Goal: Task Accomplishment & Management: Manage account settings

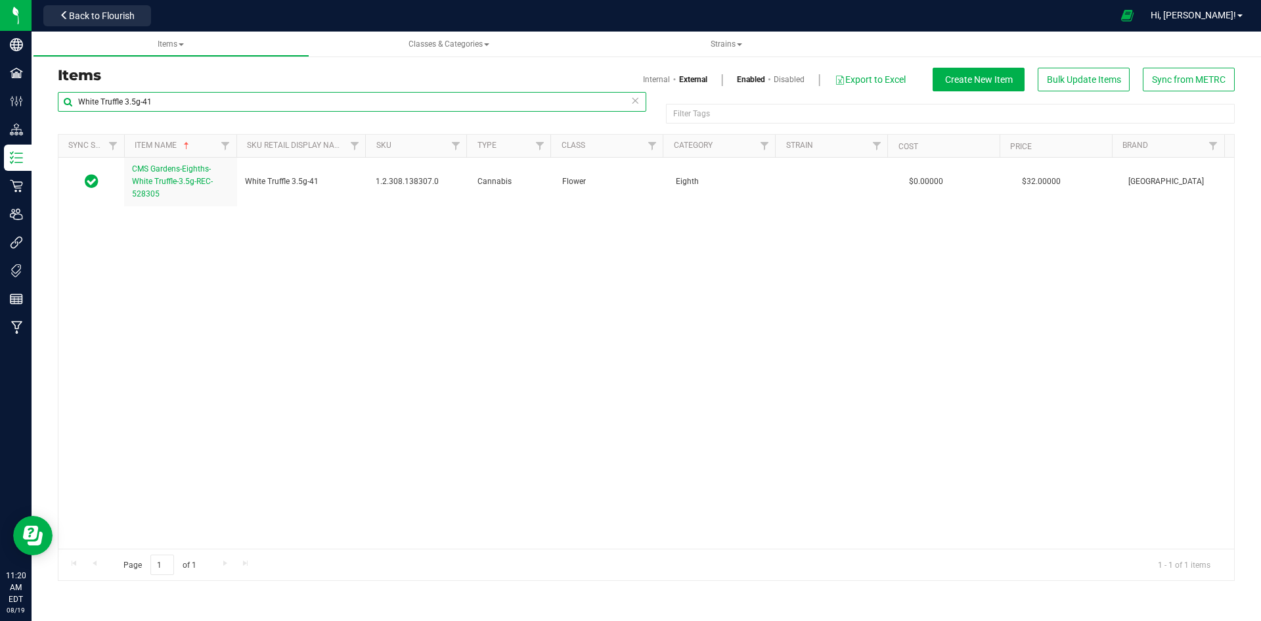
click at [200, 107] on input "White Truffle 3.5g-41" at bounding box center [352, 102] width 589 height 20
paste input "1.16.220.482106.0"
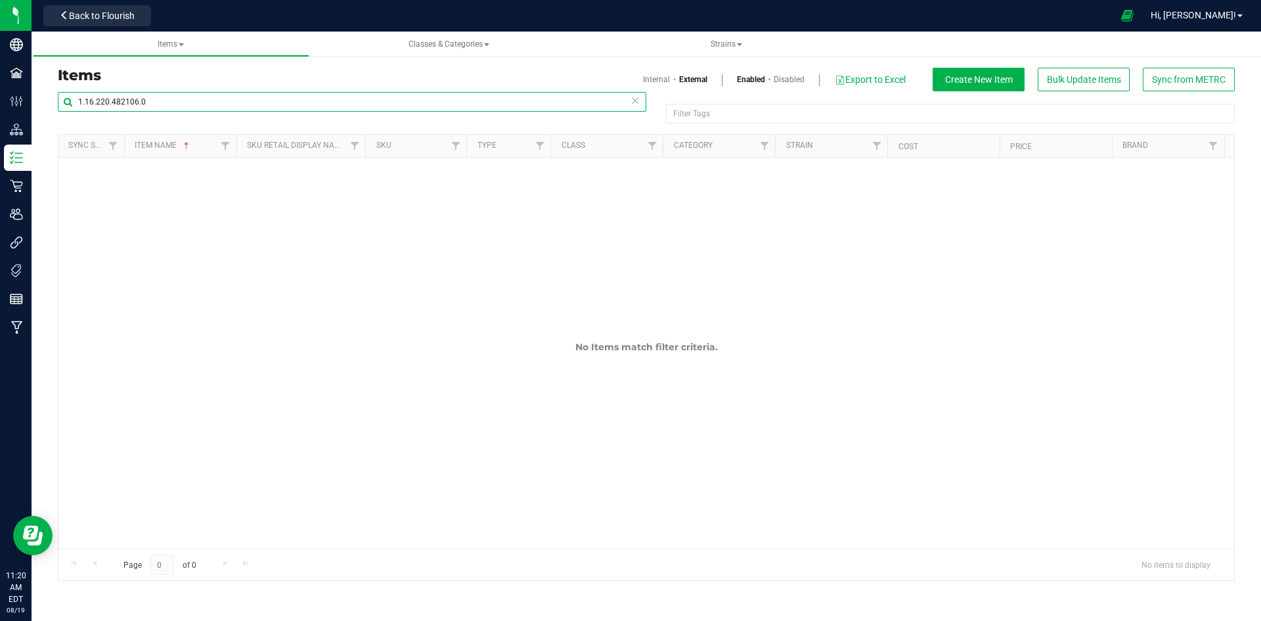
type input "1.16.220.482106.0"
drag, startPoint x: 649, startPoint y: 85, endPoint x: 658, endPoint y: 76, distance: 13.5
click at [652, 79] on div "Internal External Enabled Disabled Export to Excel Create New Item Bulk Update …" at bounding box center [945, 80] width 598 height 24
click at [658, 76] on link "Internal" at bounding box center [656, 80] width 27 height 12
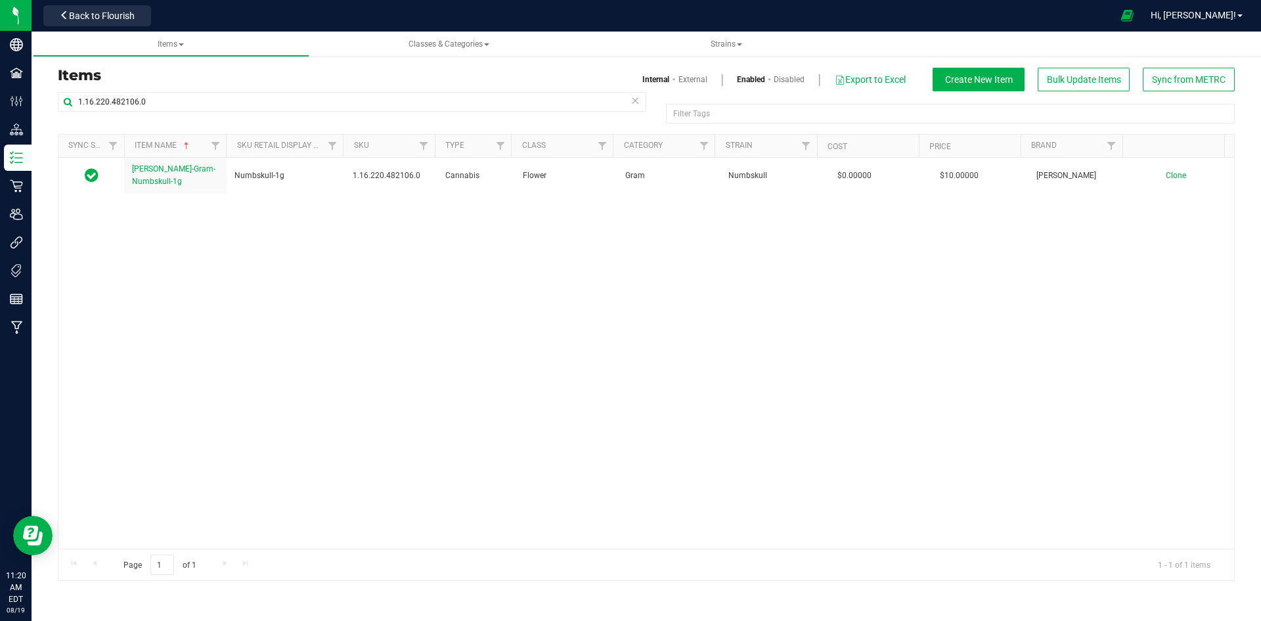
click at [632, 71] on h3 "Items" at bounding box center [347, 76] width 579 height 16
click at [166, 152] on th "Item Name" at bounding box center [175, 146] width 102 height 23
click at [166, 167] on div at bounding box center [646, 357] width 1176 height 445
click at [166, 169] on span "Slater-Gram-Numbskull-1g" at bounding box center [173, 175] width 83 height 22
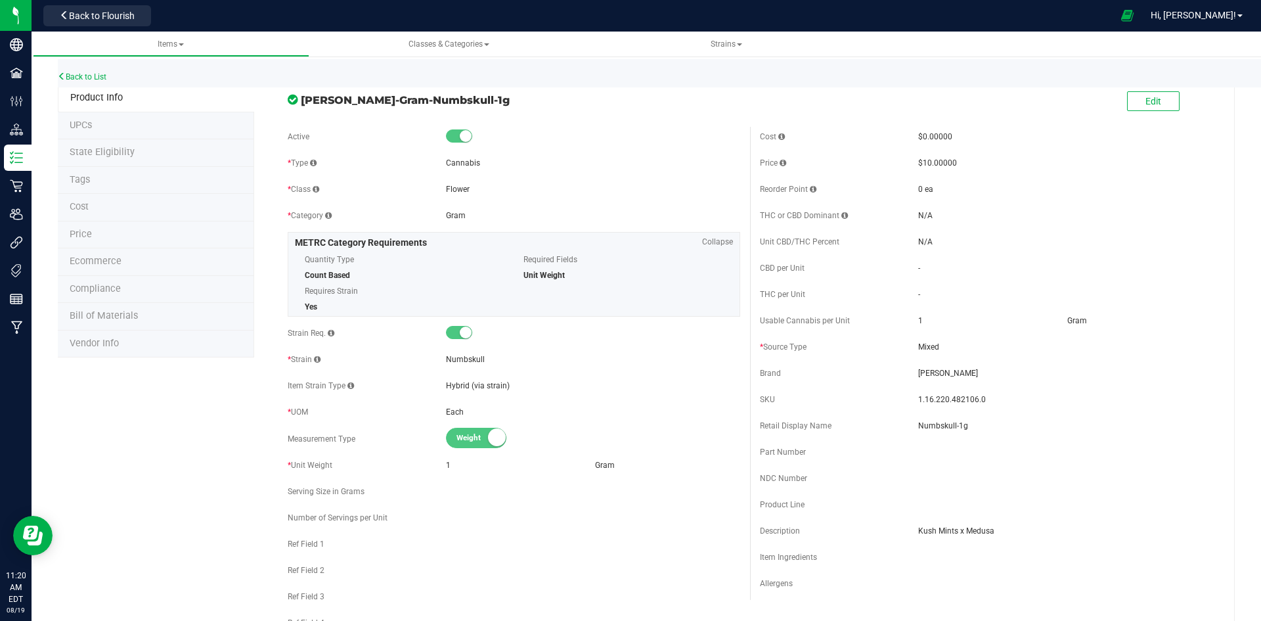
click at [1151, 112] on div "Edit" at bounding box center [1153, 102] width 53 height 27
click at [1151, 102] on span "Edit" at bounding box center [1153, 101] width 16 height 11
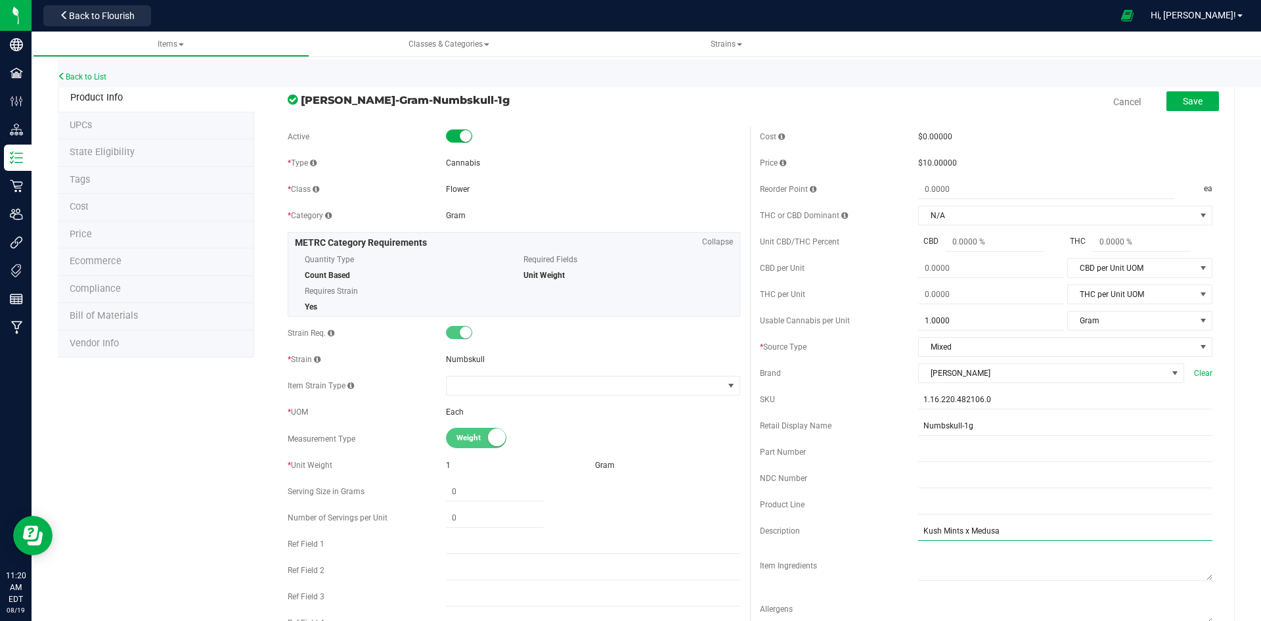
click at [1050, 531] on input "Kush Mints x Medusa" at bounding box center [1065, 531] width 294 height 20
click at [1027, 430] on input "Numbskull-1g" at bounding box center [1065, 426] width 294 height 20
type input "Numbskull-1g-6"
click at [1172, 94] on button "Save" at bounding box center [1192, 101] width 53 height 20
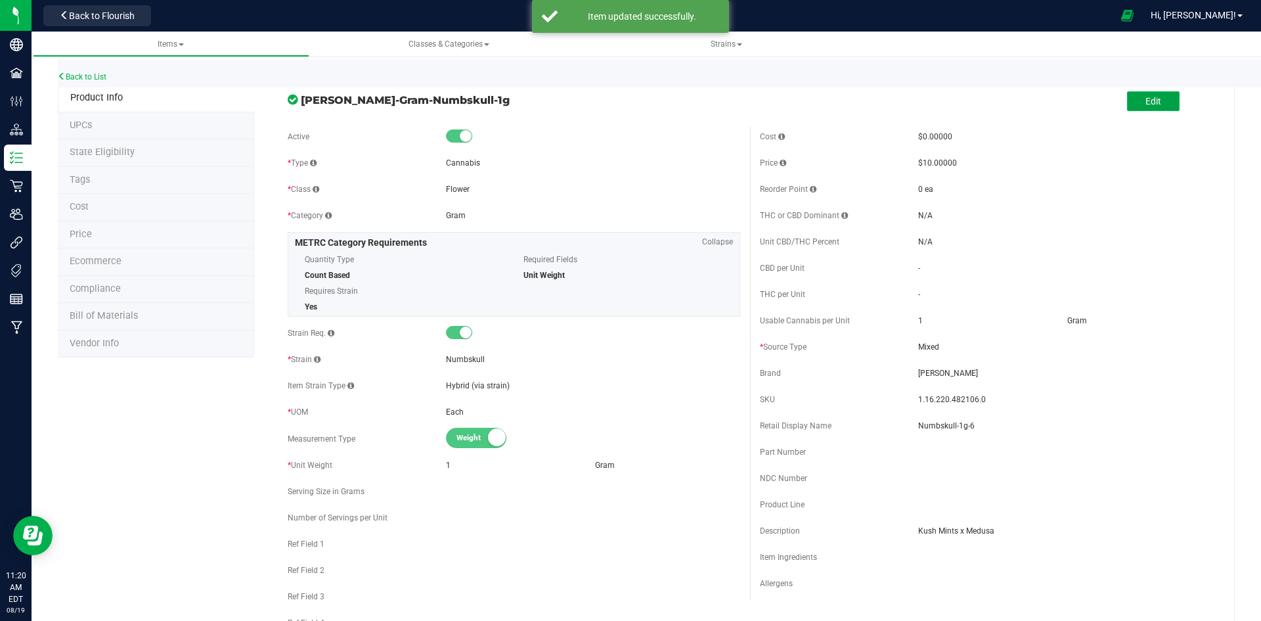
click at [1157, 106] on button "Edit" at bounding box center [1153, 101] width 53 height 20
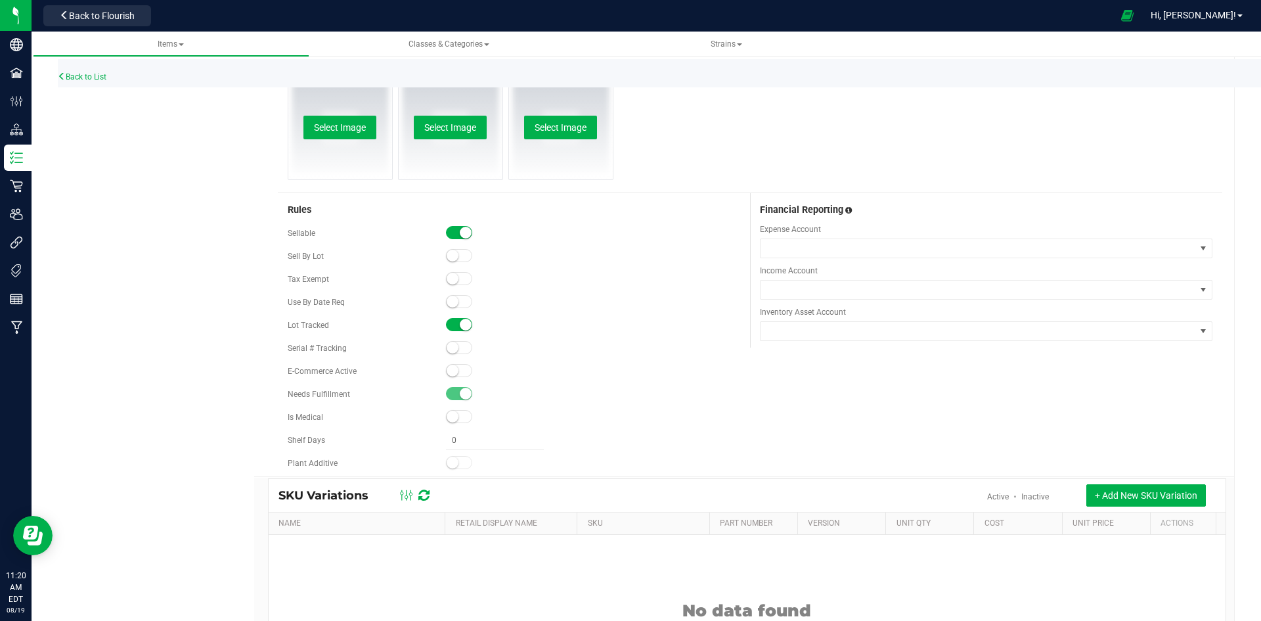
scroll to position [748, 0]
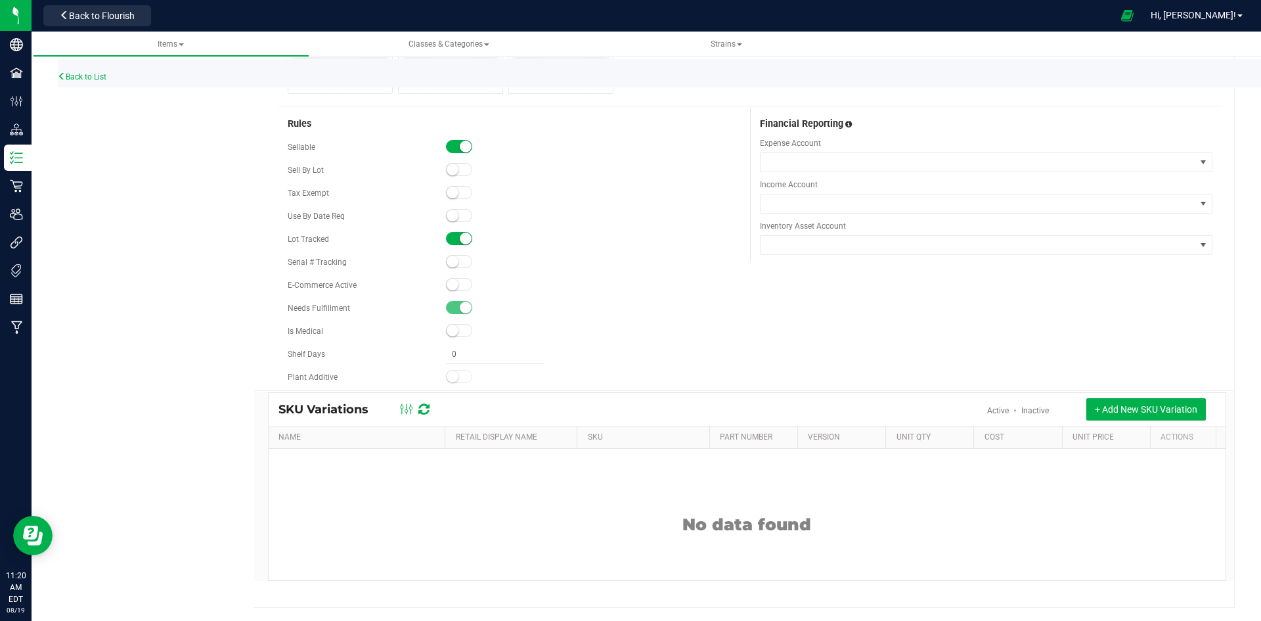
click at [456, 286] on span at bounding box center [459, 284] width 26 height 13
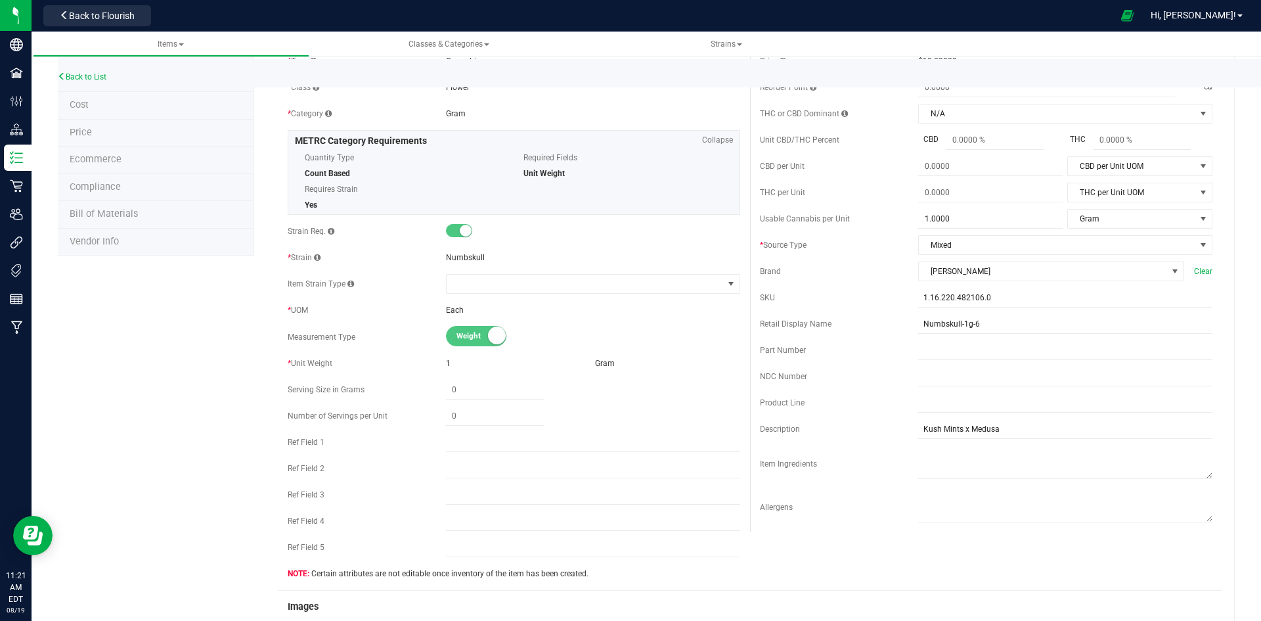
scroll to position [0, 0]
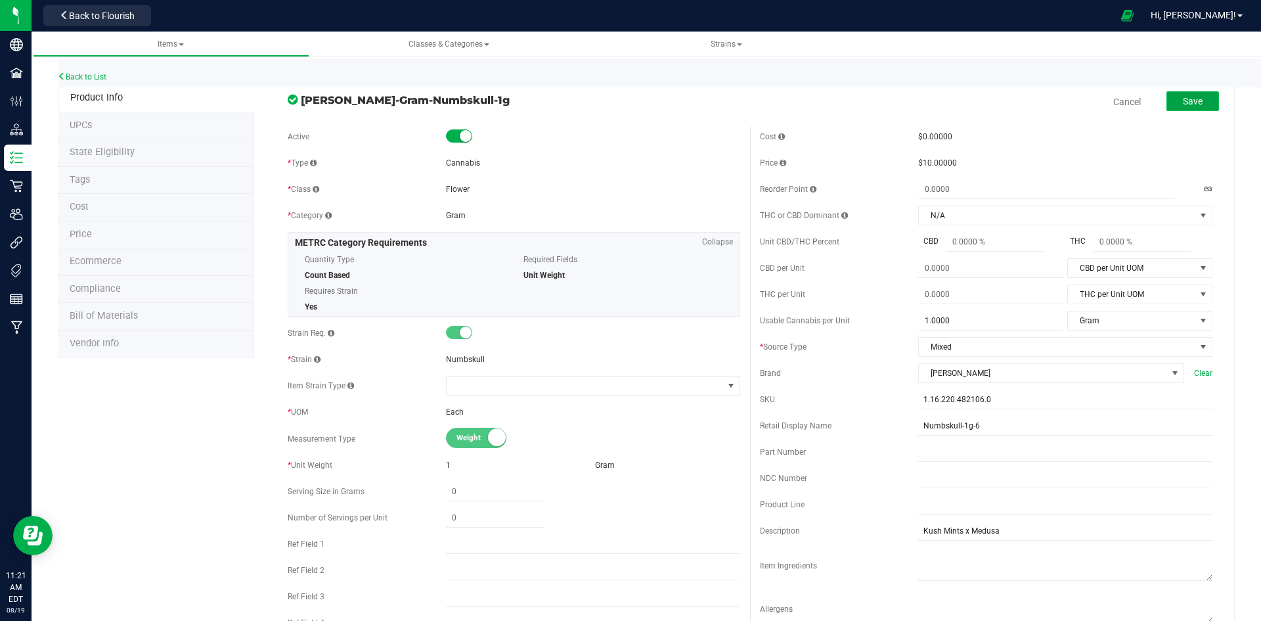
click at [1170, 110] on button "Save" at bounding box center [1192, 101] width 53 height 20
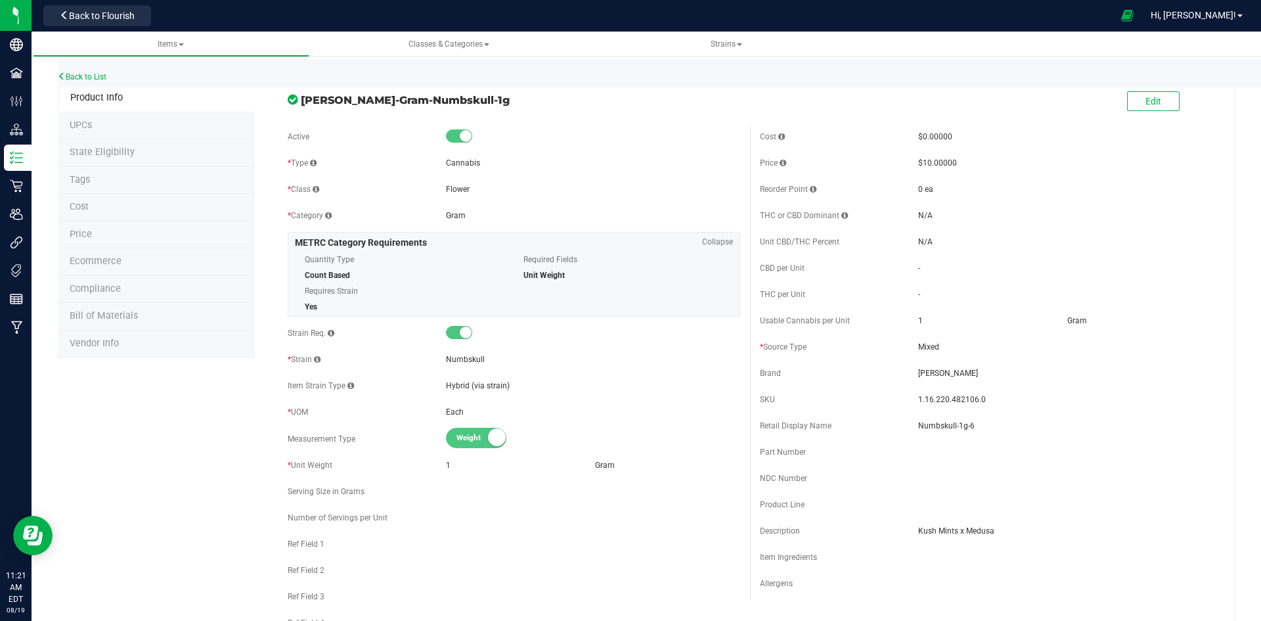
click at [184, 233] on li "Price" at bounding box center [156, 235] width 196 height 28
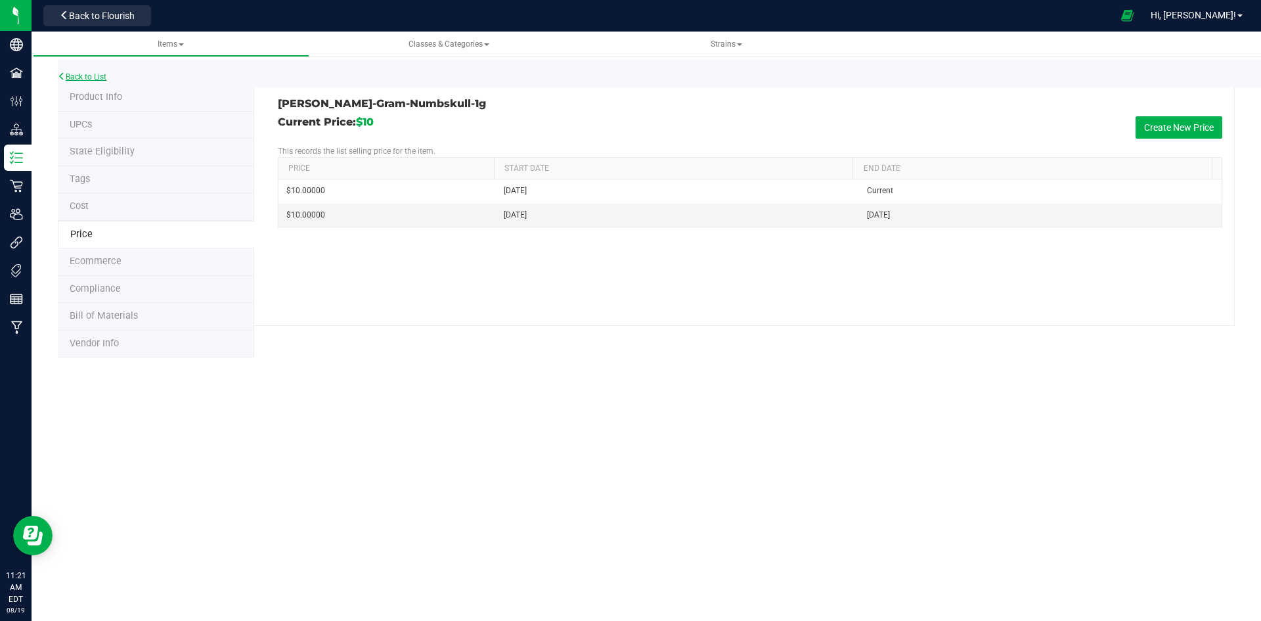
click at [100, 80] on link "Back to List" at bounding box center [82, 76] width 49 height 9
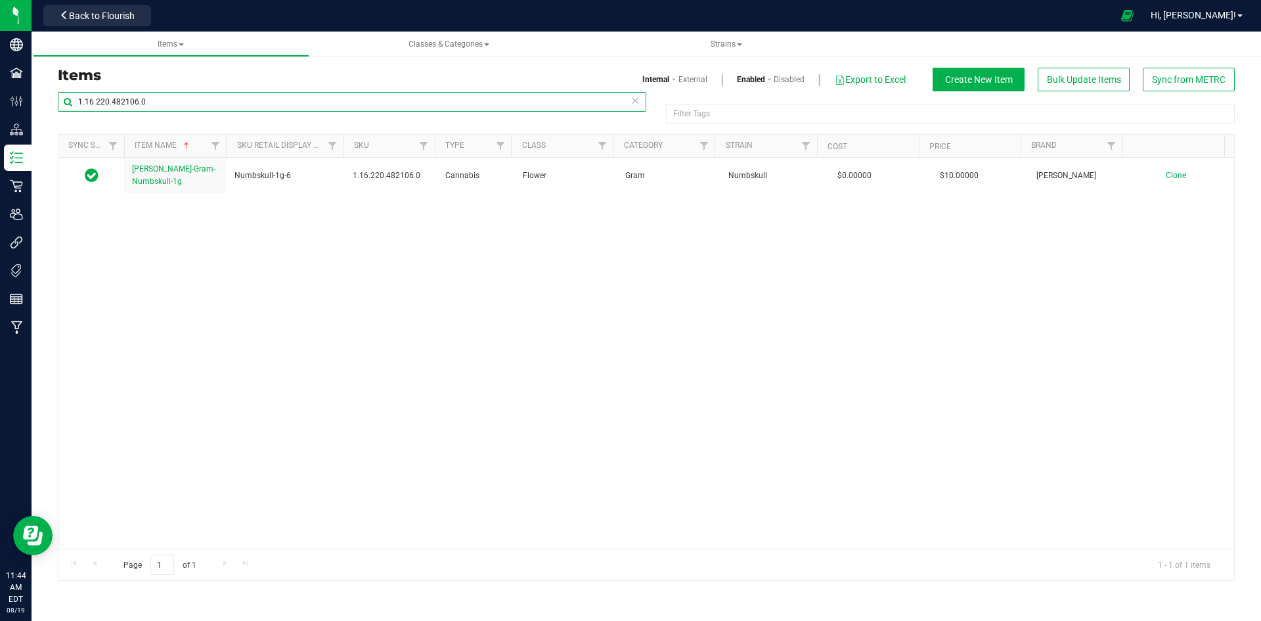
click at [146, 102] on input "1.16.220.482106.0" at bounding box center [352, 102] width 589 height 20
paste input "2905"
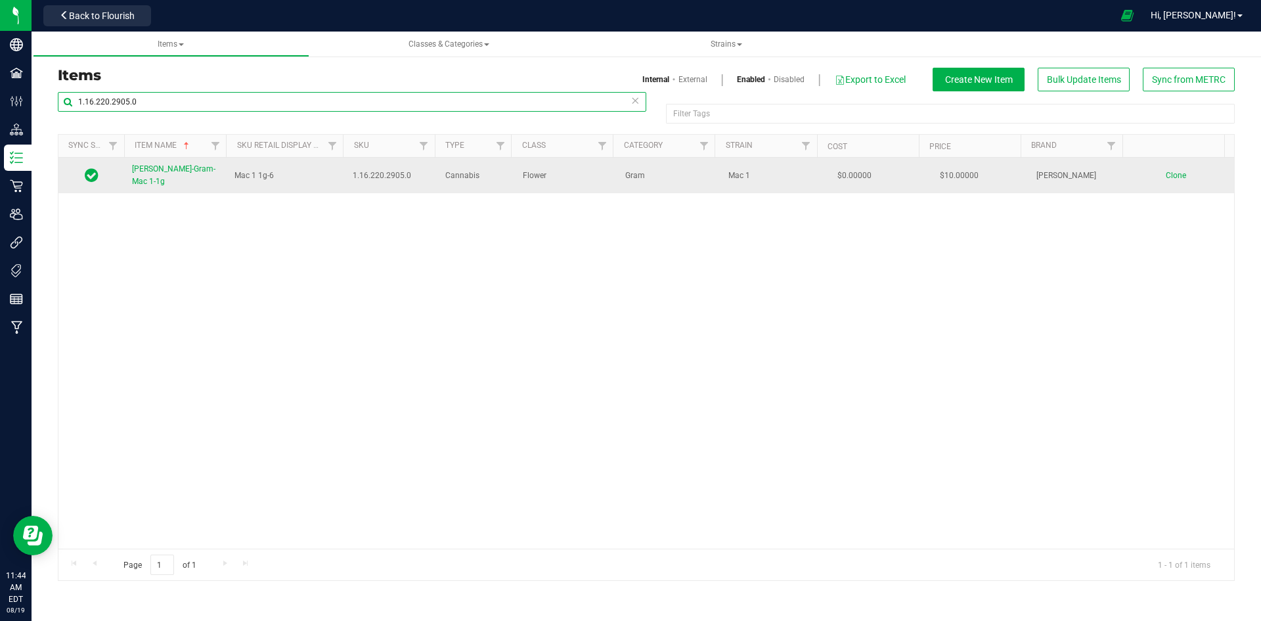
type input "1.16.220.2905.0"
click at [164, 171] on span "Slater-Gram-Mac 1-1g" at bounding box center [173, 175] width 83 height 22
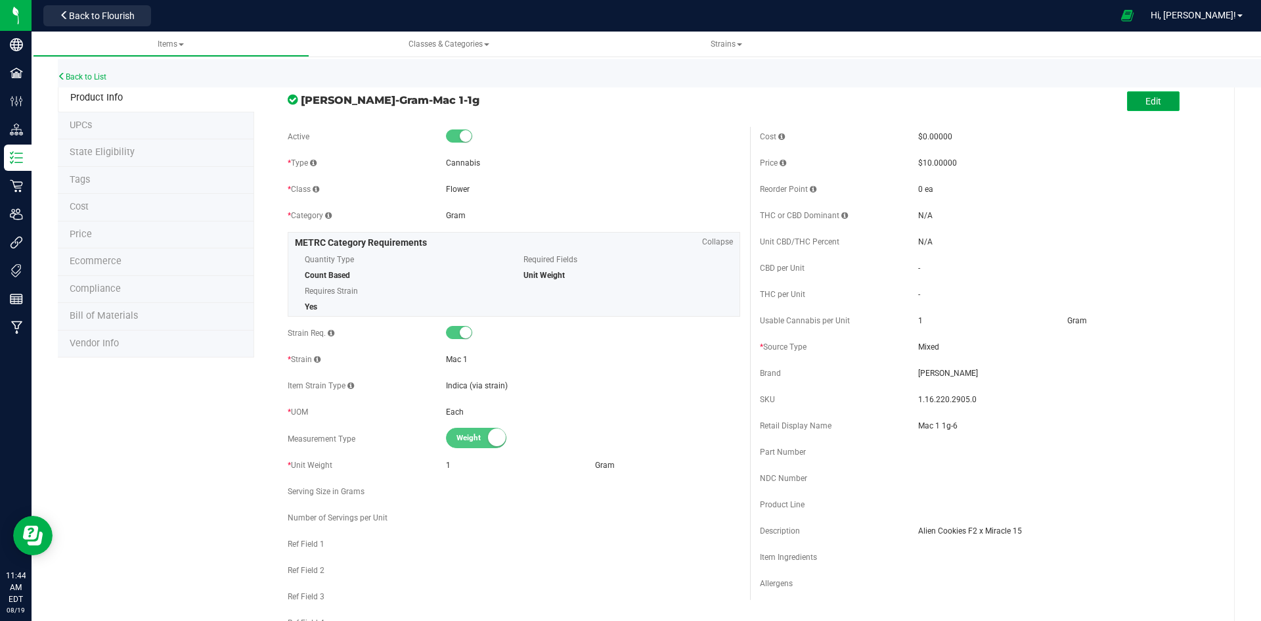
click at [1151, 102] on span "Edit" at bounding box center [1153, 101] width 16 height 11
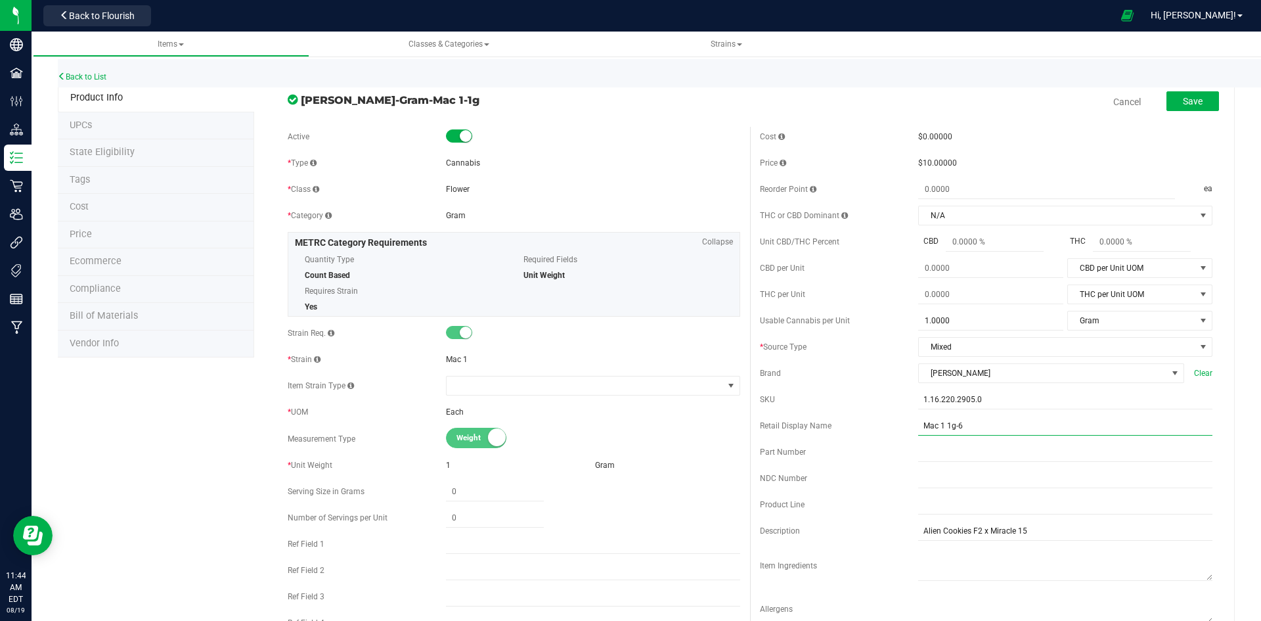
click at [1012, 421] on input "Mac 1 1g-6" at bounding box center [1065, 426] width 294 height 20
type input "Mac 1 1g-75"
click at [150, 232] on li "Price" at bounding box center [156, 235] width 196 height 28
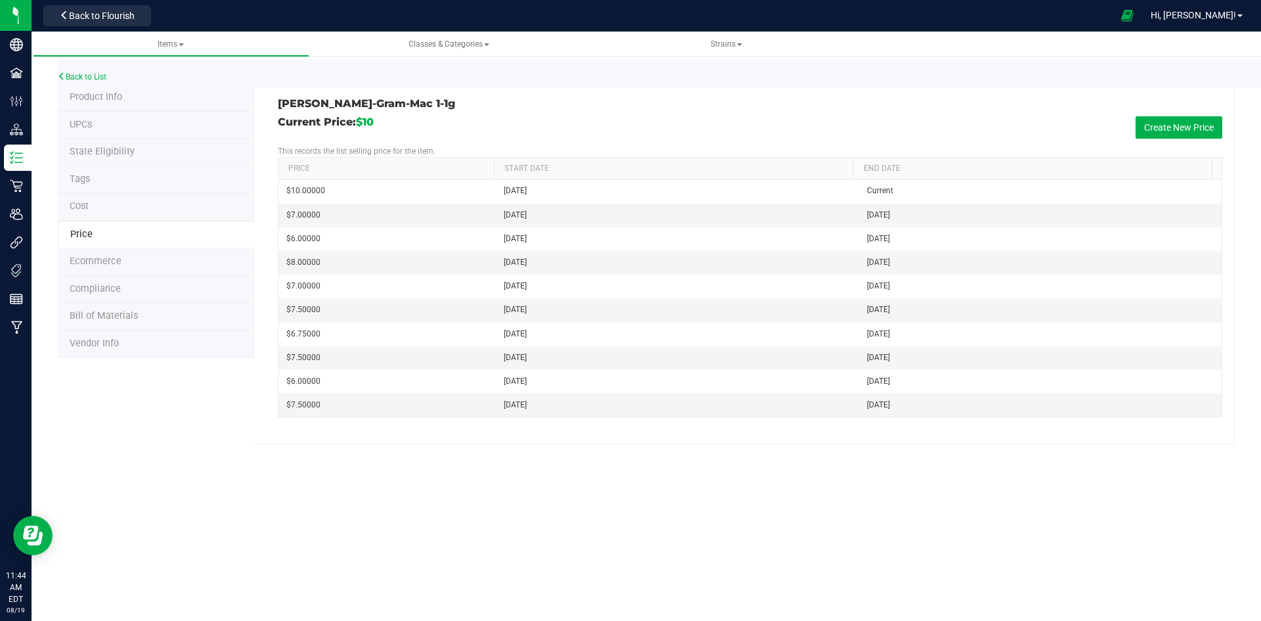
click at [146, 210] on li "Cost" at bounding box center [156, 207] width 196 height 28
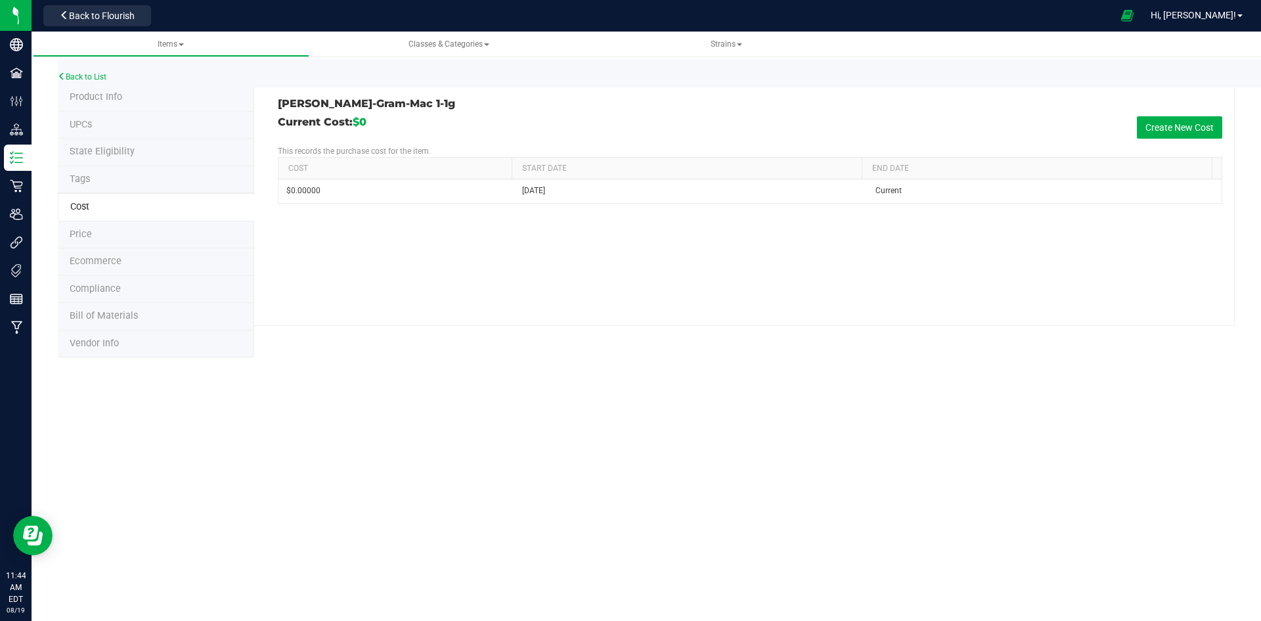
click at [118, 103] on li "Product Info" at bounding box center [156, 98] width 196 height 28
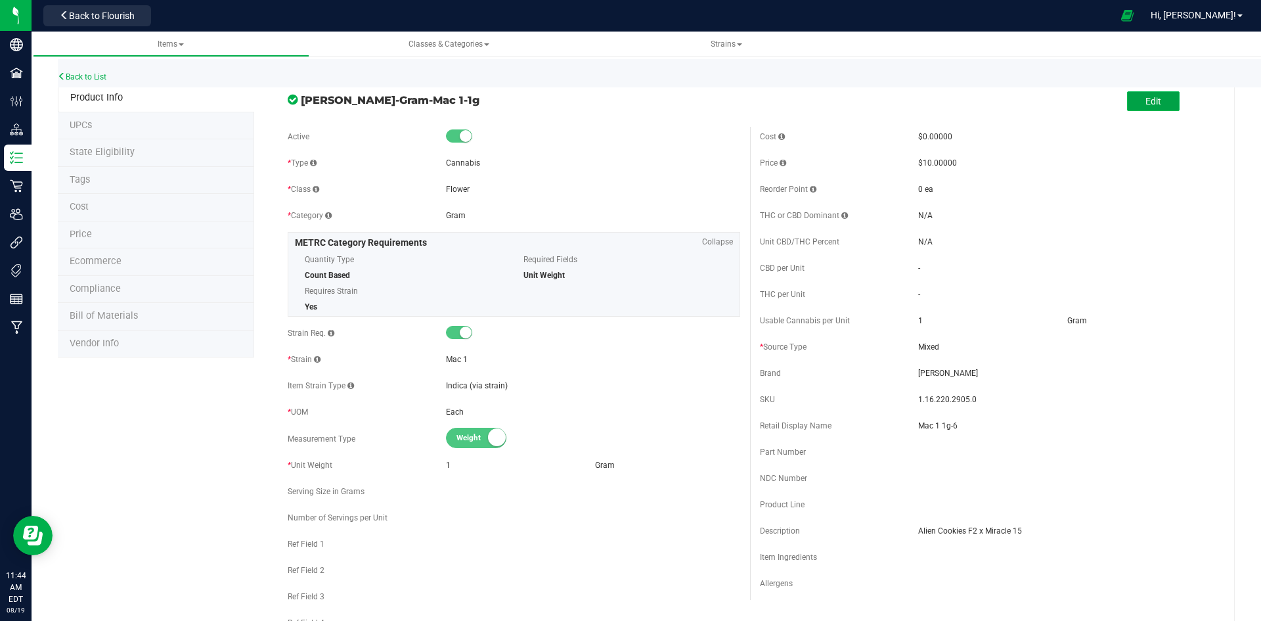
click at [1134, 105] on button "Edit" at bounding box center [1153, 101] width 53 height 20
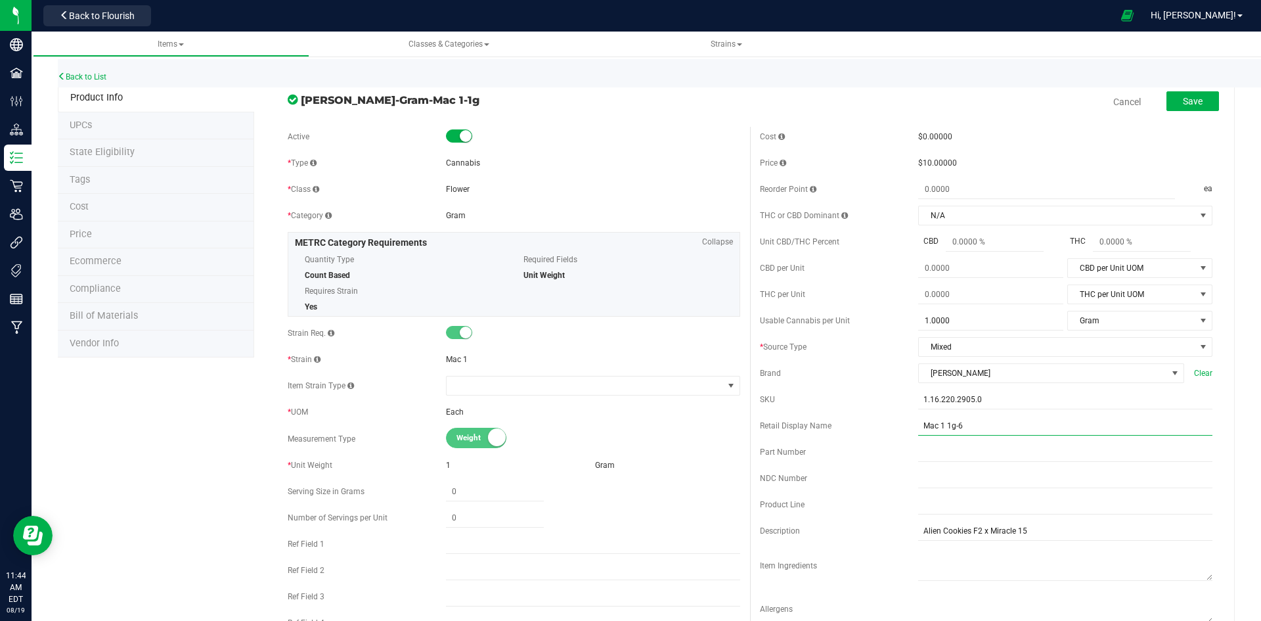
click at [972, 435] on input "Mac 1 1g-6" at bounding box center [1065, 426] width 294 height 20
type input "Mac 1 1g-75"
click at [1184, 110] on button "Save" at bounding box center [1192, 101] width 53 height 20
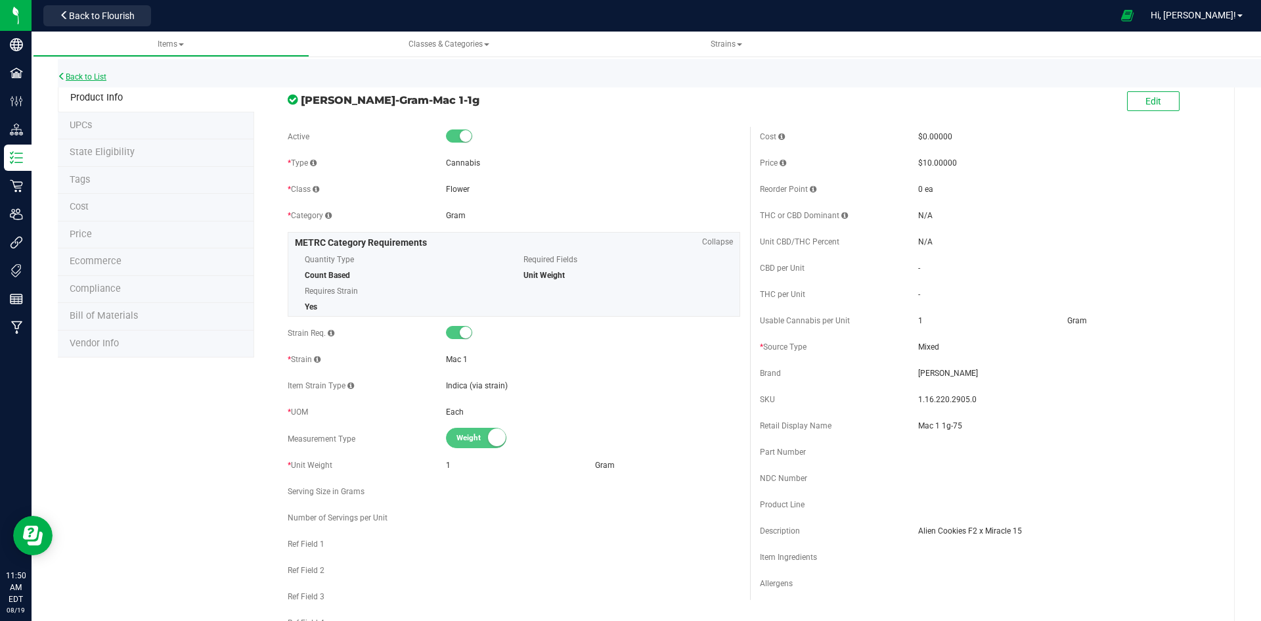
click at [90, 76] on link "Back to List" at bounding box center [82, 76] width 49 height 9
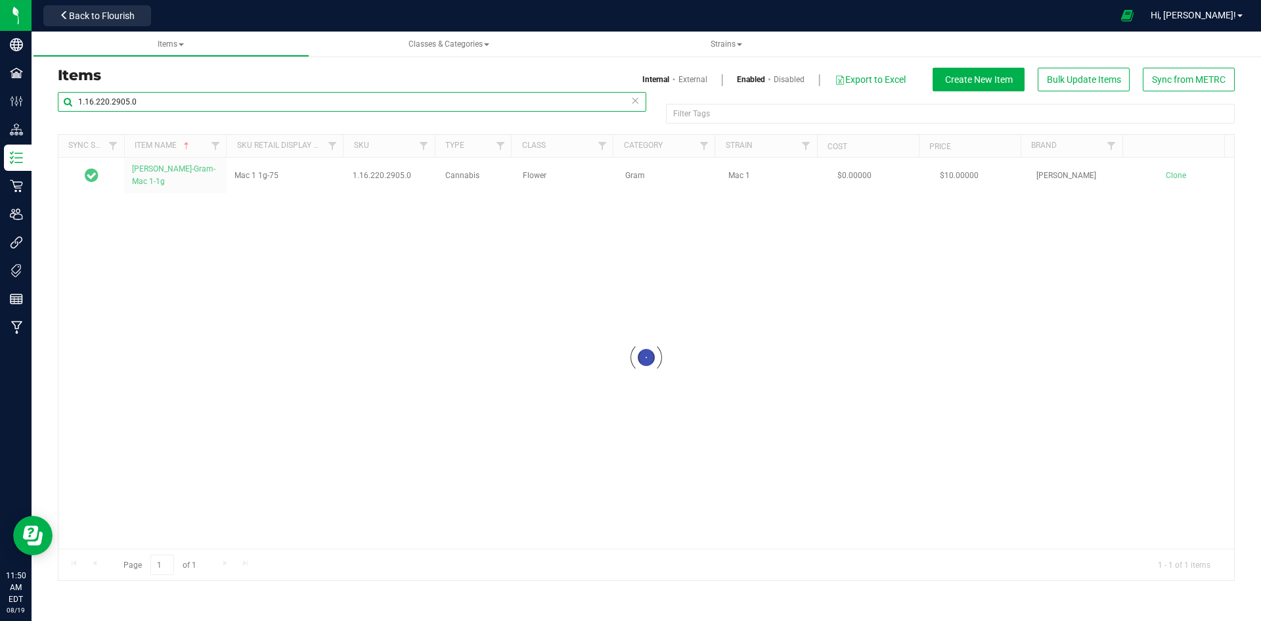
click at [109, 97] on input "1.16.220.2905.0" at bounding box center [352, 102] width 589 height 20
click at [141, 102] on input "1.16.220.2905.0" at bounding box center [352, 102] width 589 height 20
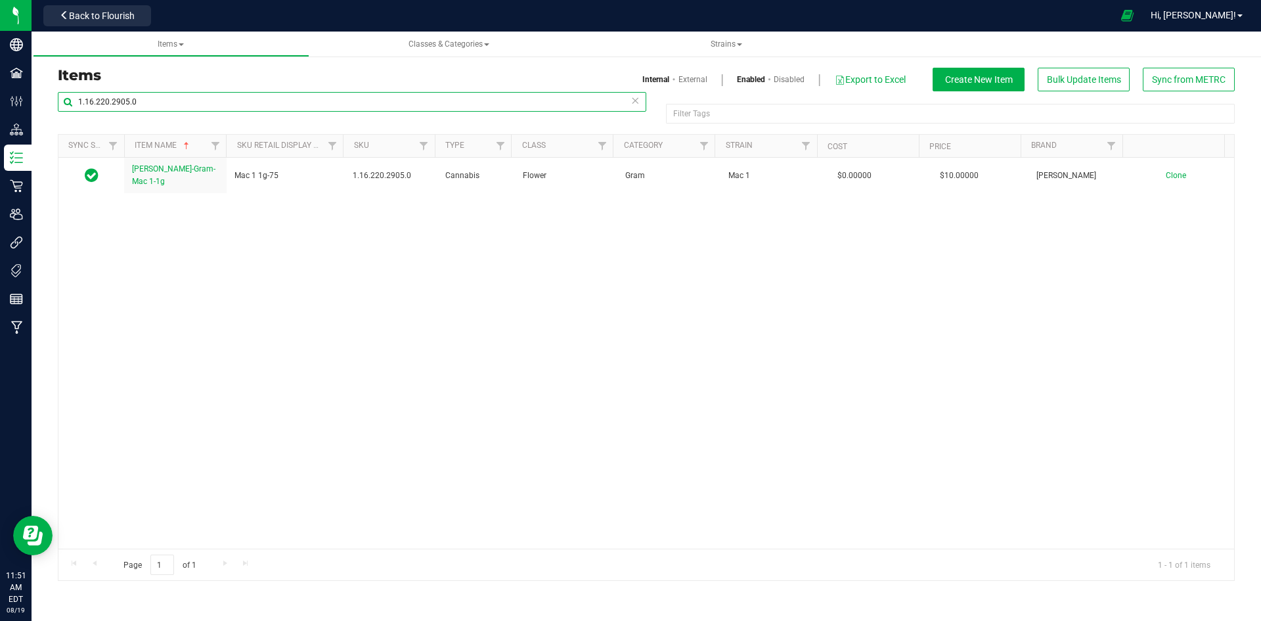
click at [141, 102] on input "1.16.220.2905.0" at bounding box center [352, 102] width 589 height 20
paste input "18.262"
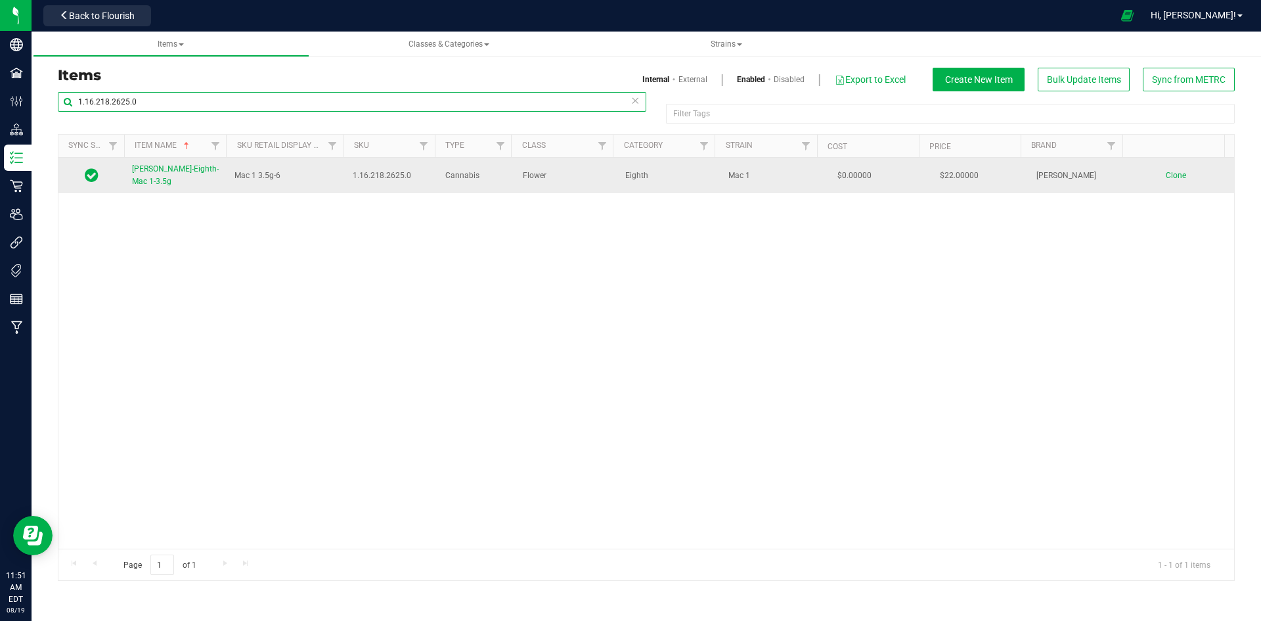
type input "1.16.218.2625.0"
click at [192, 171] on span "Slater-Eighth-Mac 1-3.5g" at bounding box center [175, 175] width 87 height 22
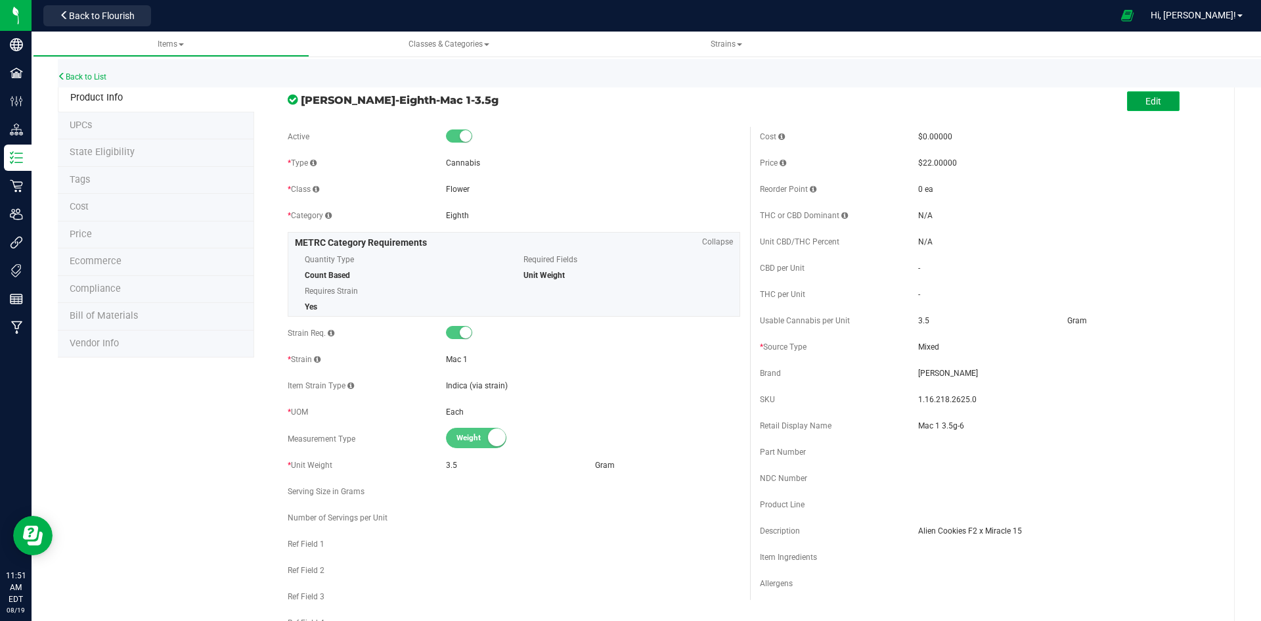
click at [1156, 99] on button "Edit" at bounding box center [1153, 101] width 53 height 20
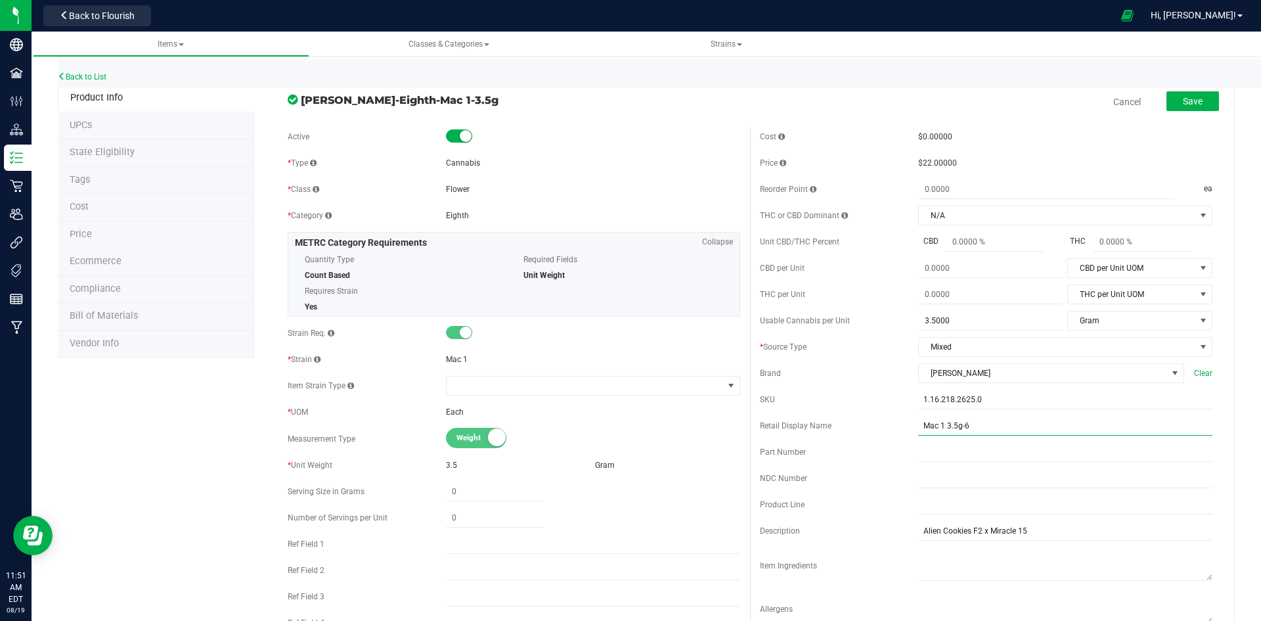
click at [987, 428] on input "Mac 1 3.5g-6" at bounding box center [1065, 426] width 294 height 20
type input "Mac 1 3.5g-75"
click at [1183, 106] on span "Save" at bounding box center [1193, 101] width 20 height 11
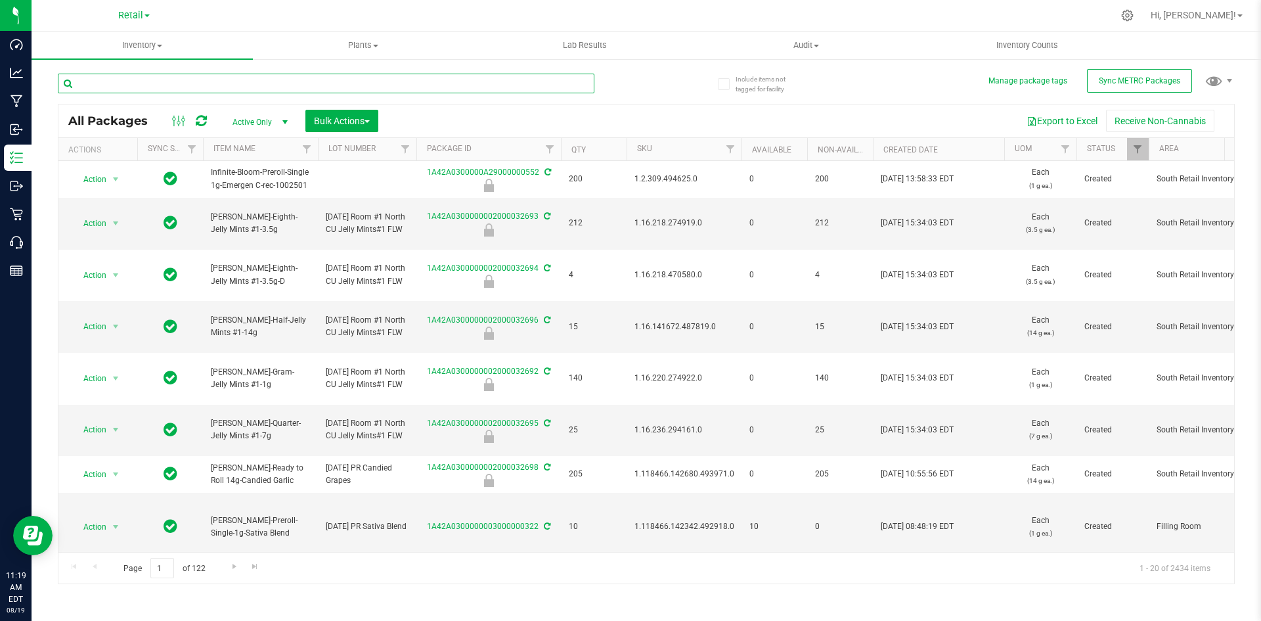
click at [174, 83] on input "text" at bounding box center [326, 84] width 537 height 20
type input "1A42A0300000002000032394"
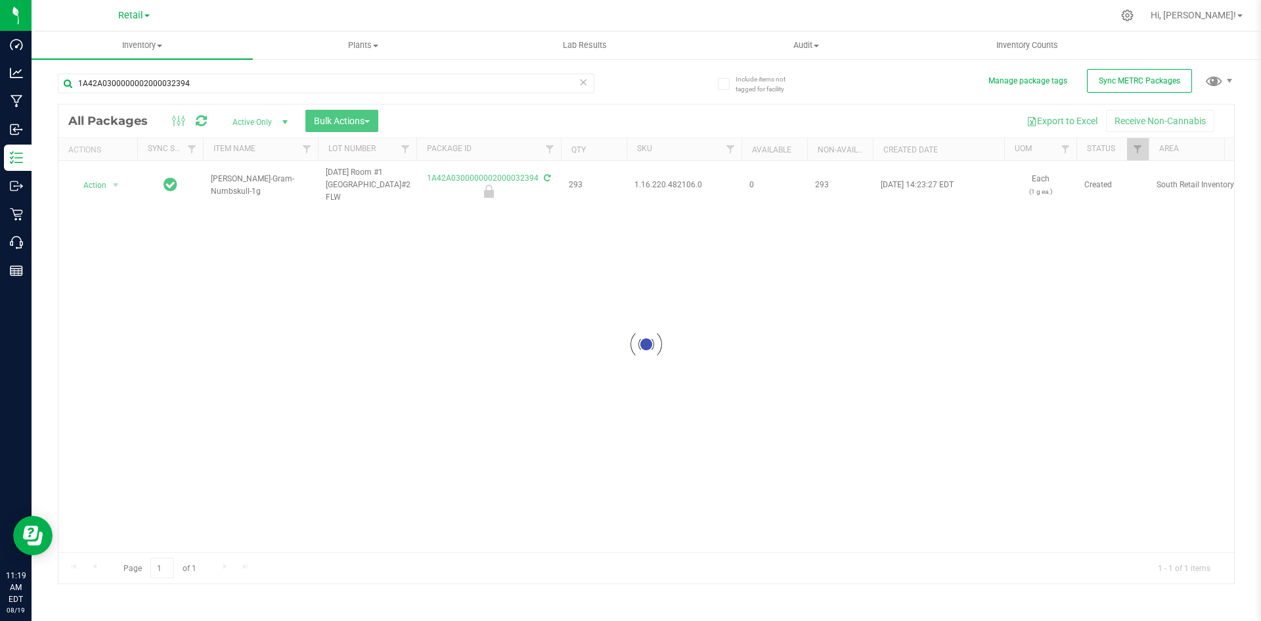
click at [670, 182] on div at bounding box center [646, 343] width 1176 height 479
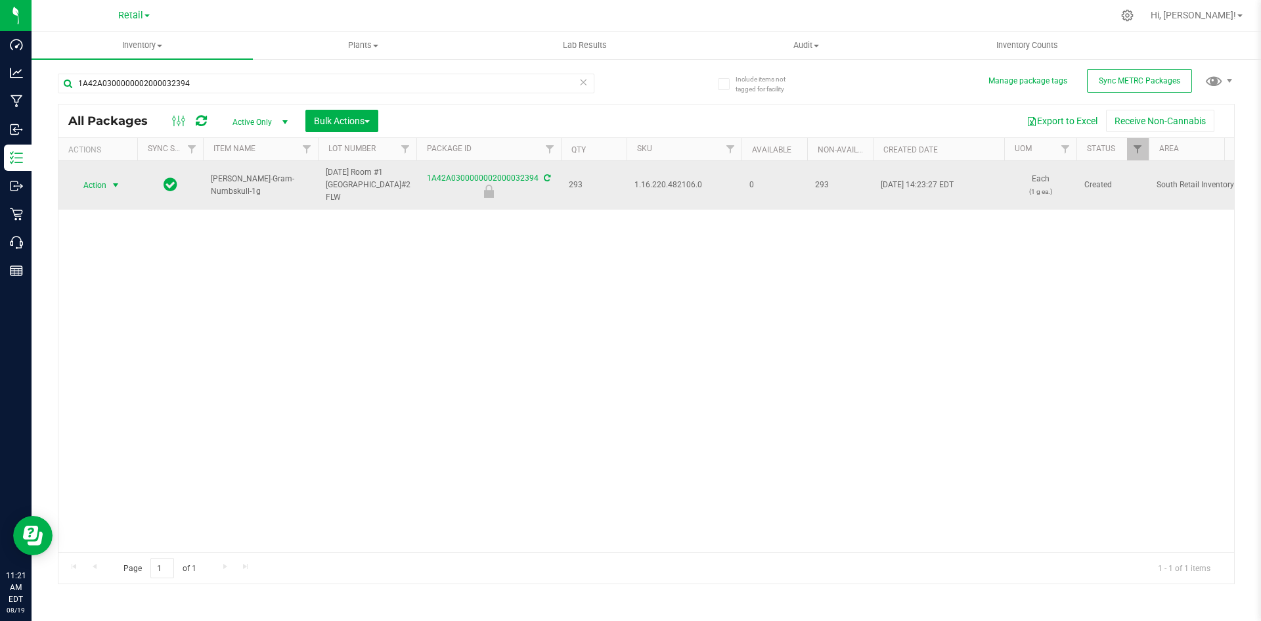
click at [95, 182] on span "Action" at bounding box center [89, 185] width 35 height 18
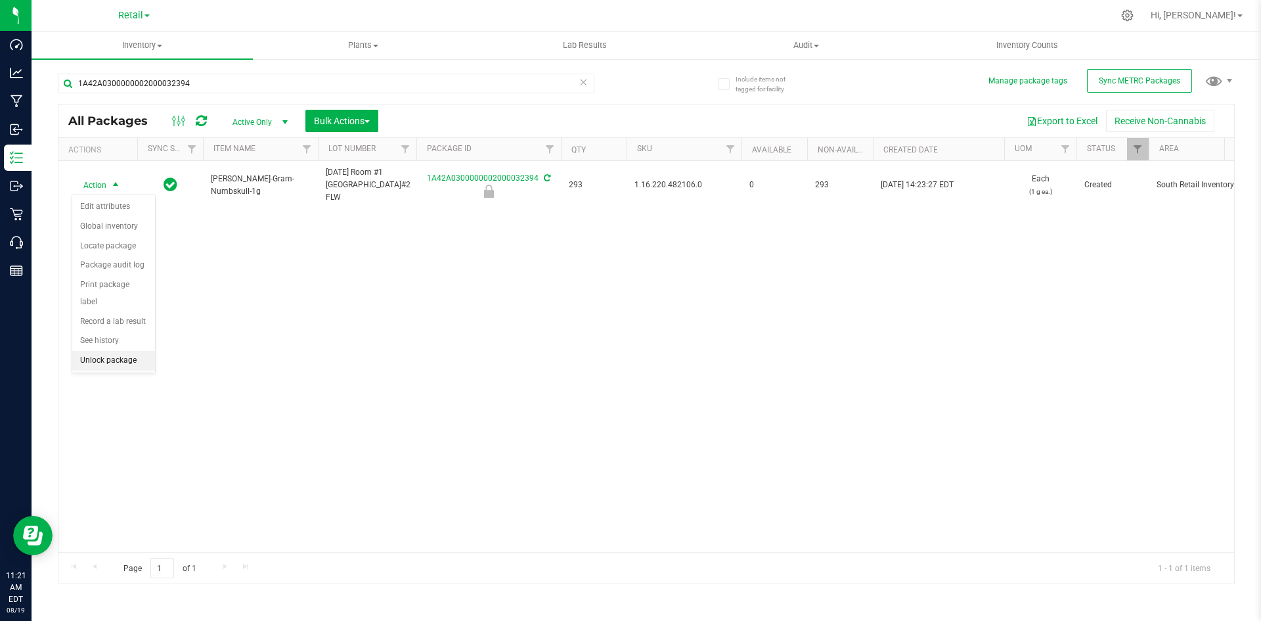
click at [105, 351] on li "Unlock package" at bounding box center [113, 361] width 83 height 20
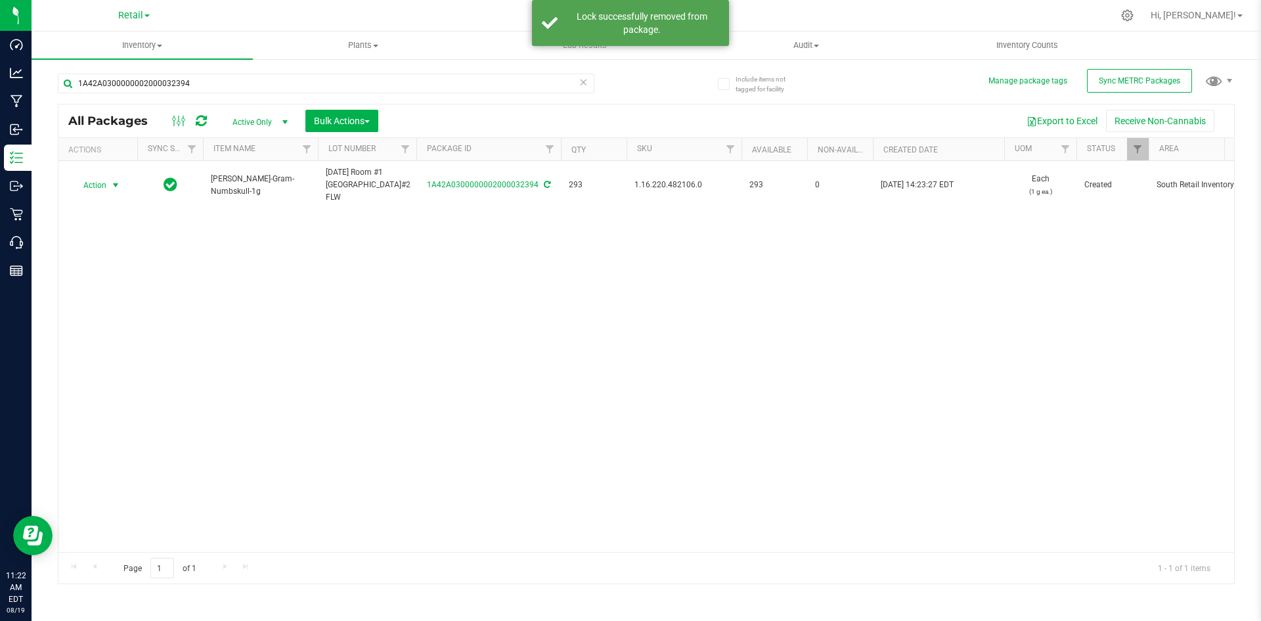
click at [95, 190] on span "Action" at bounding box center [89, 185] width 35 height 18
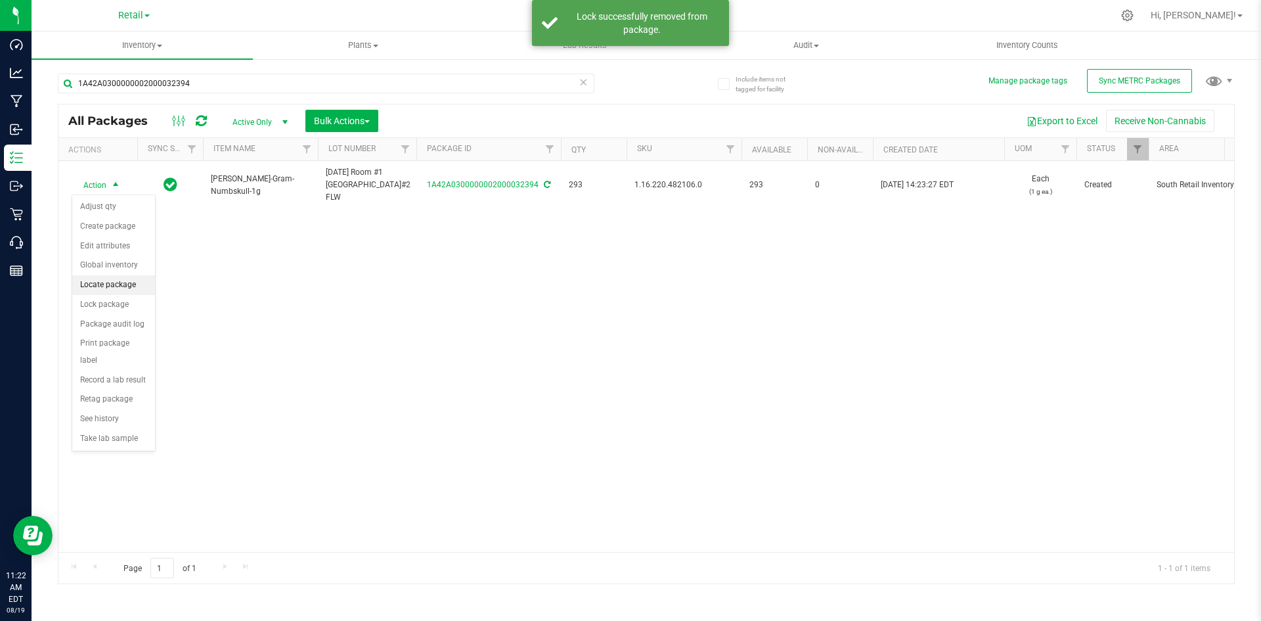
click at [135, 289] on li "Locate package" at bounding box center [113, 285] width 83 height 20
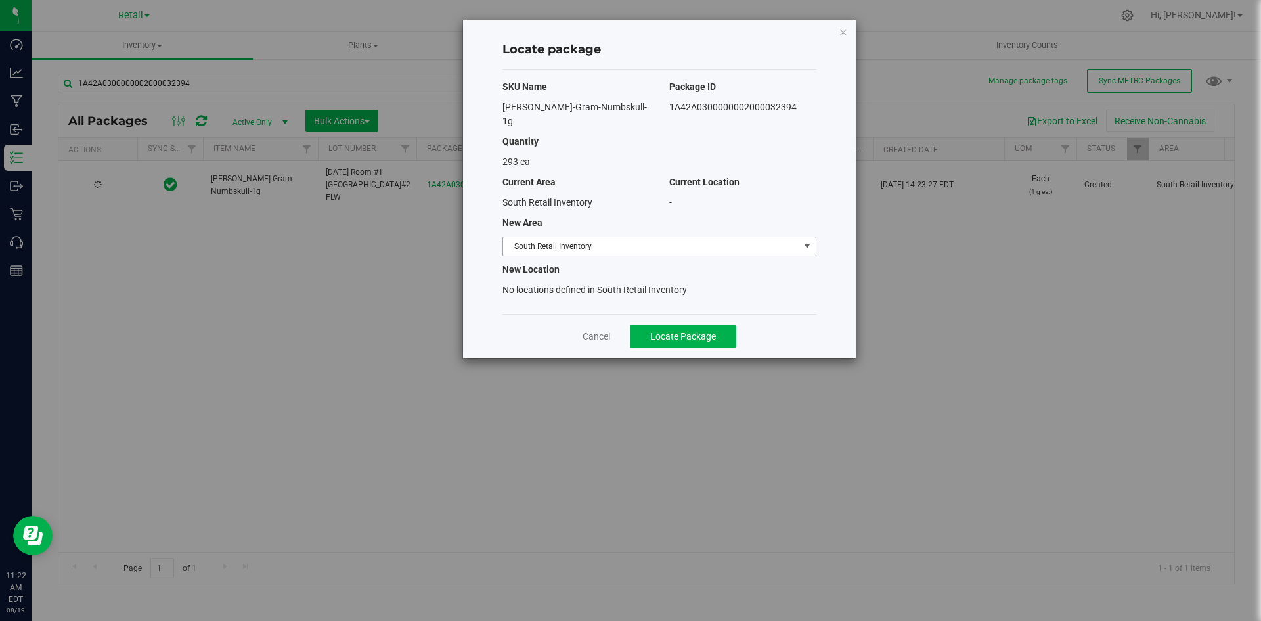
click at [604, 237] on span "South Retail Inventory" at bounding box center [651, 246] width 296 height 18
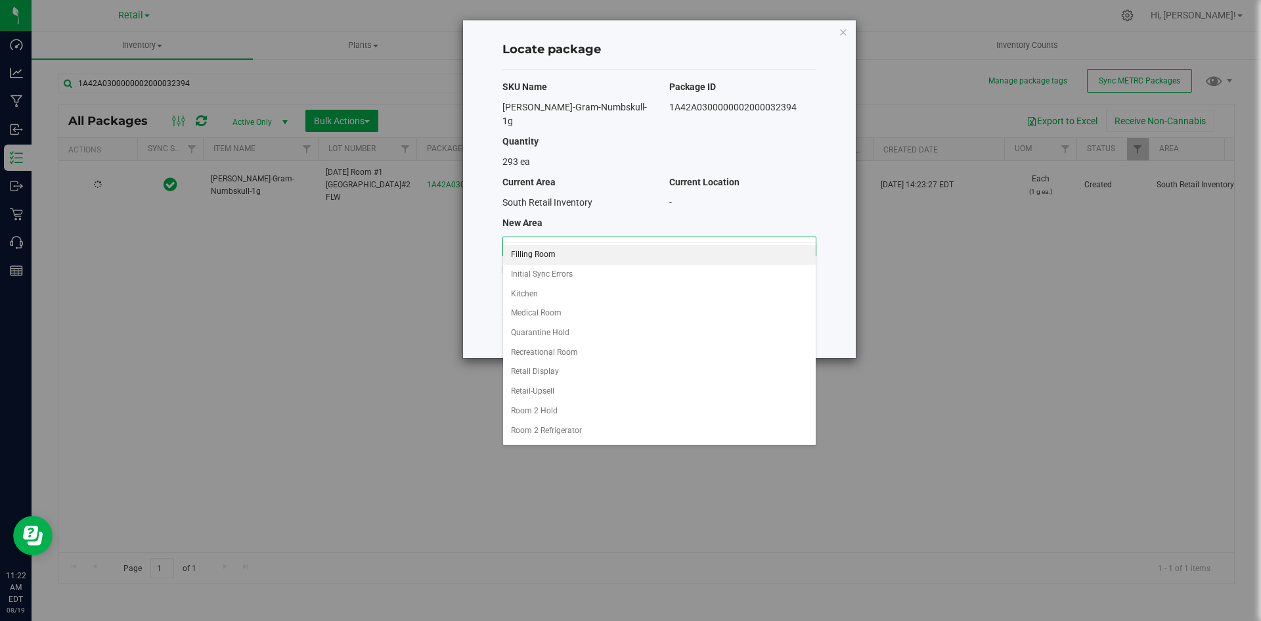
click at [571, 252] on li "Filling Room" at bounding box center [659, 255] width 313 height 20
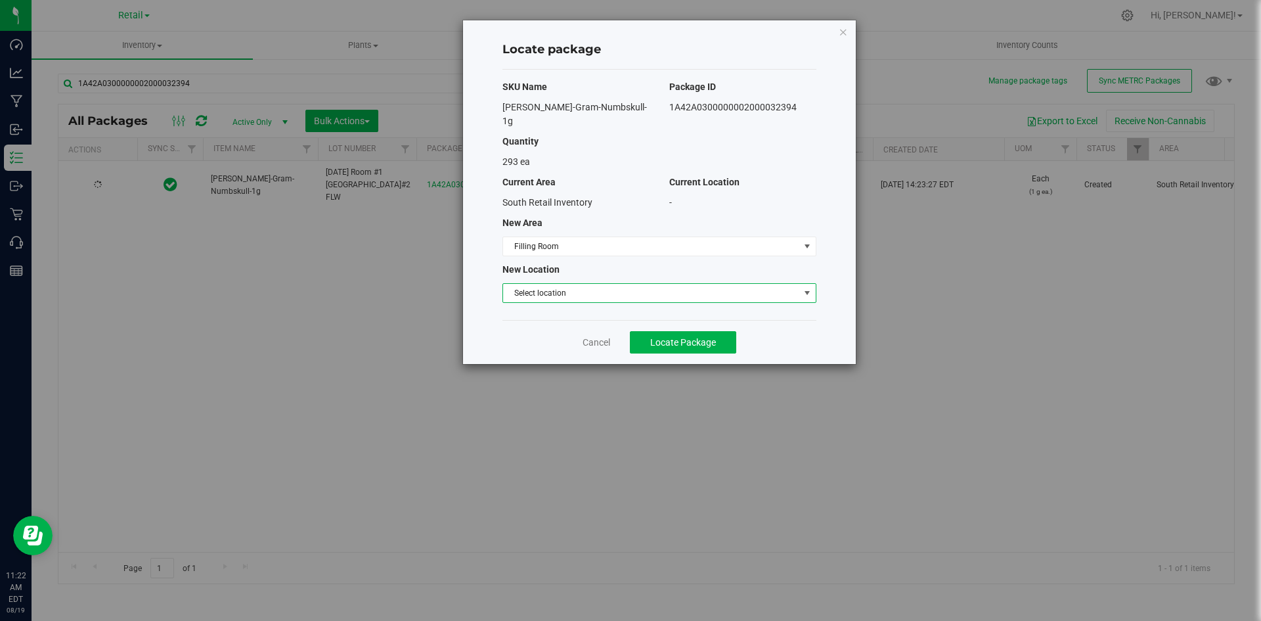
click at [551, 284] on span "Select location" at bounding box center [651, 293] width 296 height 18
click at [554, 297] on li "Filling room" at bounding box center [659, 302] width 313 height 20
click at [643, 331] on button "Locate Package" at bounding box center [683, 342] width 106 height 22
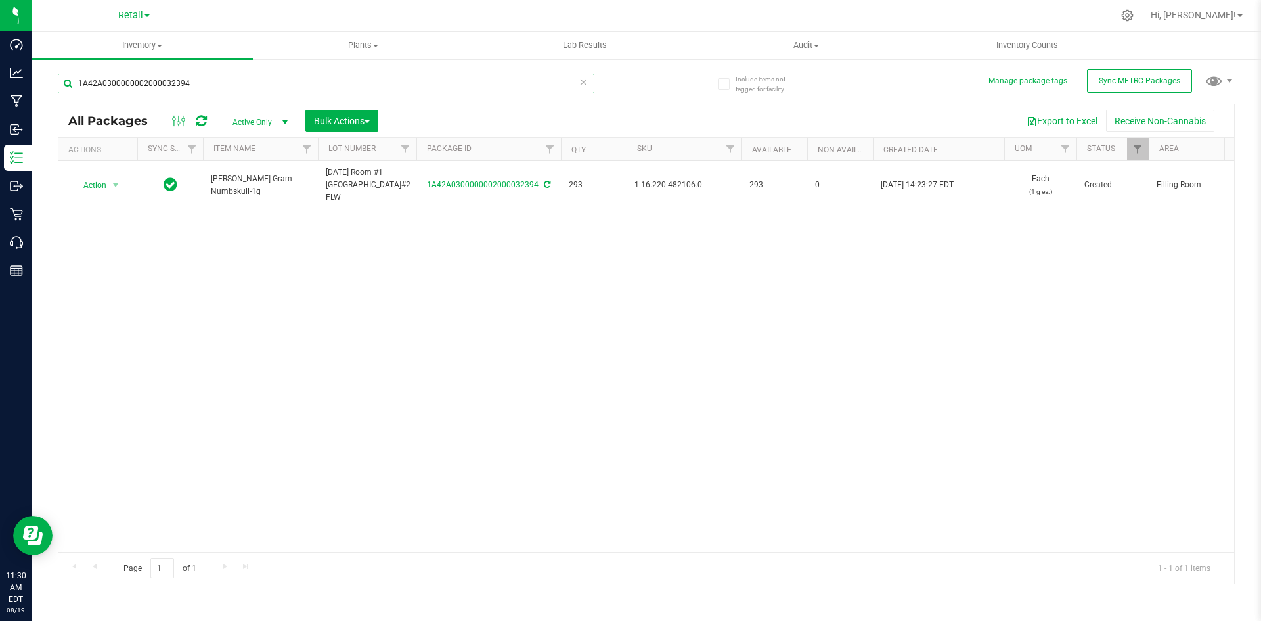
click at [212, 81] on input "1A42A0300000002000032394" at bounding box center [326, 84] width 537 height 20
click at [215, 88] on input "1A42A0300000002000032394" at bounding box center [326, 84] width 537 height 20
type input "1A42A0300000002000032520"
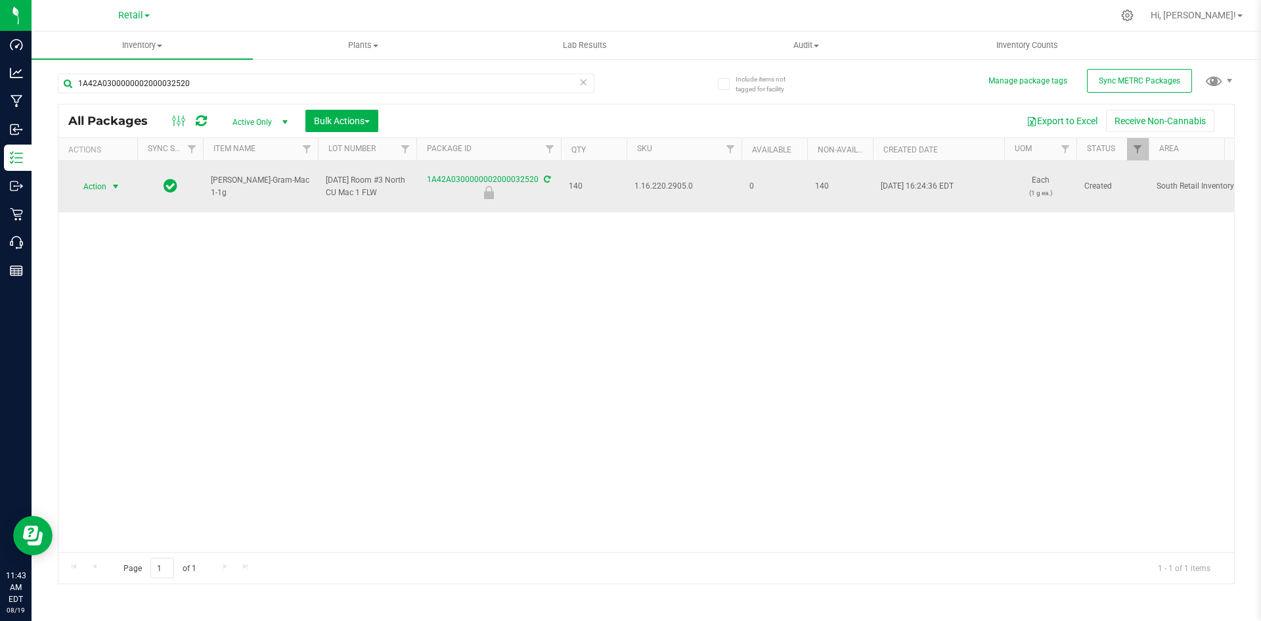
click at [99, 181] on span "Action" at bounding box center [89, 186] width 35 height 18
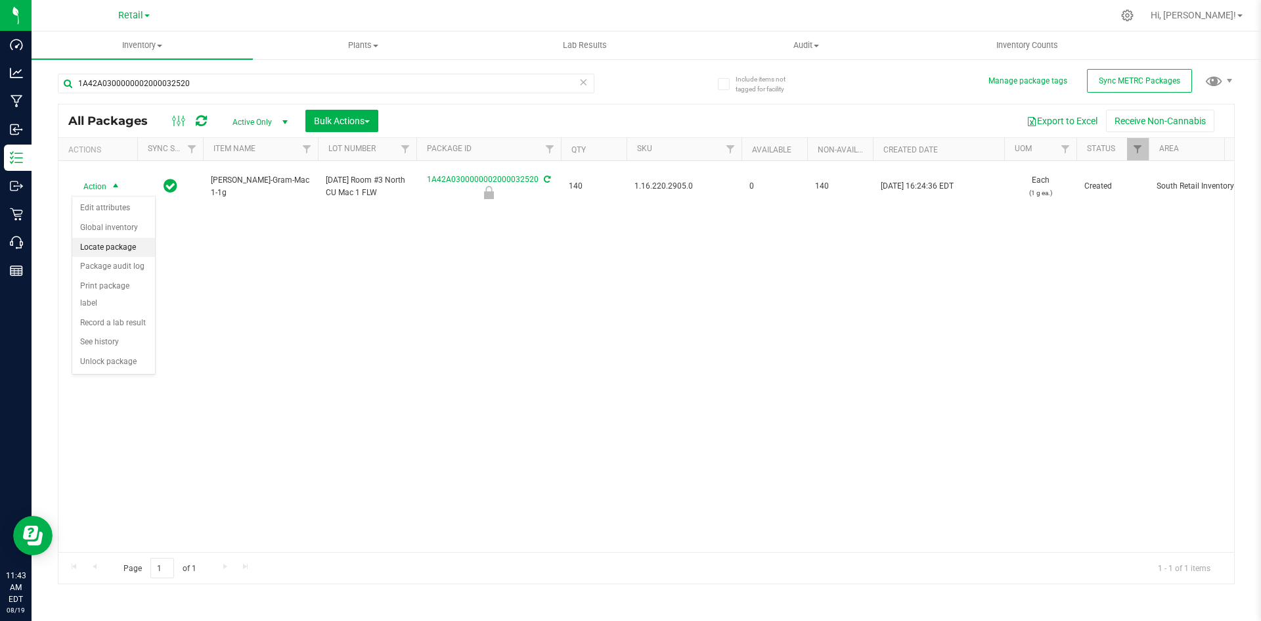
click at [106, 249] on li "Locate package" at bounding box center [113, 248] width 83 height 20
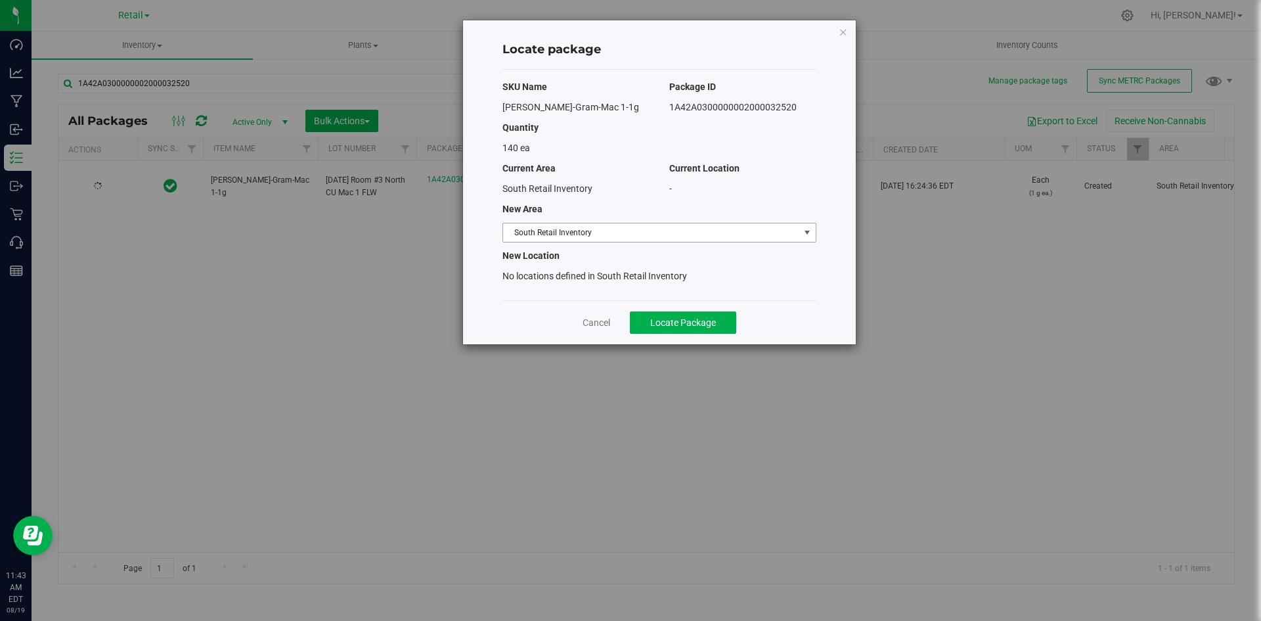
click at [568, 236] on span "South Retail Inventory" at bounding box center [651, 232] width 296 height 18
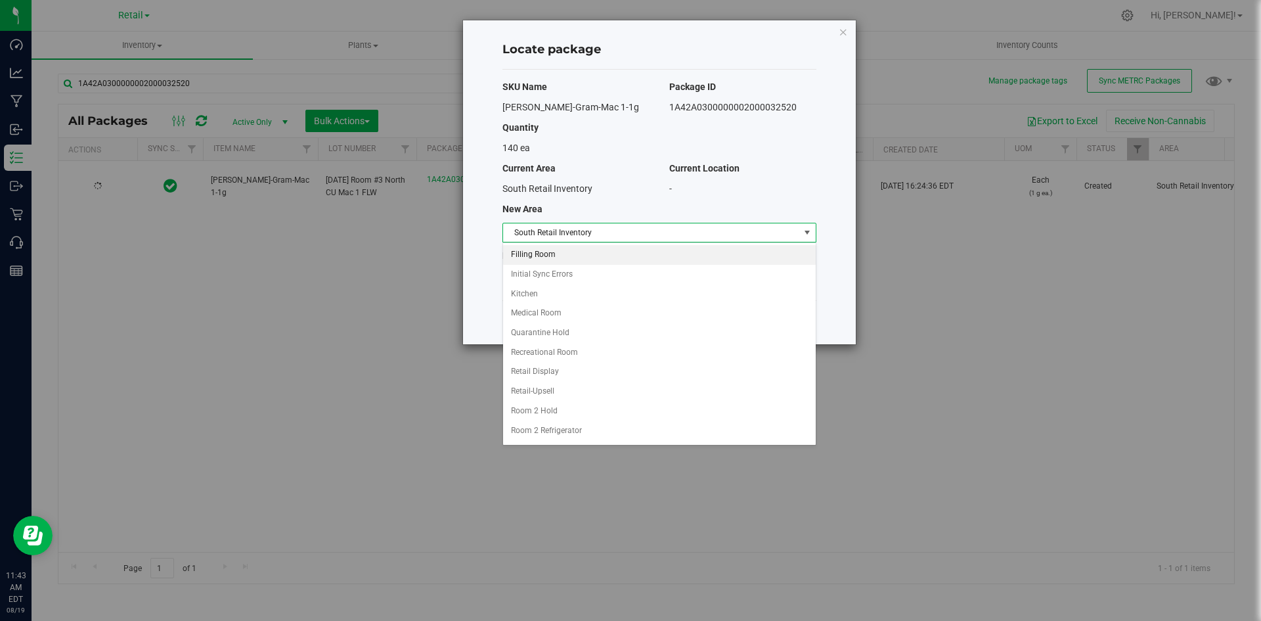
click at [575, 261] on li "Filling Room" at bounding box center [659, 255] width 313 height 20
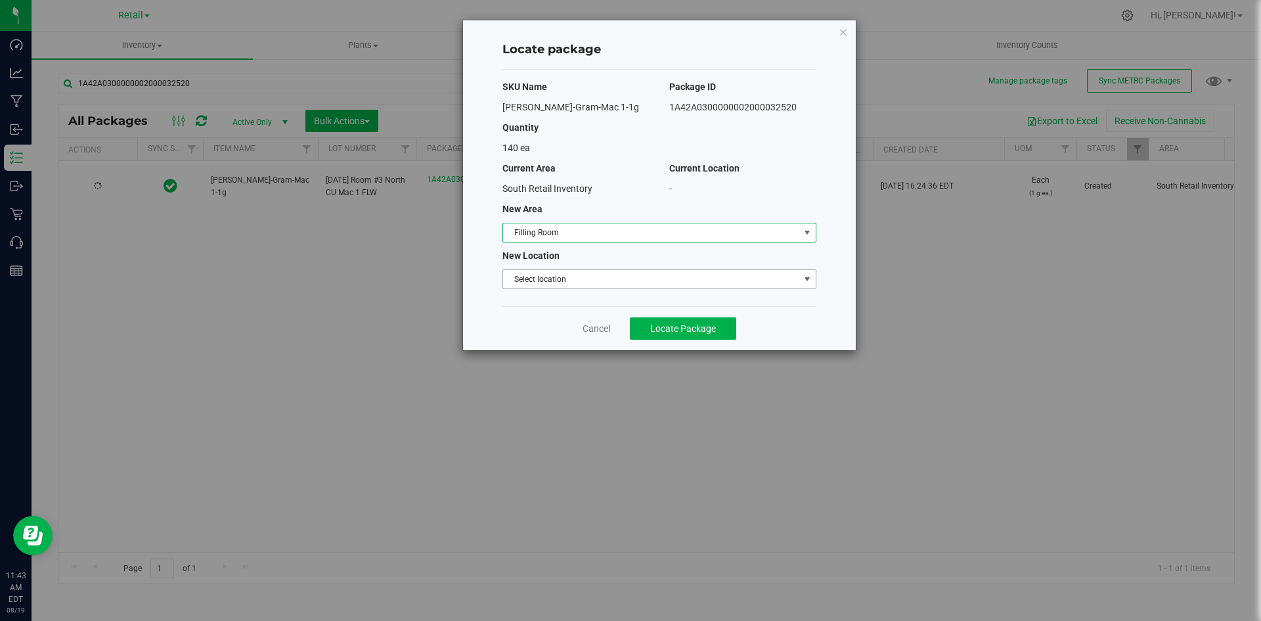
click at [602, 282] on span "Select location" at bounding box center [651, 279] width 296 height 18
click at [583, 305] on li "Filling room" at bounding box center [659, 302] width 313 height 20
click at [636, 327] on button "Locate Package" at bounding box center [683, 328] width 106 height 22
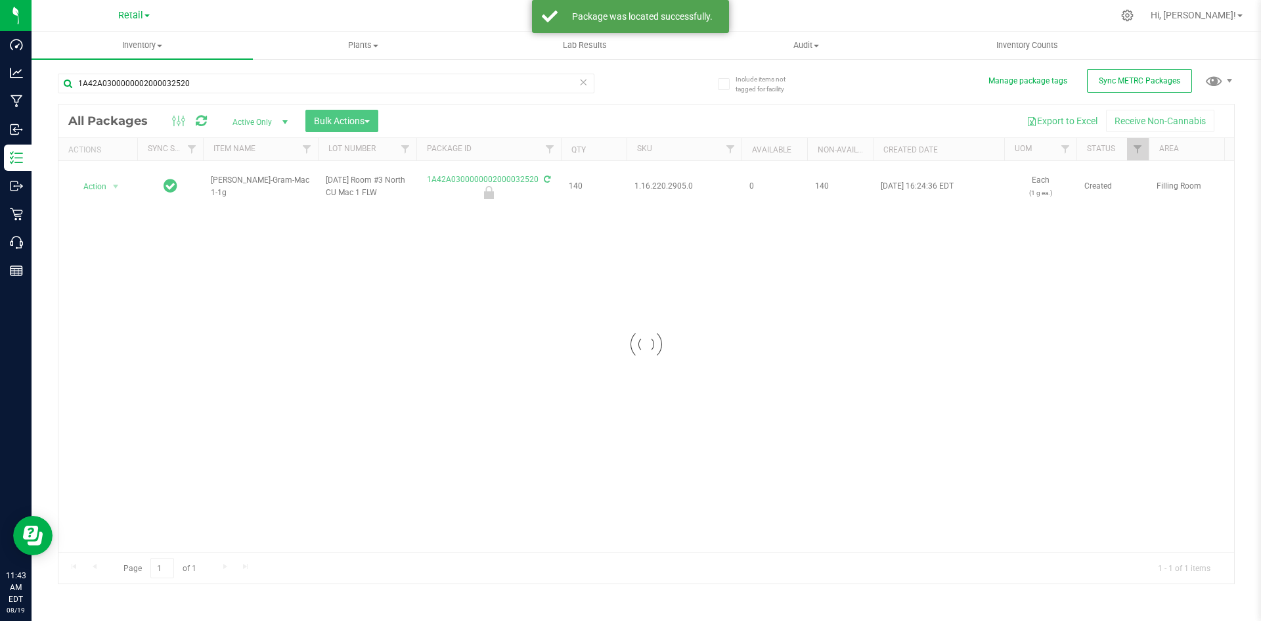
click at [667, 185] on div at bounding box center [646, 343] width 1176 height 479
click at [667, 185] on span "1.16.220.2905.0" at bounding box center [683, 186] width 99 height 12
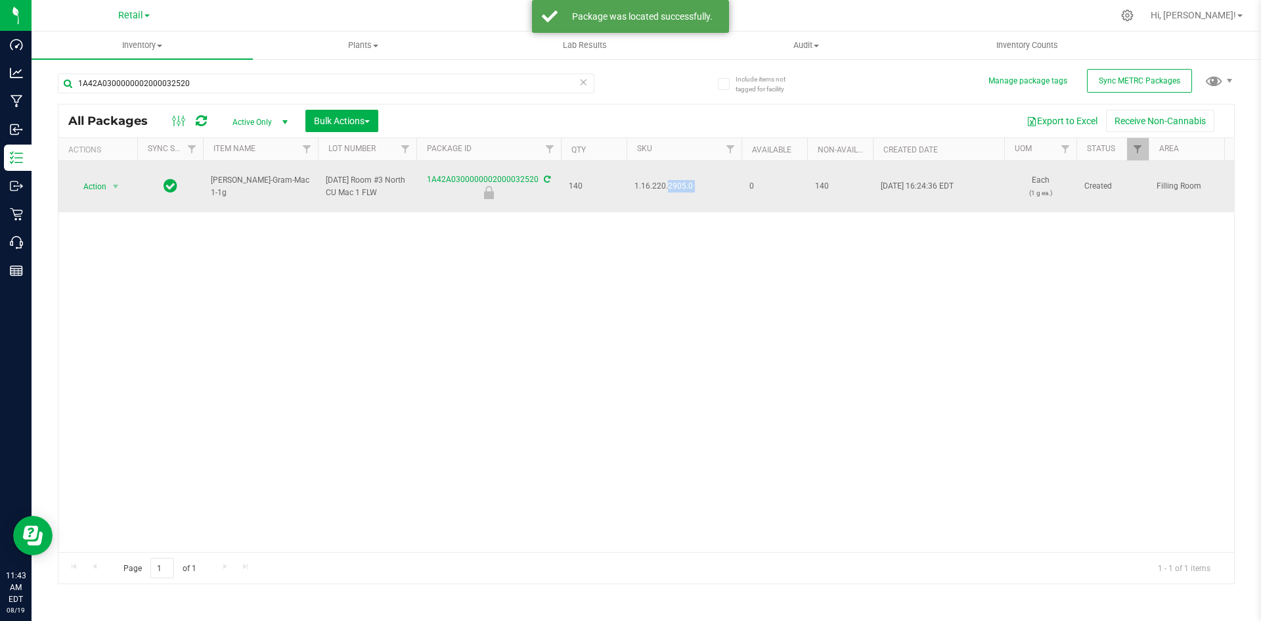
copy tr "1.16.220.2905.0"
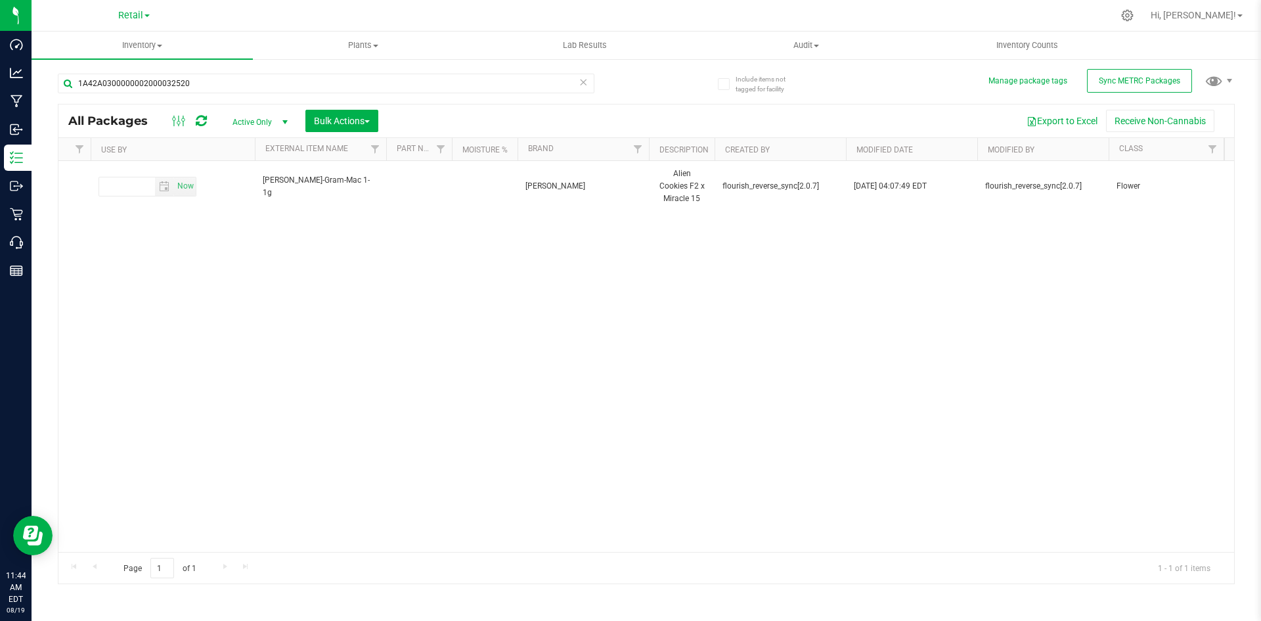
scroll to position [0, 3582]
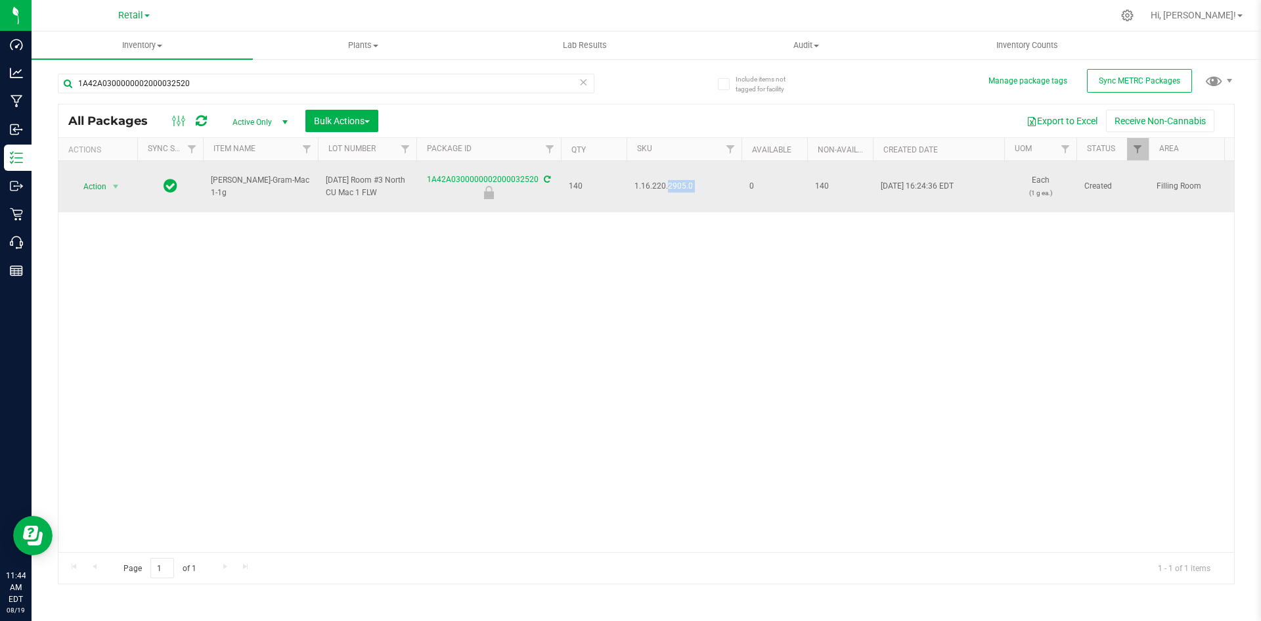
copy tr "1.16.220.2905.0"
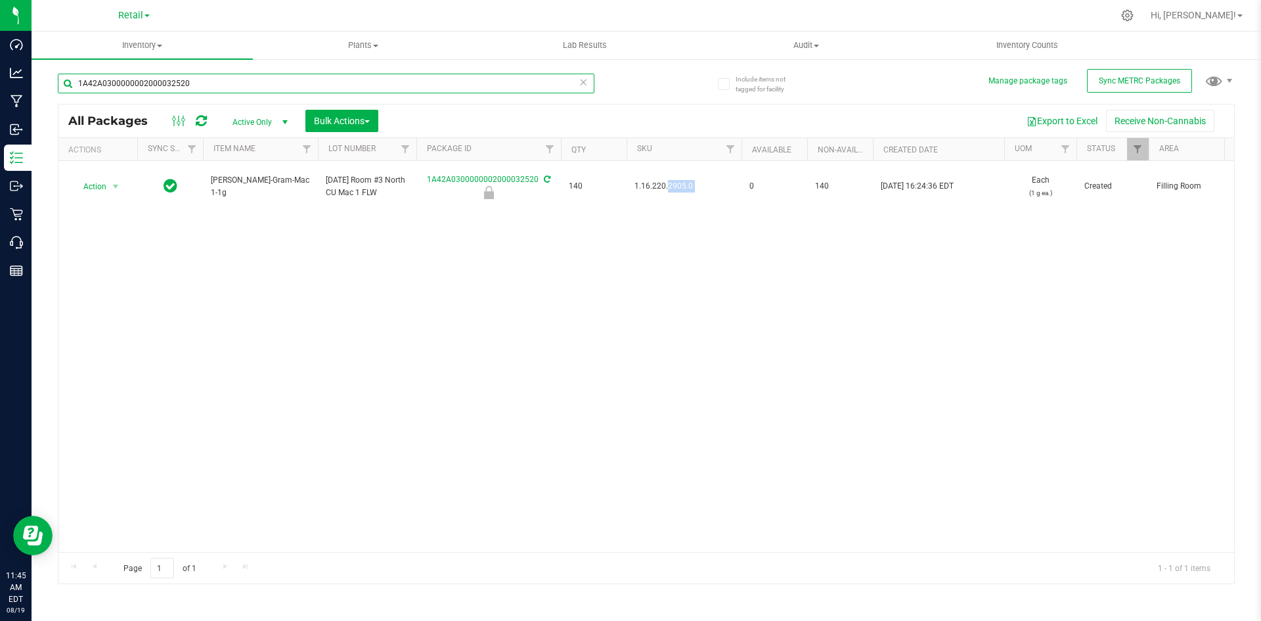
click at [277, 85] on input "1A42A0300000002000032520" at bounding box center [326, 84] width 537 height 20
click at [229, 85] on input "1A42A0300000002000032520" at bounding box center [326, 84] width 537 height 20
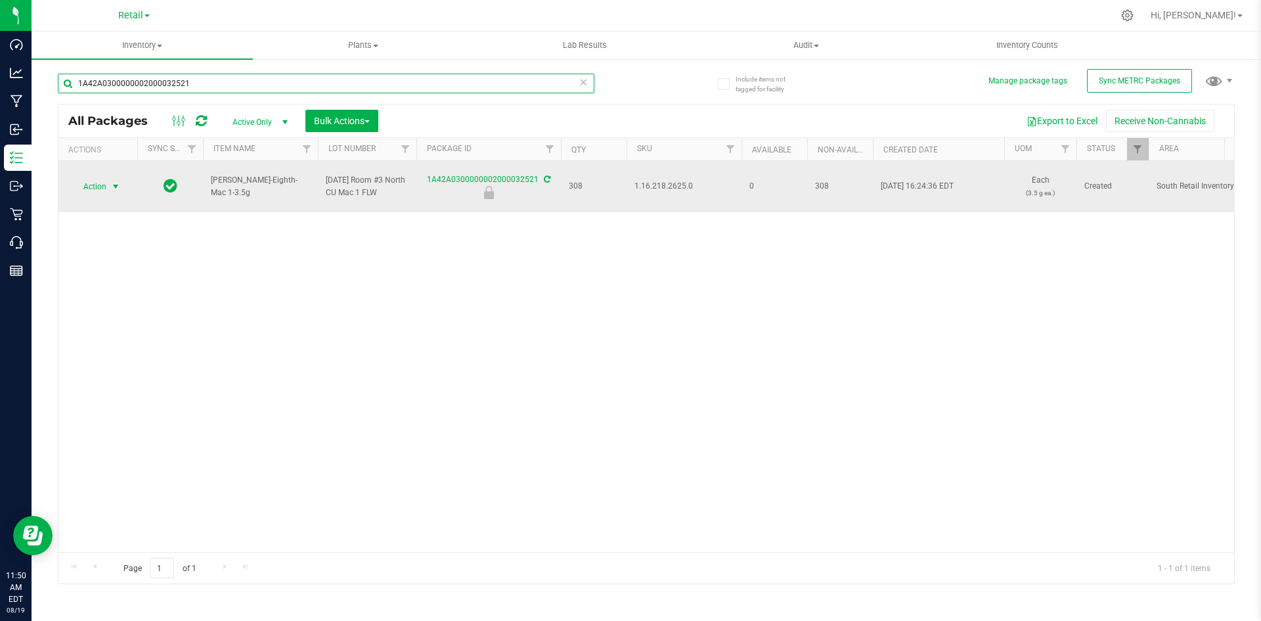
type input "1A42A0300000002000032521"
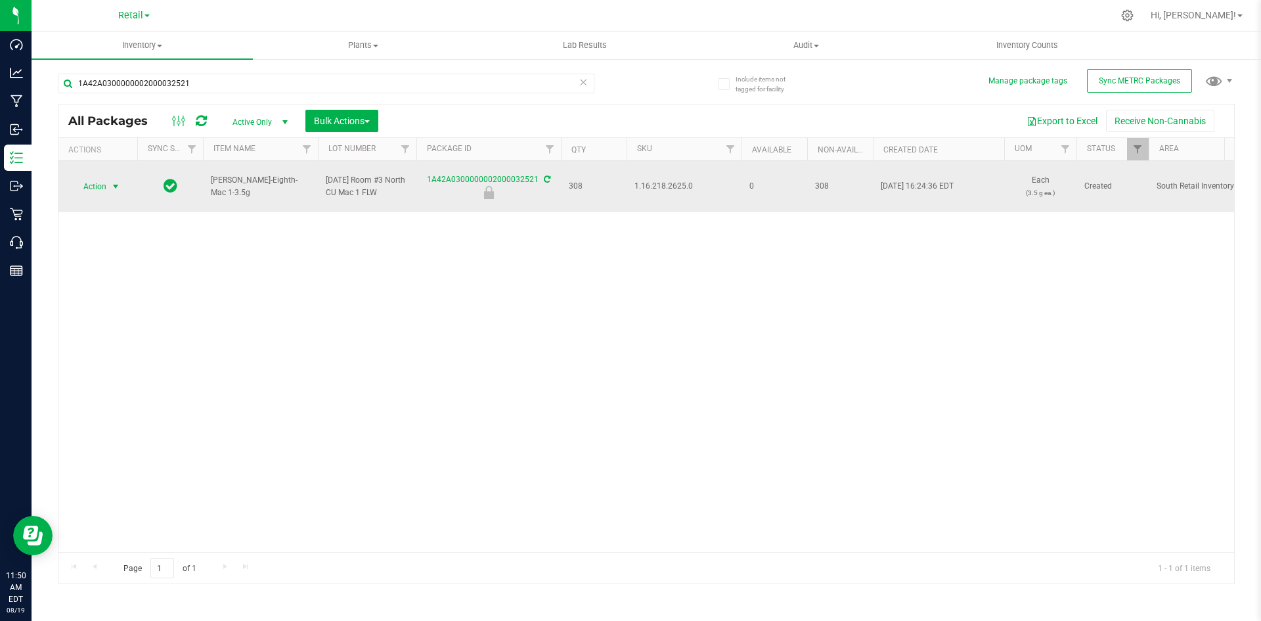
click at [106, 183] on span "Action" at bounding box center [89, 186] width 35 height 18
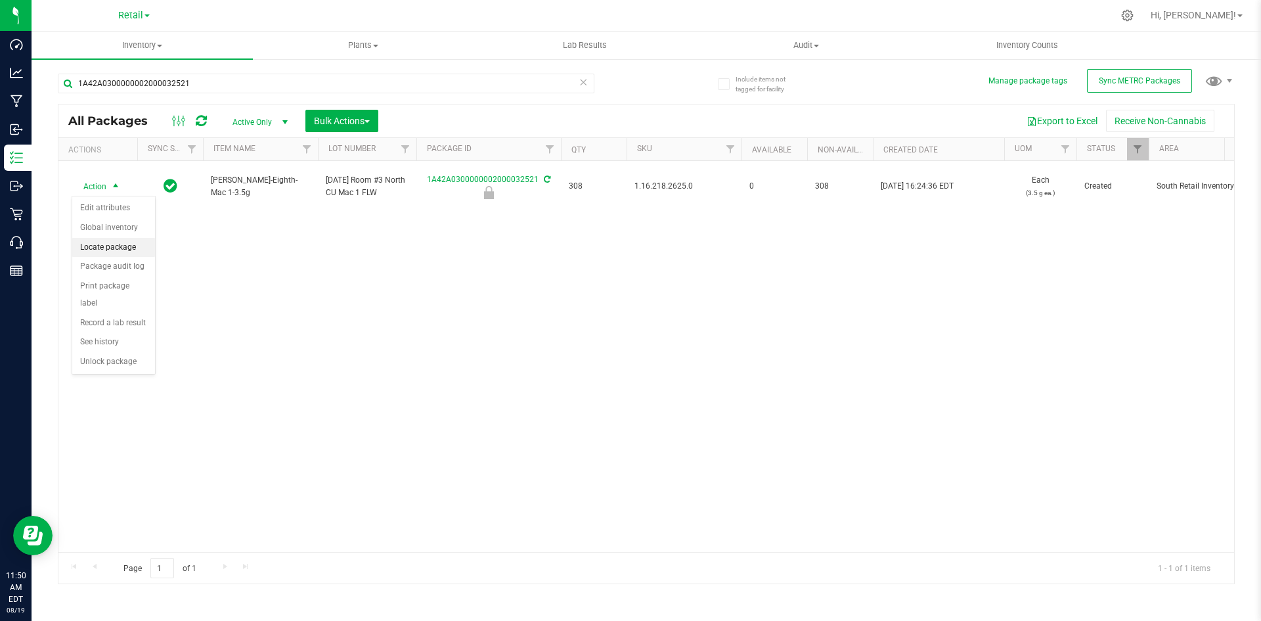
click at [111, 242] on li "Locate package" at bounding box center [113, 248] width 83 height 20
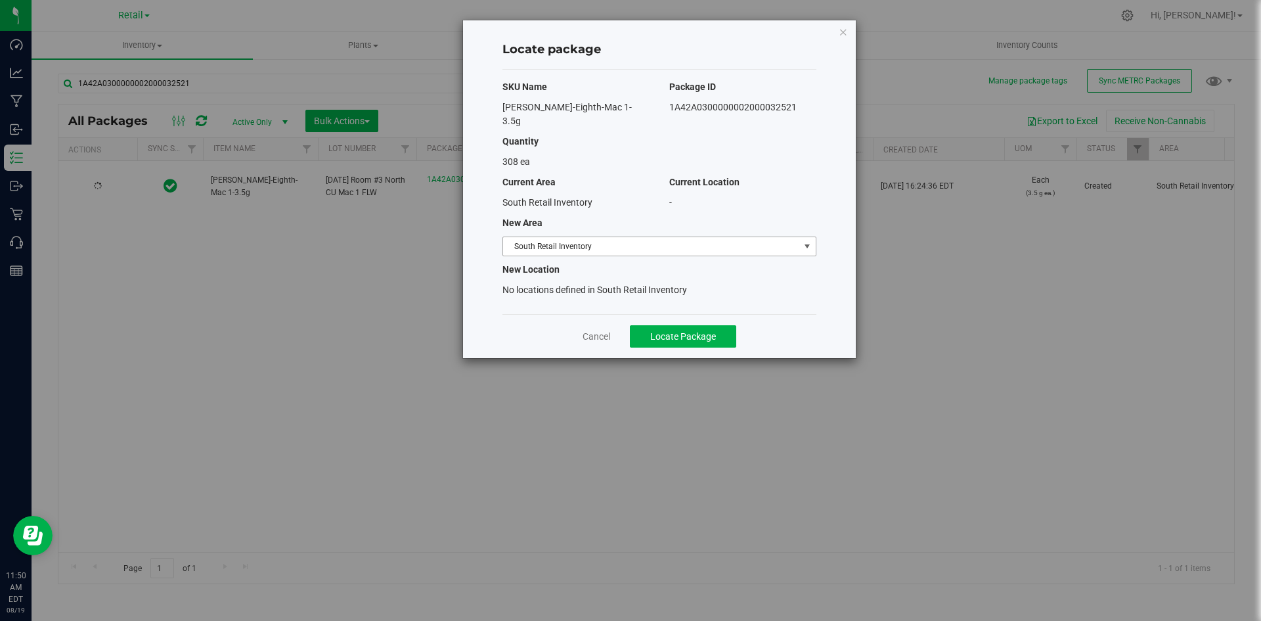
click at [688, 238] on span "South Retail Inventory" at bounding box center [651, 246] width 296 height 18
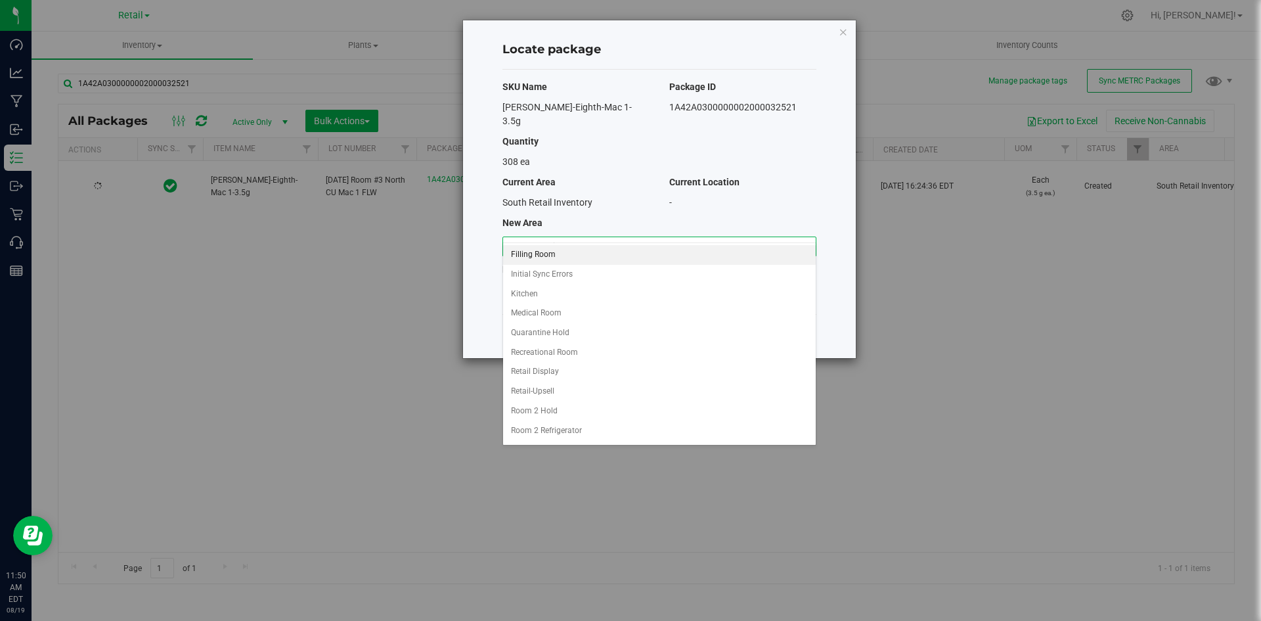
click at [560, 249] on li "Filling Room" at bounding box center [659, 255] width 313 height 20
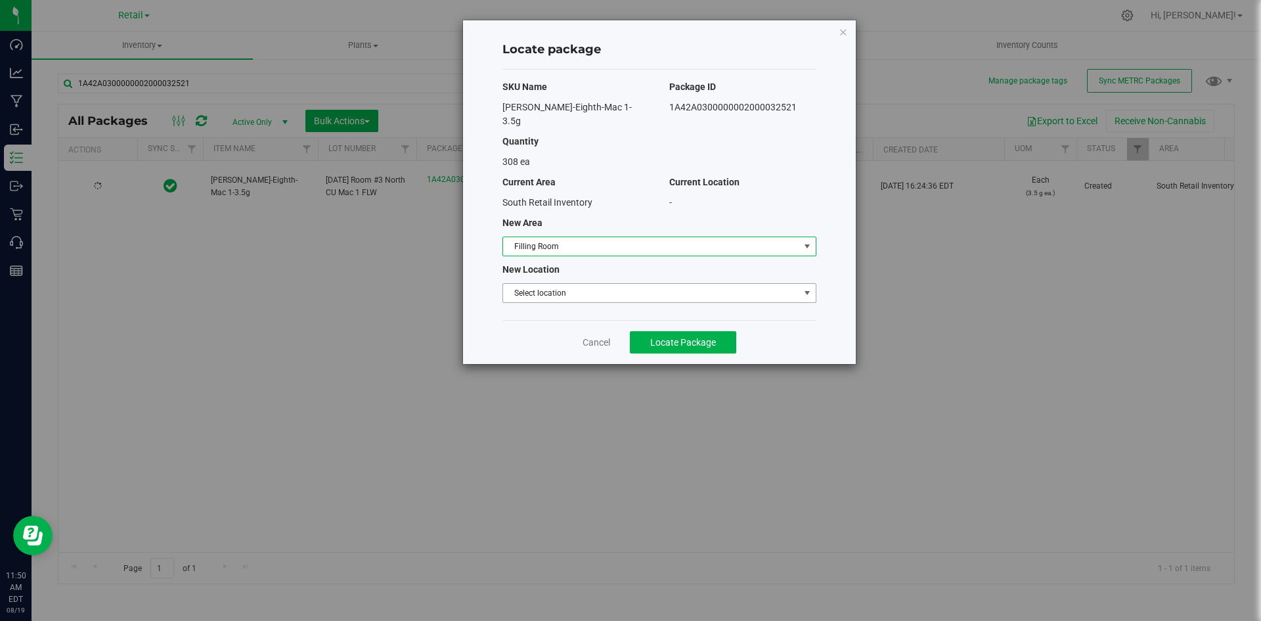
click at [564, 284] on span "Select location" at bounding box center [651, 293] width 296 height 18
click at [565, 299] on li "Filling room" at bounding box center [659, 302] width 313 height 20
click at [678, 337] on span "Locate Package" at bounding box center [683, 342] width 66 height 11
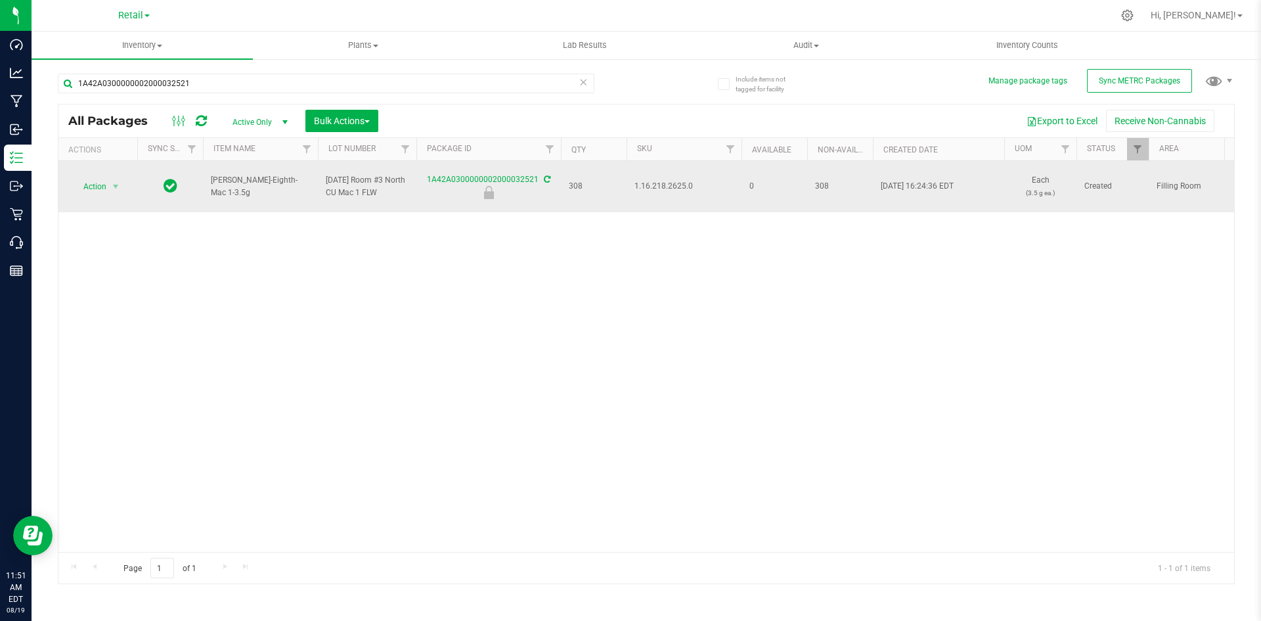
click at [688, 186] on span "1.16.218.2625.0" at bounding box center [683, 186] width 99 height 12
copy span "1.16.218.2625.0"
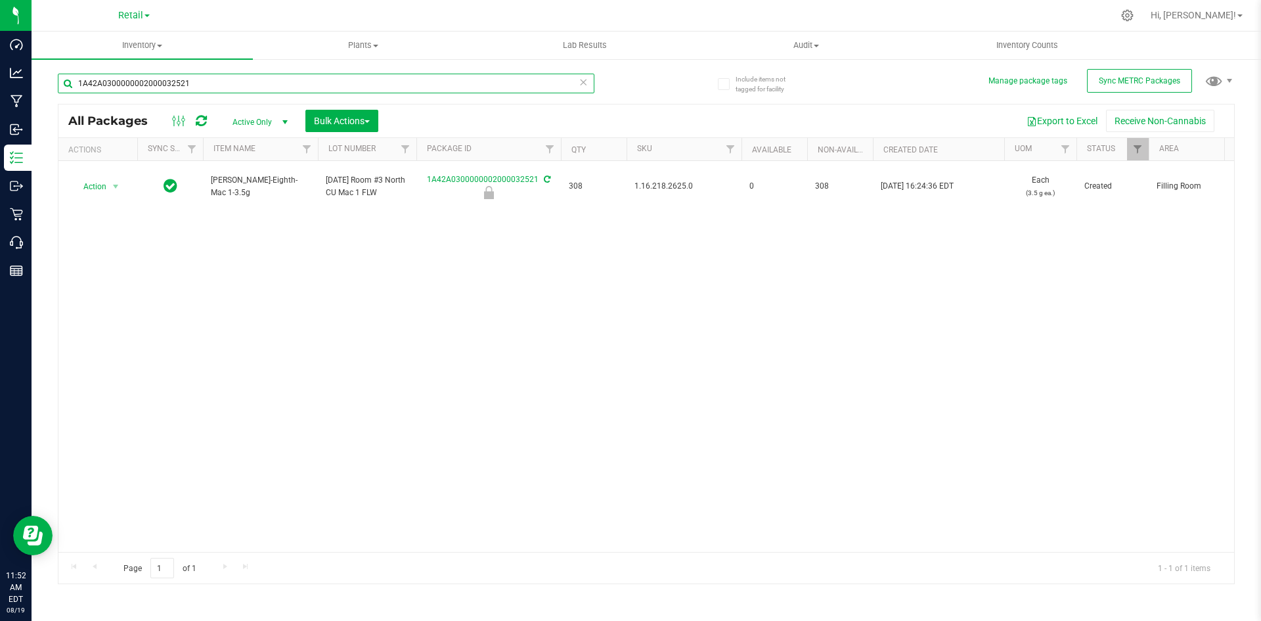
click at [213, 85] on input "1A42A0300000002000032521" at bounding box center [326, 84] width 537 height 20
click at [213, 83] on input "1A42A0300000002000032521" at bounding box center [326, 84] width 537 height 20
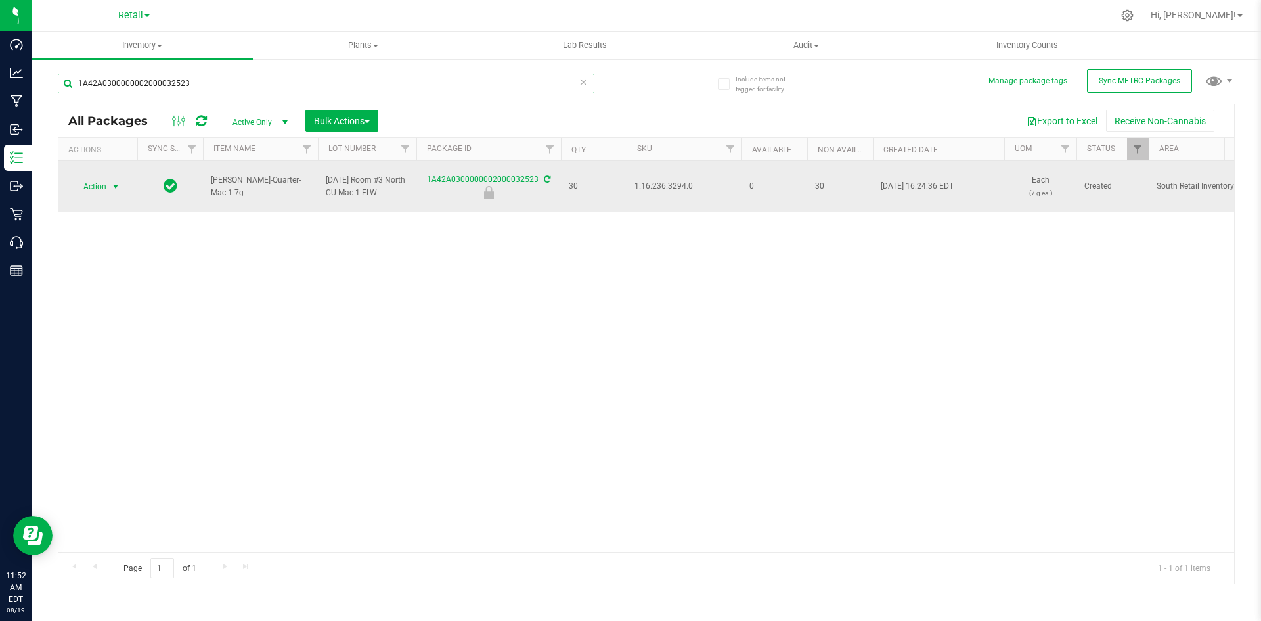
type input "1A42A0300000002000032523"
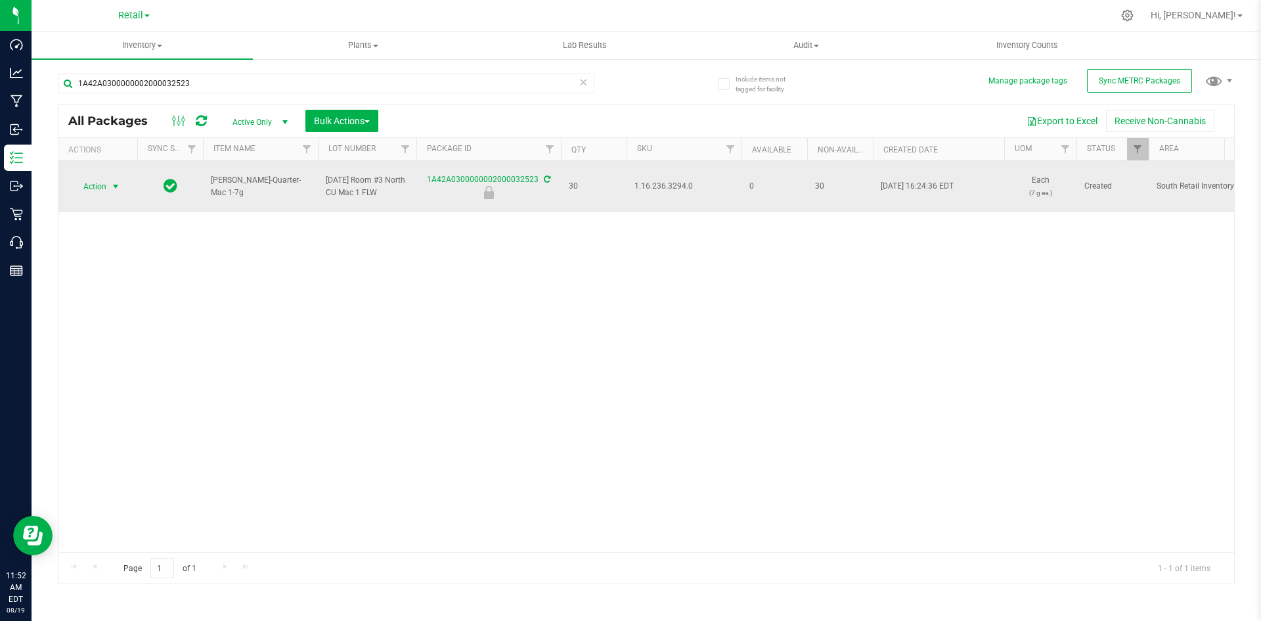
click at [116, 191] on span "select" at bounding box center [115, 186] width 11 height 11
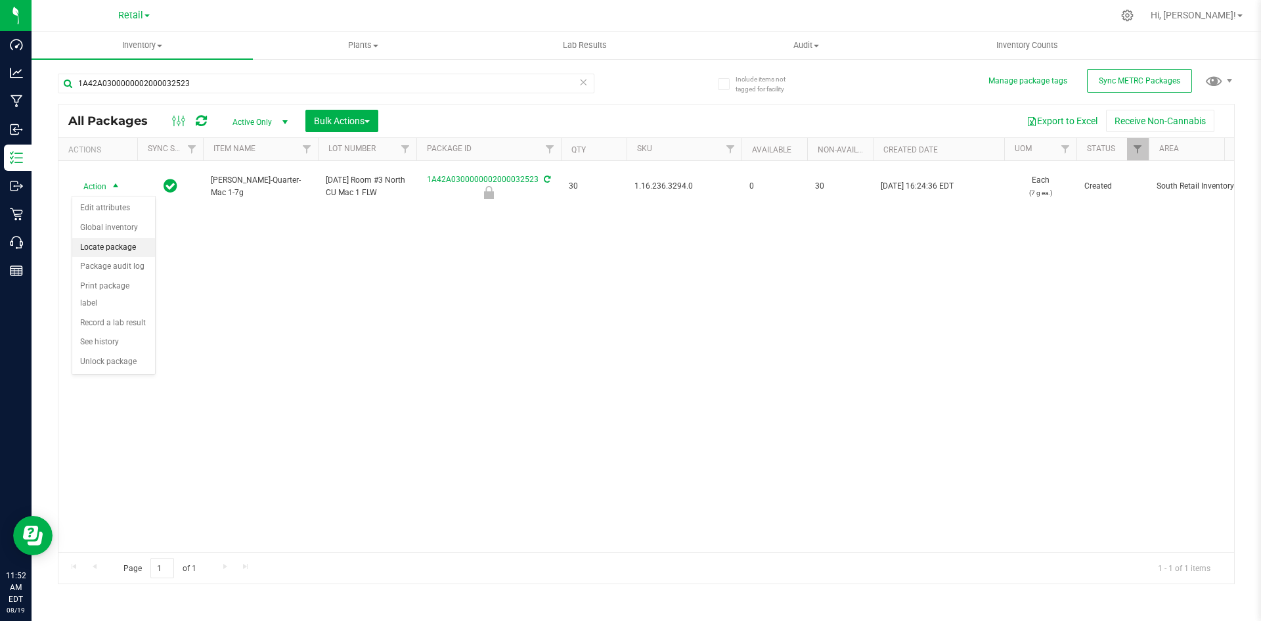
click at [126, 248] on li "Locate package" at bounding box center [113, 248] width 83 height 20
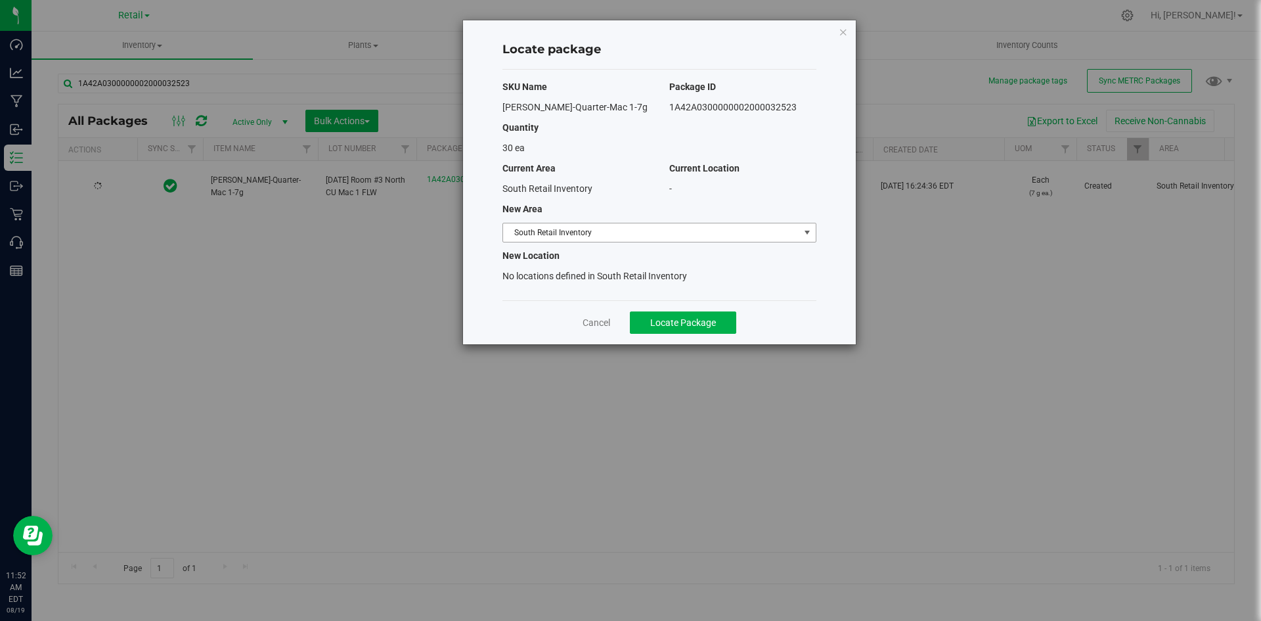
click at [565, 231] on span "South Retail Inventory" at bounding box center [651, 232] width 296 height 18
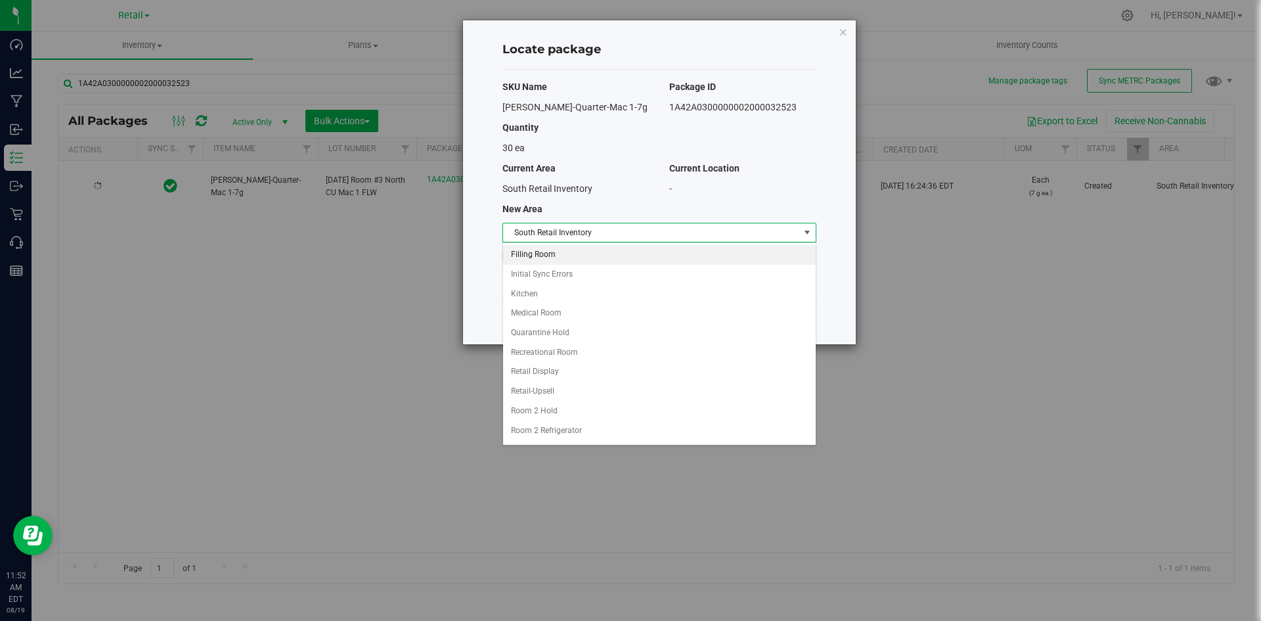
click at [578, 256] on li "Filling Room" at bounding box center [659, 255] width 313 height 20
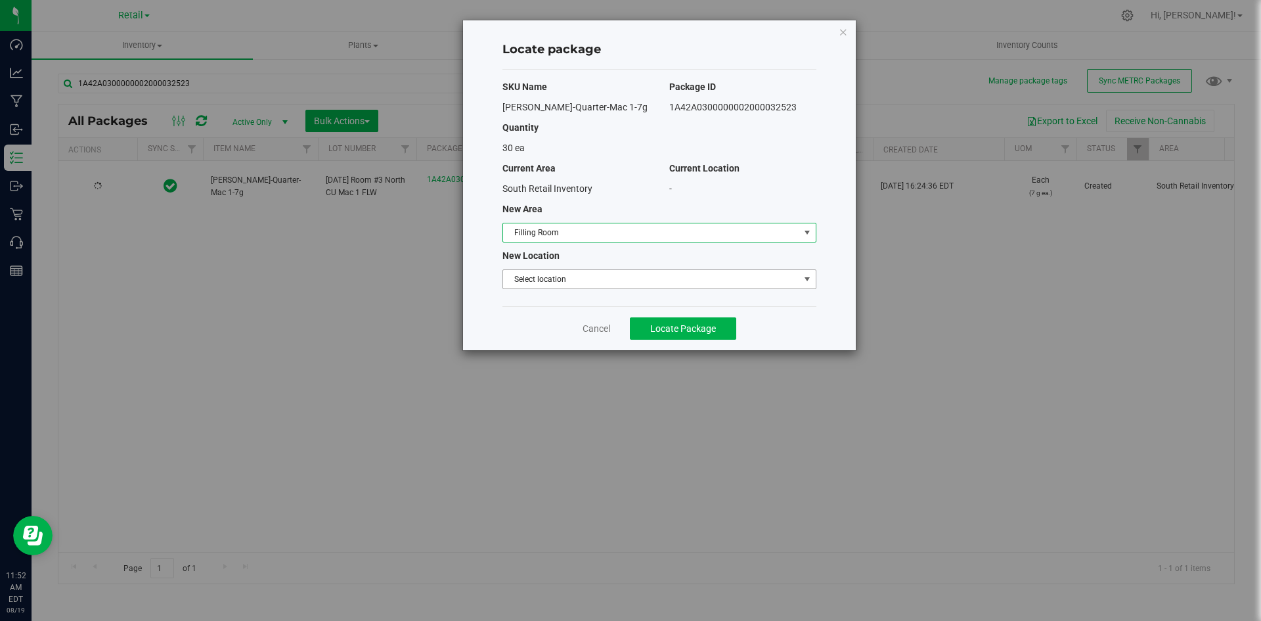
click at [571, 277] on span "Select location" at bounding box center [651, 279] width 296 height 18
click at [560, 305] on li "Filling room" at bounding box center [659, 302] width 313 height 20
click at [630, 324] on button "Locate Package" at bounding box center [683, 328] width 106 height 22
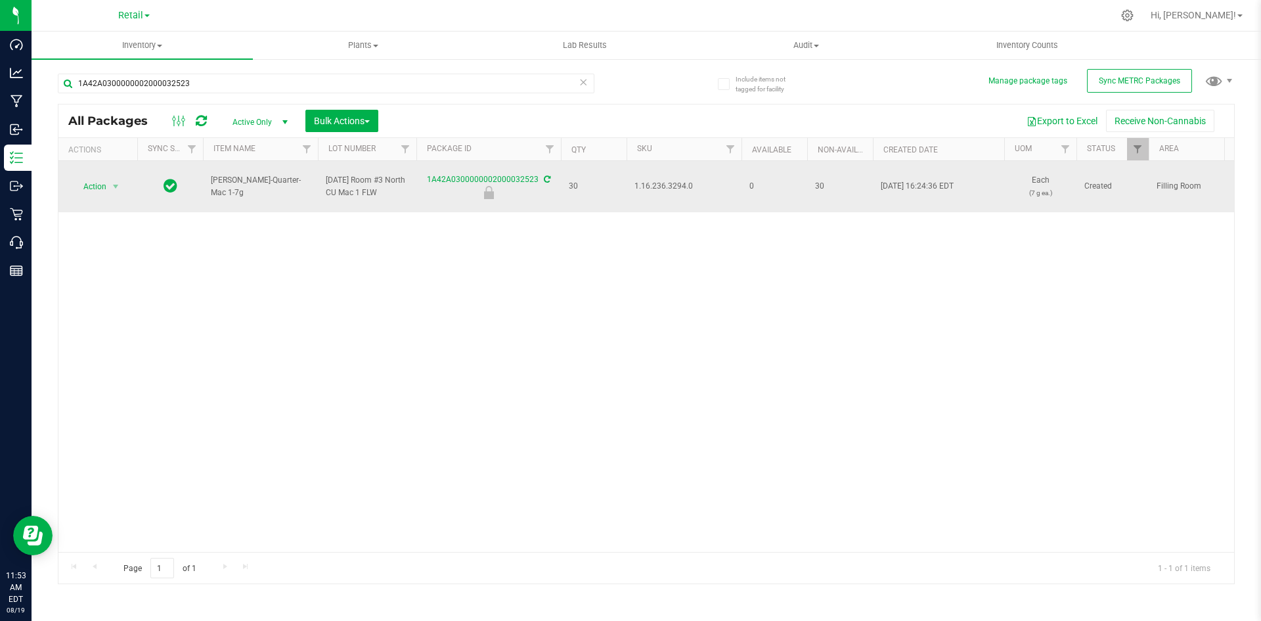
click at [943, 187] on span "Aug 13, 2025 16:24:36 EDT" at bounding box center [917, 186] width 73 height 12
click at [686, 189] on span "1.16.236.3294.0" at bounding box center [683, 186] width 99 height 12
copy span "1.16.236.3294.0"
click at [106, 189] on span "Action" at bounding box center [89, 186] width 35 height 18
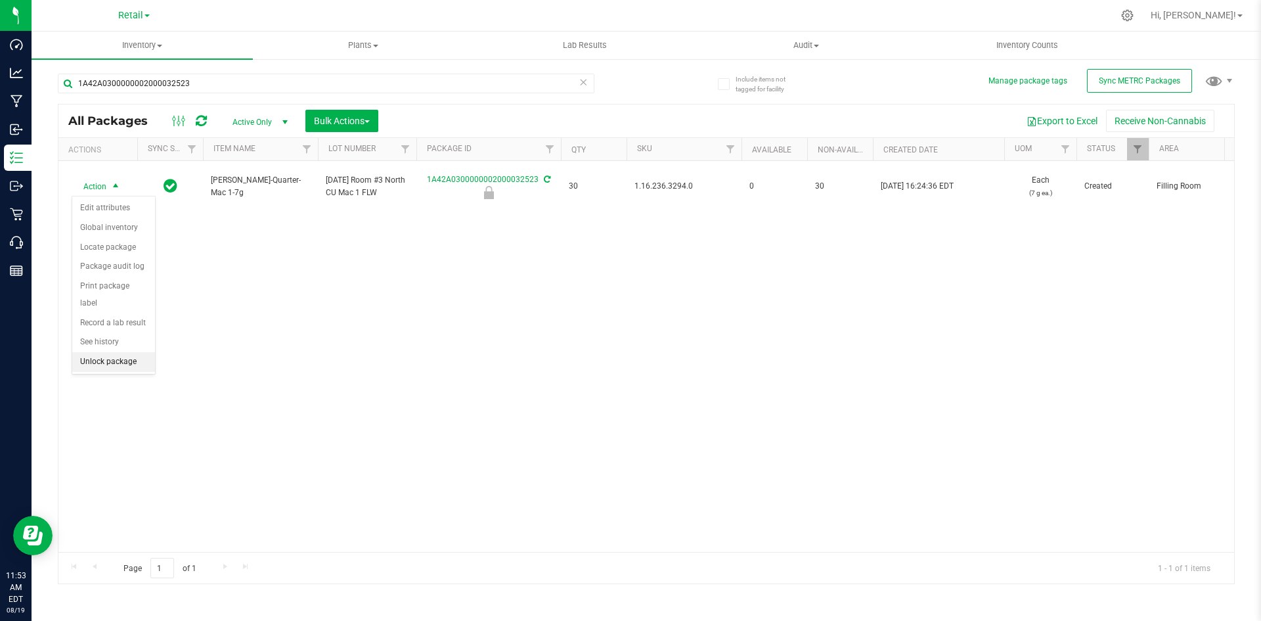
click at [127, 352] on li "Unlock package" at bounding box center [113, 362] width 83 height 20
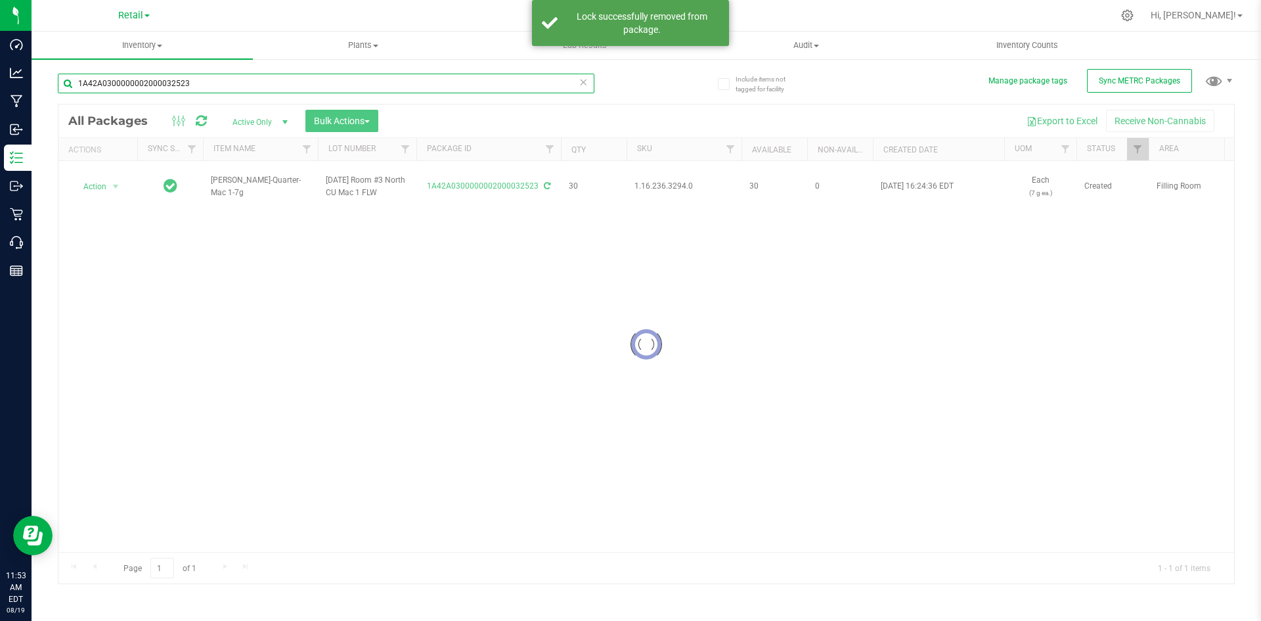
click at [196, 81] on input "1A42A0300000002000032523" at bounding box center [326, 84] width 537 height 20
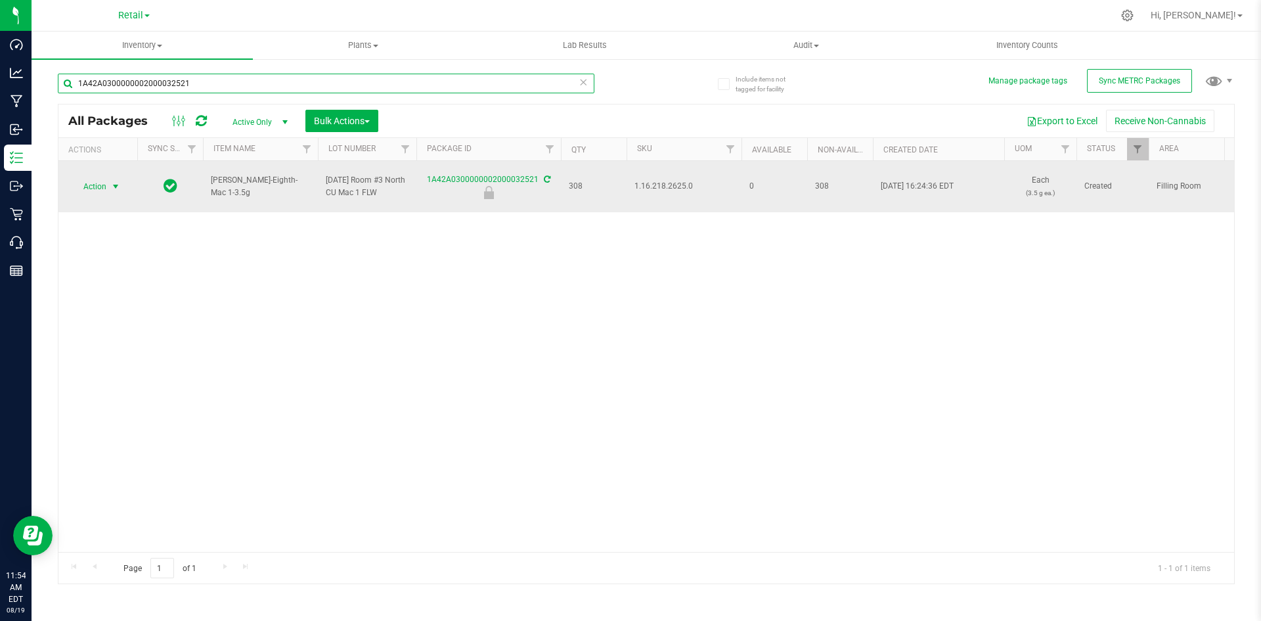
type input "1A42A0300000002000032521"
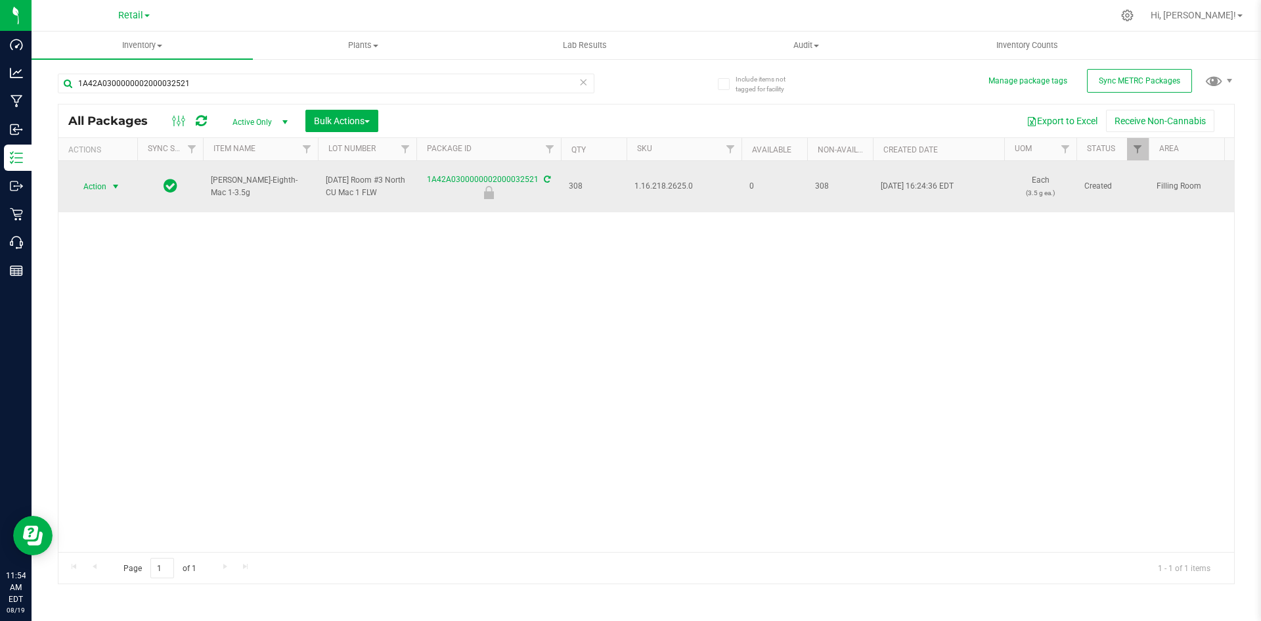
click at [89, 179] on span "Action" at bounding box center [89, 186] width 35 height 18
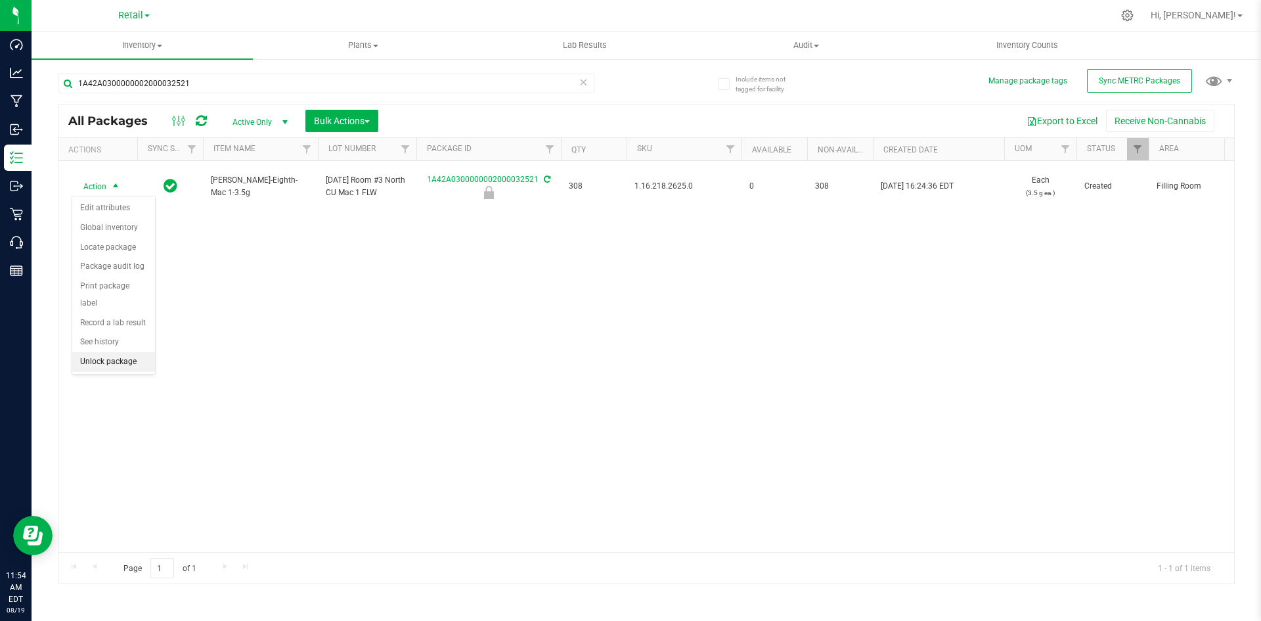
click at [99, 352] on li "Unlock package" at bounding box center [113, 362] width 83 height 20
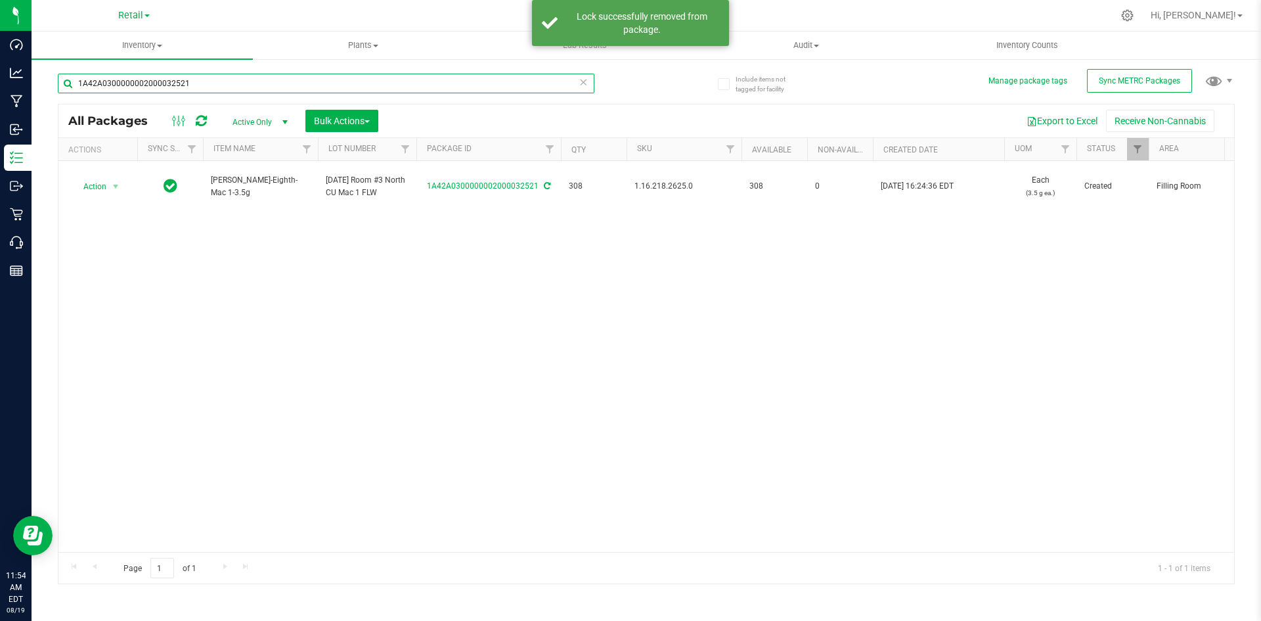
click at [252, 87] on input "1A42A0300000002000032521" at bounding box center [326, 84] width 537 height 20
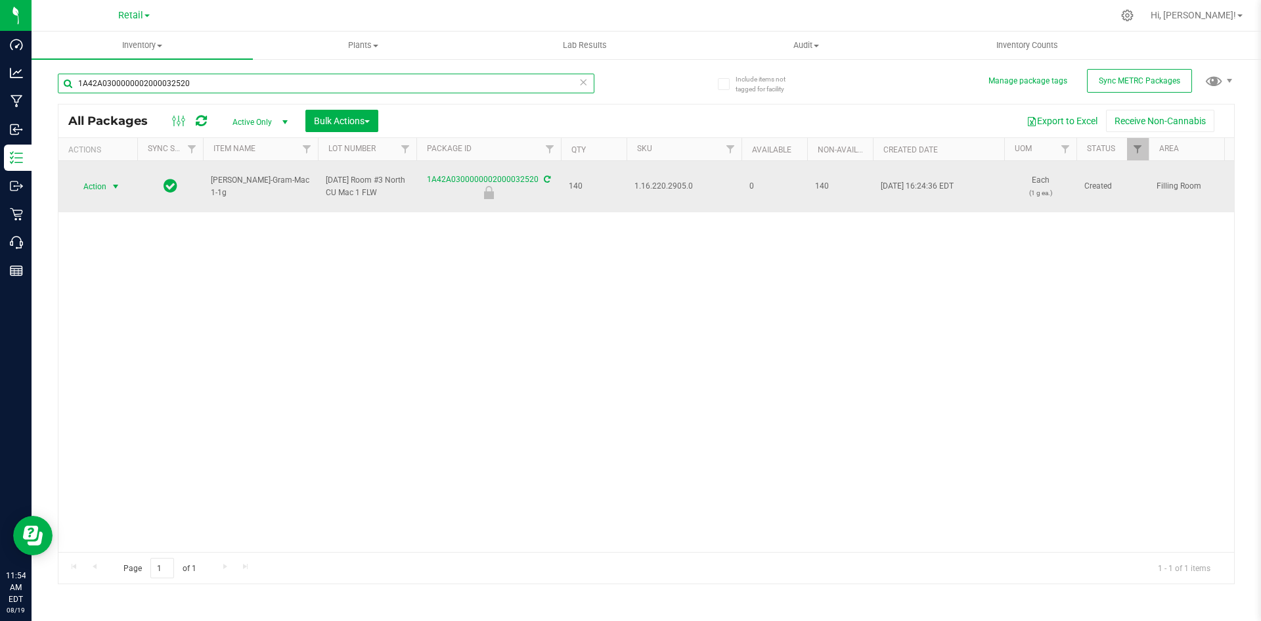
type input "1A42A0300000002000032520"
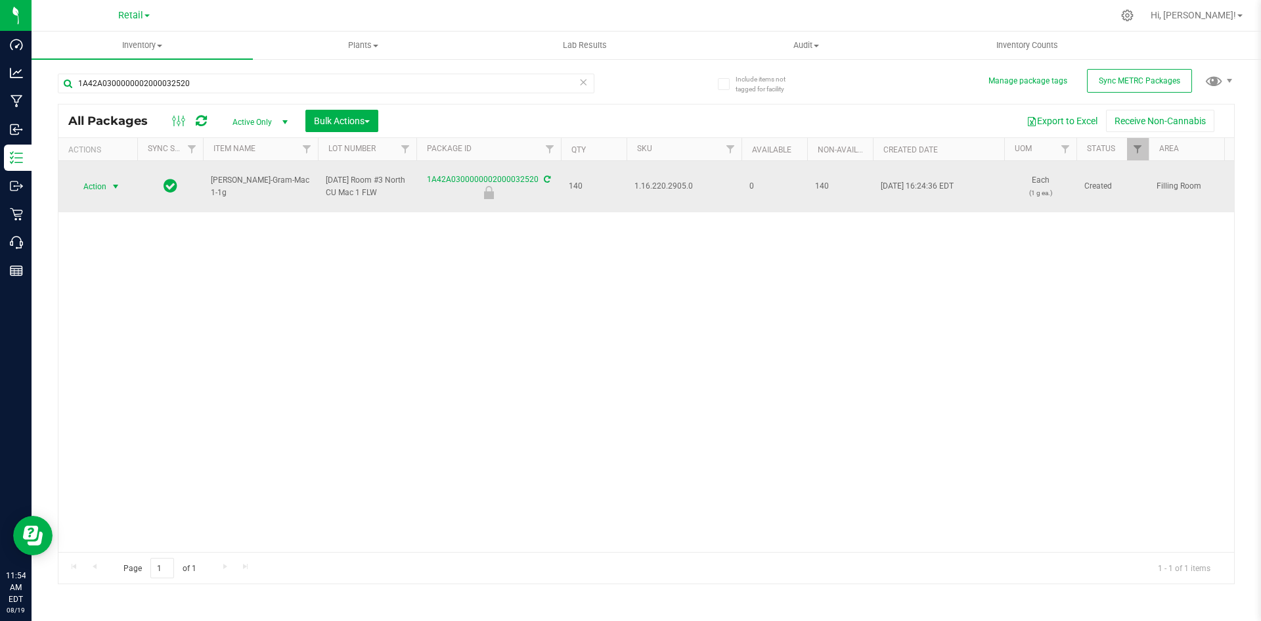
click at [108, 188] on span "select" at bounding box center [116, 186] width 16 height 18
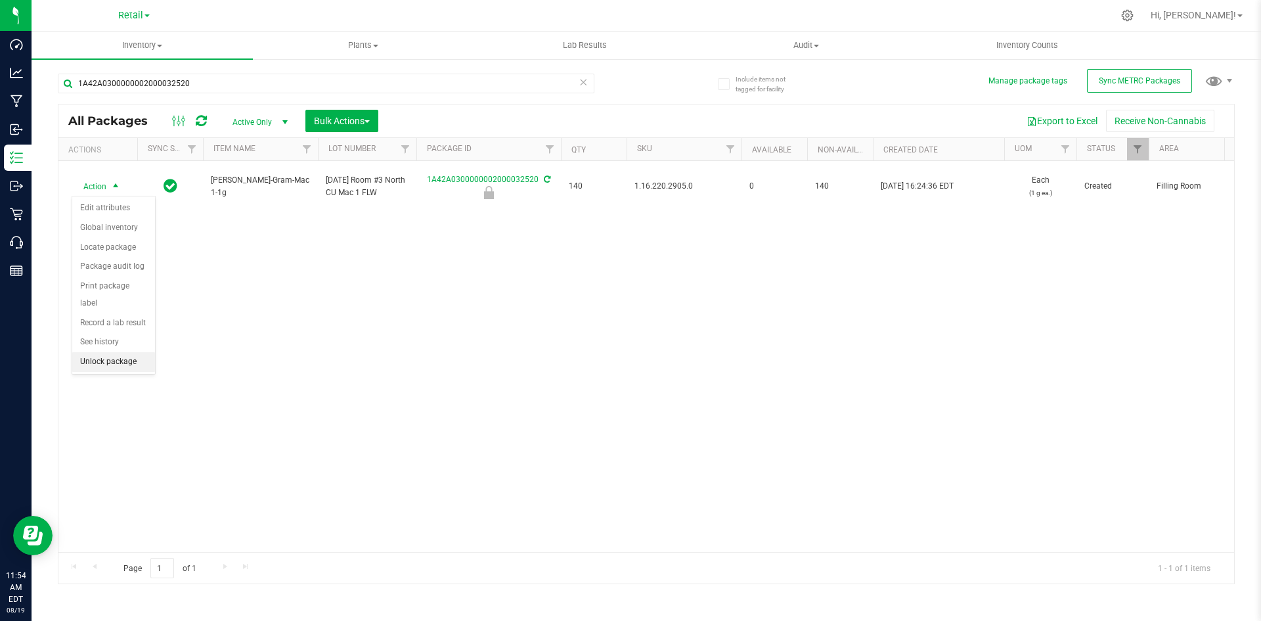
click at [105, 352] on li "Unlock package" at bounding box center [113, 362] width 83 height 20
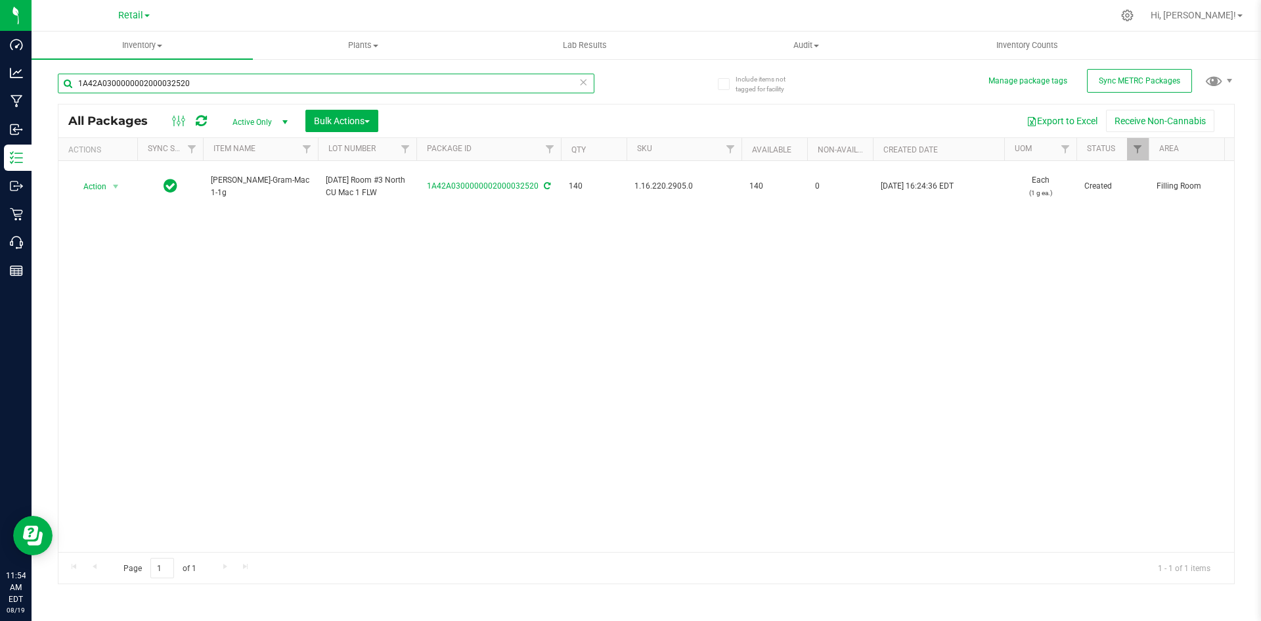
click at [220, 83] on input "1A42A0300000002000032520" at bounding box center [326, 84] width 537 height 20
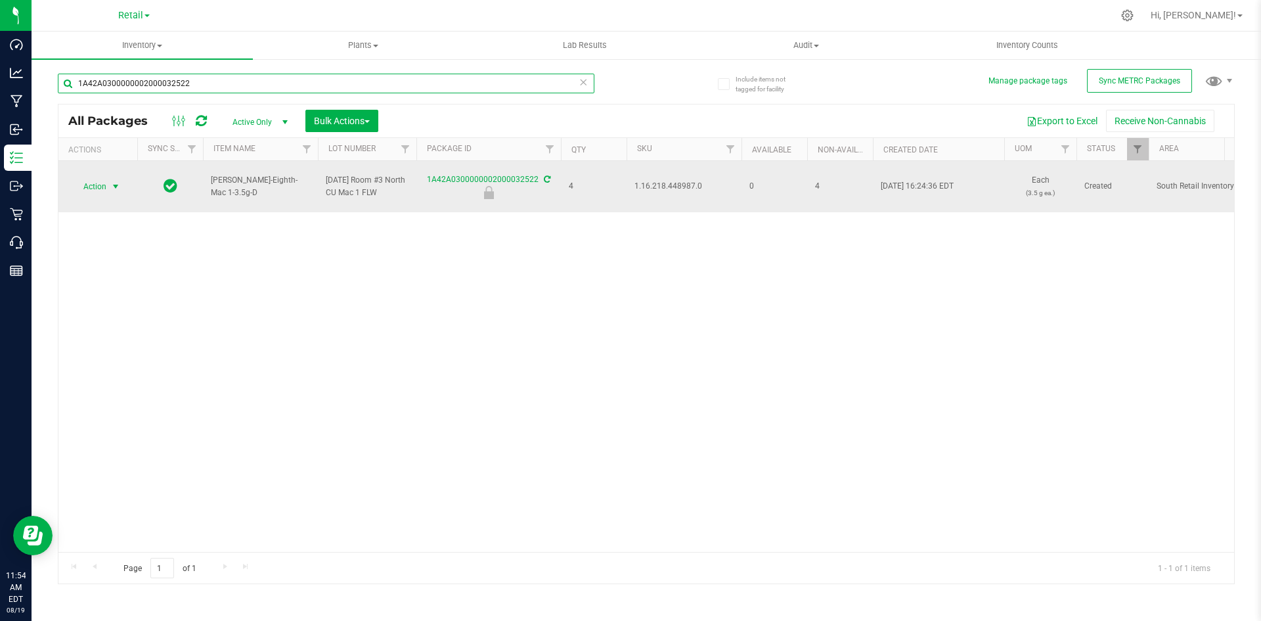
type input "1A42A0300000002000032522"
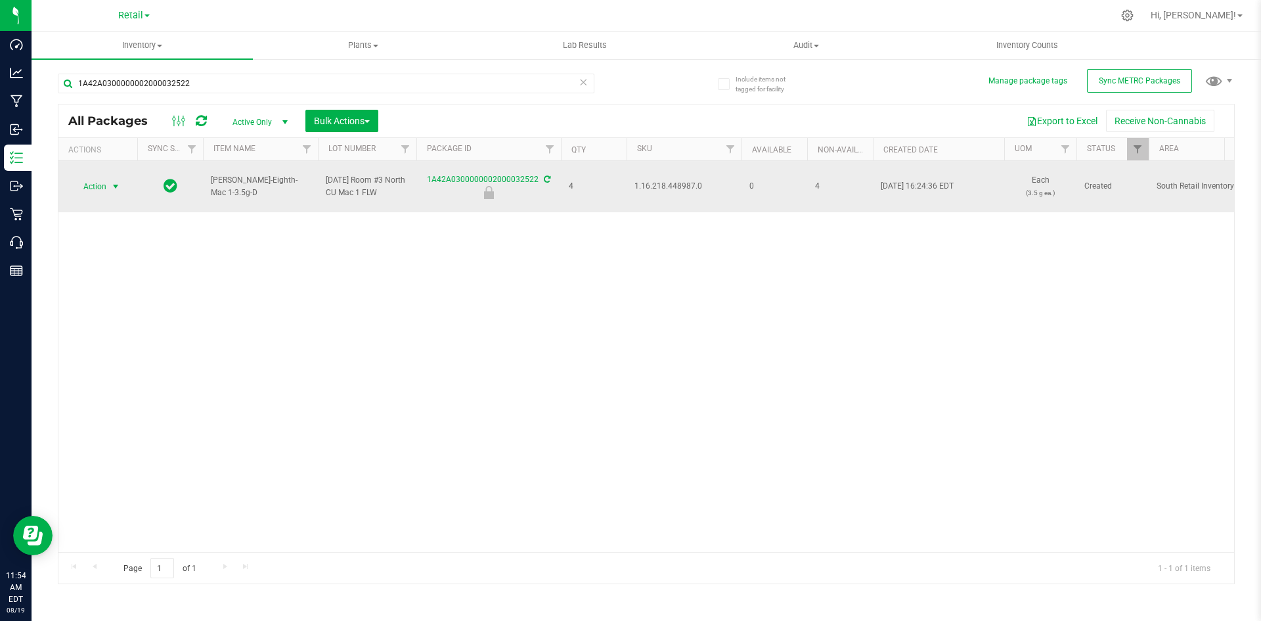
click at [99, 191] on span "Action" at bounding box center [89, 186] width 35 height 18
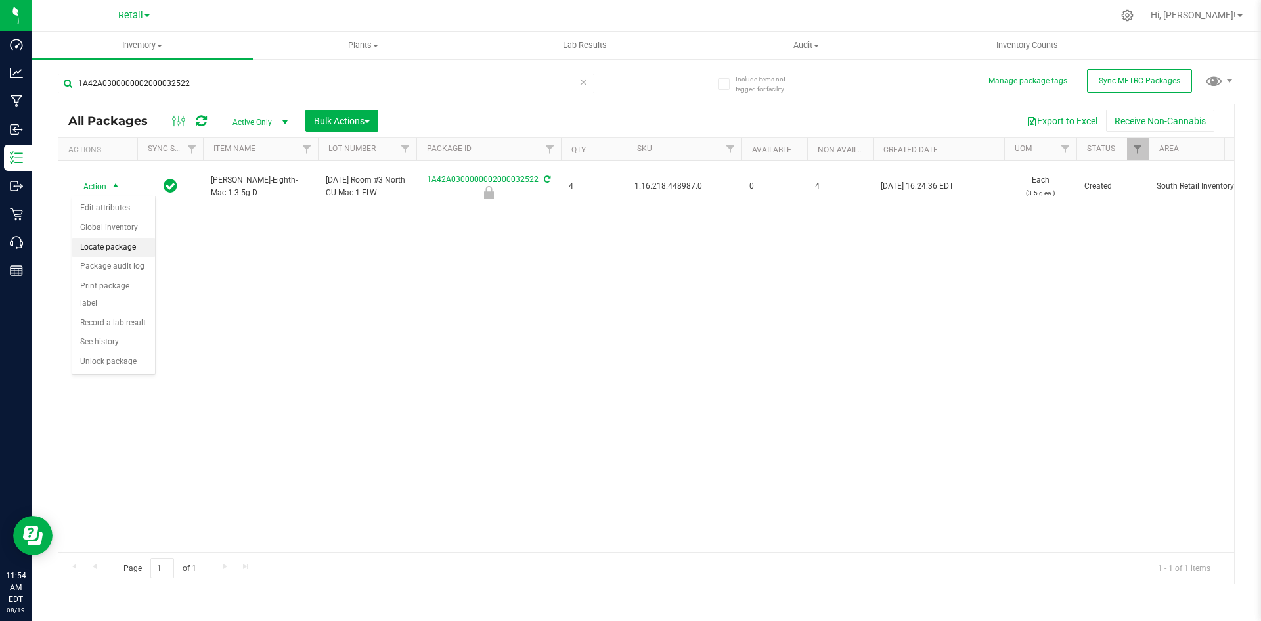
click at [118, 250] on li "Locate package" at bounding box center [113, 248] width 83 height 20
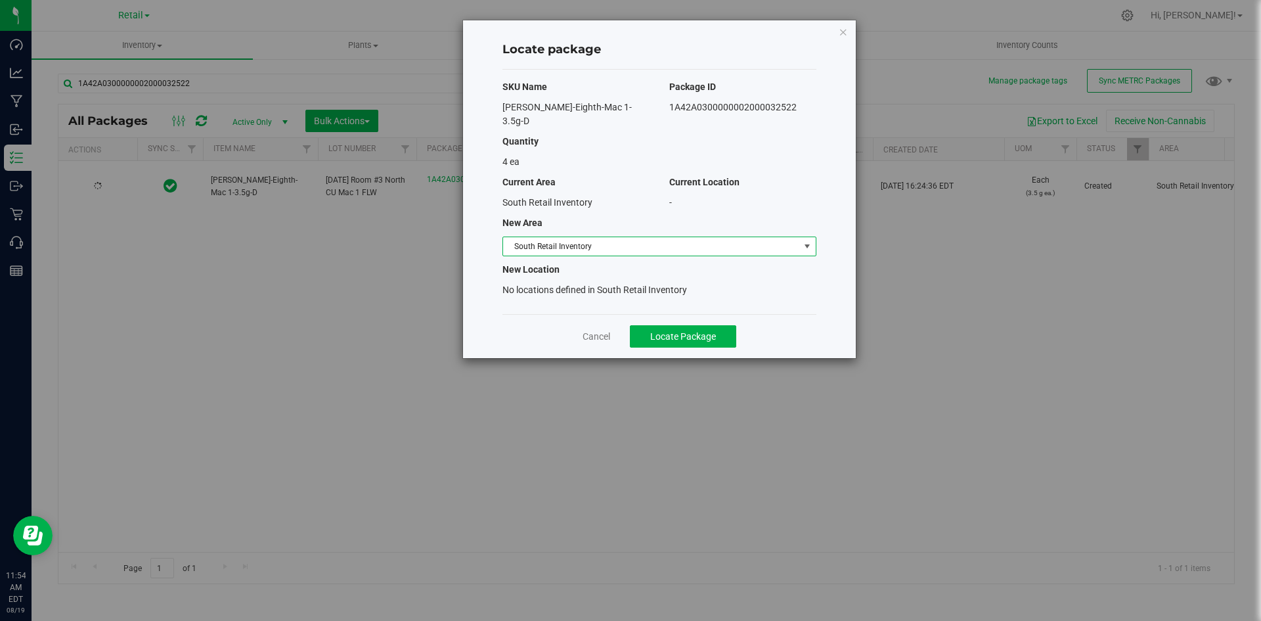
click at [520, 237] on span "South Retail Inventory" at bounding box center [651, 246] width 296 height 18
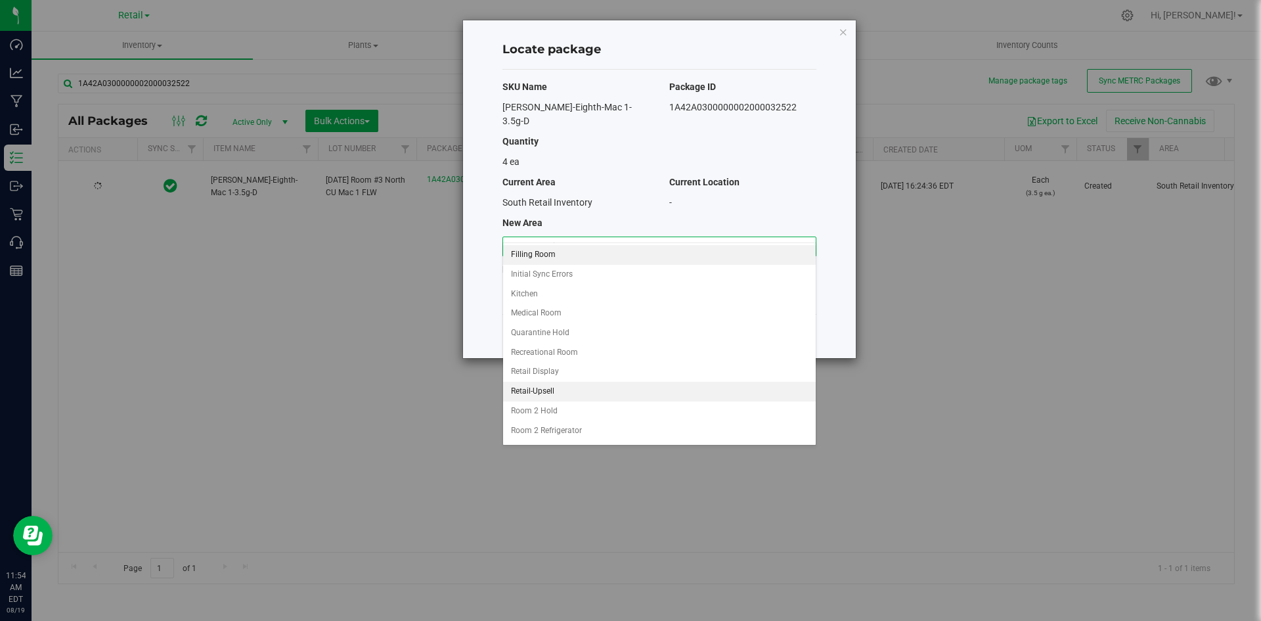
click at [557, 255] on li "Filling Room" at bounding box center [659, 255] width 313 height 20
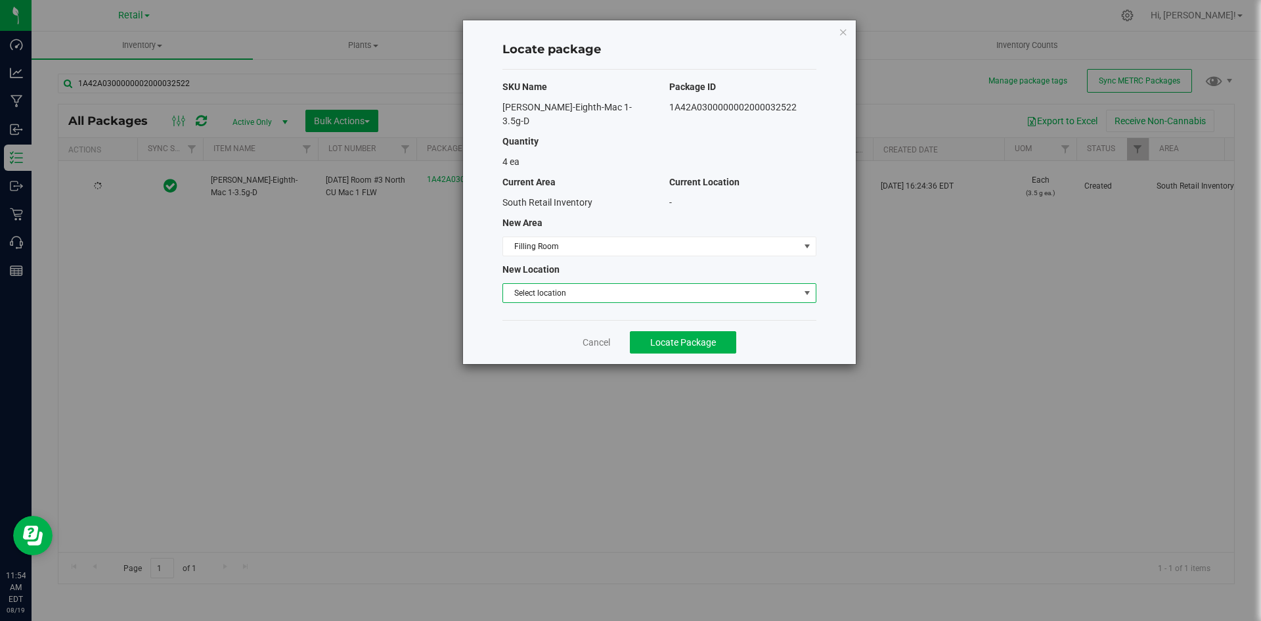
click at [562, 284] on span "Select location" at bounding box center [651, 293] width 296 height 18
click at [553, 301] on li "Filling room" at bounding box center [659, 302] width 313 height 20
click at [656, 337] on span "Locate Package" at bounding box center [683, 342] width 66 height 11
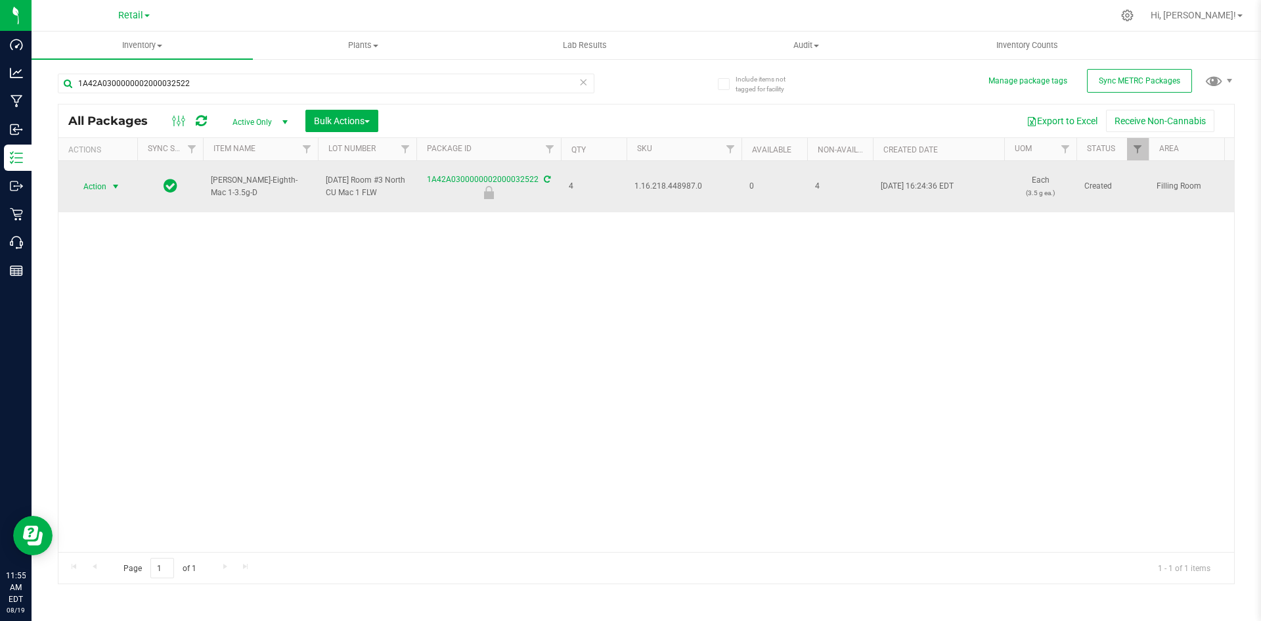
click at [110, 192] on span "select" at bounding box center [116, 186] width 16 height 18
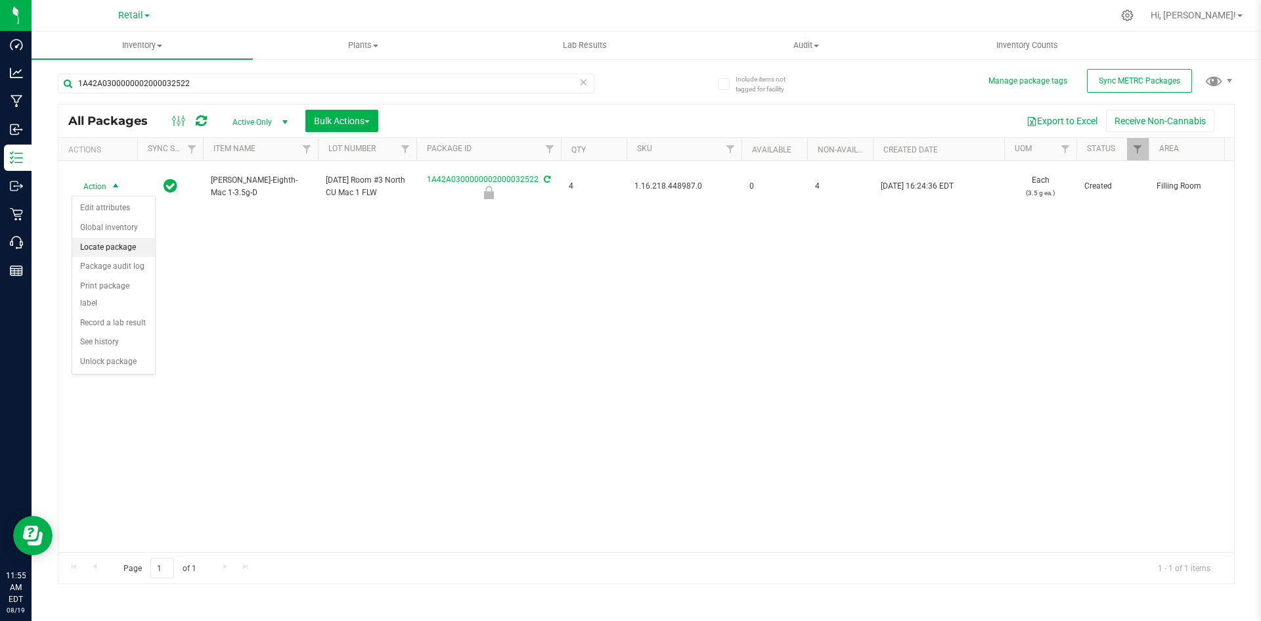
click at [116, 254] on li "Locate package" at bounding box center [113, 248] width 83 height 20
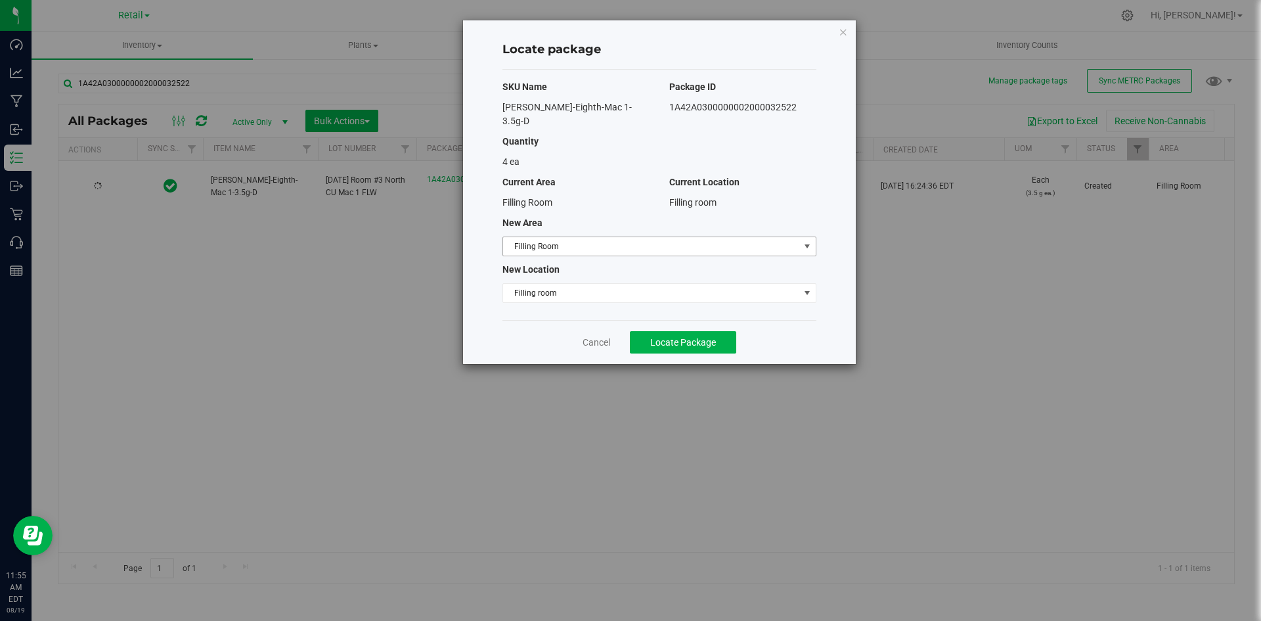
click at [582, 237] on span "Filling Room" at bounding box center [651, 246] width 296 height 18
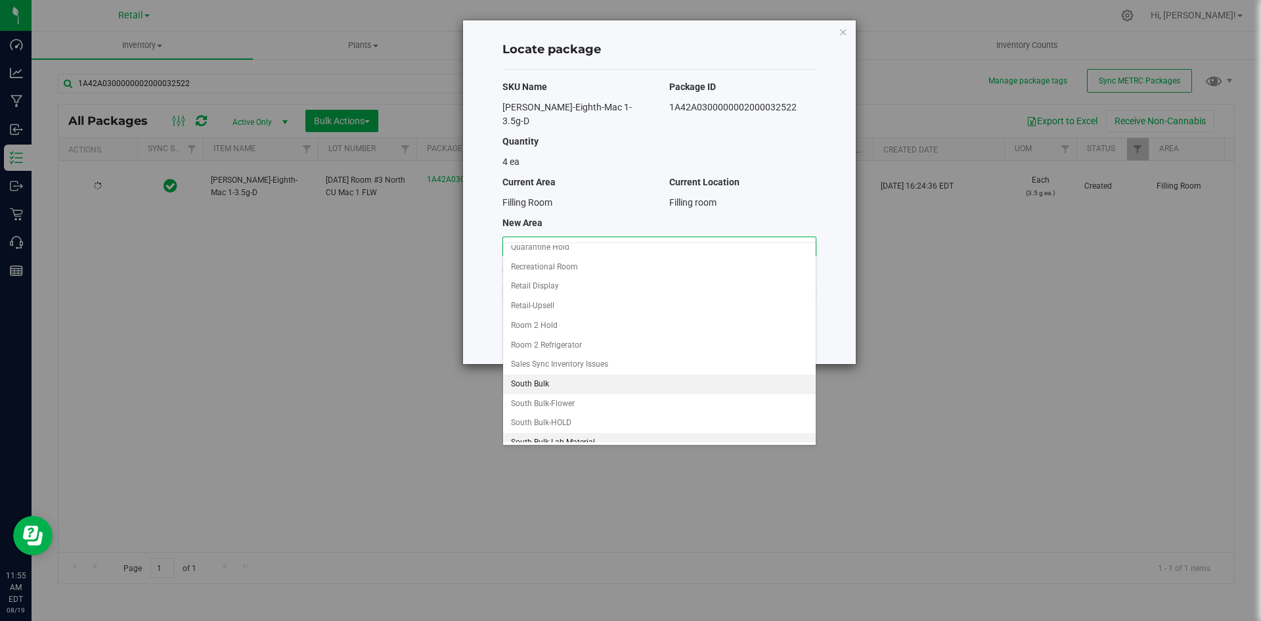
scroll to position [66, 0]
click at [588, 311] on li "Retail Display" at bounding box center [659, 306] width 313 height 20
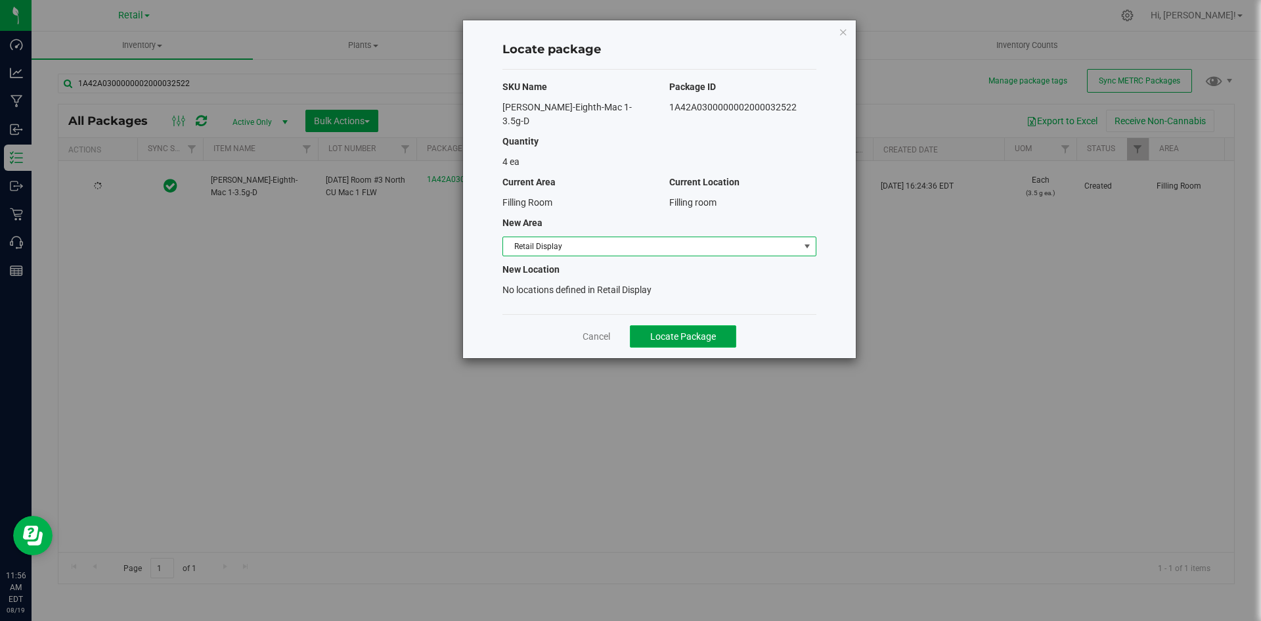
click at [648, 325] on button "Locate Package" at bounding box center [683, 336] width 106 height 22
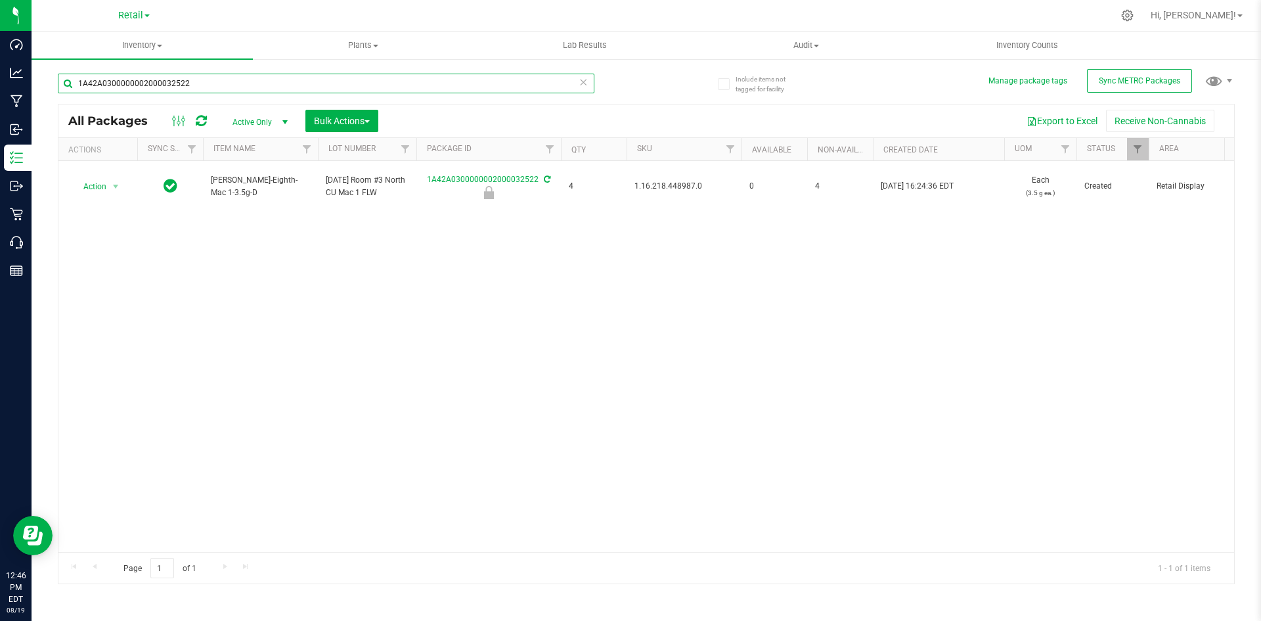
click at [257, 85] on input "1A42A0300000002000032522" at bounding box center [326, 84] width 537 height 20
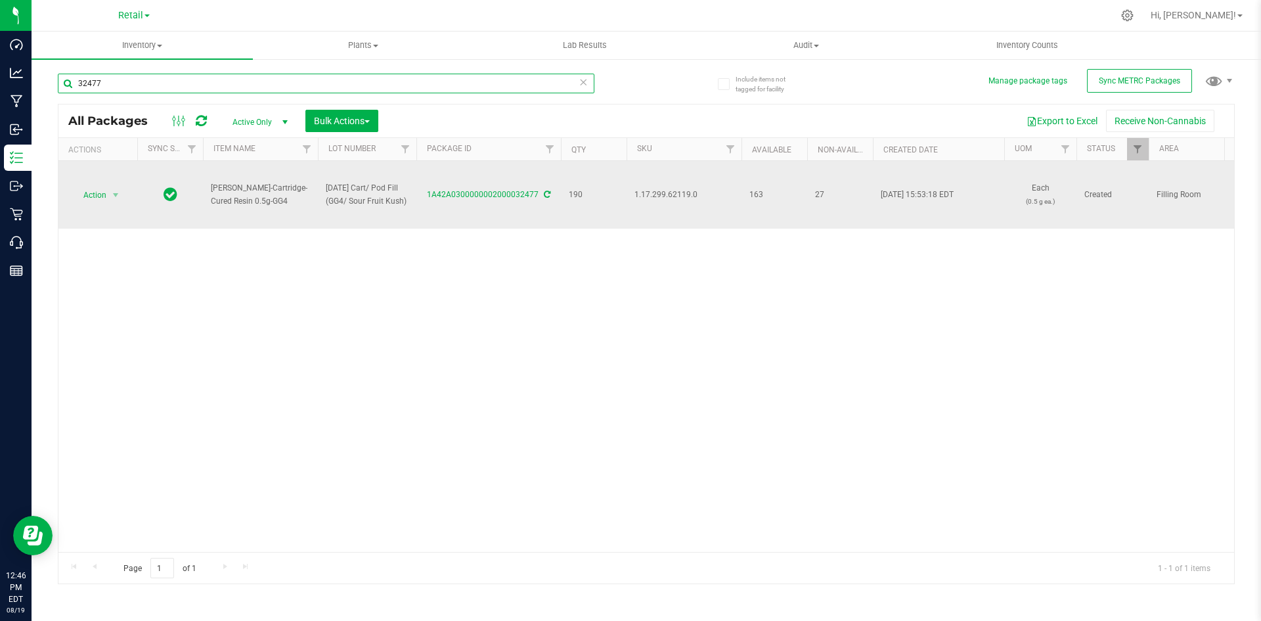
type input "32477"
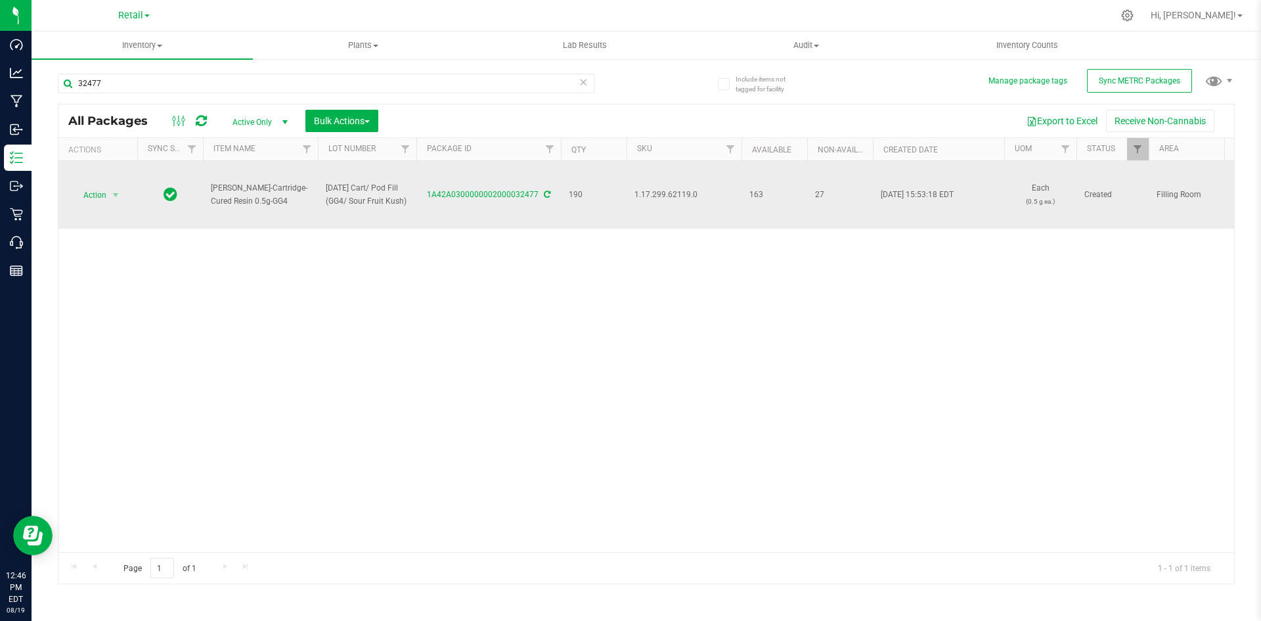
drag, startPoint x: 276, startPoint y: 204, endPoint x: 200, endPoint y: 192, distance: 77.1
copy tr "Slater-Cartridge-Cured Resin 0.5g-GG4"
click at [487, 195] on link "1A42A0300000002000032477" at bounding box center [483, 194] width 112 height 9
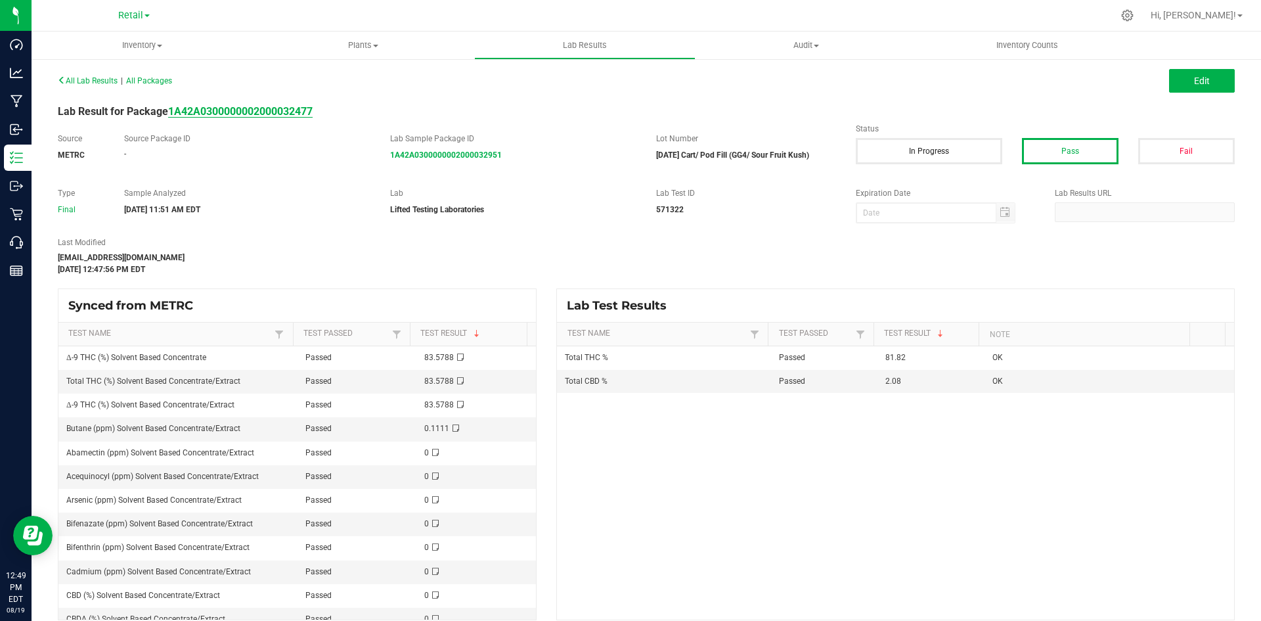
click at [275, 113] on strong "1A42A0300000002000032477" at bounding box center [240, 111] width 144 height 12
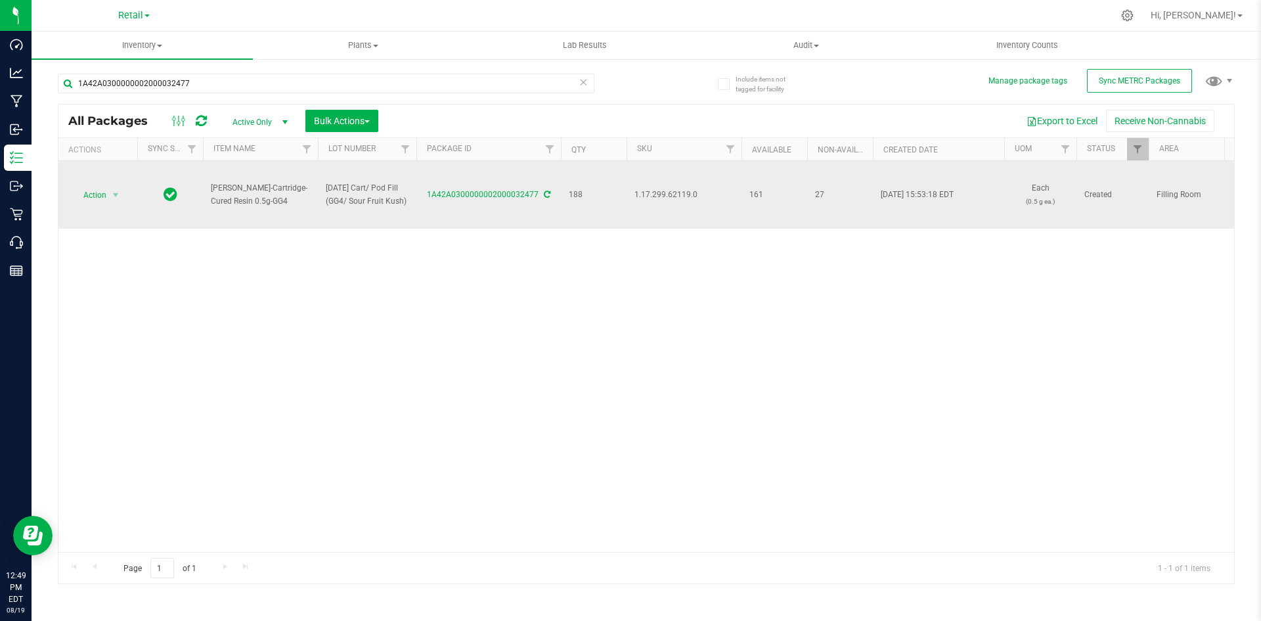
click at [502, 189] on div "1A42A0300000002000032477" at bounding box center [488, 195] width 148 height 12
click at [500, 193] on link "1A42A0300000002000032477" at bounding box center [483, 194] width 112 height 9
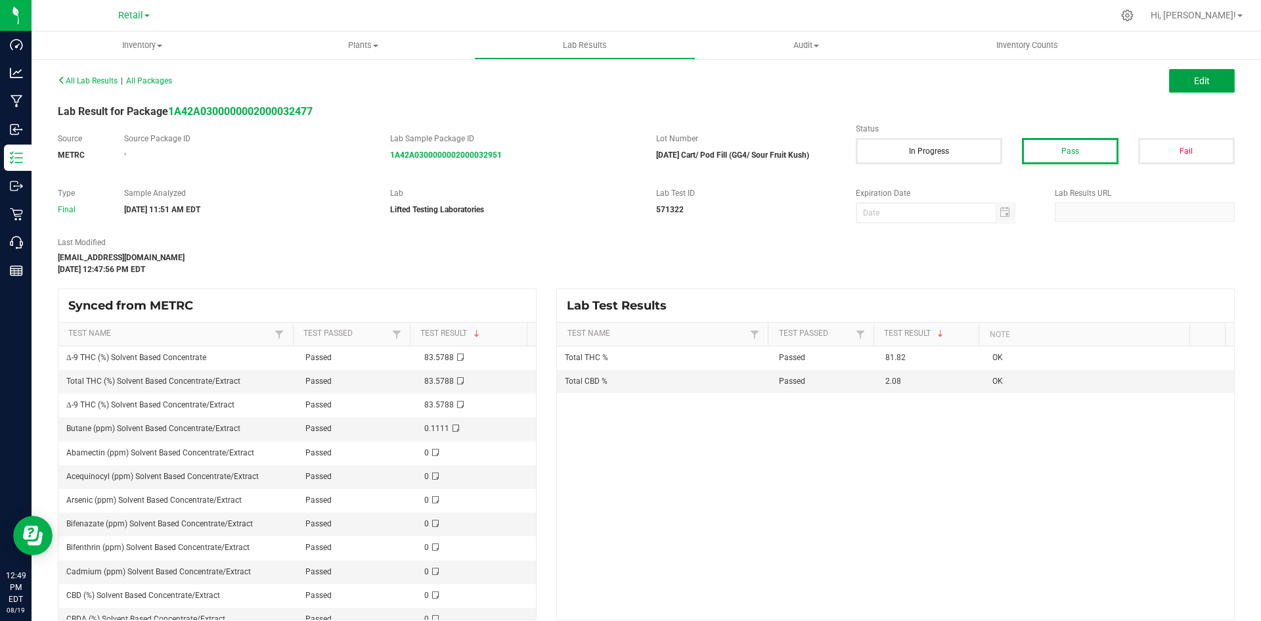
click at [1203, 83] on button "Edit" at bounding box center [1202, 81] width 66 height 24
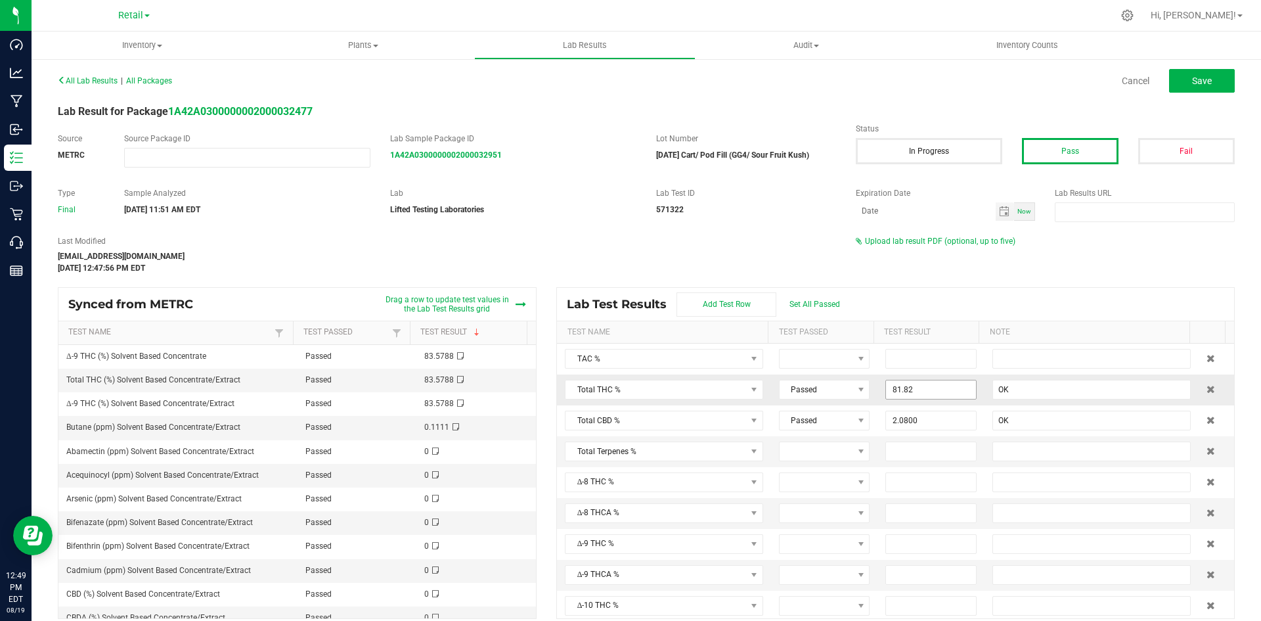
click at [914, 397] on input "81.82" at bounding box center [931, 389] width 90 height 18
type input "83.08"
type input "2.08"
type input "83.0800"
click at [941, 426] on input "2.08" at bounding box center [931, 420] width 90 height 18
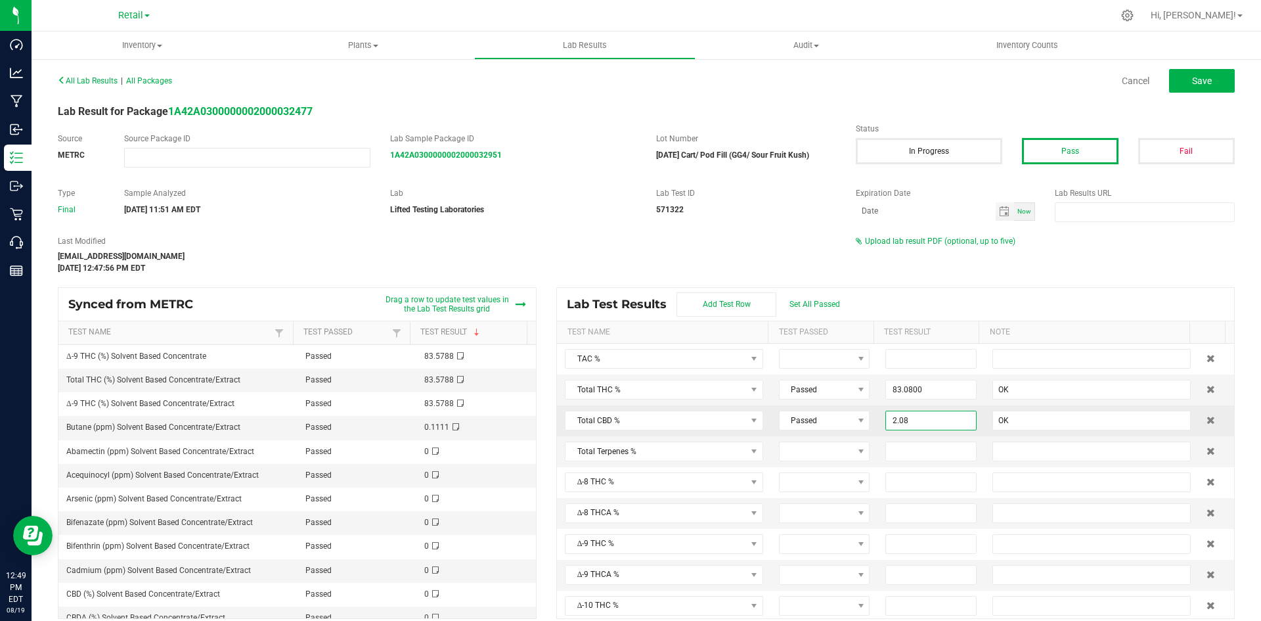
click at [941, 426] on input "2.08" at bounding box center [931, 420] width 90 height 18
click at [916, 393] on input "83.08" at bounding box center [931, 389] width 90 height 18
type input "83.5700"
click at [1197, 78] on span "Save" at bounding box center [1202, 81] width 20 height 11
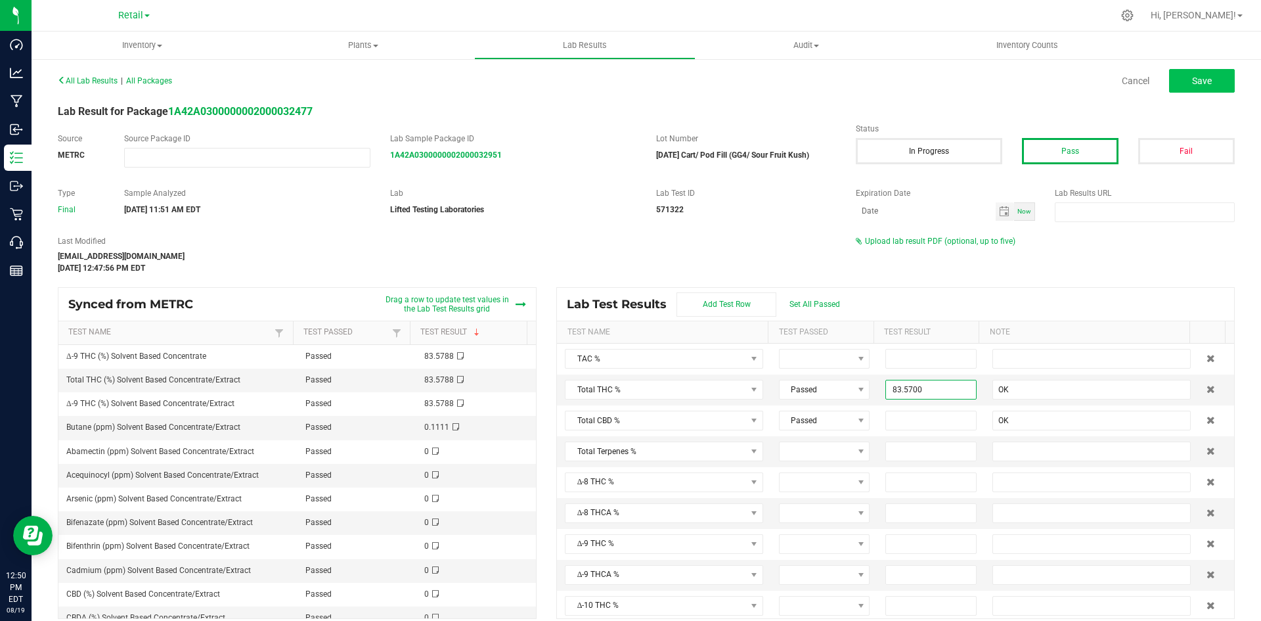
type input "83.5700"
type input "OK"
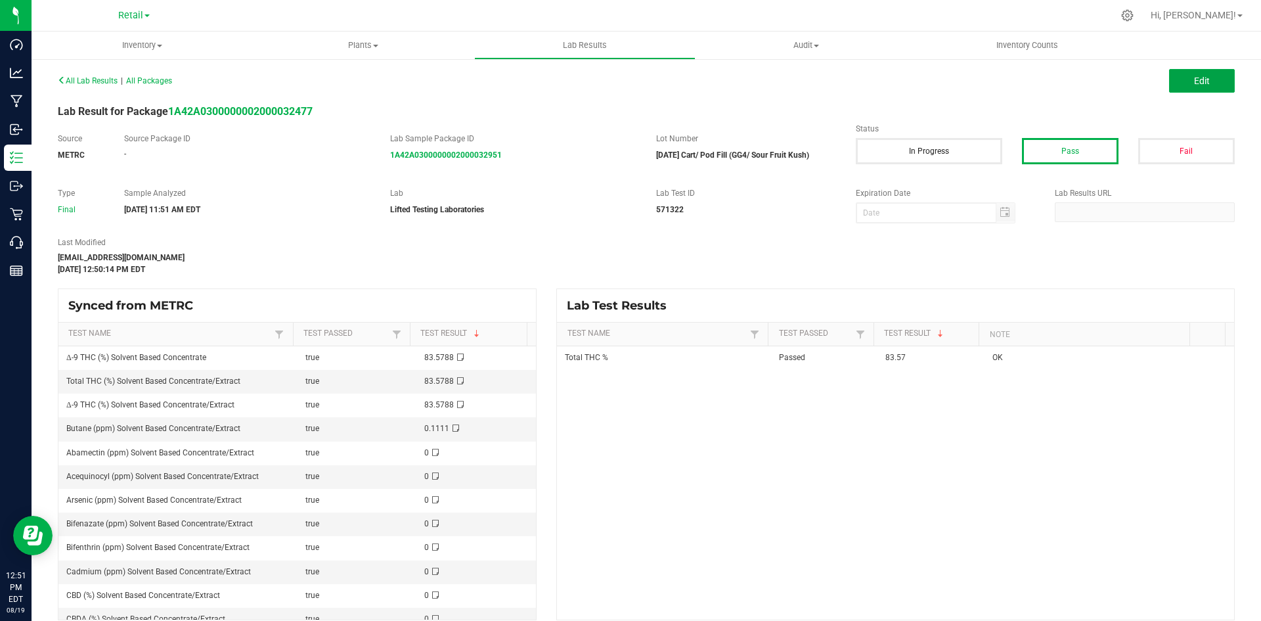
drag, startPoint x: 1186, startPoint y: 81, endPoint x: 1053, endPoint y: 206, distance: 182.6
click at [1194, 81] on span "Edit" at bounding box center [1202, 81] width 16 height 11
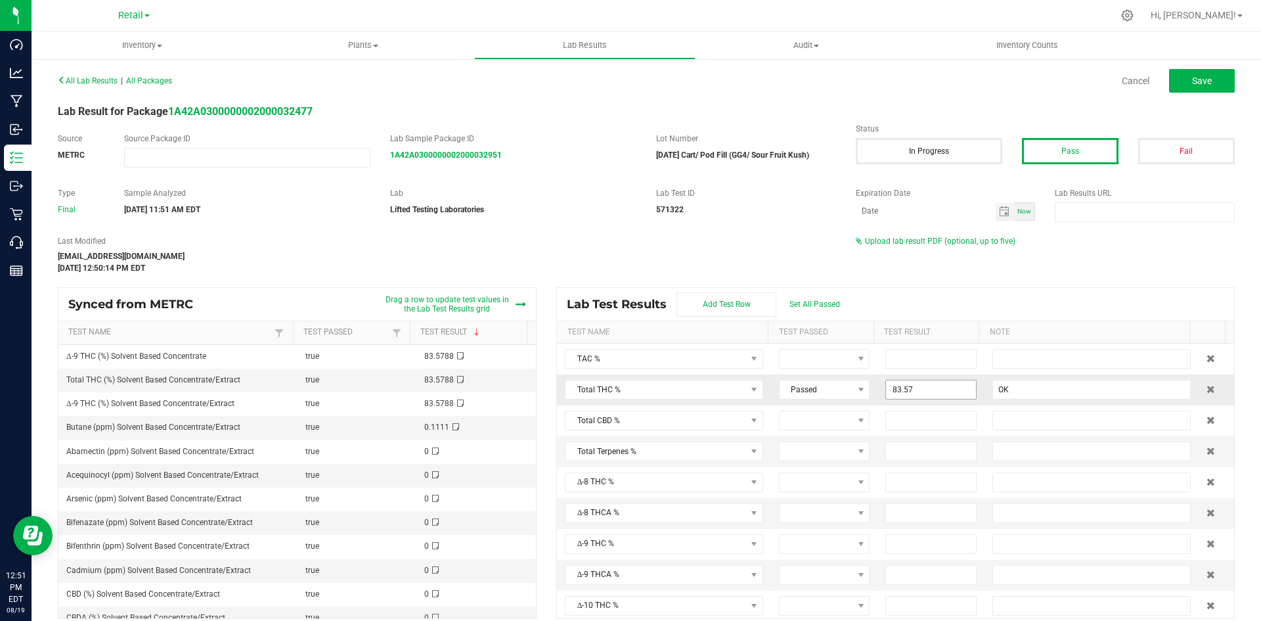
click at [917, 395] on input "83.57" at bounding box center [931, 389] width 90 height 18
type input "81.8200"
click at [886, 415] on input at bounding box center [931, 420] width 90 height 18
type input "2.0800"
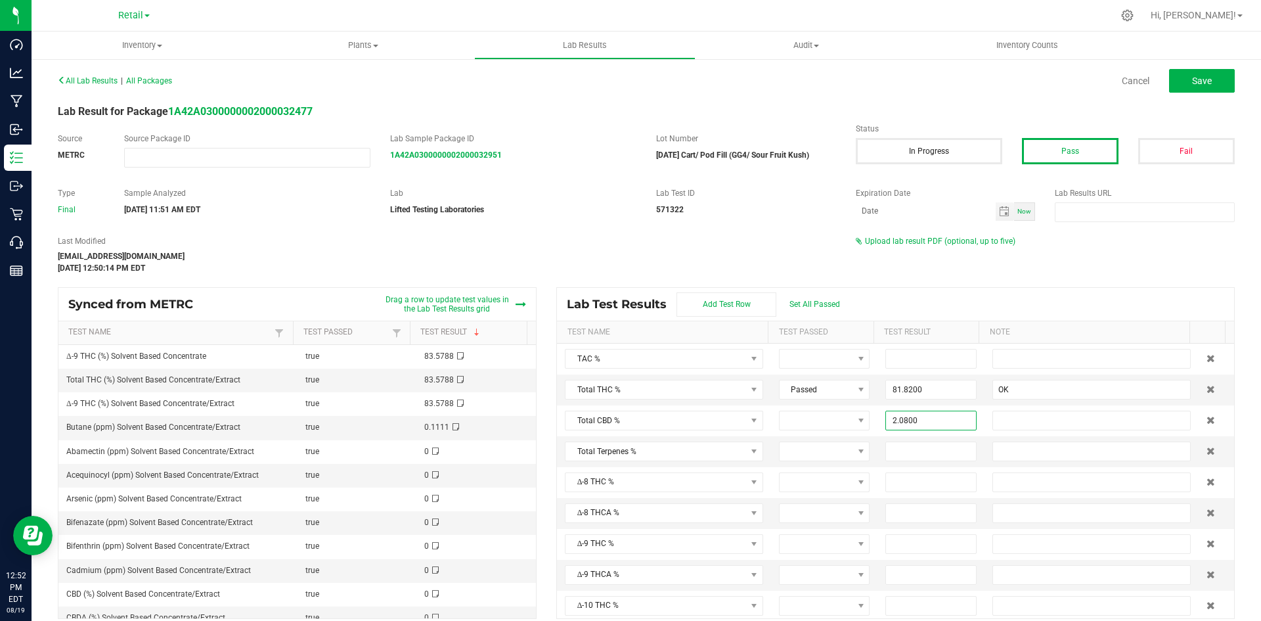
click at [1182, 61] on div "All Lab Results | All Packages Cancel Save Lab Result for Package 1A42A03000000…" at bounding box center [647, 345] width 1230 height 574
click at [1175, 75] on button "Save" at bounding box center [1202, 81] width 66 height 24
type input "2.0800"
type input "81.8200"
type input "OK"
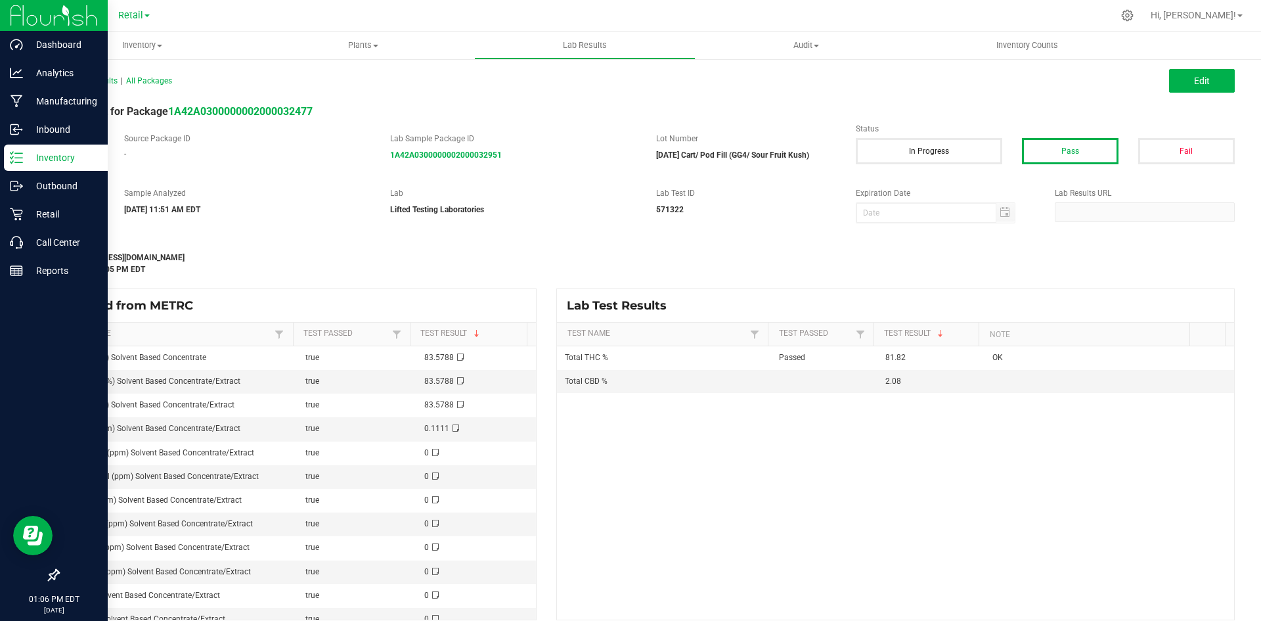
click at [18, 154] on icon at bounding box center [16, 157] width 13 height 13
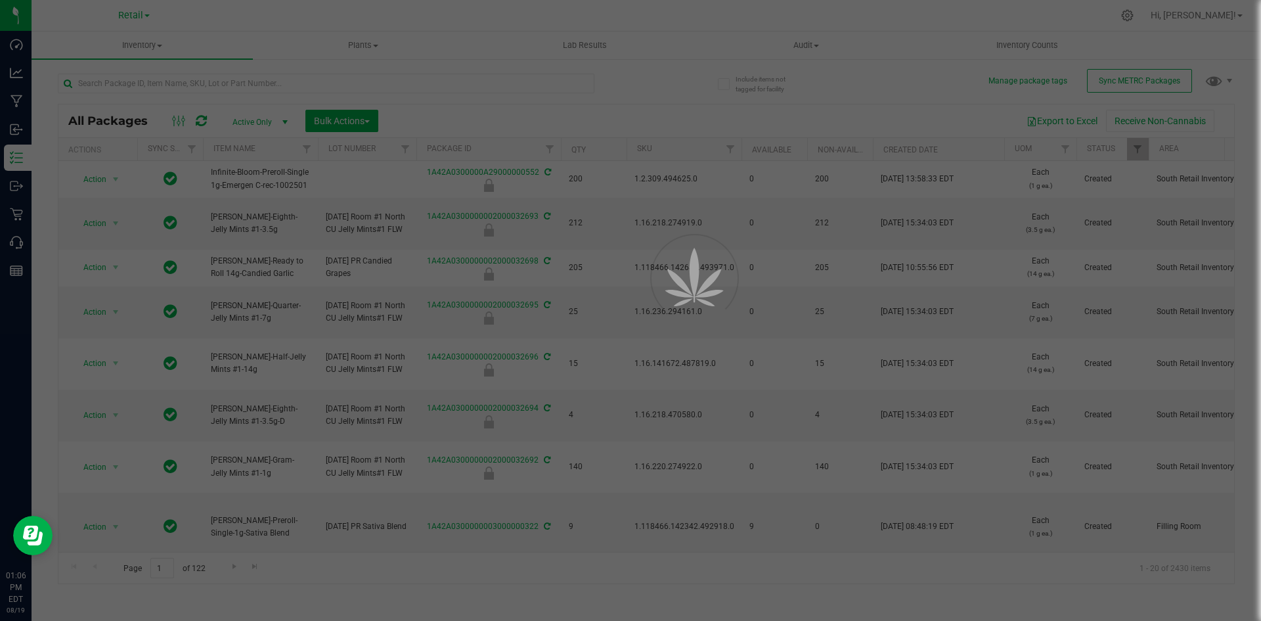
click at [258, 85] on div at bounding box center [630, 310] width 1261 height 621
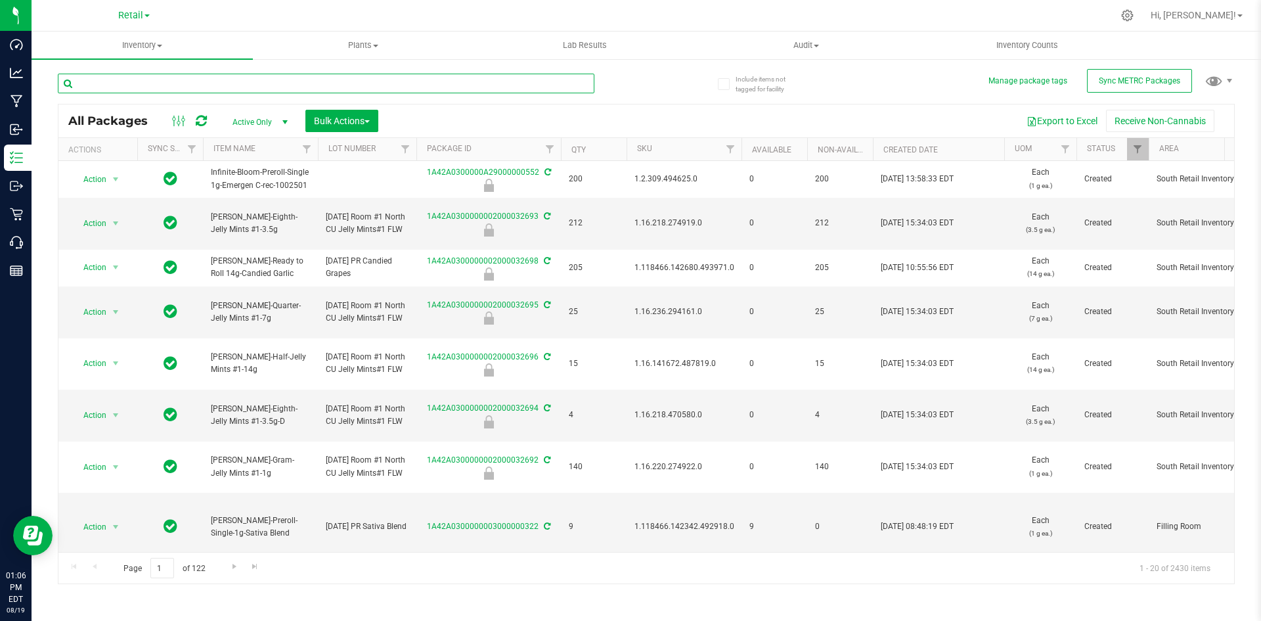
click at [258, 81] on input "text" at bounding box center [326, 84] width 537 height 20
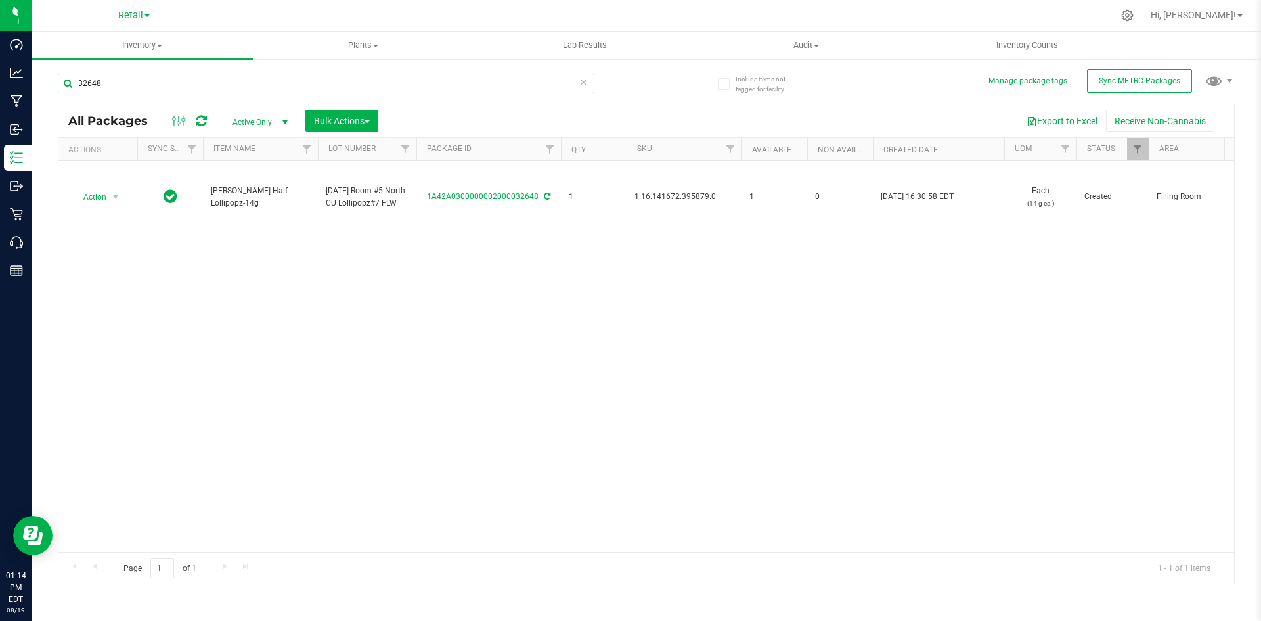
click at [150, 79] on input "32648" at bounding box center [326, 84] width 537 height 20
type input "1A42A0300000002000032445"
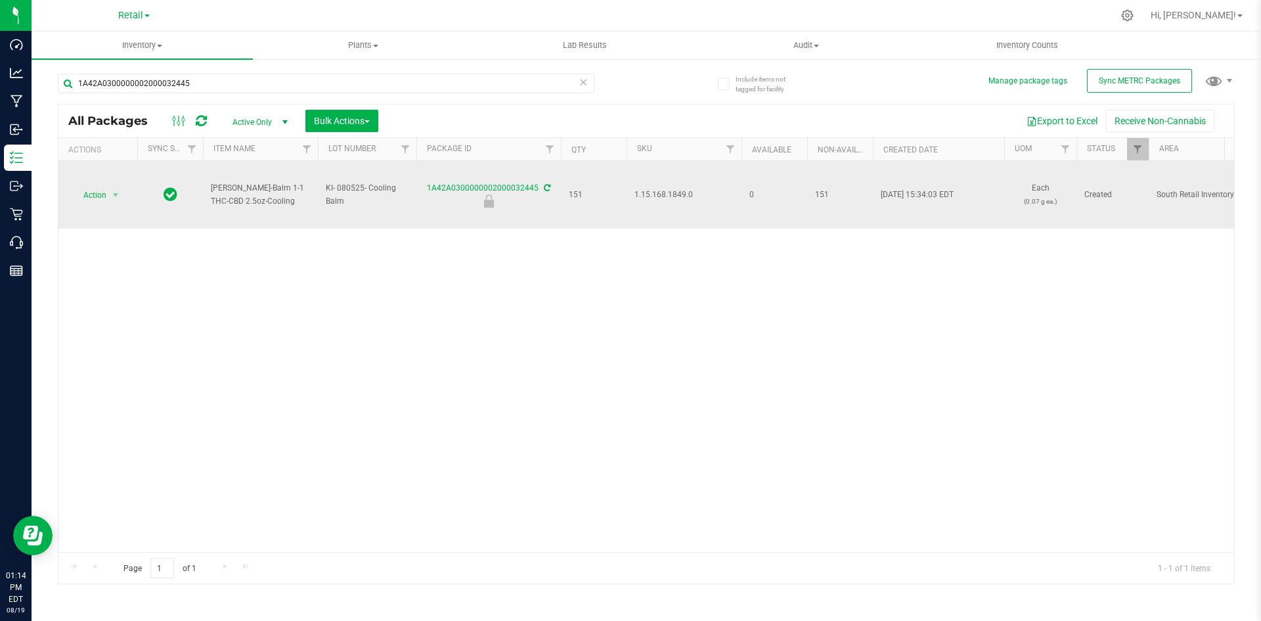
click at [669, 192] on span "1.15.168.1849.0" at bounding box center [683, 195] width 99 height 12
copy span "1.15.168.1849.0"
click at [97, 196] on span "Action" at bounding box center [89, 195] width 35 height 18
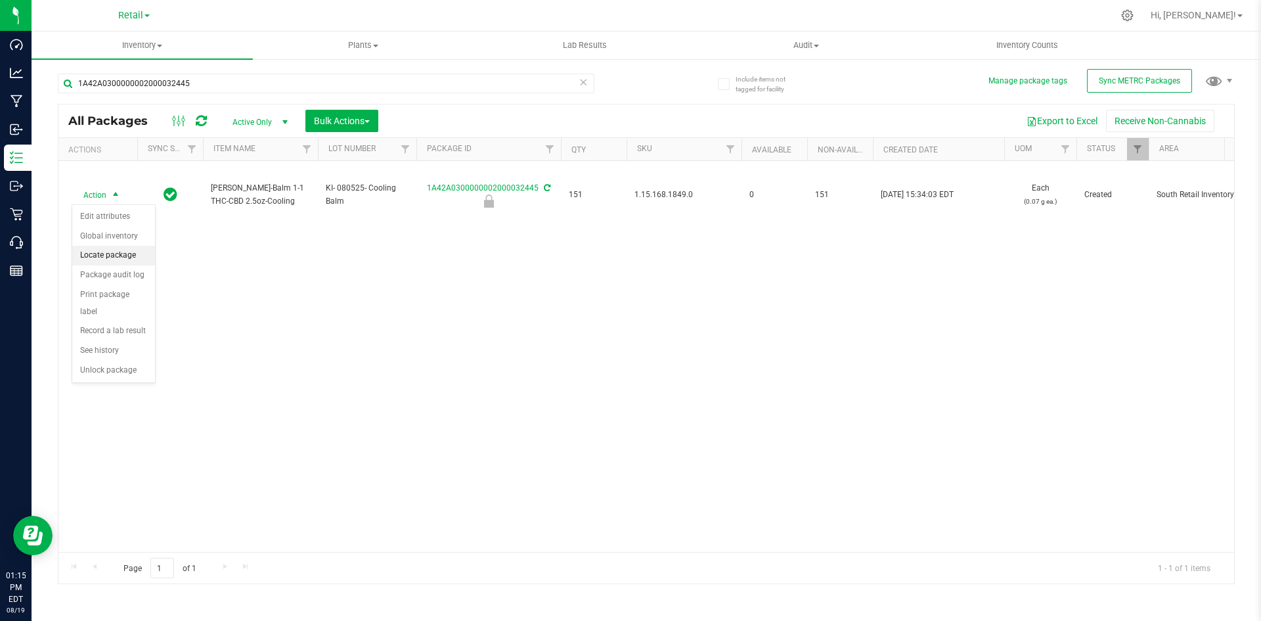
click at [129, 259] on li "Locate package" at bounding box center [113, 256] width 83 height 20
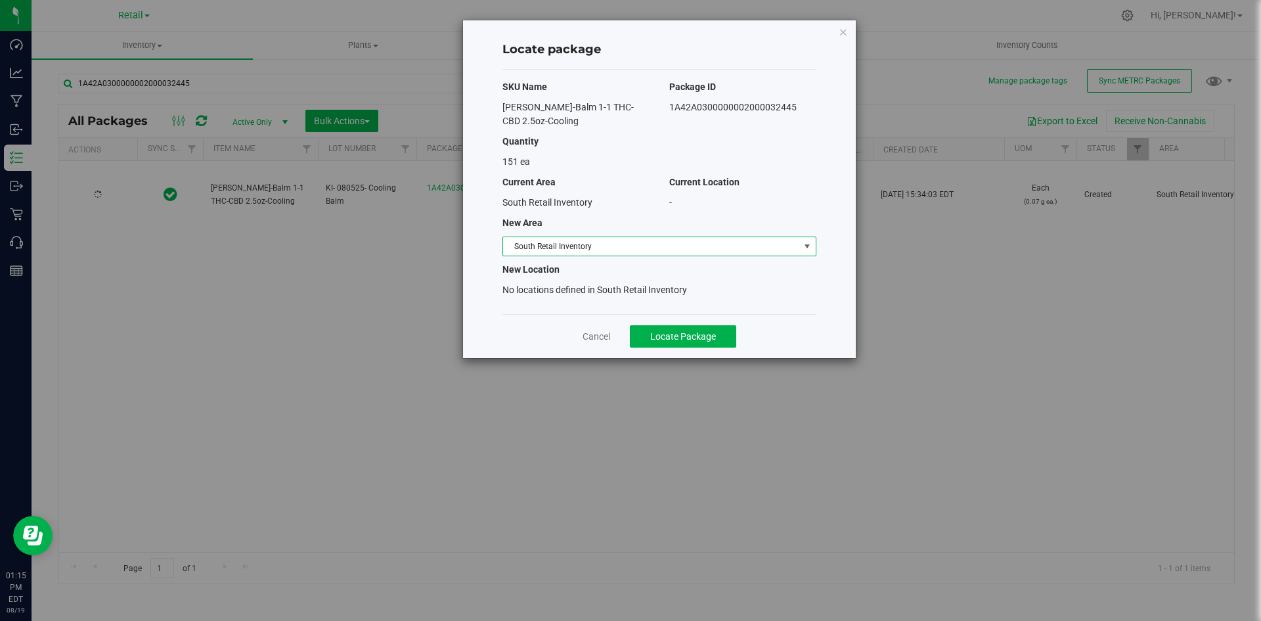
click at [537, 237] on span "South Retail Inventory" at bounding box center [651, 246] width 296 height 18
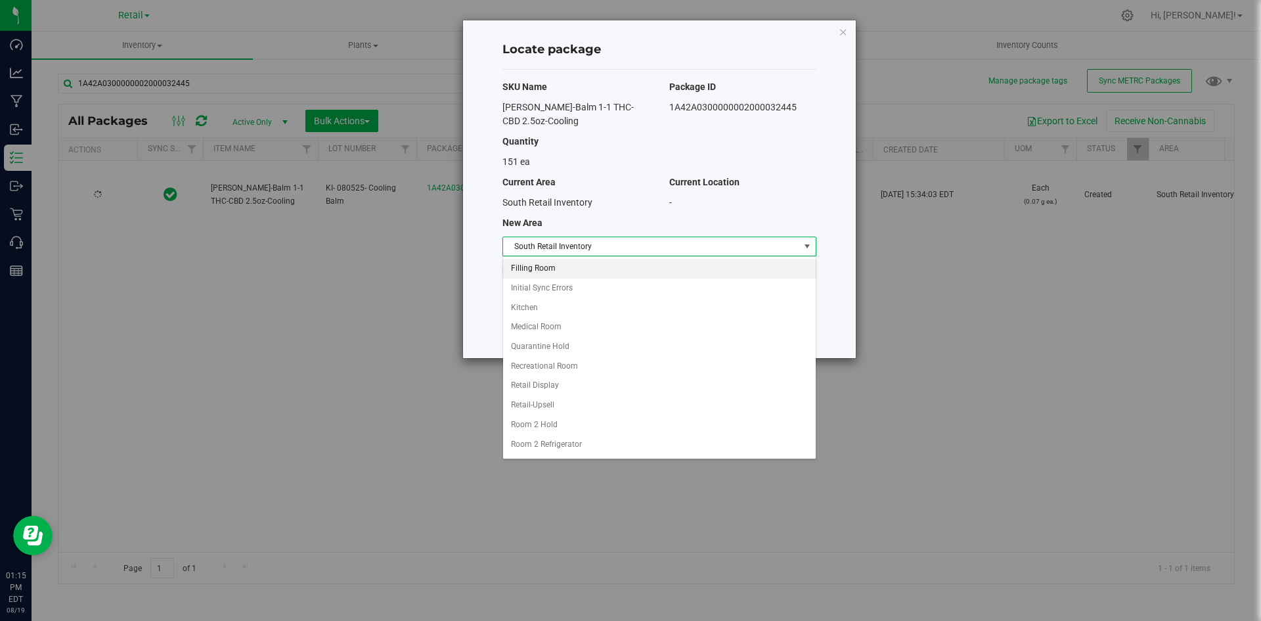
click at [566, 267] on li "Filling Room" at bounding box center [659, 269] width 313 height 20
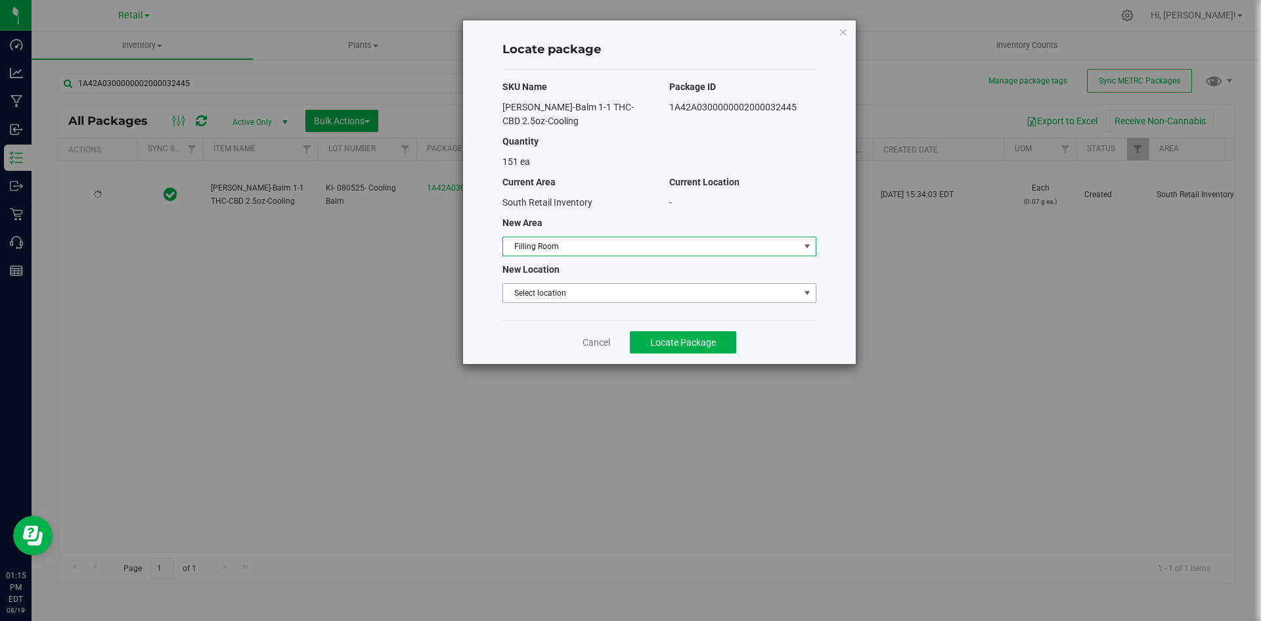
click at [573, 300] on span "Select location" at bounding box center [651, 293] width 296 height 18
drag, startPoint x: 577, startPoint y: 311, endPoint x: 602, endPoint y: 311, distance: 25.6
click at [577, 312] on li "Filling room" at bounding box center [659, 315] width 313 height 20
click at [669, 339] on span "Locate Package" at bounding box center [683, 342] width 66 height 11
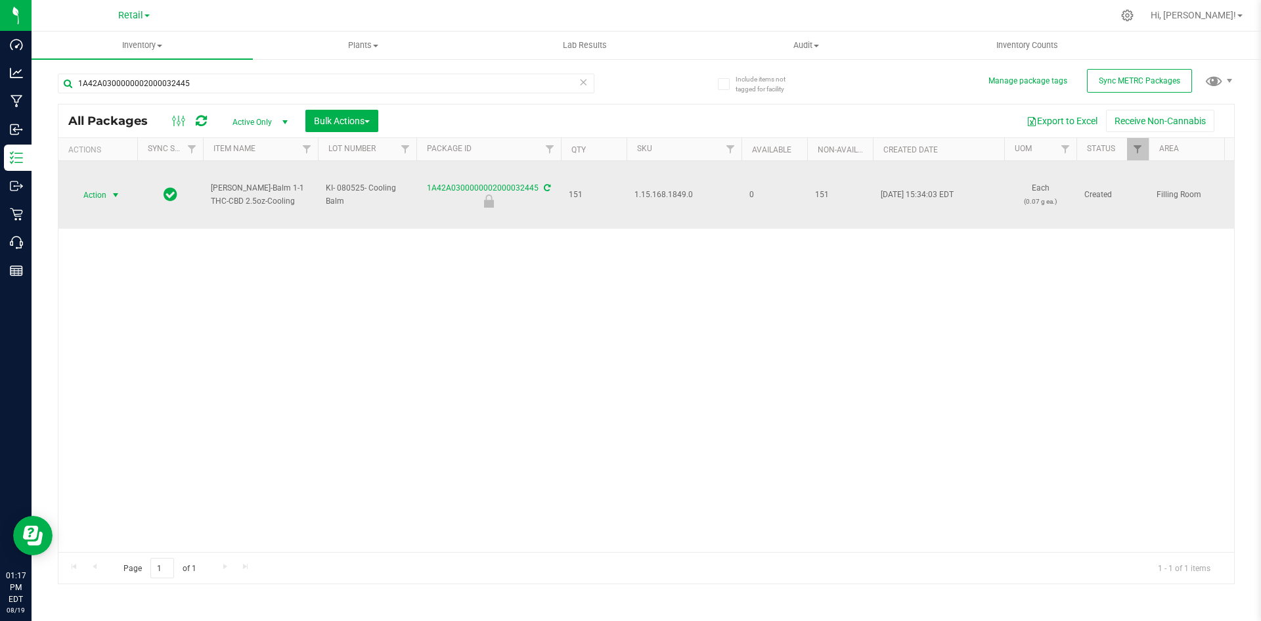
click at [108, 194] on span "select" at bounding box center [116, 195] width 16 height 18
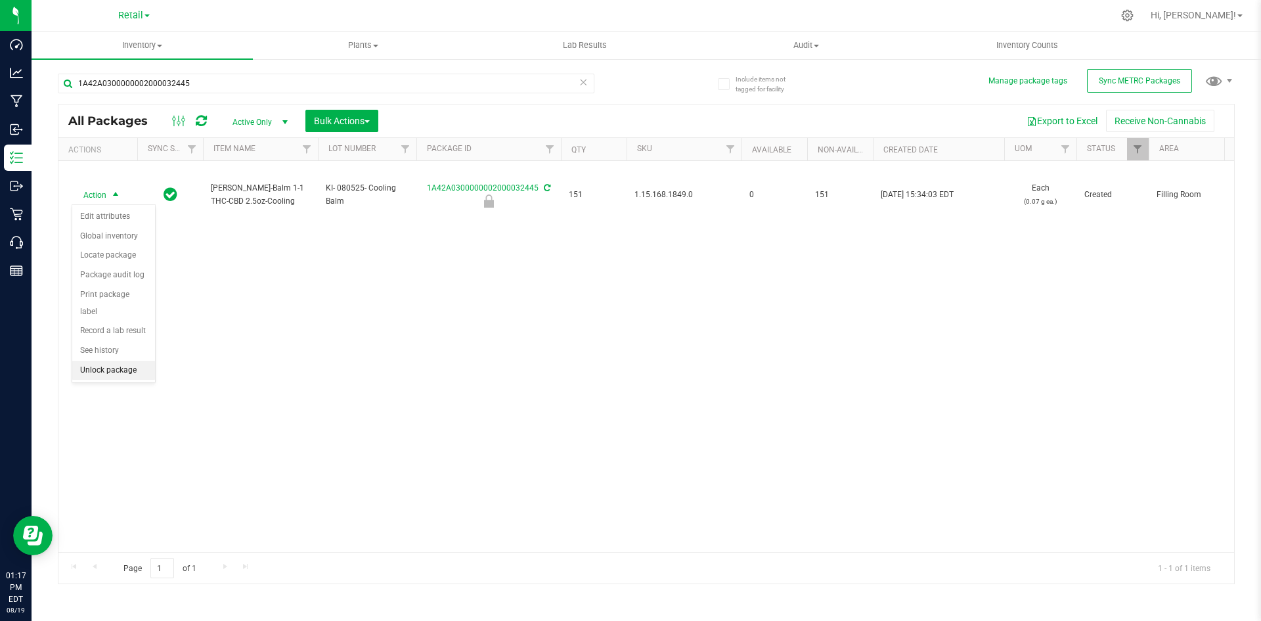
click at [141, 361] on li "Unlock package" at bounding box center [113, 371] width 83 height 20
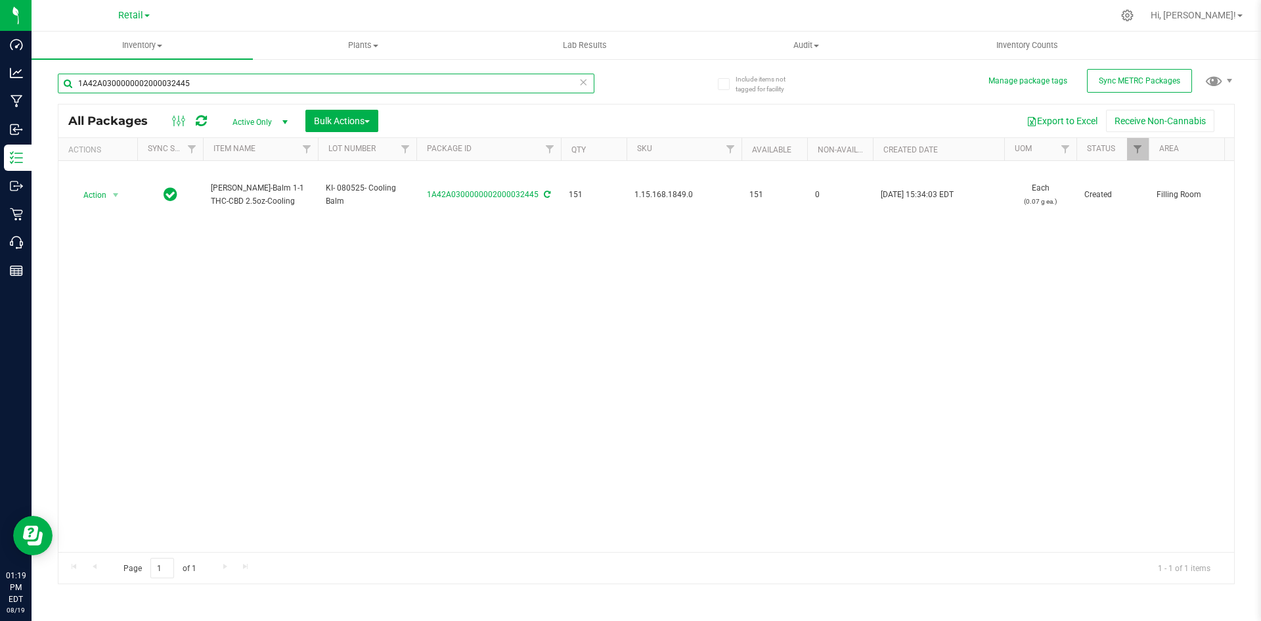
click at [255, 85] on input "1A42A0300000002000032445" at bounding box center [326, 84] width 537 height 20
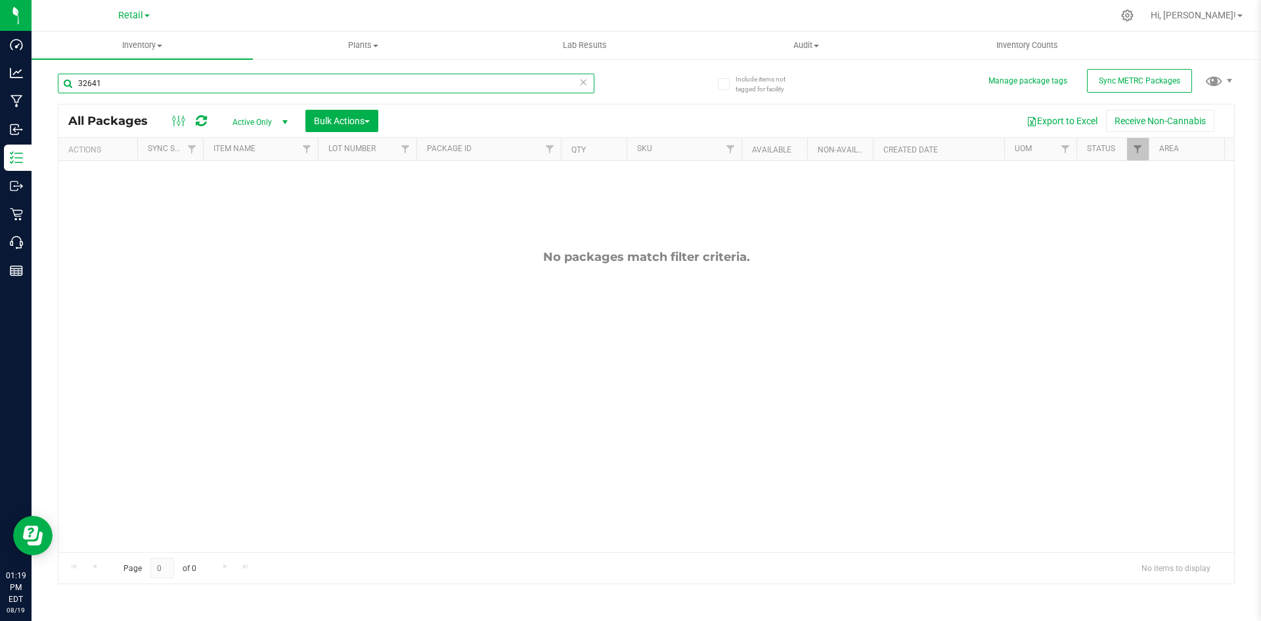
type input "32641"
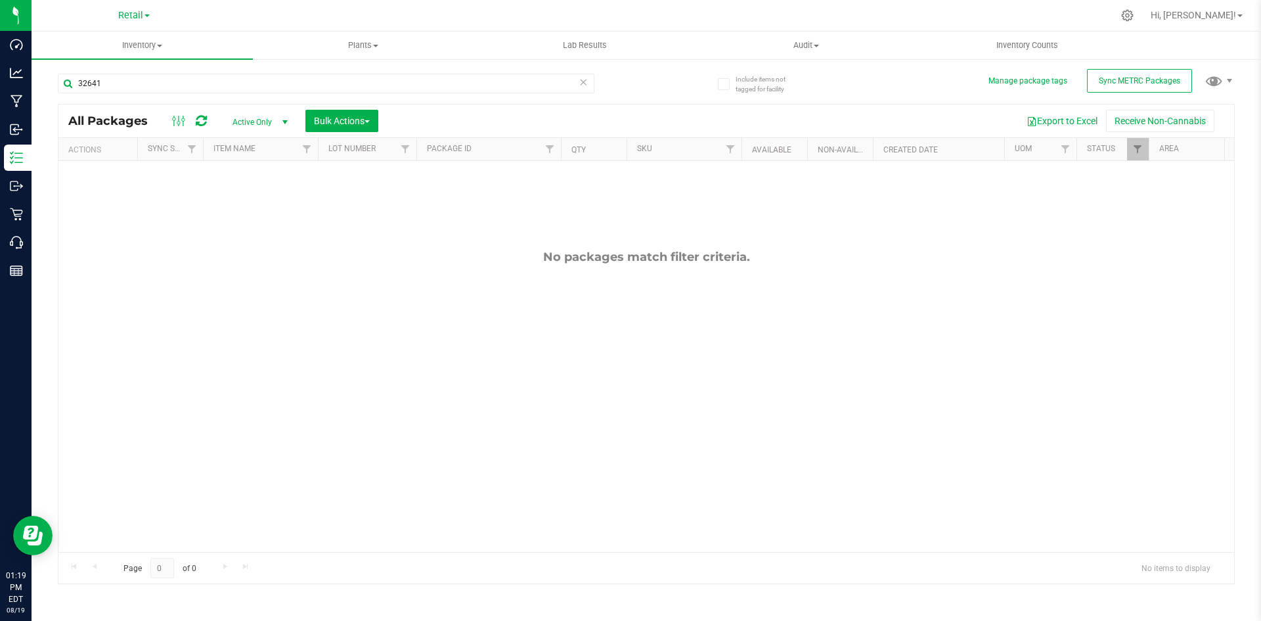
click at [267, 123] on span "Active Only" at bounding box center [257, 122] width 72 height 18
click at [263, 202] on li "All" at bounding box center [256, 202] width 71 height 20
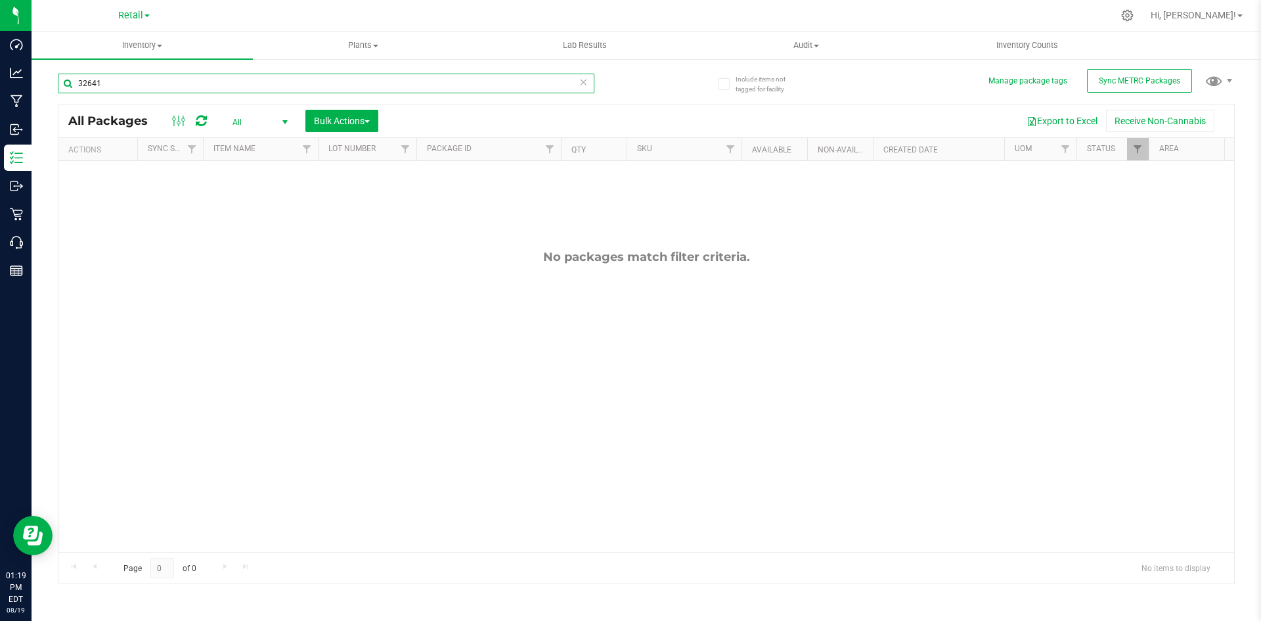
click at [164, 82] on input "32641" at bounding box center [326, 84] width 537 height 20
click at [166, 79] on input "32641" at bounding box center [326, 84] width 537 height 20
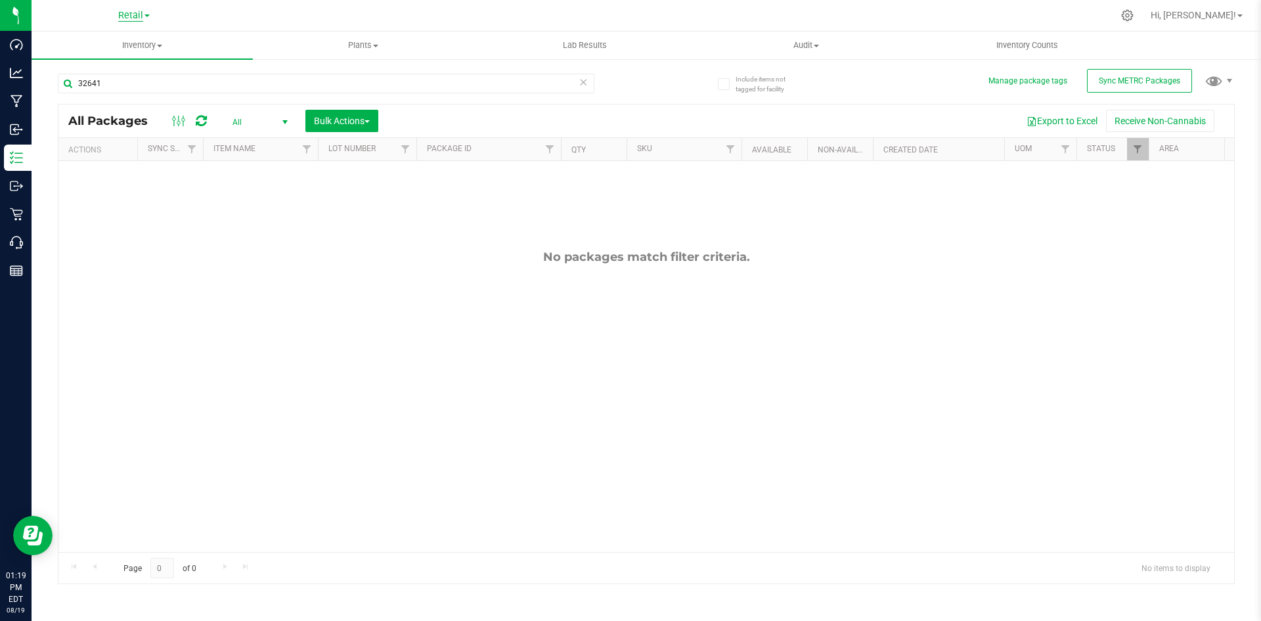
click at [128, 16] on span "Retail" at bounding box center [130, 16] width 25 height 12
click at [98, 44] on link "Cultivation" at bounding box center [134, 46] width 192 height 18
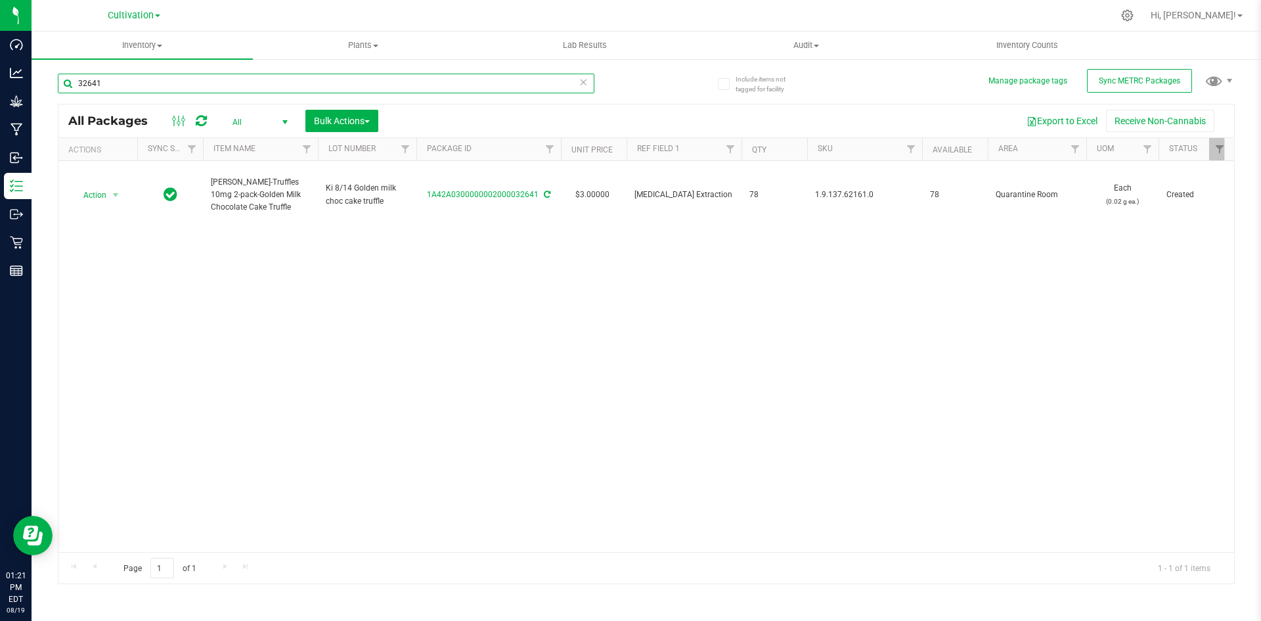
click at [347, 92] on input "32641" at bounding box center [326, 84] width 537 height 20
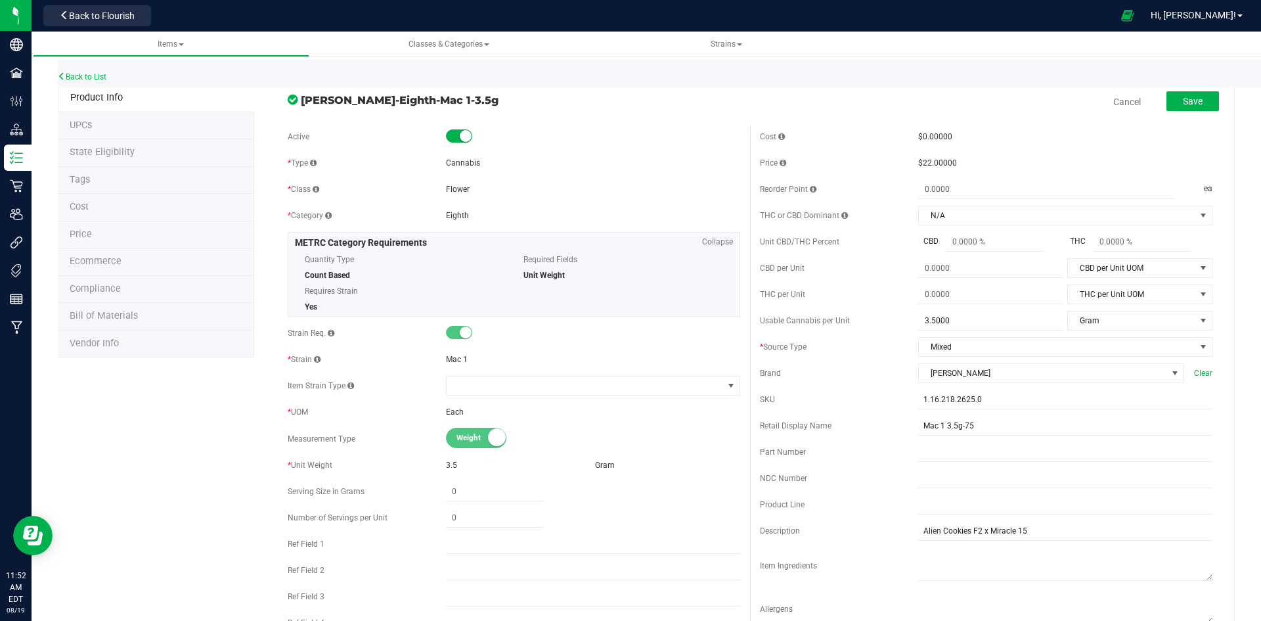
click at [124, 233] on li "Price" at bounding box center [156, 235] width 196 height 28
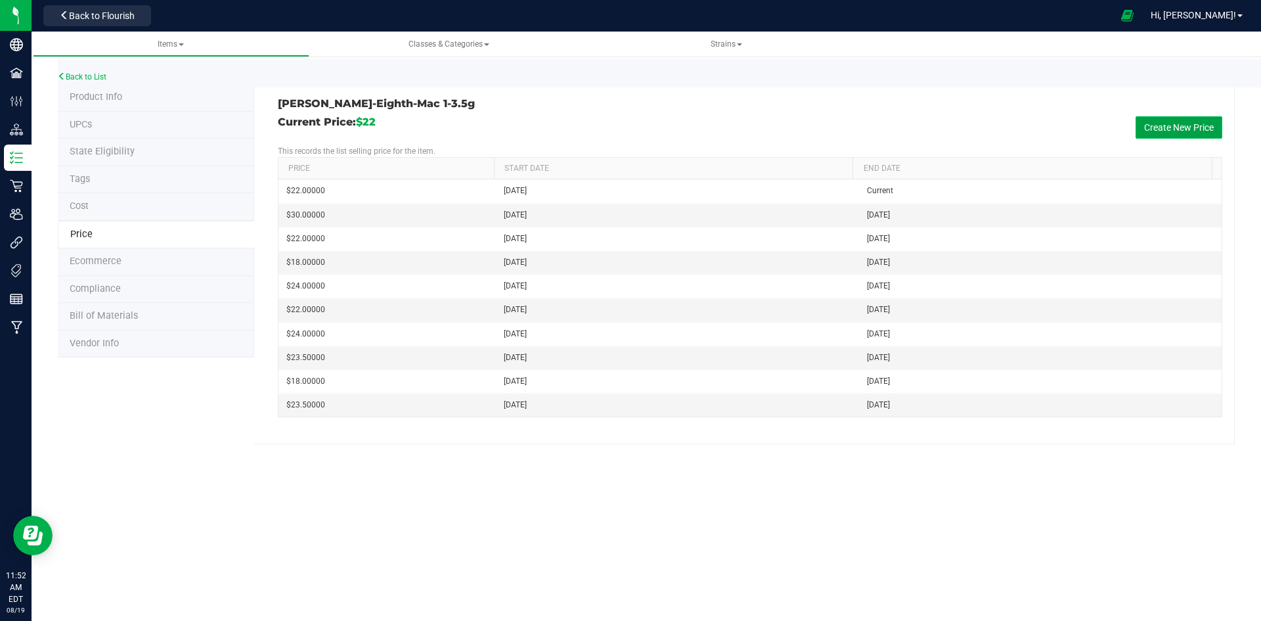
click at [1163, 122] on button "Create New Price" at bounding box center [1179, 127] width 87 height 22
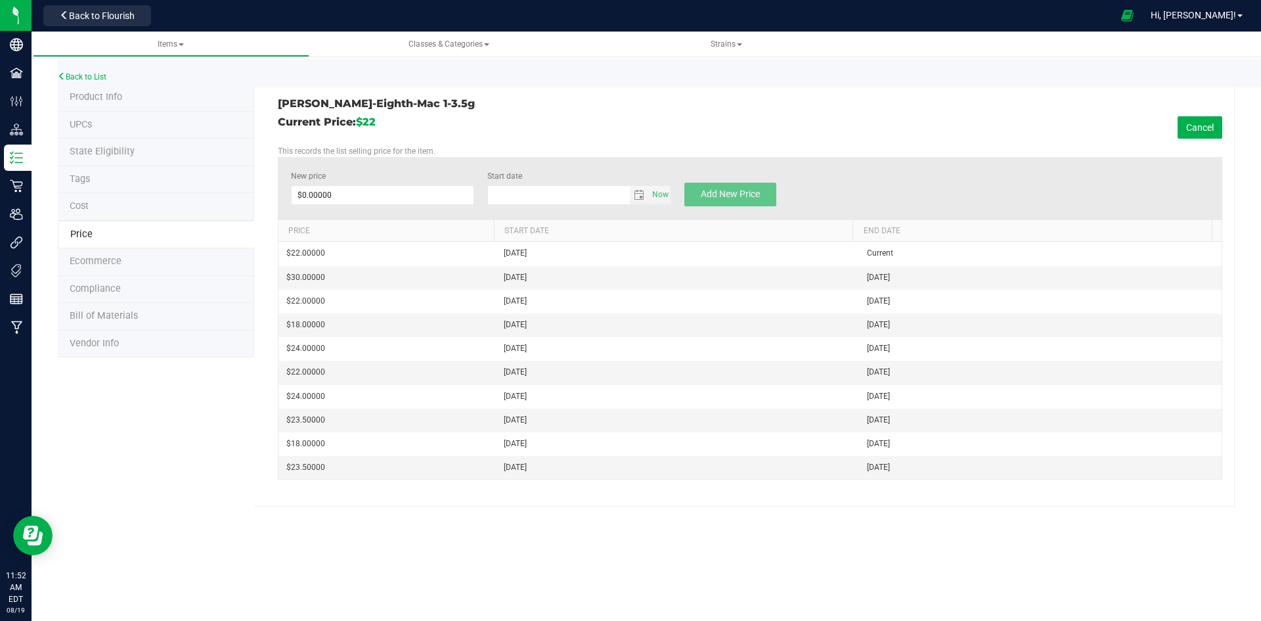
type input "8/19/2025"
click at [328, 196] on span at bounding box center [383, 195] width 184 height 20
type input "30"
click at [703, 181] on div "New price $30.00000 30 Start date 8/19/2025 Now Add New Price" at bounding box center [750, 188] width 944 height 62
click at [708, 185] on button "Add New Price" at bounding box center [730, 195] width 92 height 24
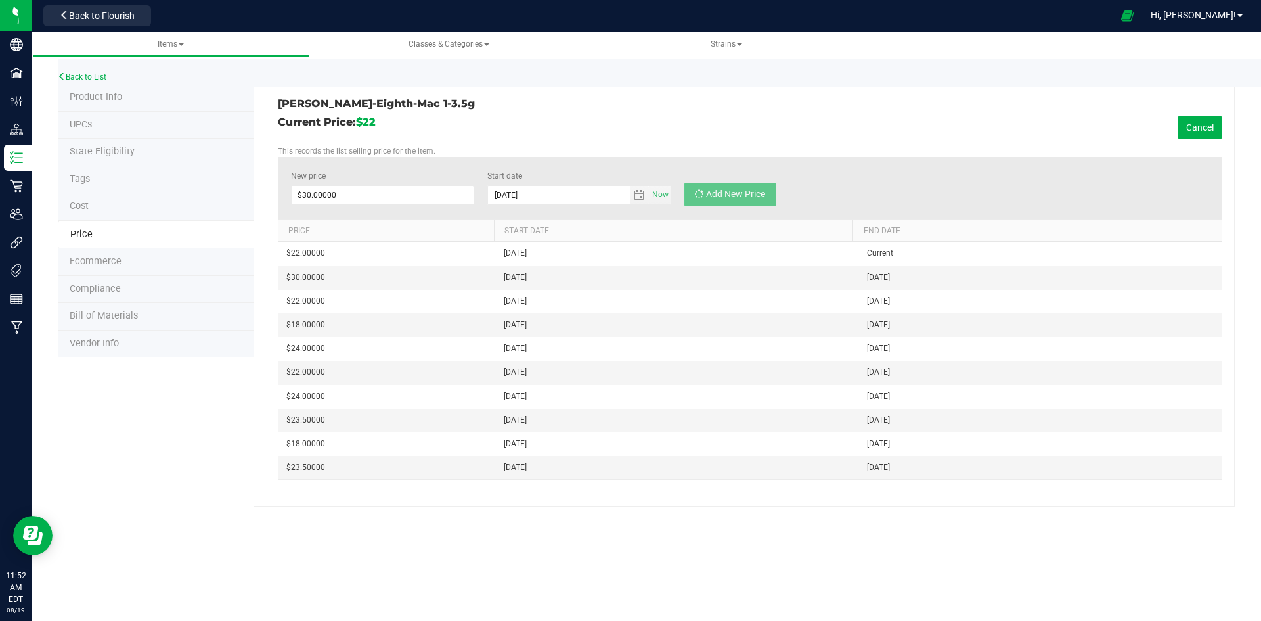
type input "$0.00000"
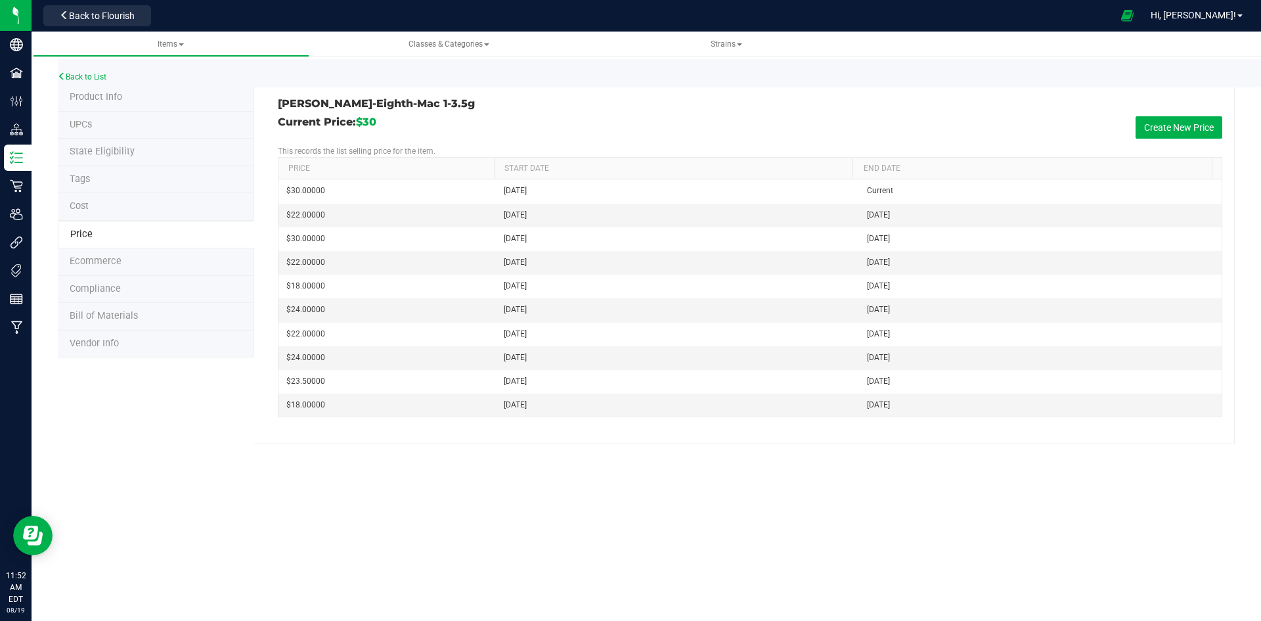
click at [152, 173] on li "Tags" at bounding box center [156, 180] width 196 height 28
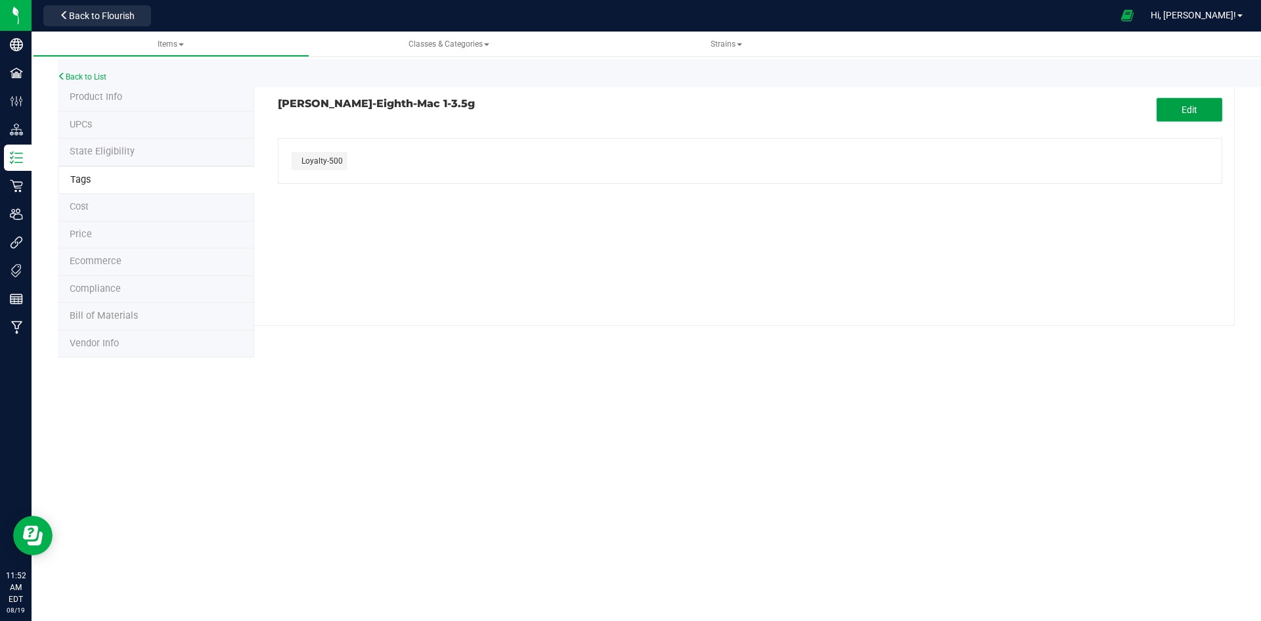
click at [1199, 114] on button "Edit" at bounding box center [1190, 110] width 66 height 24
click at [347, 192] on icon "button" at bounding box center [351, 194] width 8 height 10
click at [1176, 109] on button "Save" at bounding box center [1190, 110] width 66 height 24
click at [101, 93] on span "Product Info" at bounding box center [96, 96] width 53 height 11
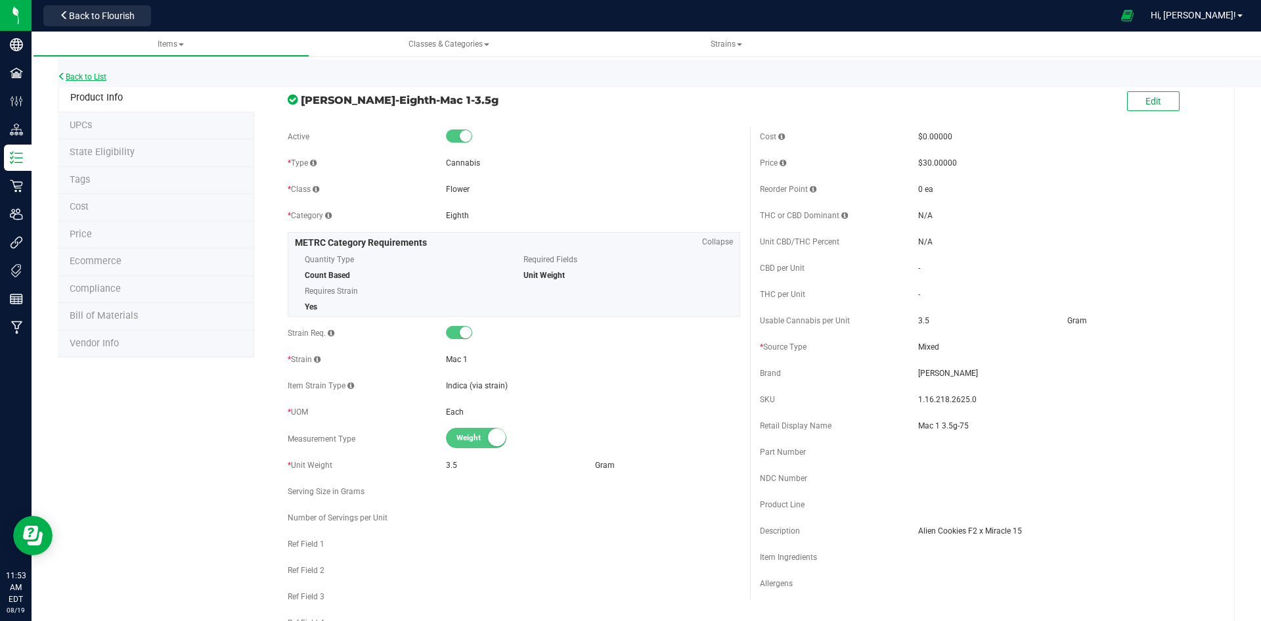
click at [91, 80] on link "Back to List" at bounding box center [82, 76] width 49 height 9
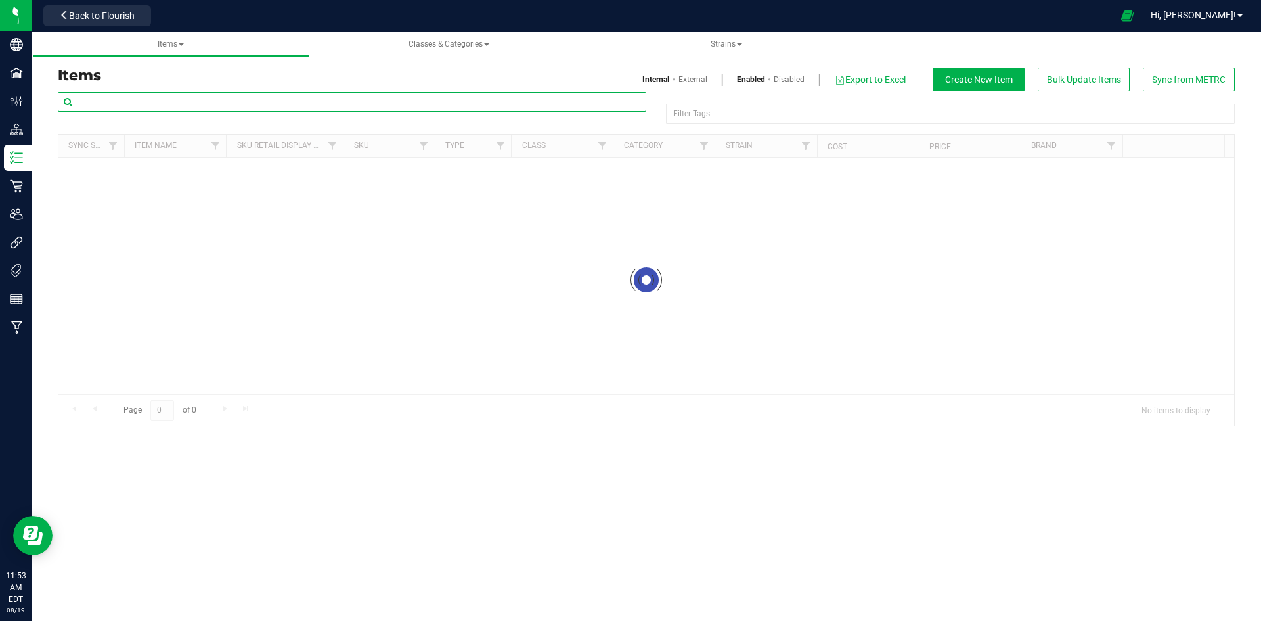
click at [147, 101] on input "text" at bounding box center [352, 102] width 589 height 20
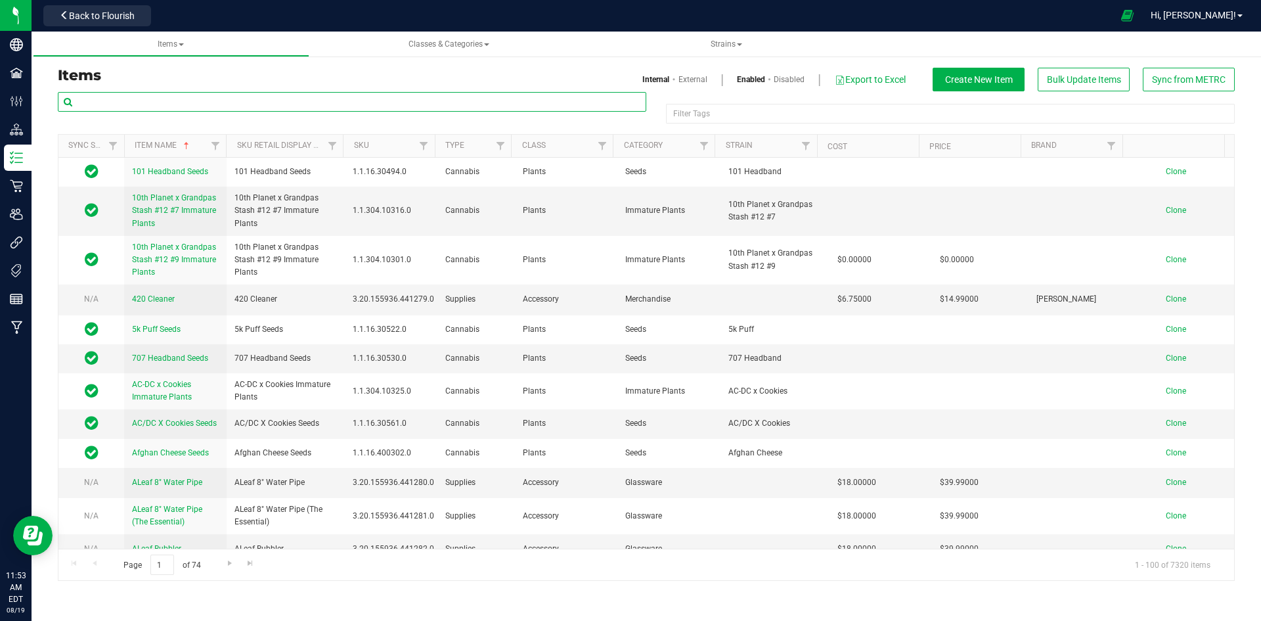
paste input "1.16.236.3294.0"
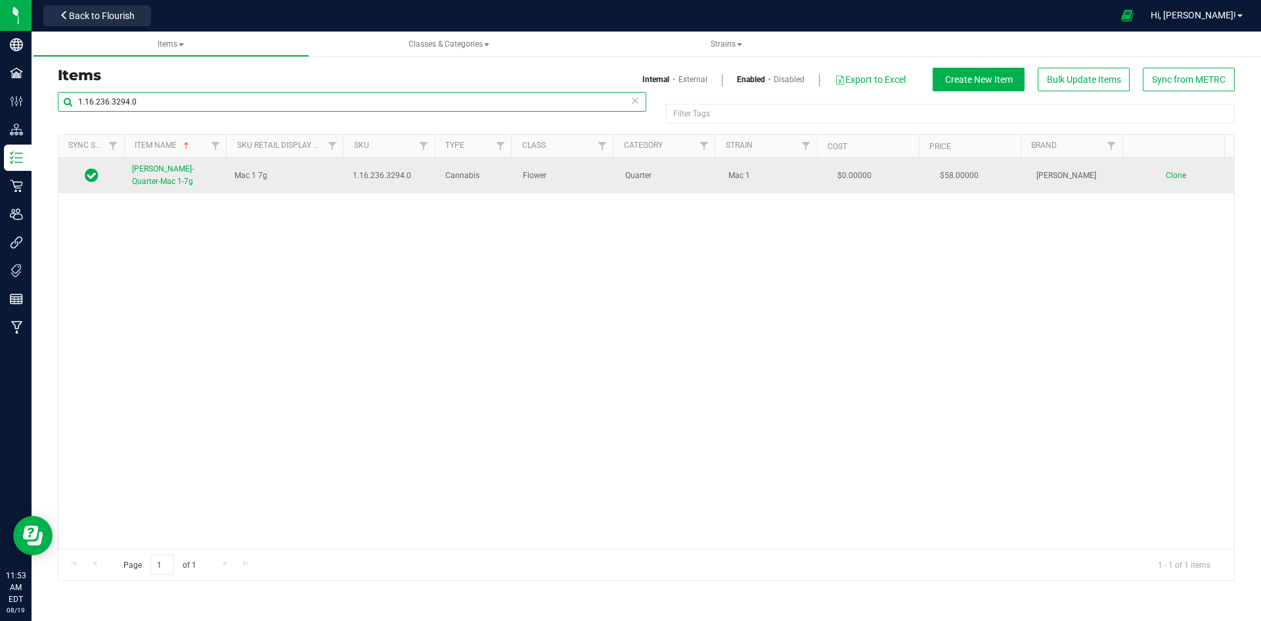
type input "1.16.236.3294.0"
click at [174, 177] on span "Slater-Quarter-Mac 1-7g" at bounding box center [163, 175] width 62 height 22
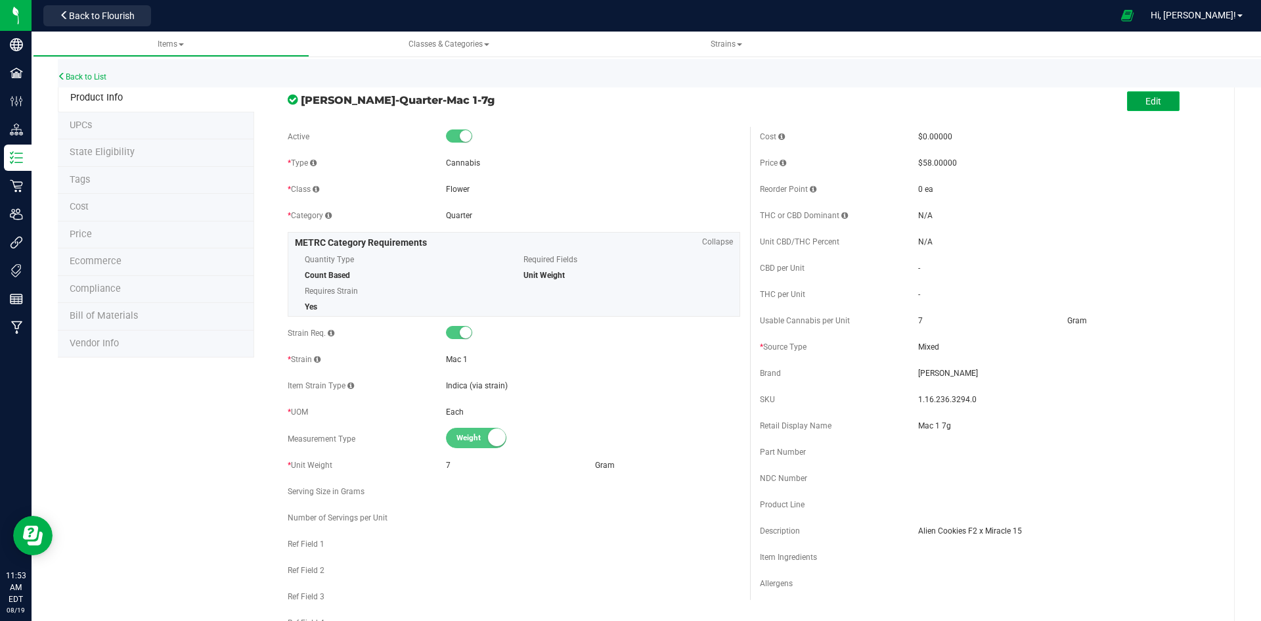
click at [1146, 100] on span "Edit" at bounding box center [1153, 101] width 16 height 11
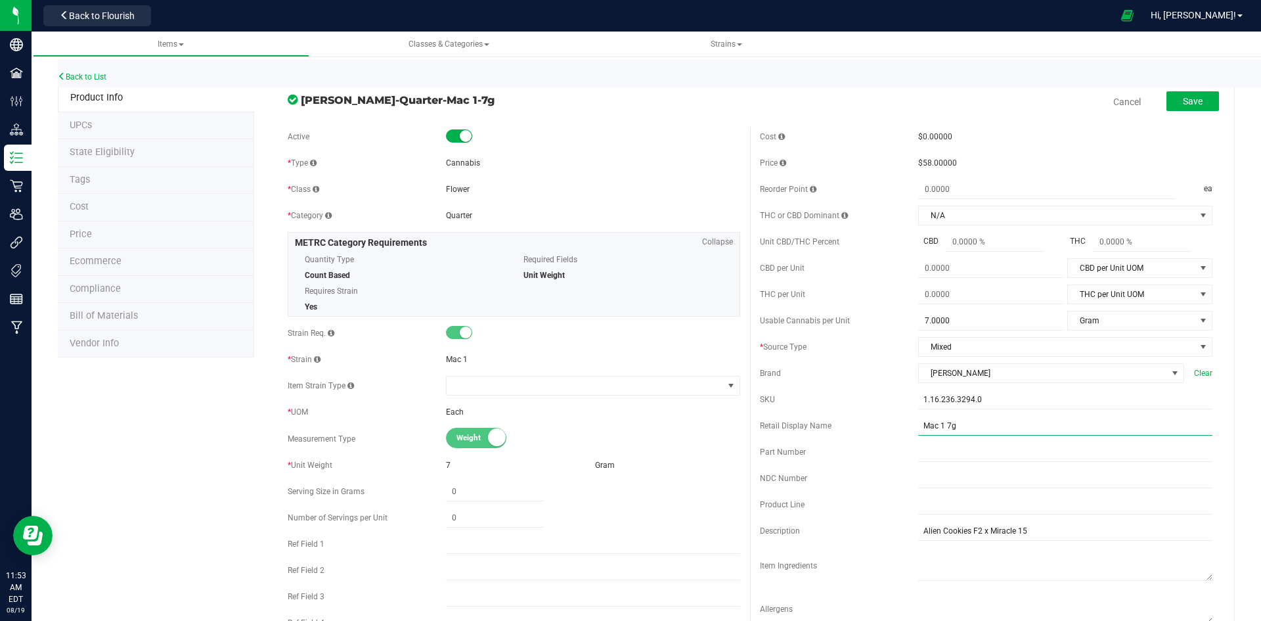
click at [1017, 422] on input "Mac 1 7g" at bounding box center [1065, 426] width 294 height 20
type input "Mac 1 7g-75"
click at [1183, 104] on span "Save" at bounding box center [1193, 101] width 20 height 11
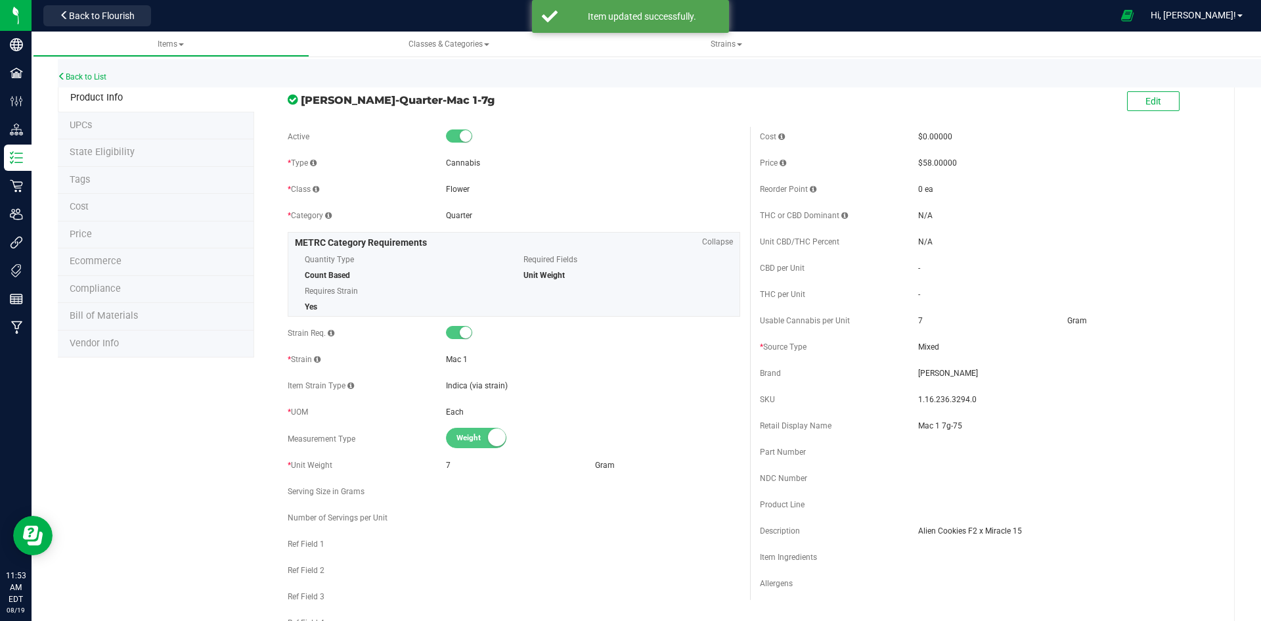
click at [126, 230] on li "Price" at bounding box center [156, 235] width 196 height 28
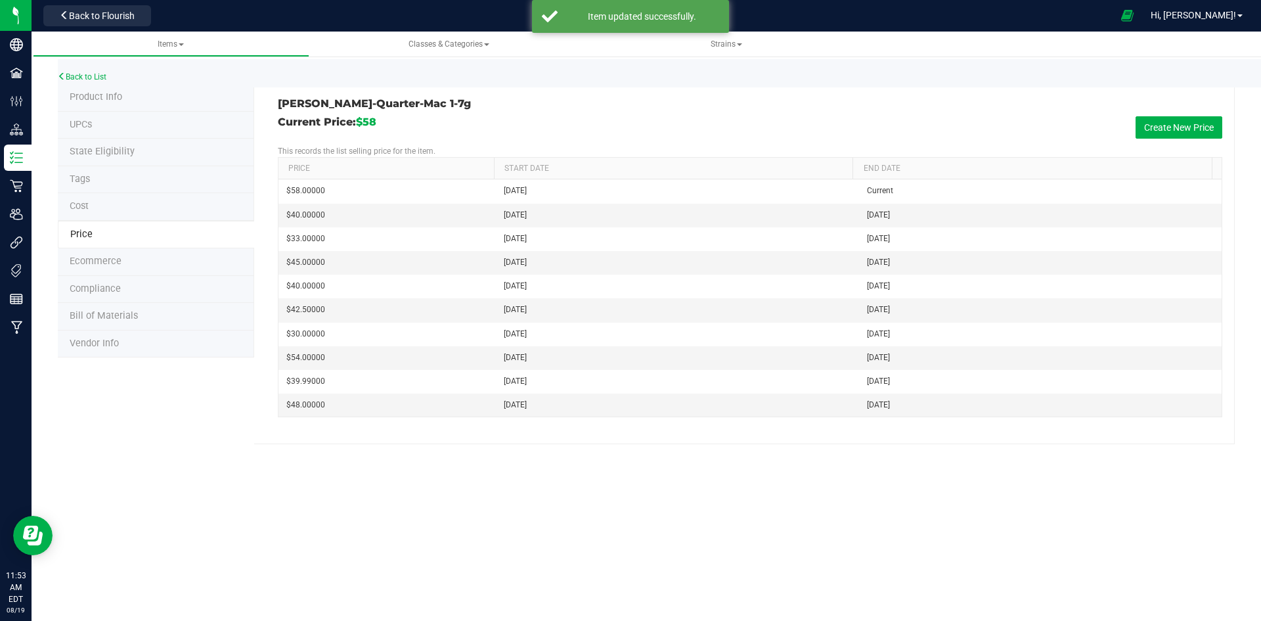
click at [133, 173] on li "Tags" at bounding box center [156, 180] width 196 height 28
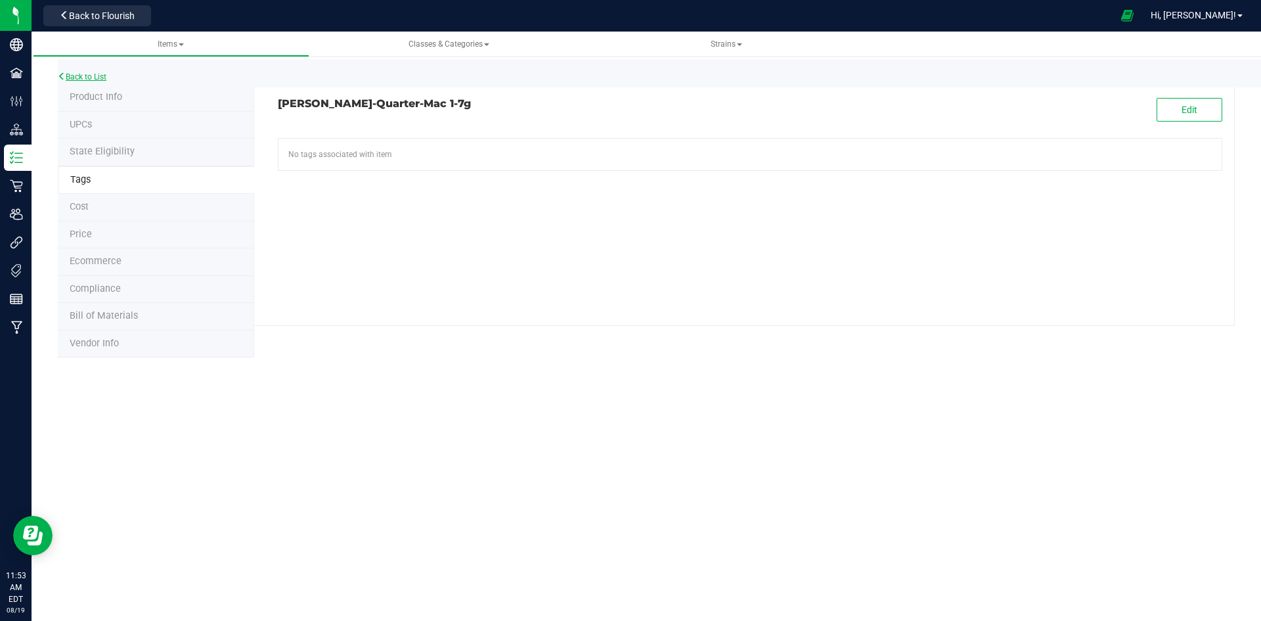
click at [98, 74] on link "Back to List" at bounding box center [82, 76] width 49 height 9
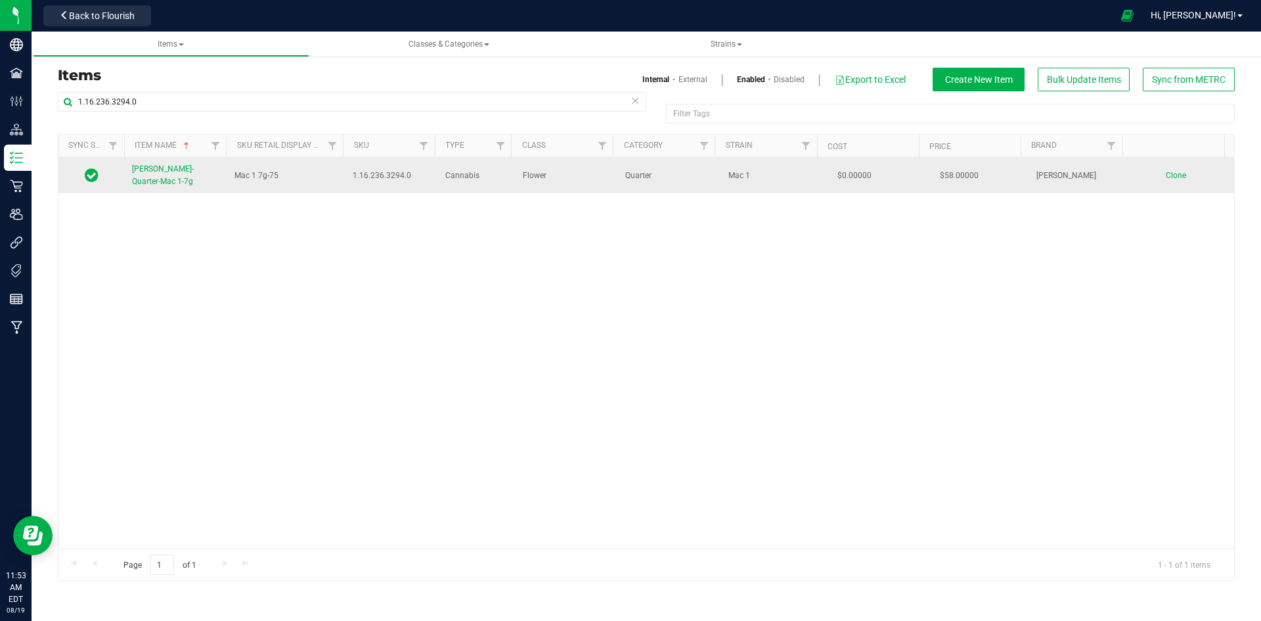
click at [175, 164] on td "Slater-Quarter-Mac 1-7g" at bounding box center [175, 175] width 102 height 35
click at [168, 172] on span "Slater-Quarter-Mac 1-7g" at bounding box center [163, 175] width 62 height 22
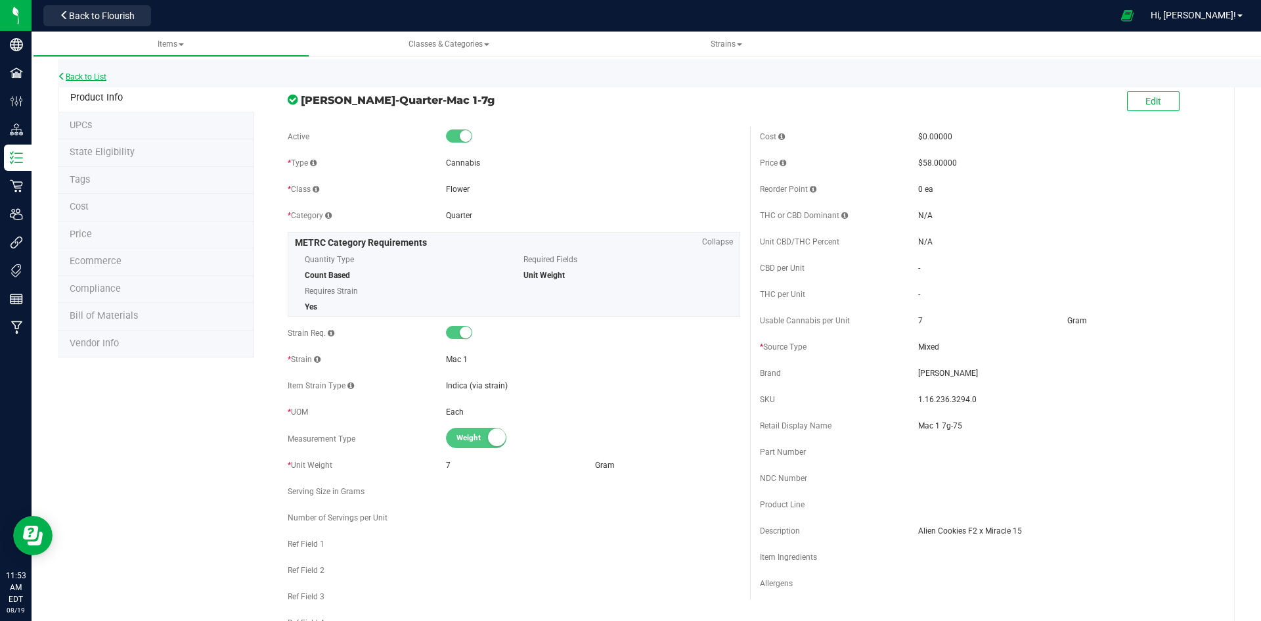
click at [105, 80] on link "Back to List" at bounding box center [82, 76] width 49 height 9
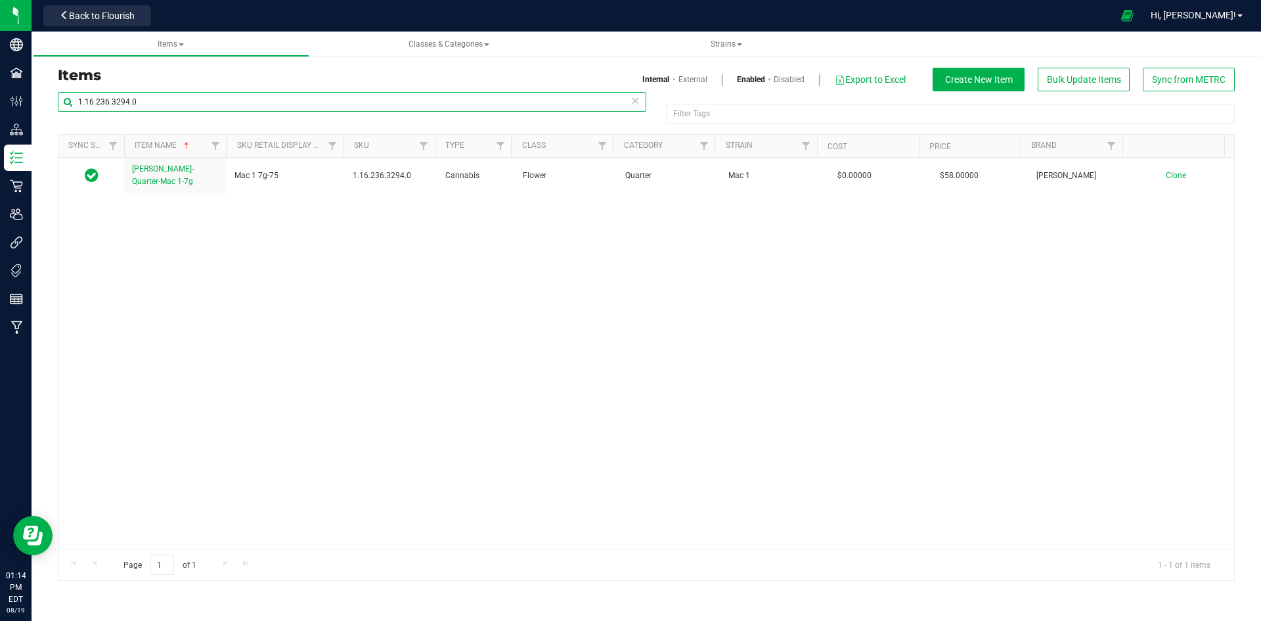
click at [127, 99] on input "1.16.236.3294.0" at bounding box center [352, 102] width 589 height 20
paste input "5.168.1849"
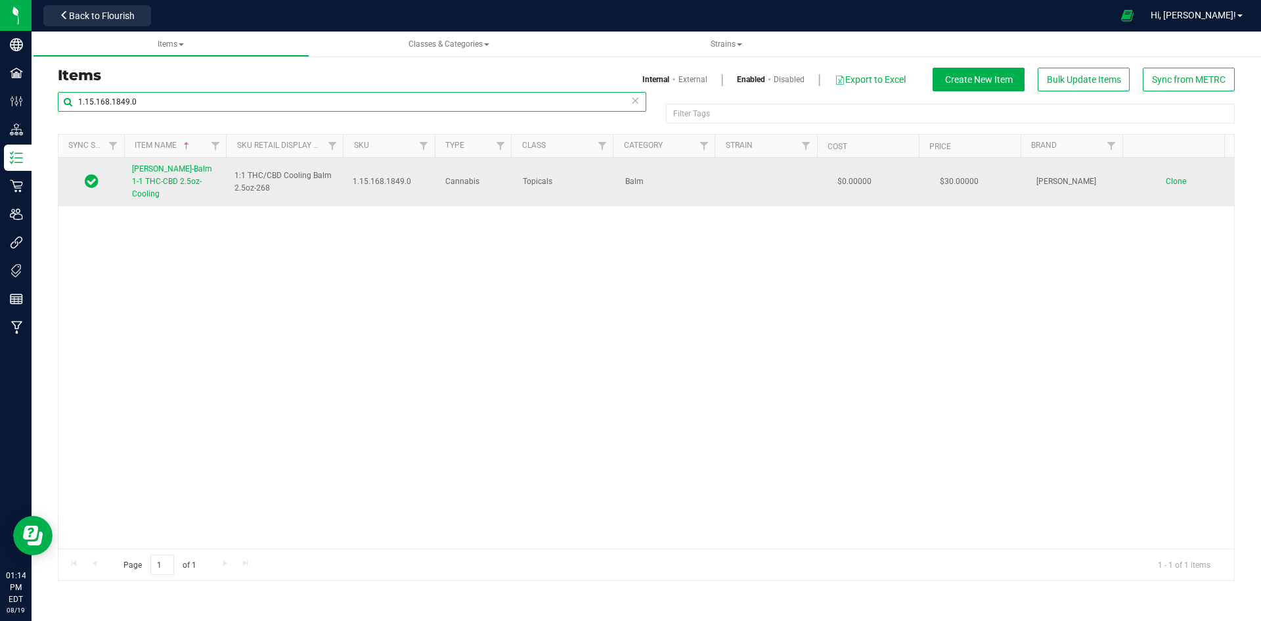
type input "1.15.168.1849.0"
click at [186, 185] on span "Slater-Balm 1-1 THC-CBD 2.5oz-Cooling" at bounding box center [172, 181] width 80 height 34
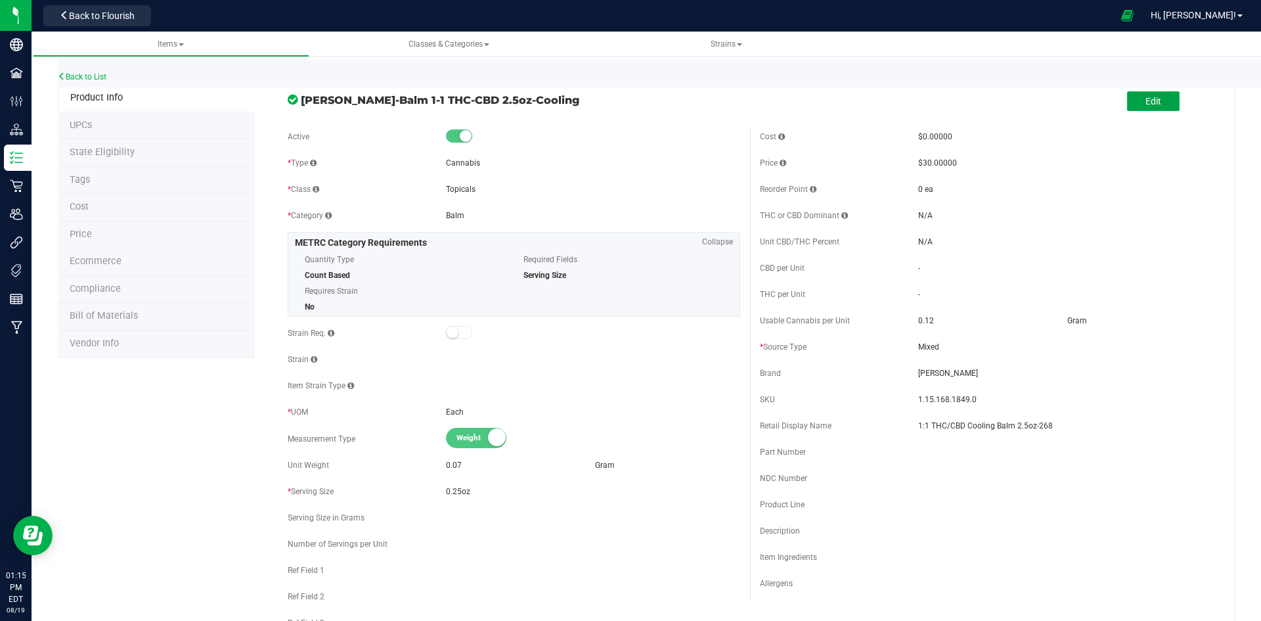
click at [1149, 102] on span "Edit" at bounding box center [1153, 101] width 16 height 11
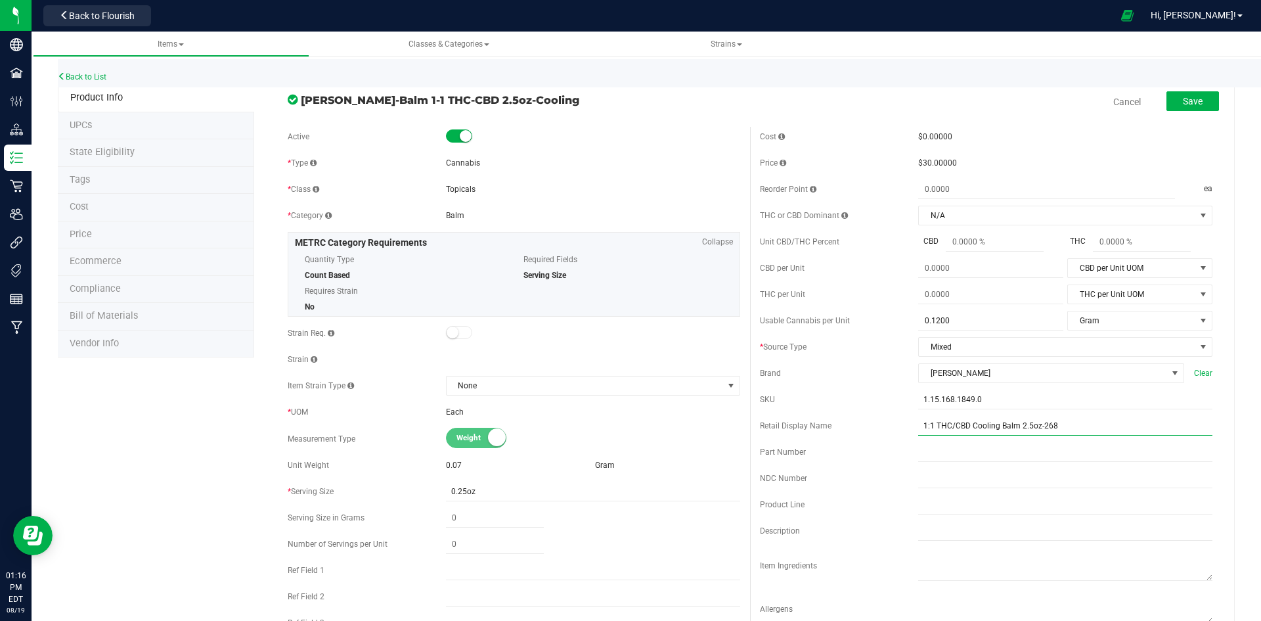
click at [1087, 426] on input "1:1 THC/CBD Cooling Balm 2.5oz-268" at bounding box center [1065, 426] width 294 height 20
type input "1:1 THC/CBD Cooling Balm 2.5oz-267"
click at [1192, 106] on span "Save" at bounding box center [1193, 101] width 20 height 11
click at [1183, 100] on span "Save" at bounding box center [1193, 101] width 20 height 11
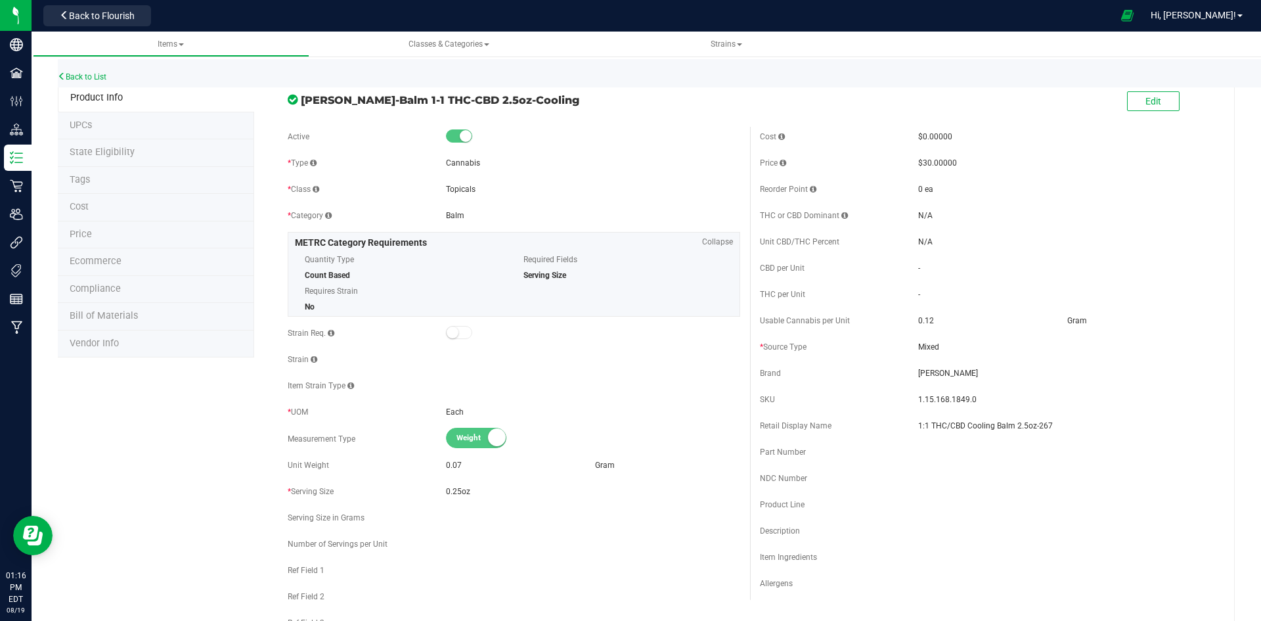
click at [97, 233] on li "Price" at bounding box center [156, 235] width 196 height 28
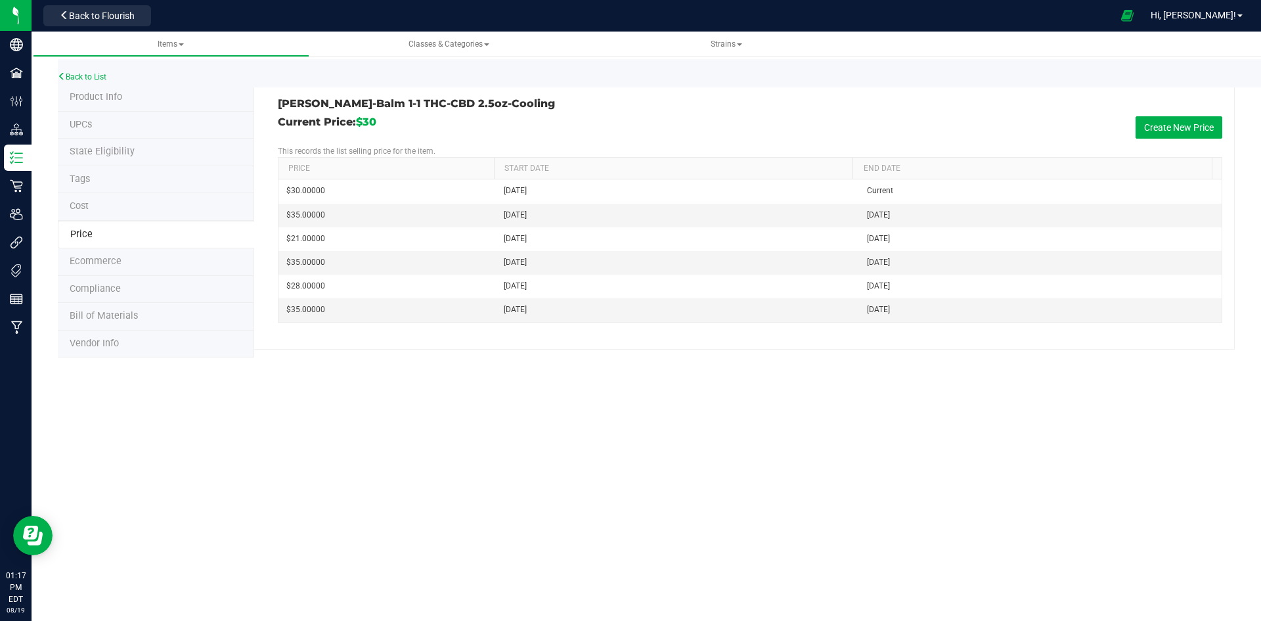
click at [99, 82] on div "Back to List" at bounding box center [688, 73] width 1261 height 28
click at [100, 68] on div "Back to List" at bounding box center [688, 73] width 1261 height 28
click at [95, 74] on link "Back to List" at bounding box center [82, 76] width 49 height 9
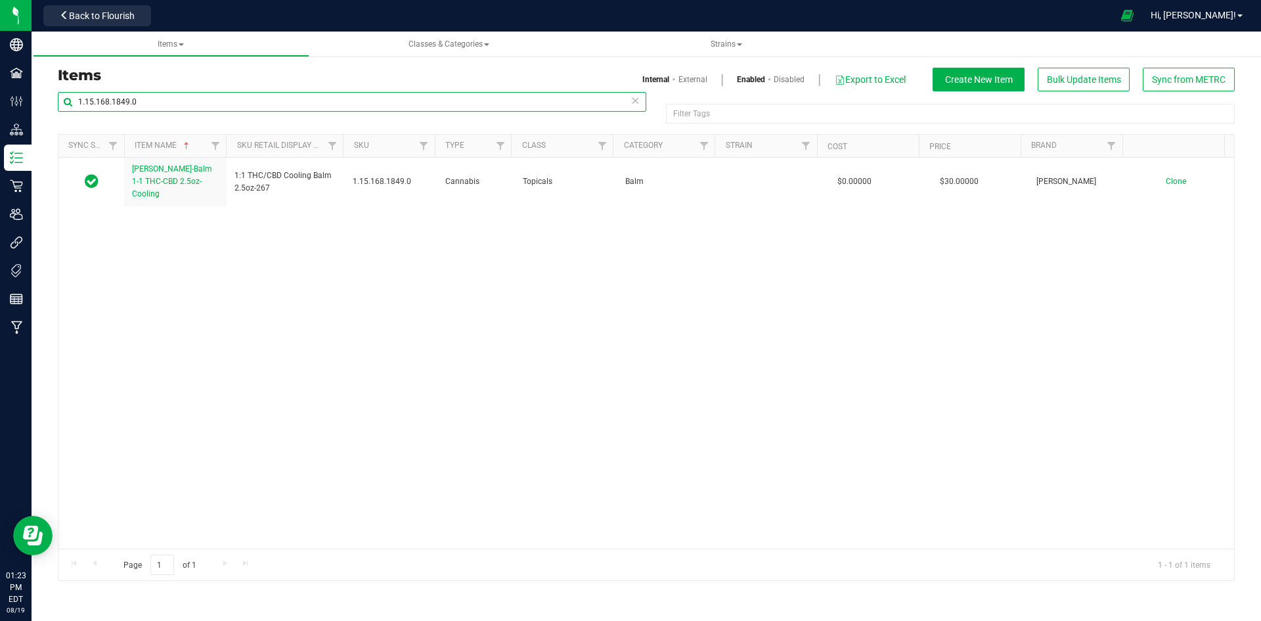
click at [192, 98] on input "1.15.168.1849.0" at bounding box center [352, 102] width 589 height 20
paste input "9.137.62161"
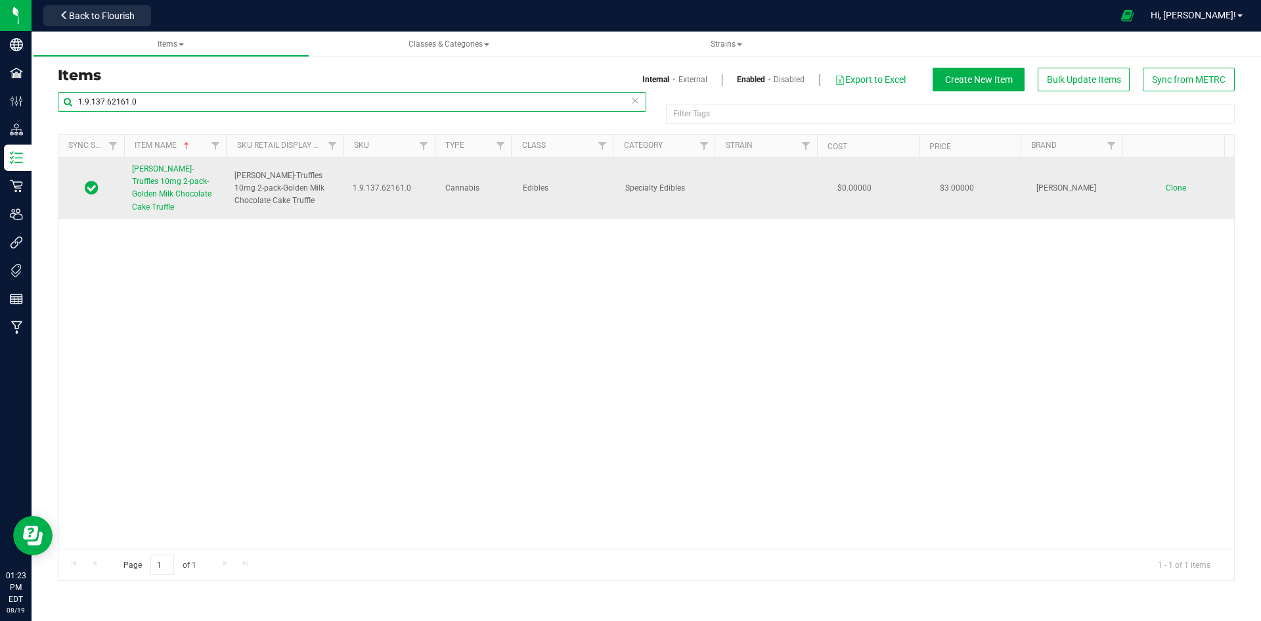
type input "1.9.137.62161.0"
click at [180, 185] on span "Slater-Truffles 10mg 2-pack-Golden Milk Chocolate Cake Truffle" at bounding box center [171, 187] width 79 height 47
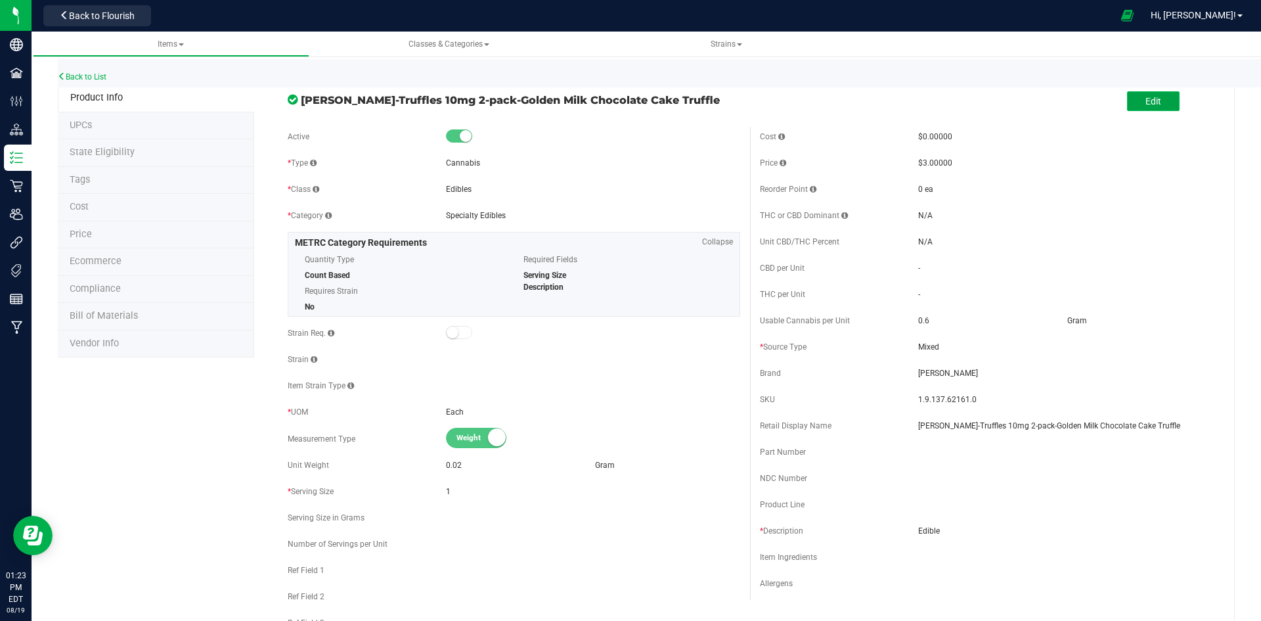
click at [1150, 105] on span "Edit" at bounding box center [1153, 101] width 16 height 11
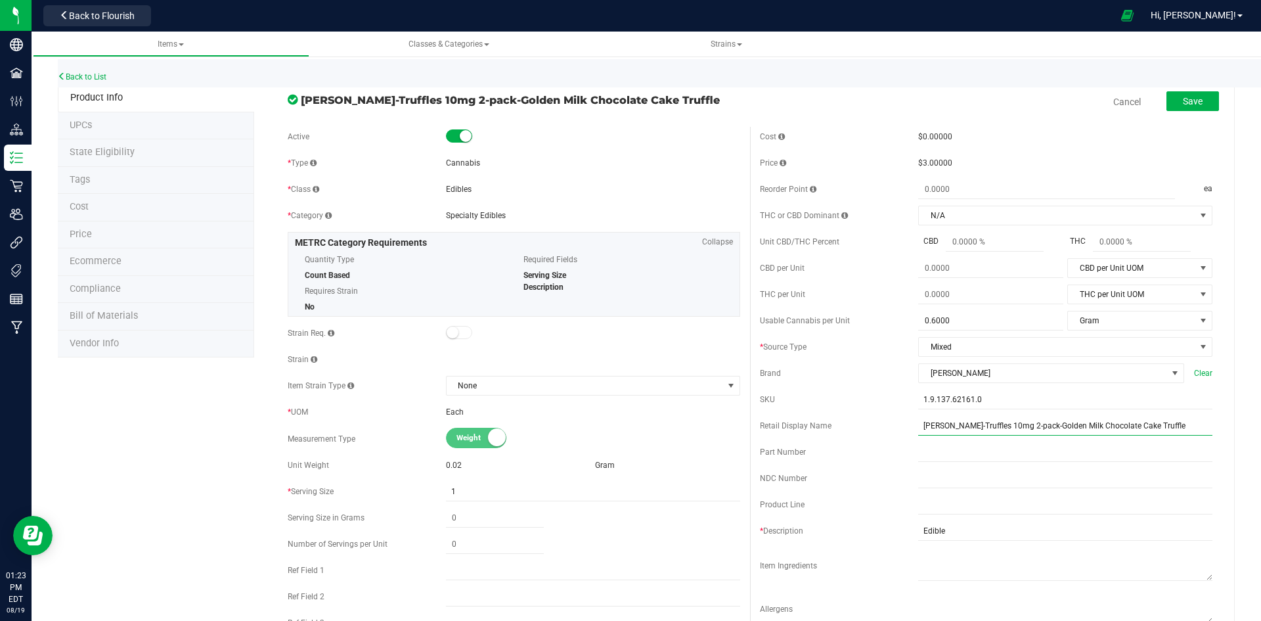
click at [1155, 427] on input "Slater-Truffles 10mg 2-pack-Golden Milk Chocolate Cake Truffle" at bounding box center [1065, 426] width 294 height 20
click at [134, 238] on li "Price" at bounding box center [156, 235] width 196 height 28
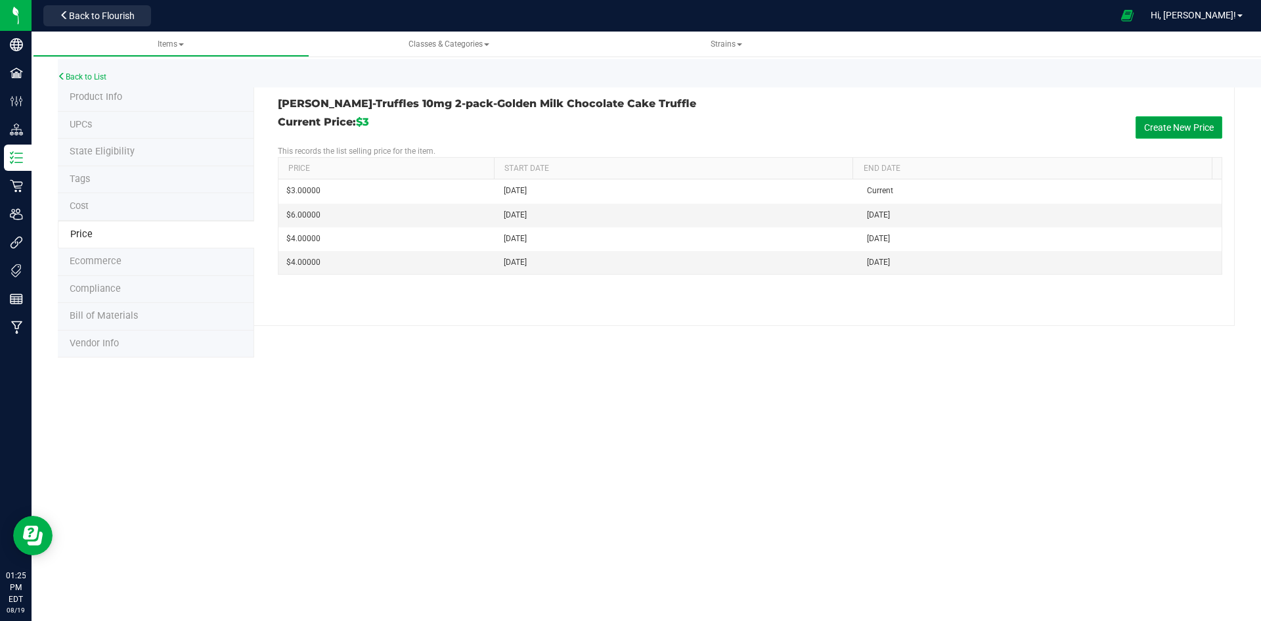
click at [1193, 130] on button "Create New Price" at bounding box center [1179, 127] width 87 height 22
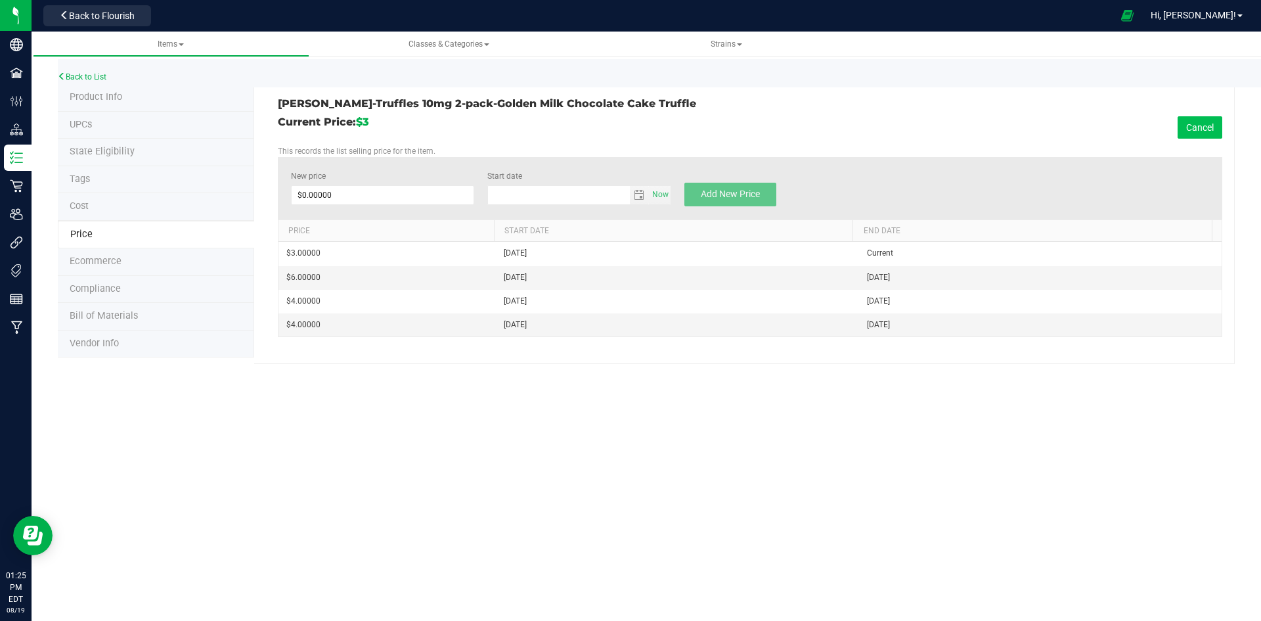
type input "[DATE]"
click at [332, 197] on span at bounding box center [383, 195] width 184 height 20
type input "5"
drag, startPoint x: 722, startPoint y: 187, endPoint x: 715, endPoint y: 187, distance: 6.6
click at [722, 187] on button "Add New Price" at bounding box center [730, 195] width 92 height 24
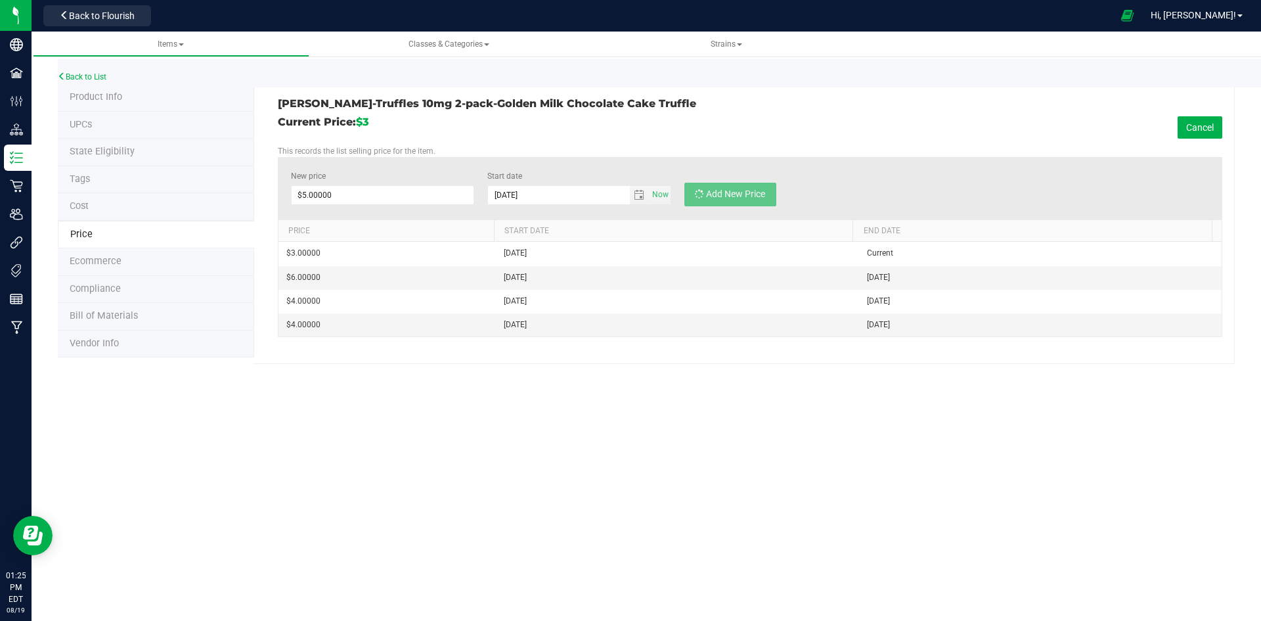
type input "$0.00000"
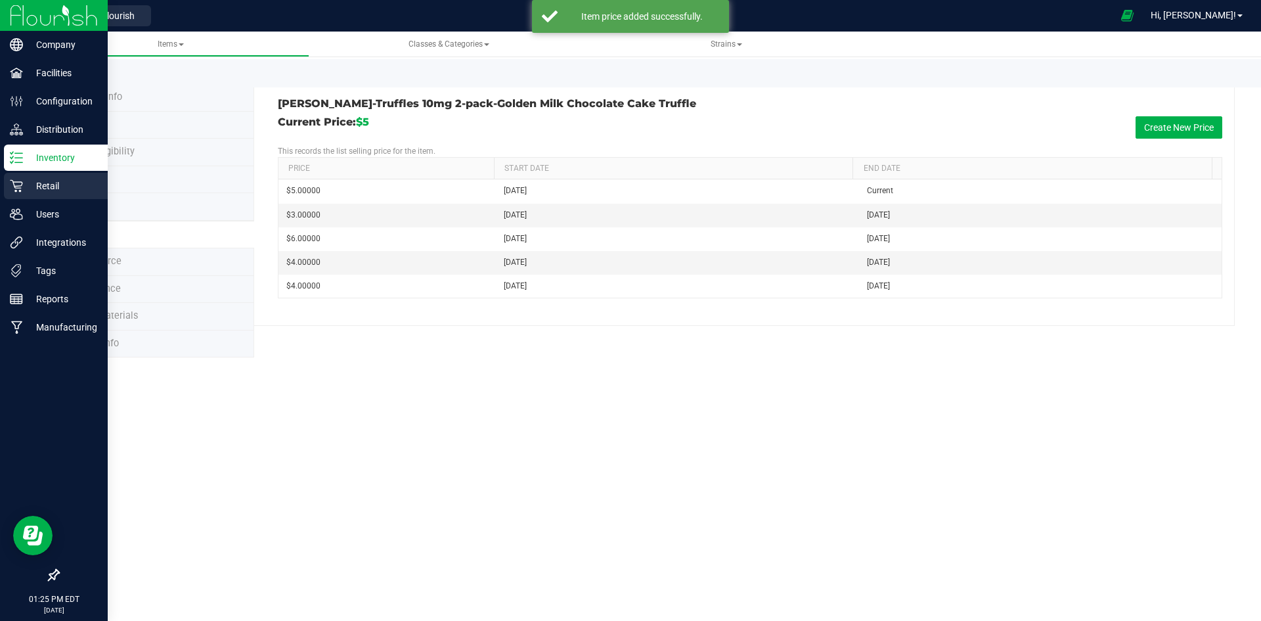
click at [18, 186] on icon at bounding box center [16, 186] width 12 height 12
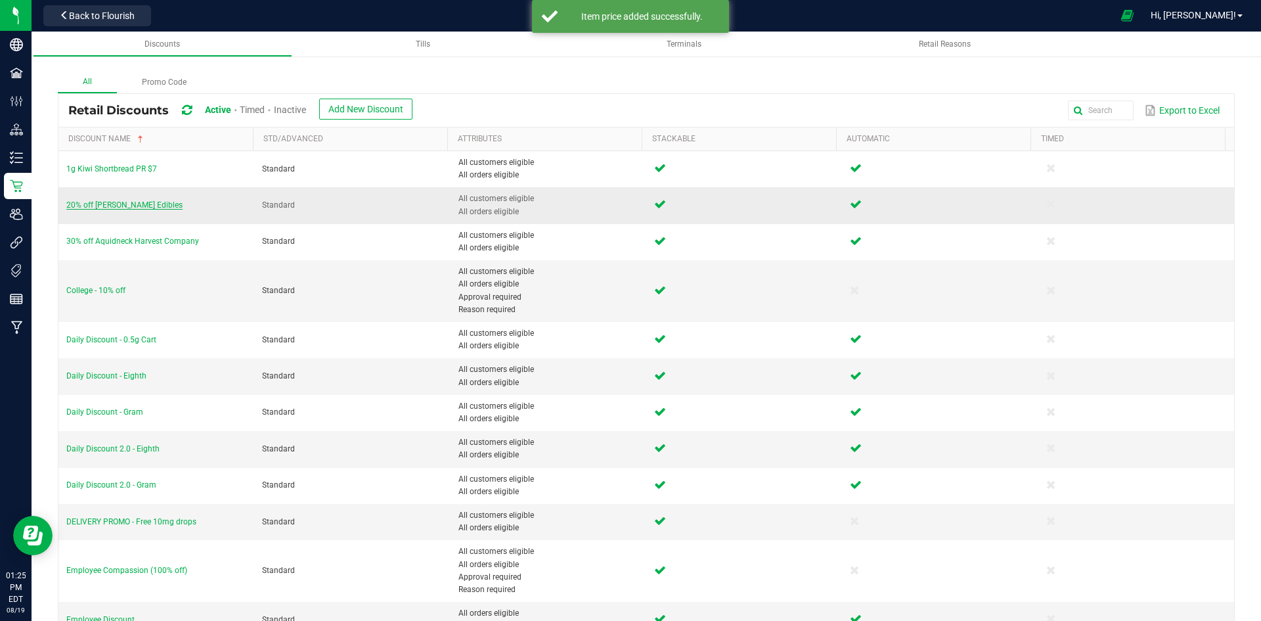
click at [126, 204] on span "20% off Slater Edibles" at bounding box center [124, 204] width 116 height 9
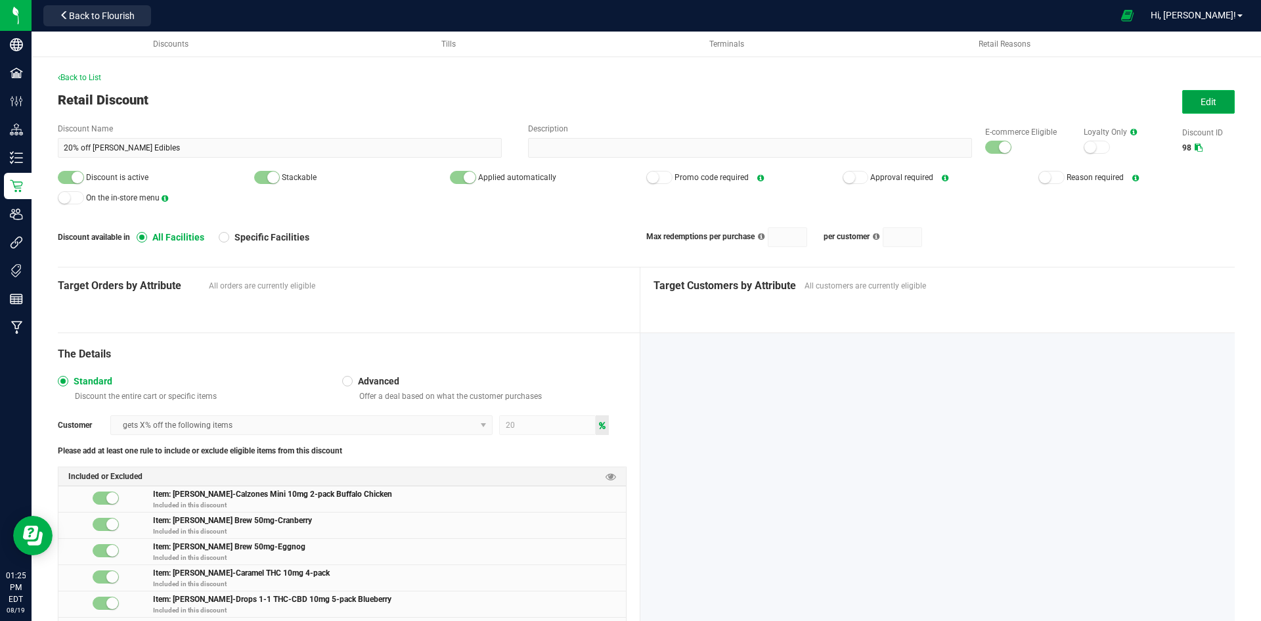
click at [1201, 103] on span "Edit" at bounding box center [1209, 102] width 16 height 11
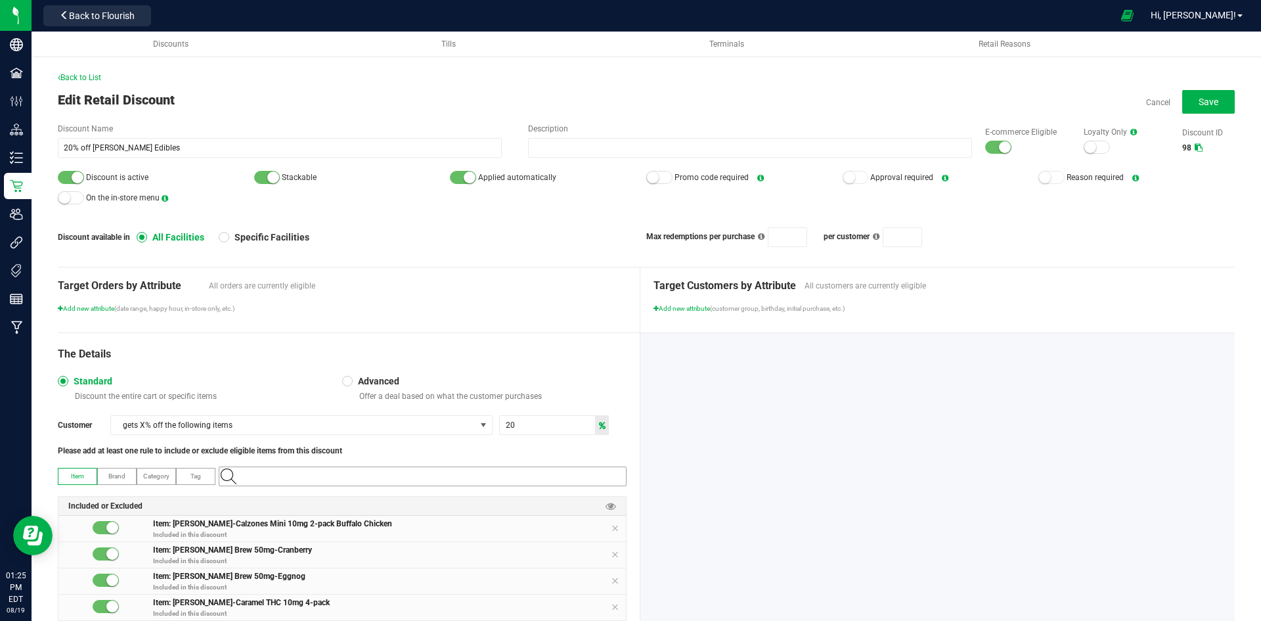
click at [265, 476] on input "NO DATA FOUND" at bounding box center [429, 476] width 393 height 18
paste input "1.9.137.62161.0"
type input "1.9.137.62161.0"
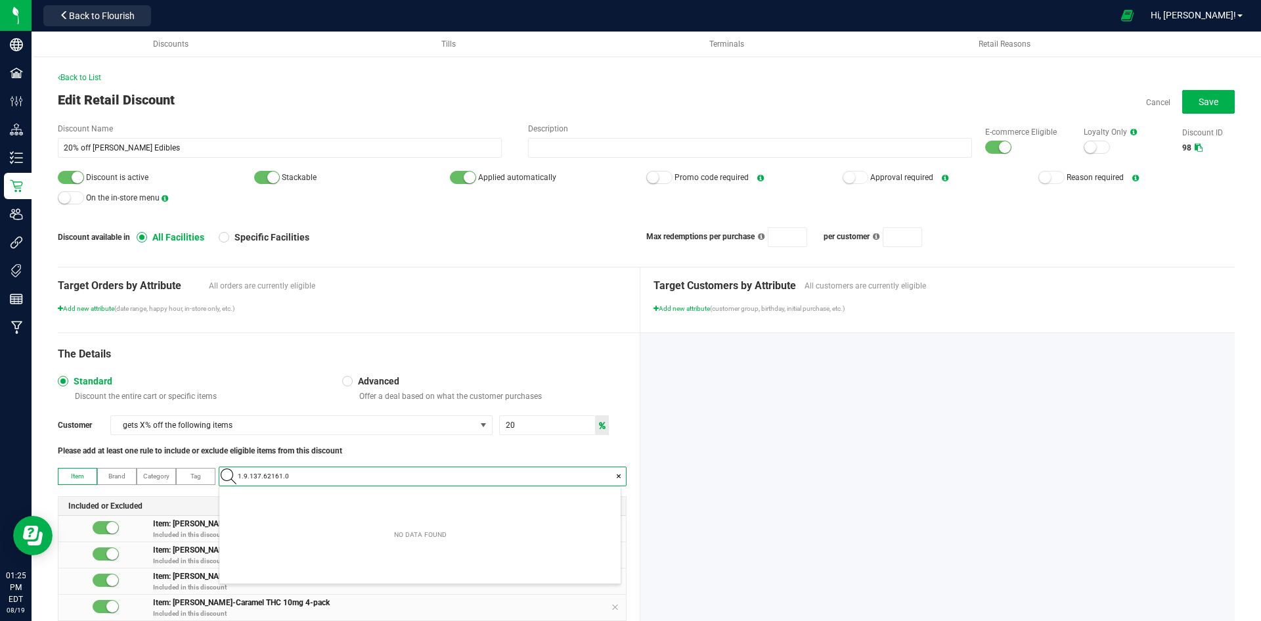
scroll to position [18, 401]
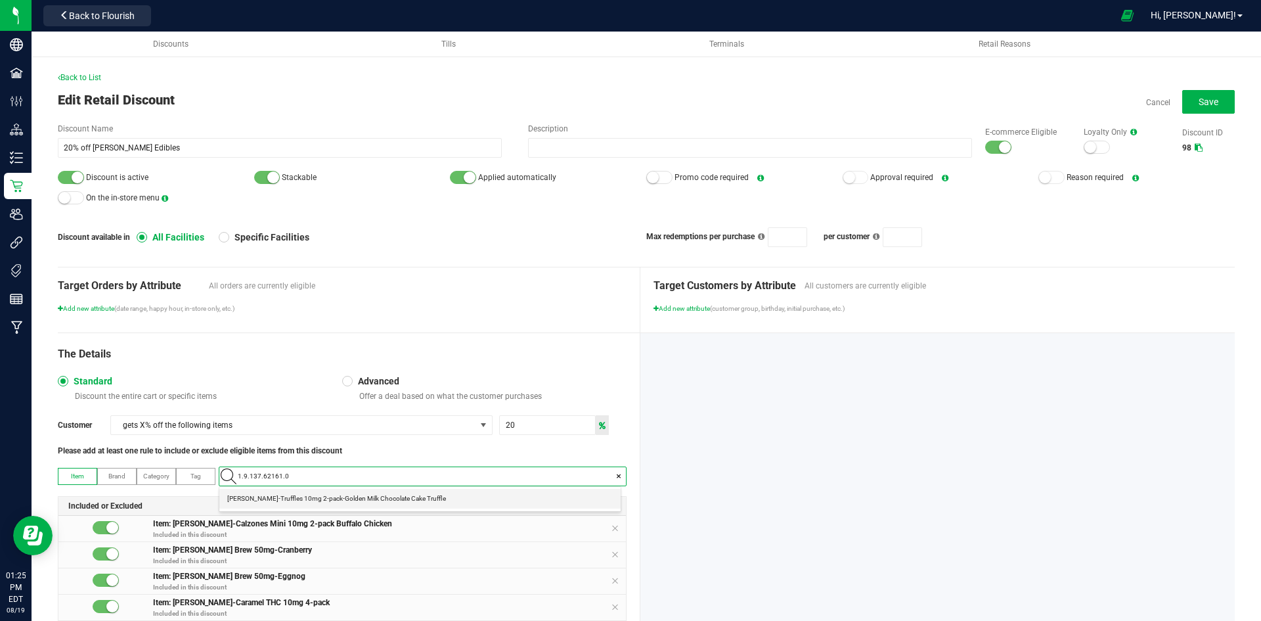
click at [271, 495] on span "Slater-Truffles 10mg 2-pack-Golden Milk Chocolate Cake Truffle" at bounding box center [336, 498] width 219 height 13
click at [1194, 95] on button "Save" at bounding box center [1208, 102] width 53 height 24
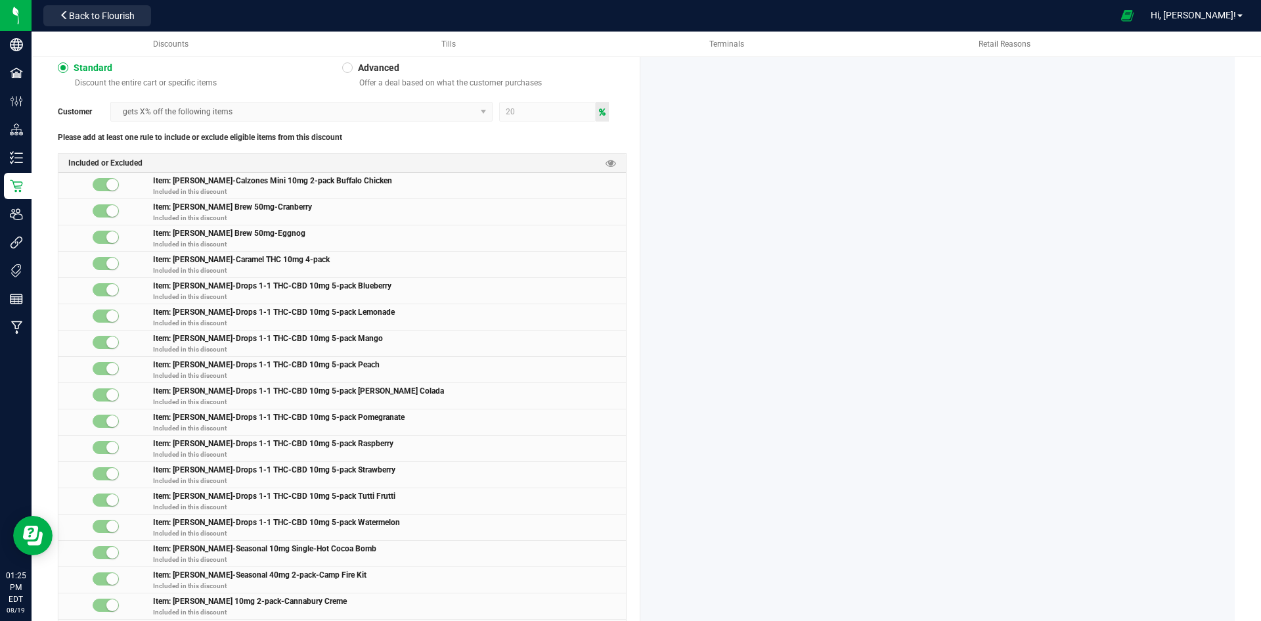
scroll to position [328, 0]
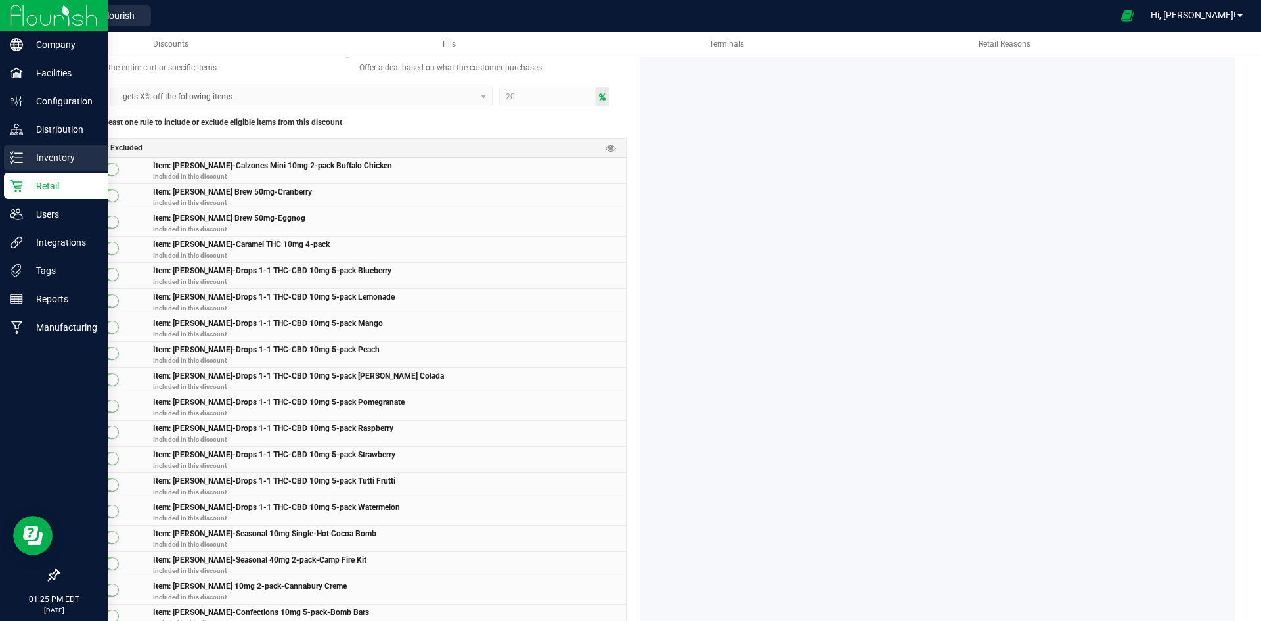
click at [34, 150] on p "Inventory" at bounding box center [62, 158] width 79 height 16
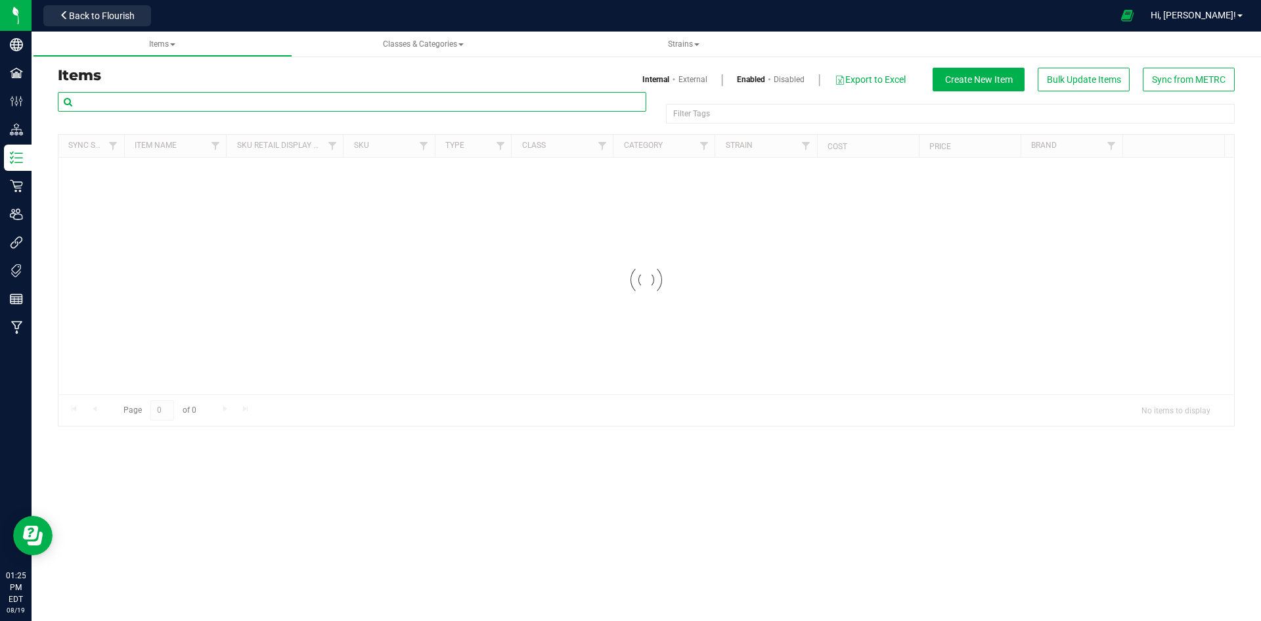
click at [191, 106] on input "text" at bounding box center [352, 102] width 589 height 20
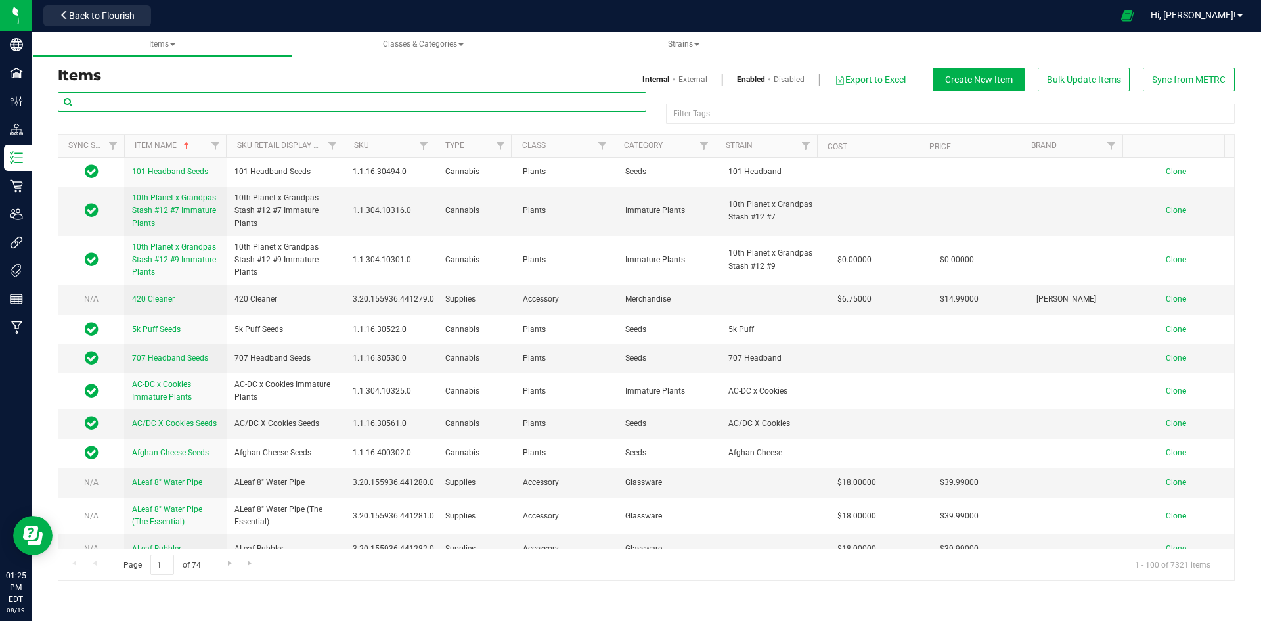
paste input "1.9.137.62161.0"
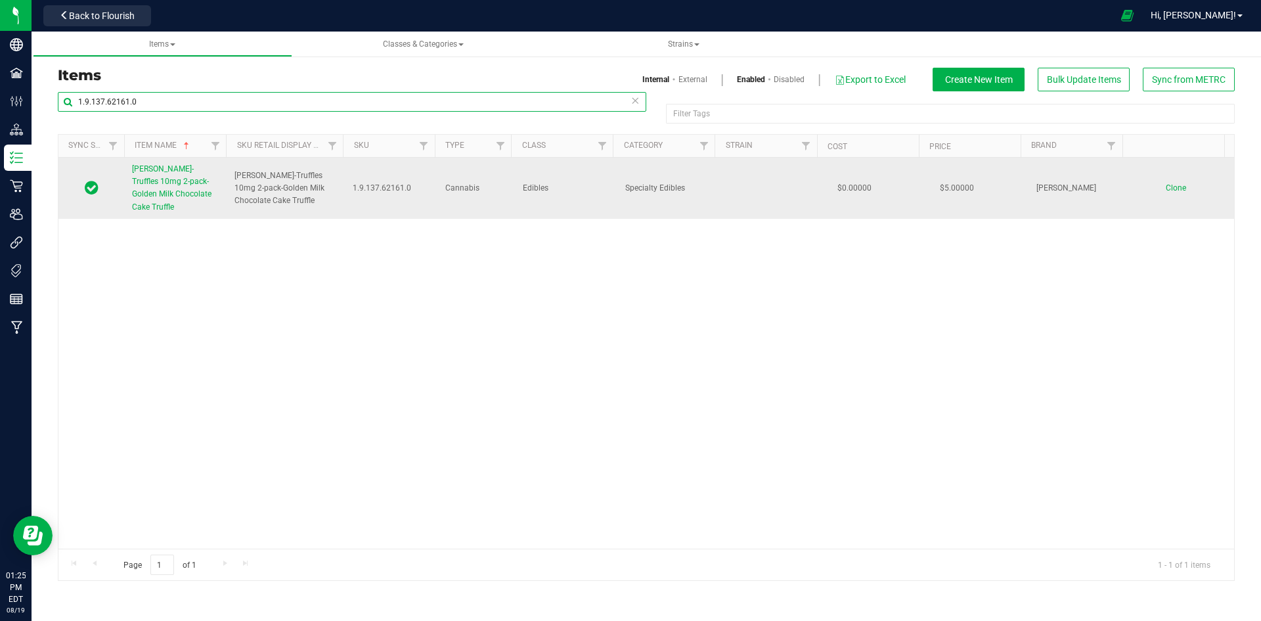
type input "1.9.137.62161.0"
click at [213, 189] on link "Slater-Truffles 10mg 2-pack-Golden Milk Chocolate Cake Truffle" at bounding box center [175, 188] width 87 height 51
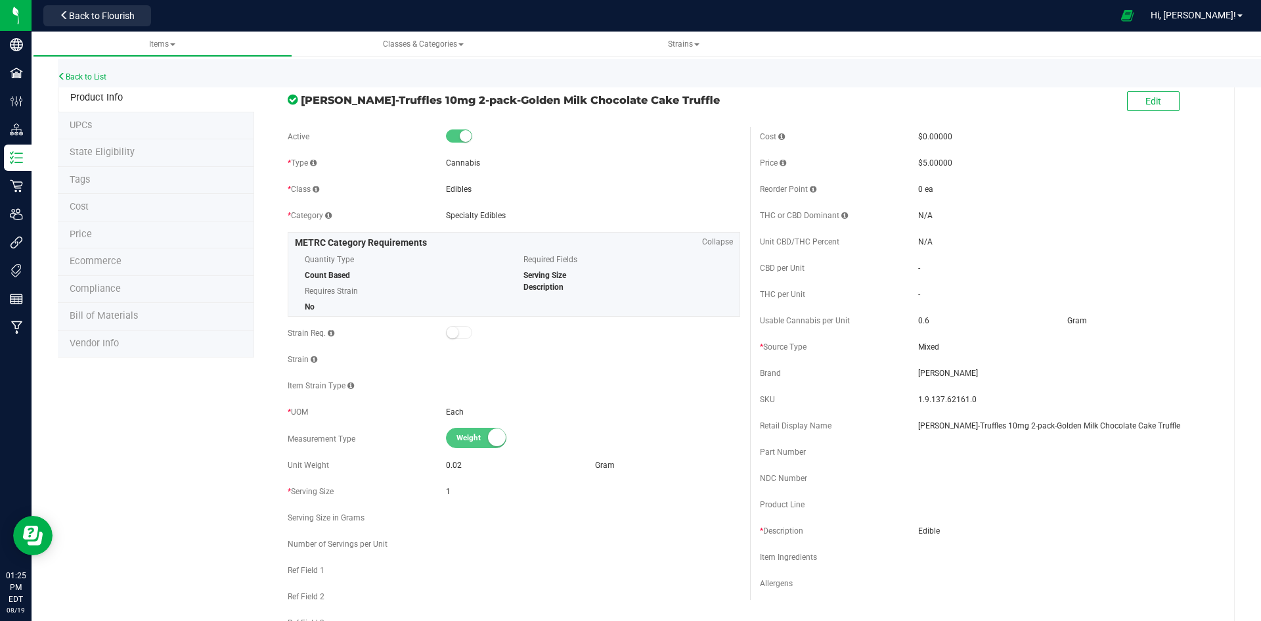
click at [112, 236] on li "Price" at bounding box center [156, 235] width 196 height 28
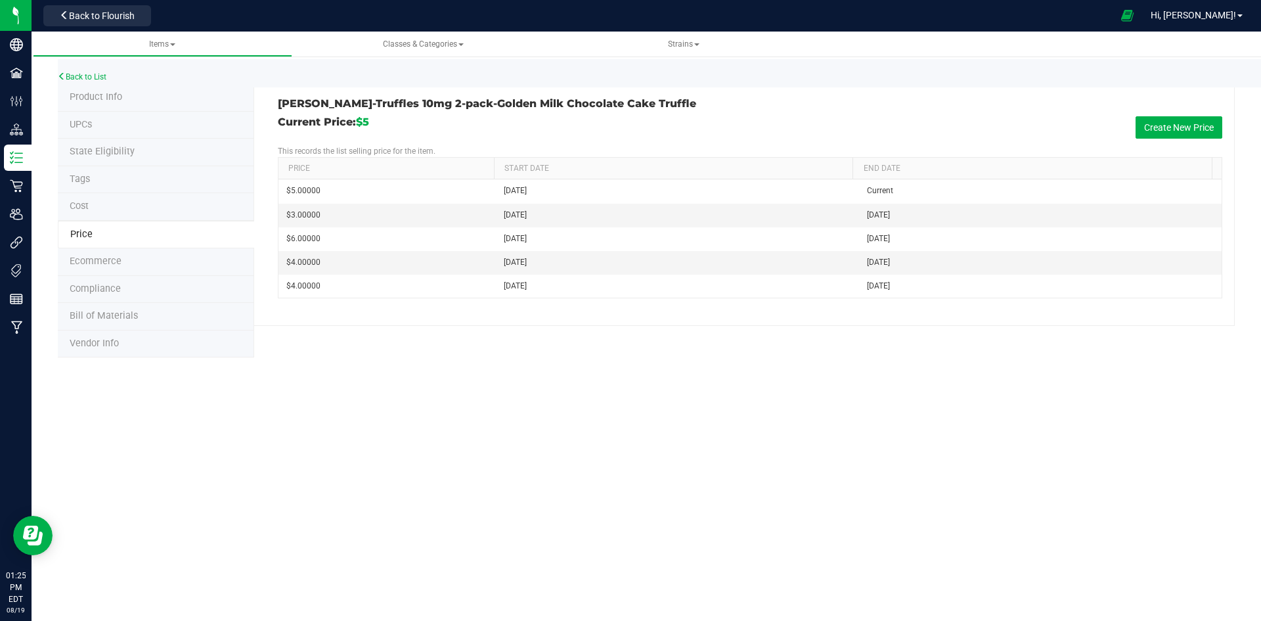
click at [130, 97] on li "Product Info" at bounding box center [156, 98] width 196 height 28
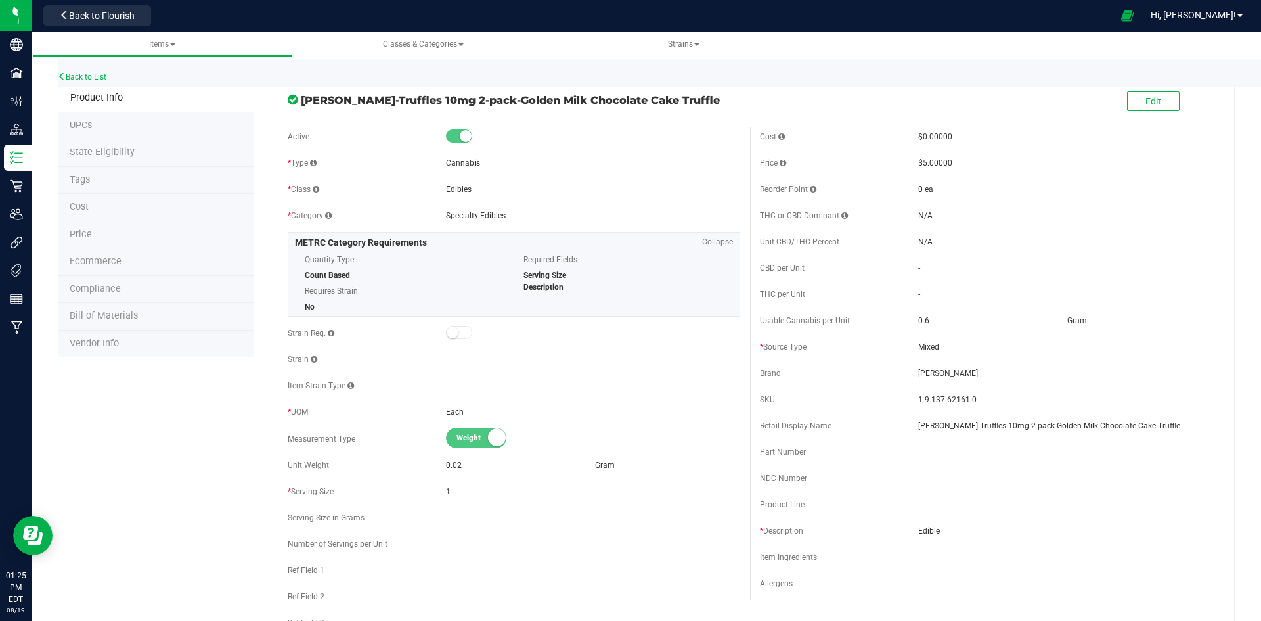
click at [100, 186] on li "Tags" at bounding box center [156, 181] width 196 height 28
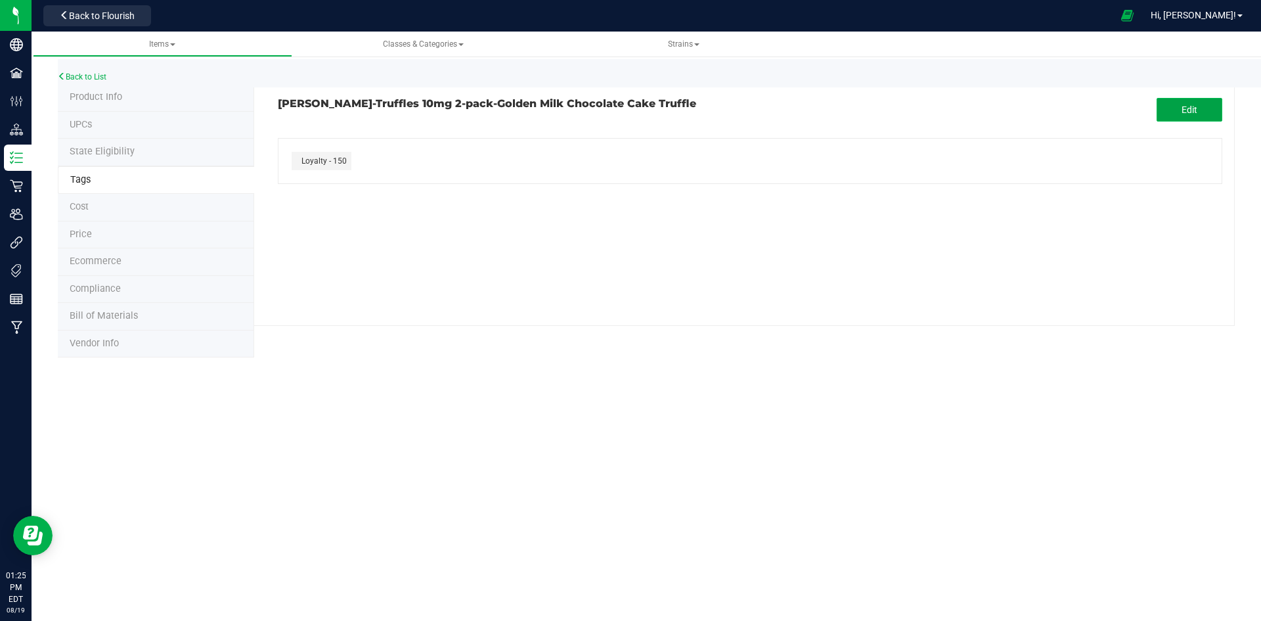
click at [1212, 121] on button "Edit" at bounding box center [1190, 110] width 66 height 24
click at [350, 192] on button "button" at bounding box center [355, 194] width 15 height 15
click at [1172, 100] on button "Save" at bounding box center [1190, 110] width 66 height 24
click at [91, 72] on link "Back to List" at bounding box center [82, 76] width 49 height 9
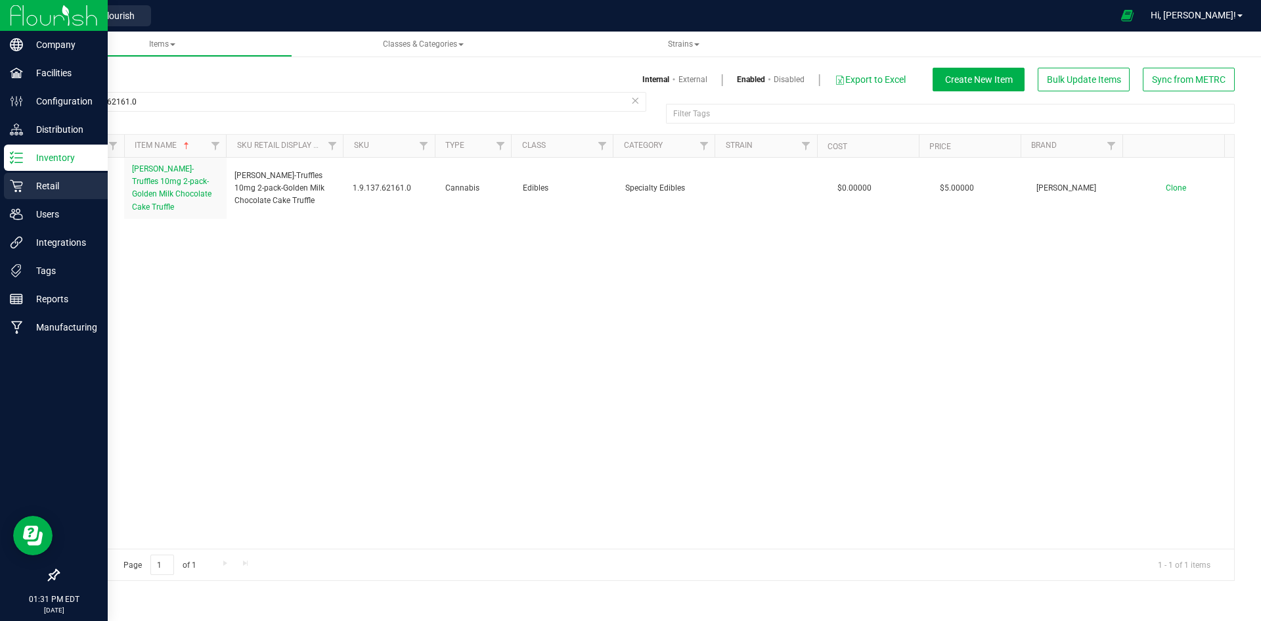
click at [18, 182] on icon at bounding box center [16, 186] width 12 height 12
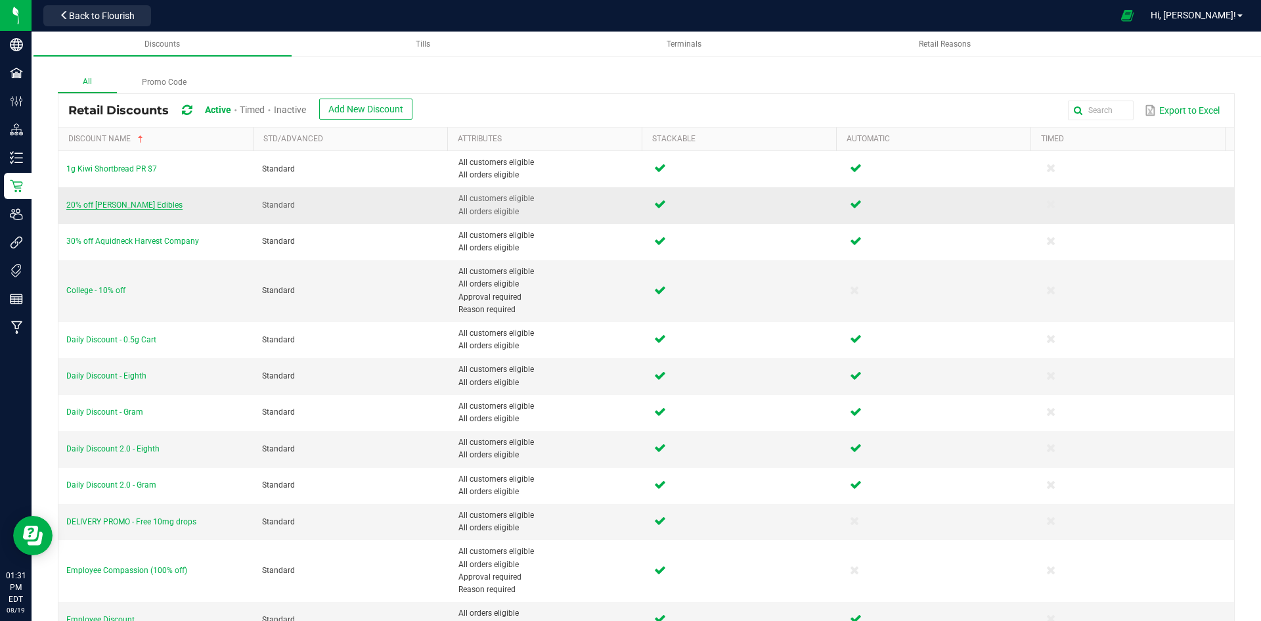
click at [125, 204] on span "20% off Slater Edibles" at bounding box center [124, 204] width 116 height 9
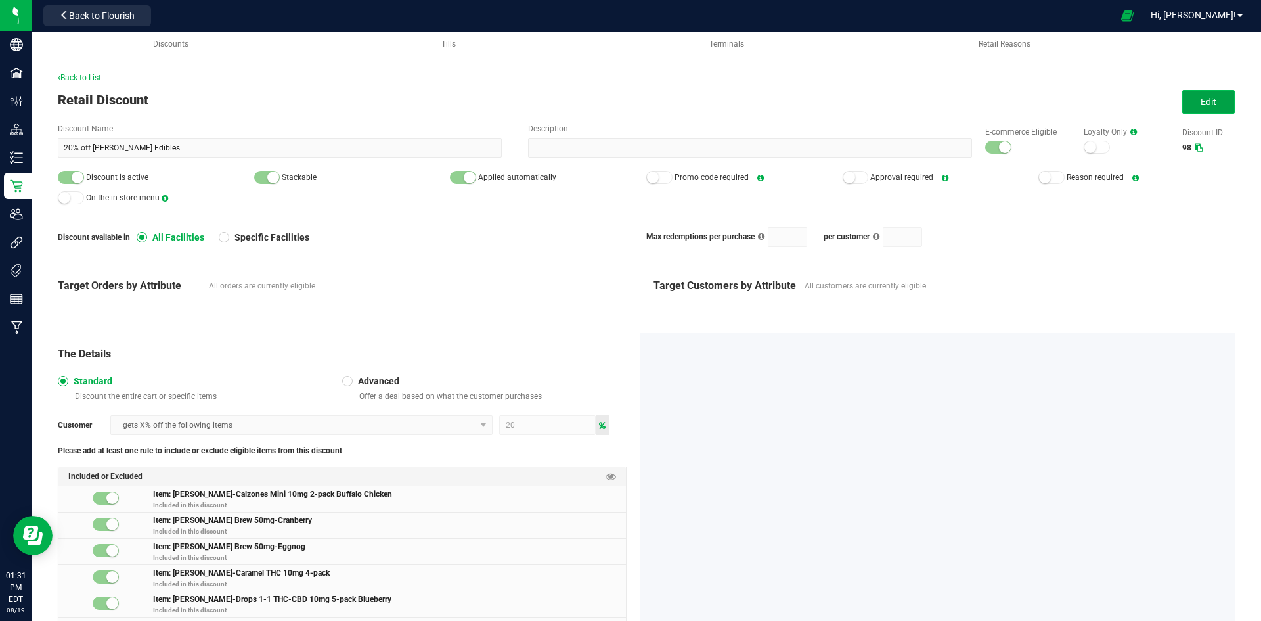
click at [1189, 104] on button "Edit" at bounding box center [1208, 102] width 53 height 24
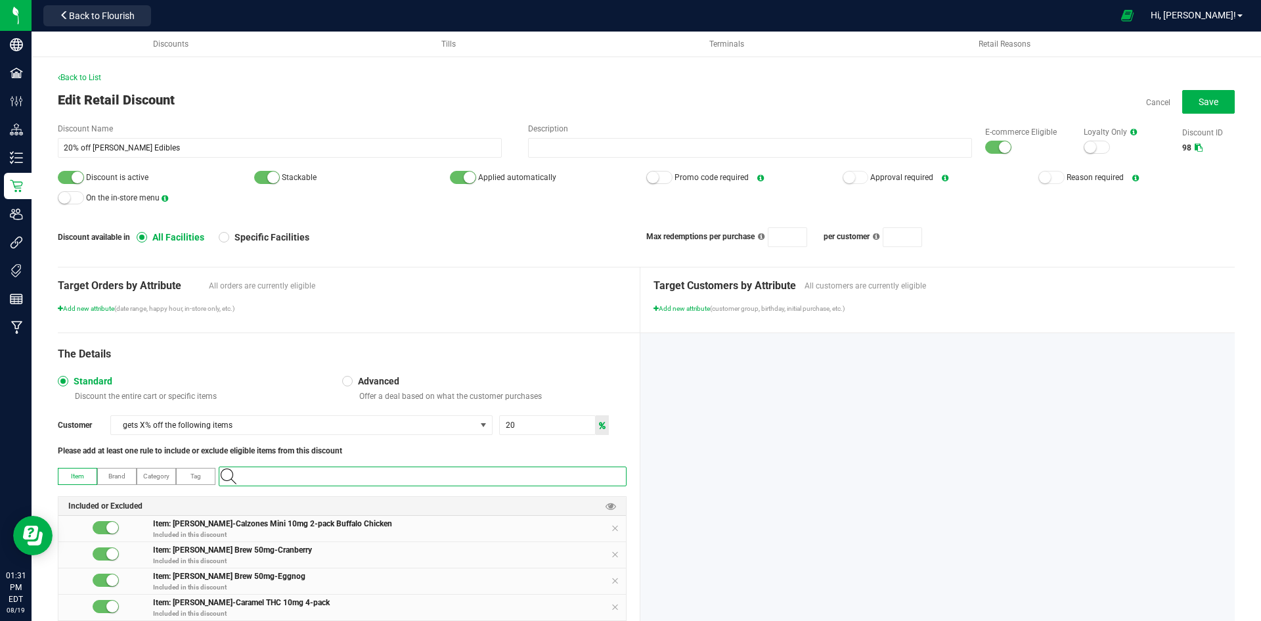
click at [396, 479] on input "NO DATA FOUND" at bounding box center [429, 476] width 393 height 18
paste input "1.9.137.62161.0"
type input "1.9.137.62161.0"
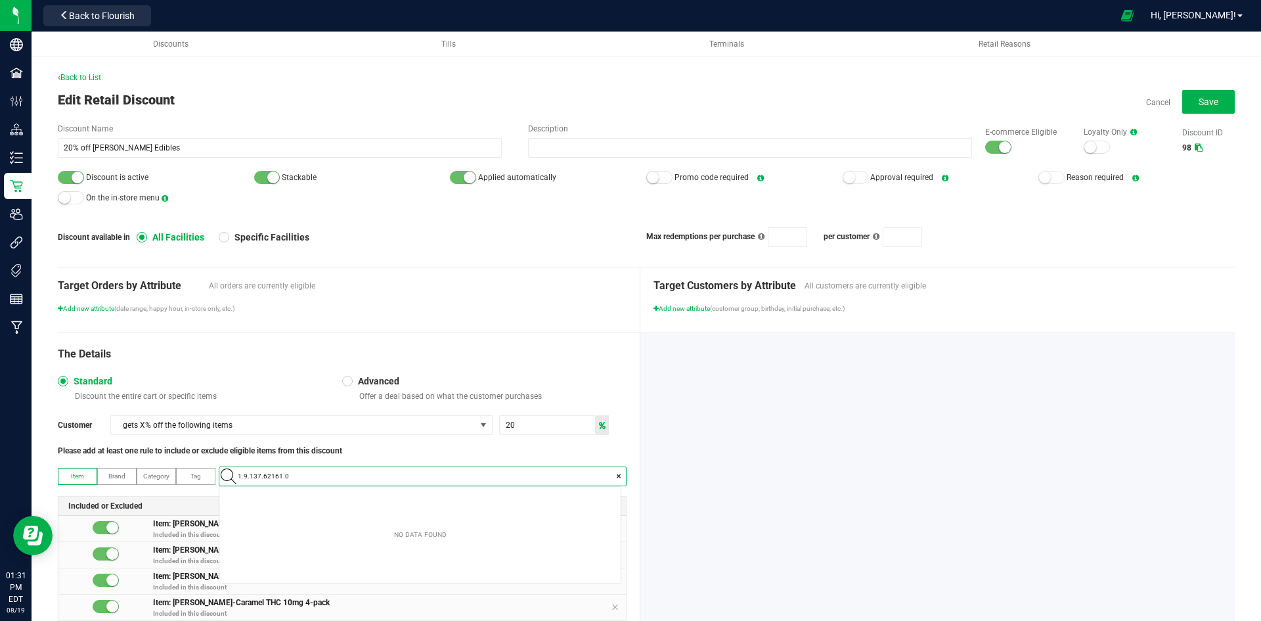
scroll to position [18, 401]
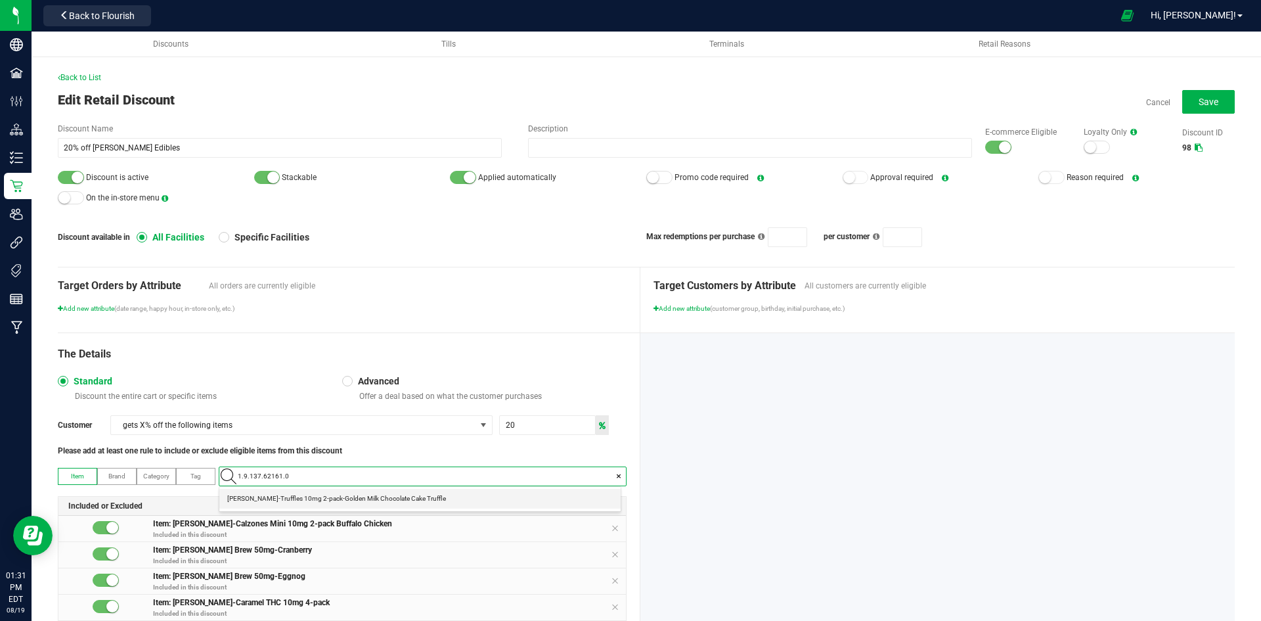
click at [336, 500] on span "Slater-Truffles 10mg 2-pack-Golden Milk Chocolate Cake Truffle" at bounding box center [336, 498] width 219 height 13
click at [1207, 99] on span "Save" at bounding box center [1209, 102] width 20 height 11
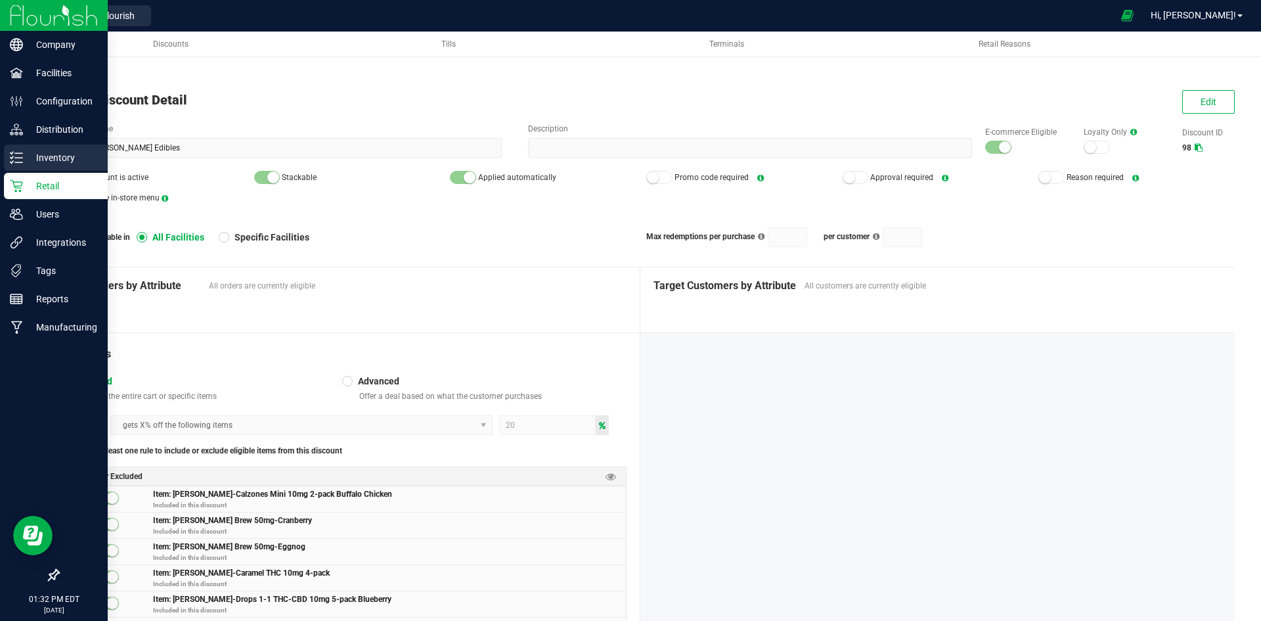
click at [28, 155] on p "Inventory" at bounding box center [62, 158] width 79 height 16
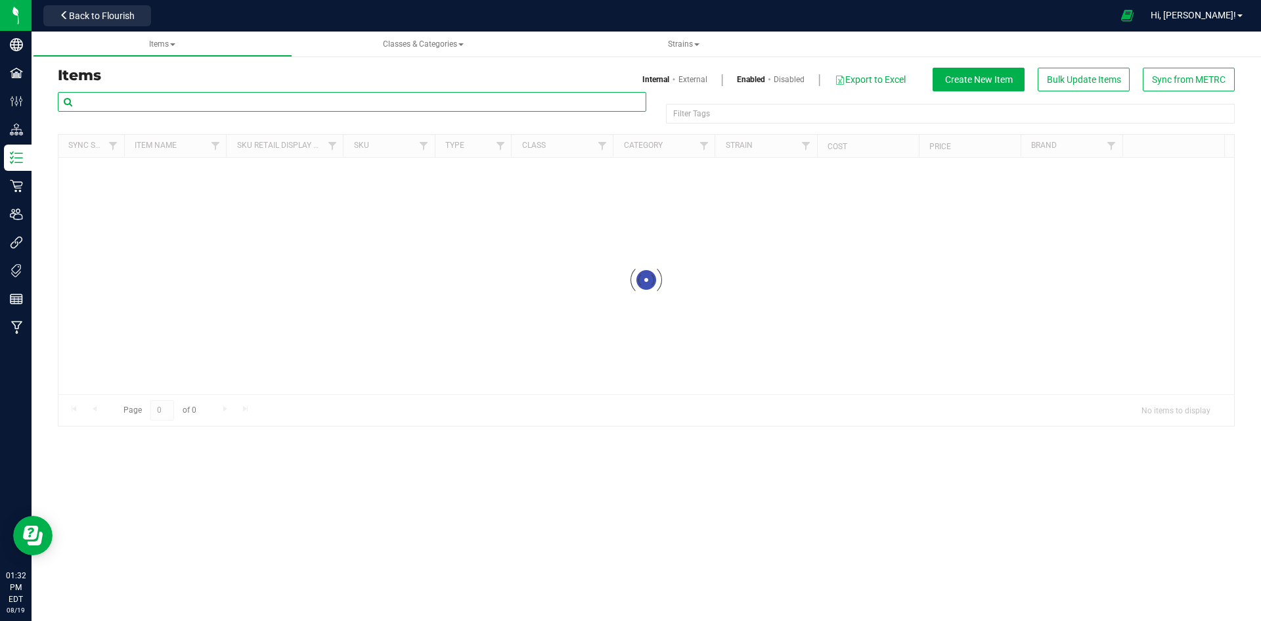
click at [180, 95] on input "text" at bounding box center [352, 102] width 589 height 20
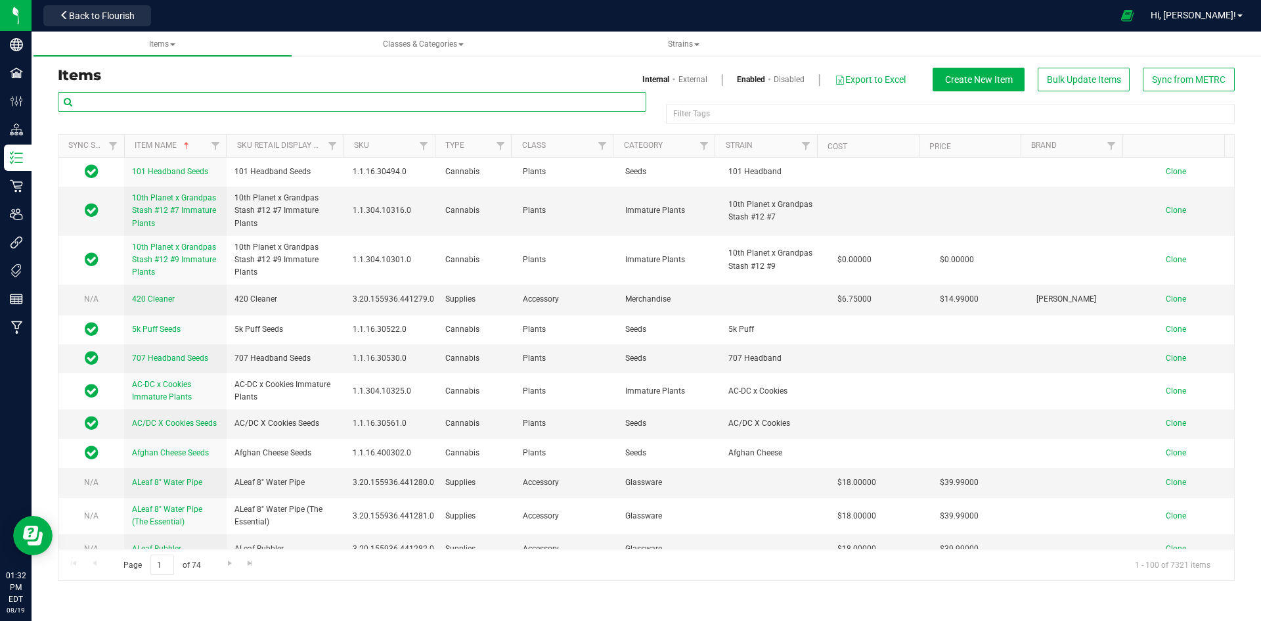
paste input "1.118466.142680.493971.0"
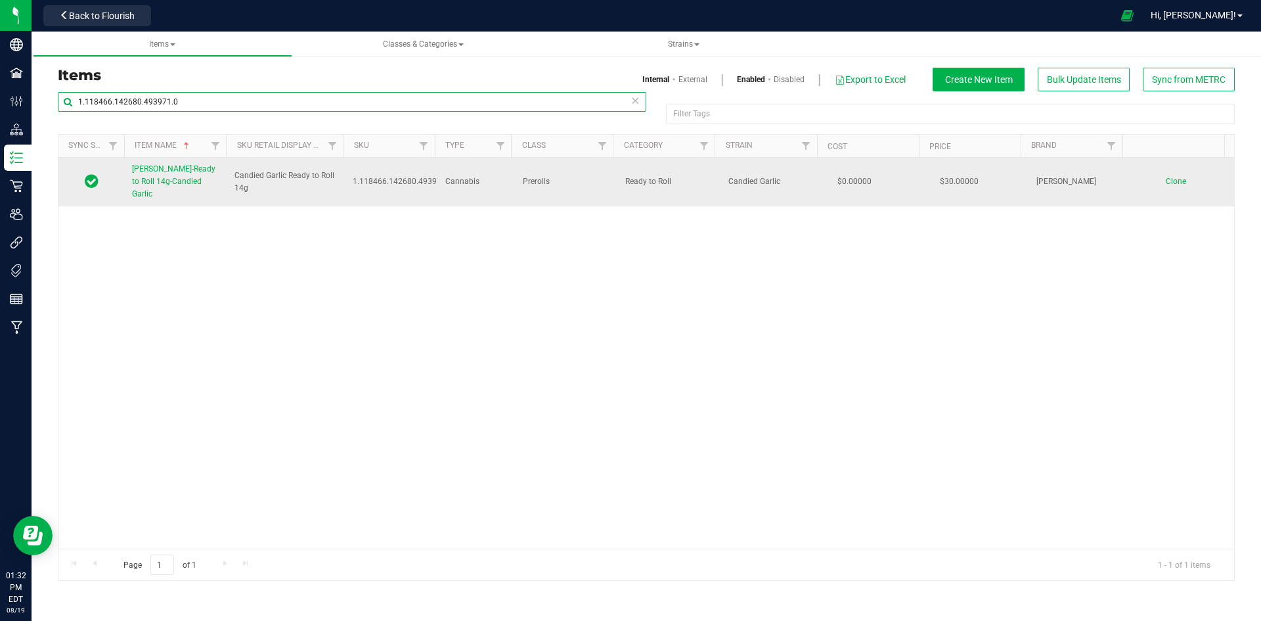
type input "1.118466.142680.493971.0"
click at [169, 183] on span "Slater-Ready to Roll 14g-Candied Garlic" at bounding box center [173, 181] width 83 height 34
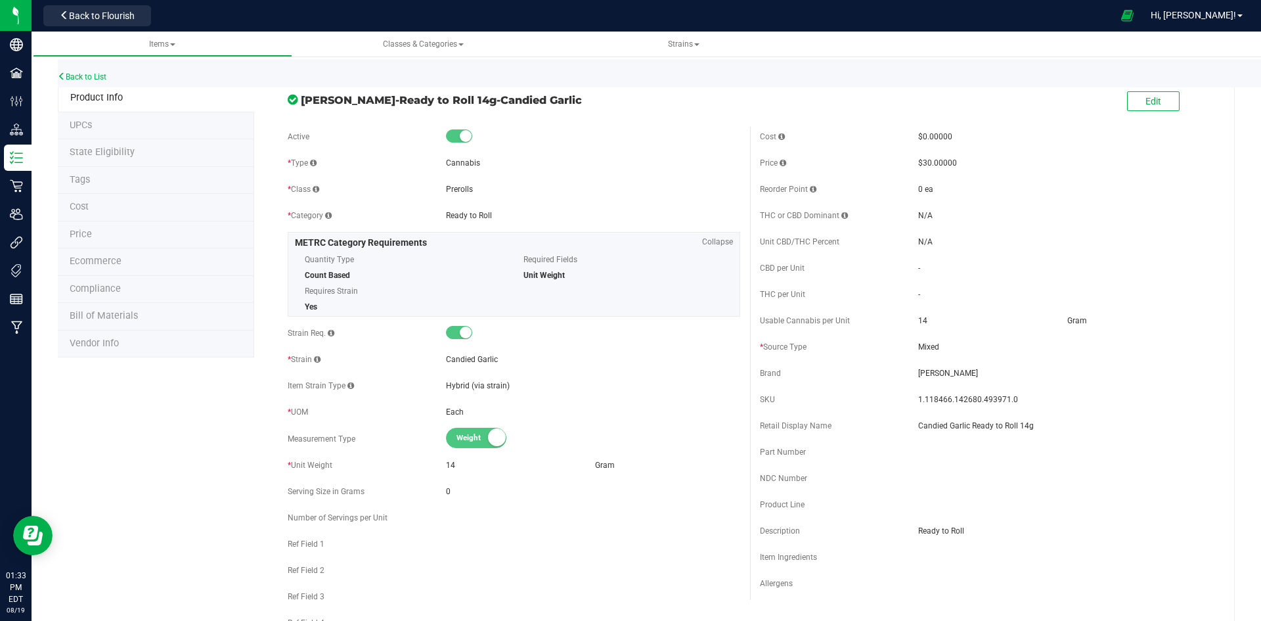
click at [139, 233] on li "Price" at bounding box center [156, 235] width 196 height 28
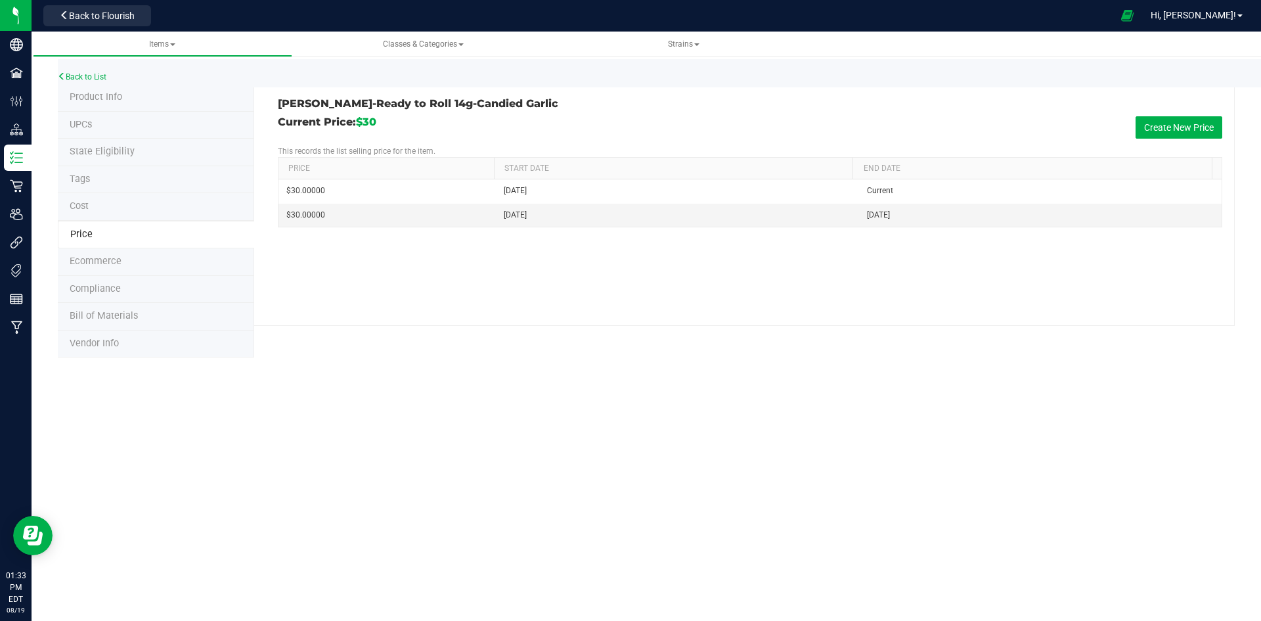
click at [112, 179] on li "Tags" at bounding box center [156, 180] width 196 height 28
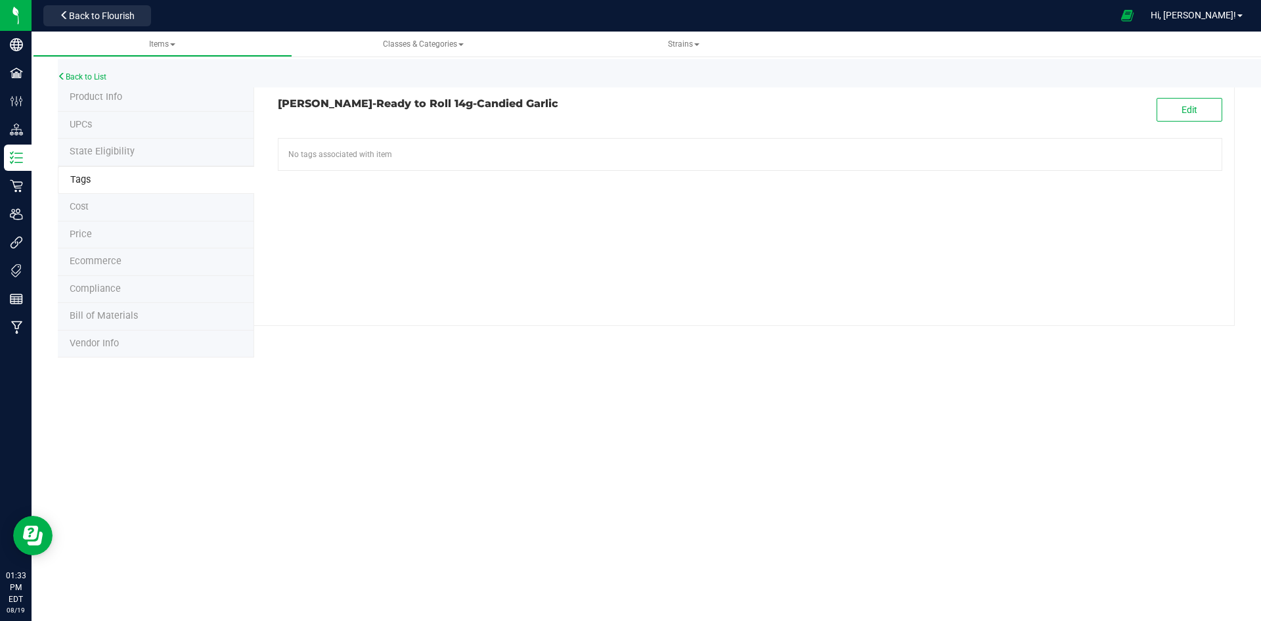
click at [156, 102] on li "Product Info" at bounding box center [156, 98] width 196 height 28
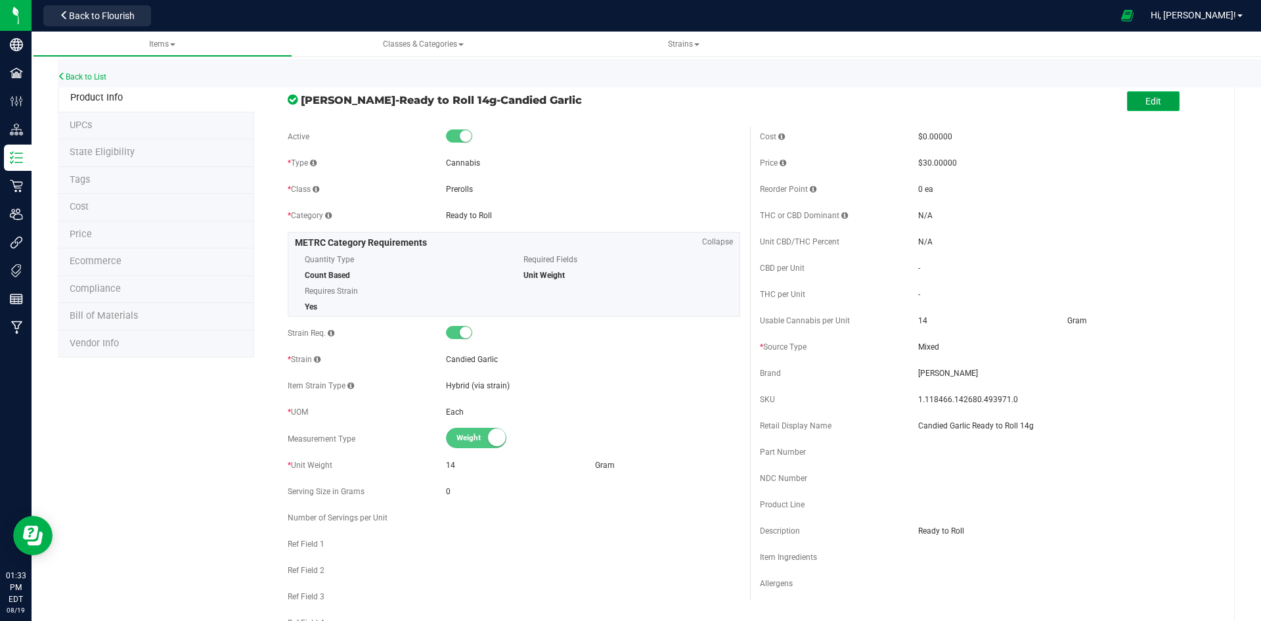
click at [1147, 98] on span "Edit" at bounding box center [1153, 101] width 16 height 11
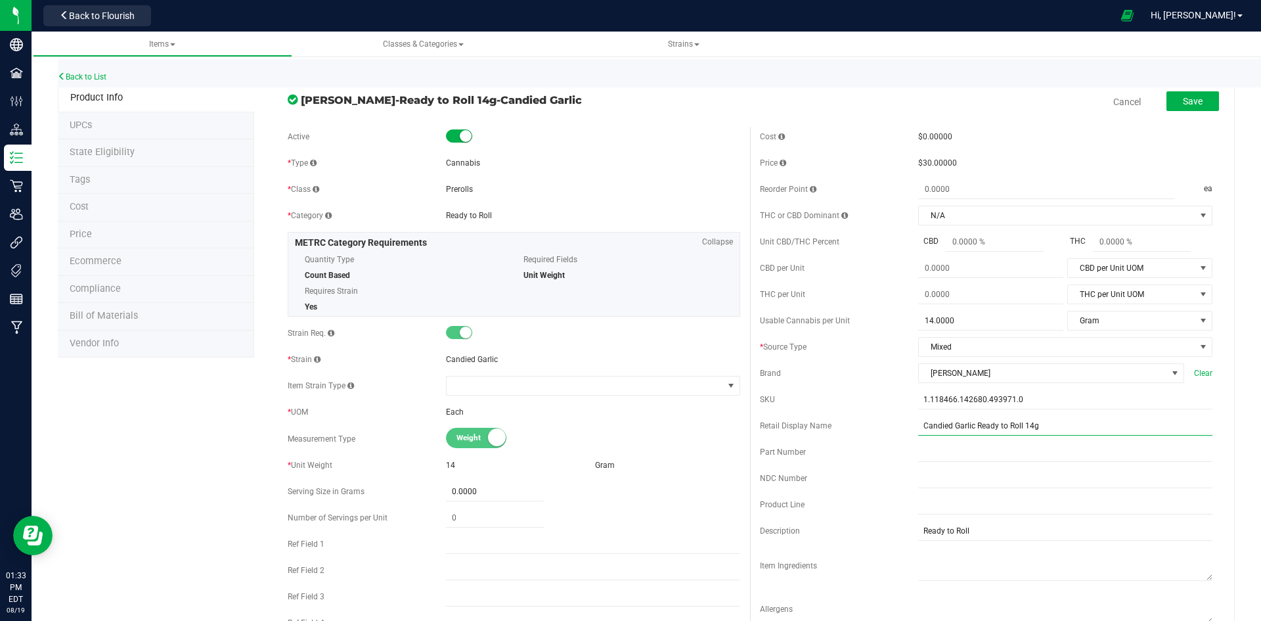
click at [1071, 424] on input "Candied Garlic Ready to Roll 14g" at bounding box center [1065, 426] width 294 height 20
click at [1090, 417] on input "Candied Garlic Ready to Roll 14g-" at bounding box center [1065, 426] width 294 height 20
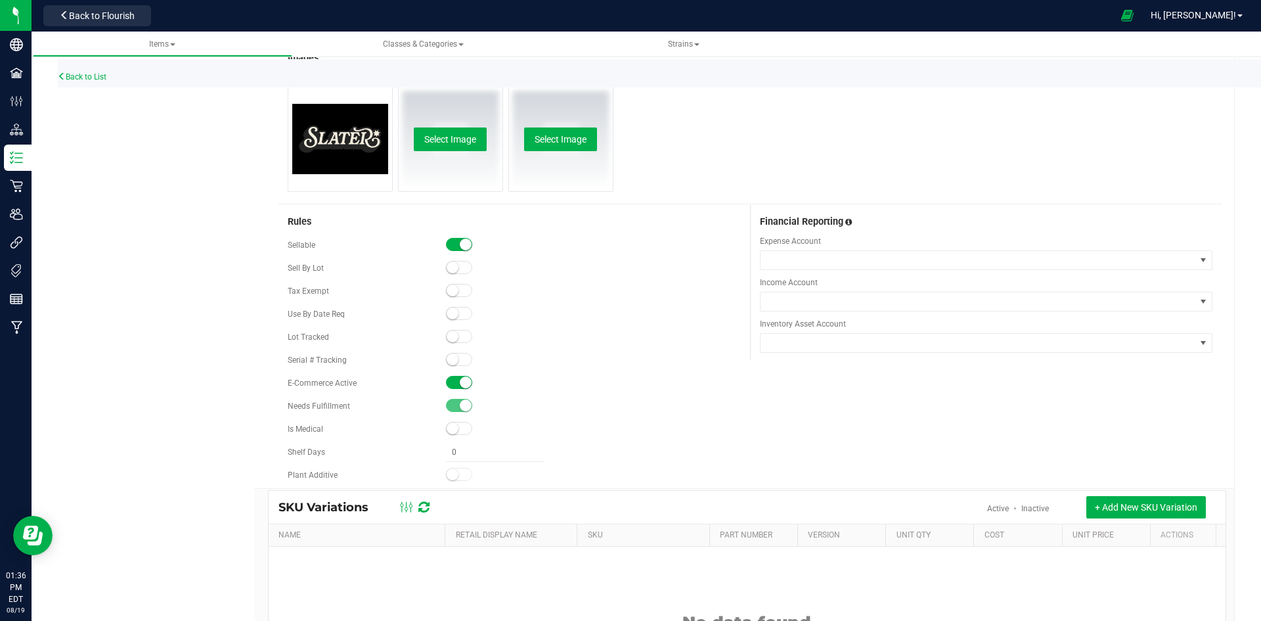
scroll to position [657, 0]
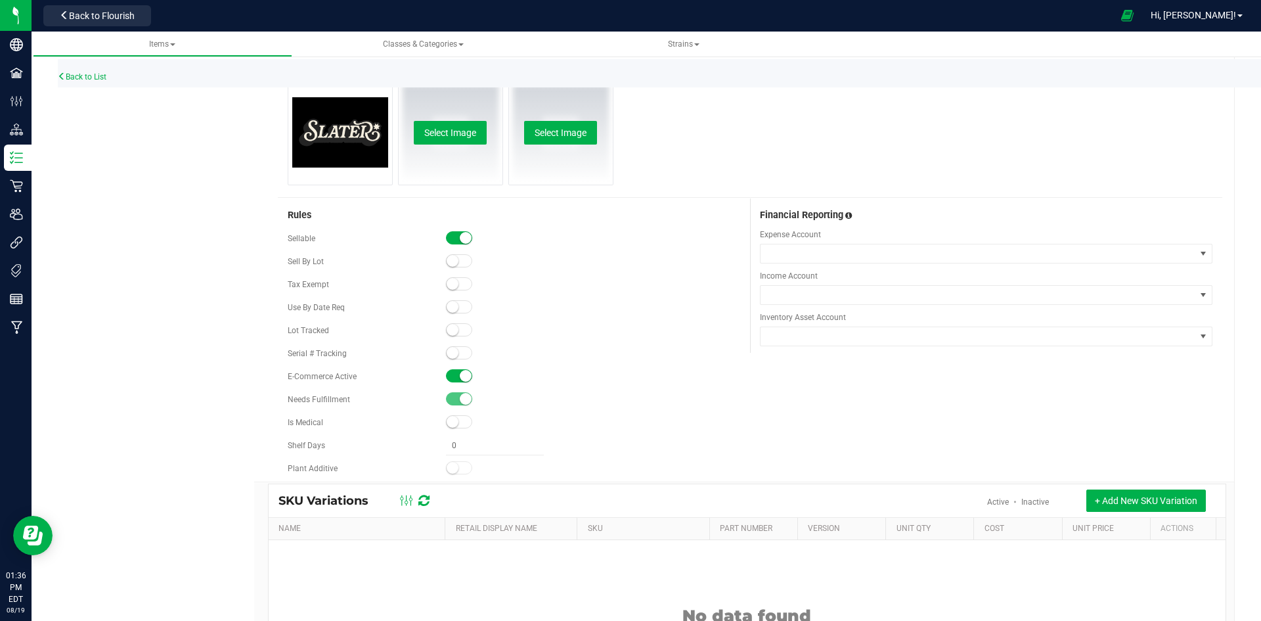
type input "Candied Garlic Ready to Roll 14g-37"
click at [457, 330] on span at bounding box center [459, 329] width 26 height 13
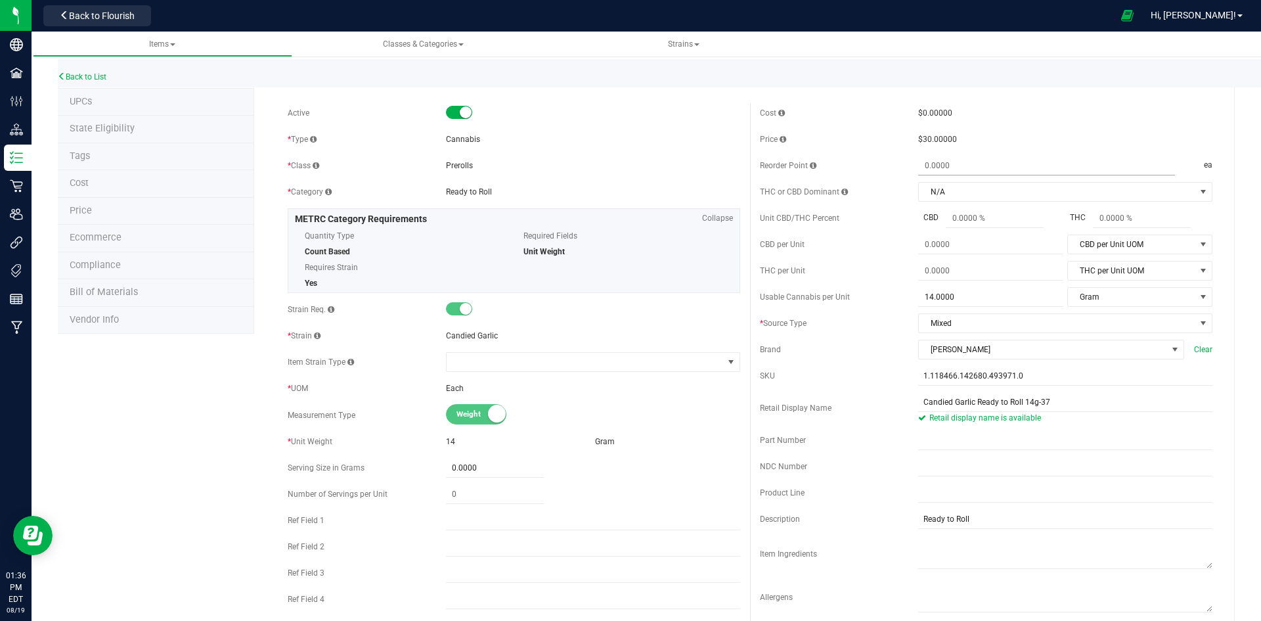
scroll to position [0, 0]
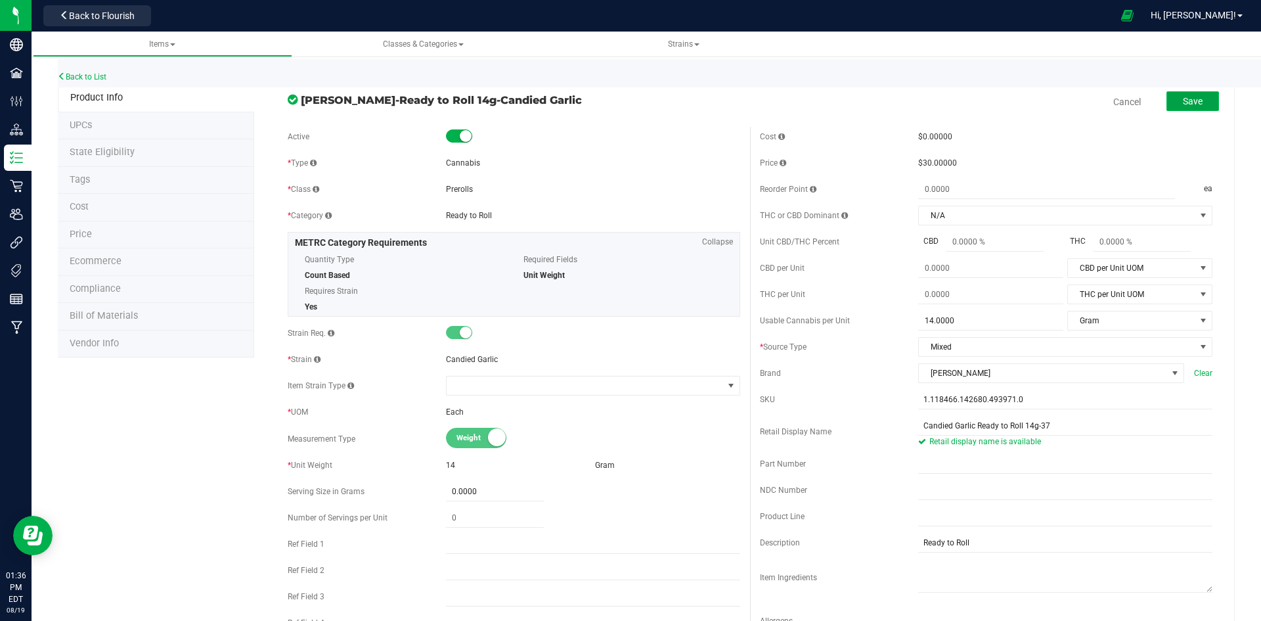
click at [1180, 110] on button "Save" at bounding box center [1192, 101] width 53 height 20
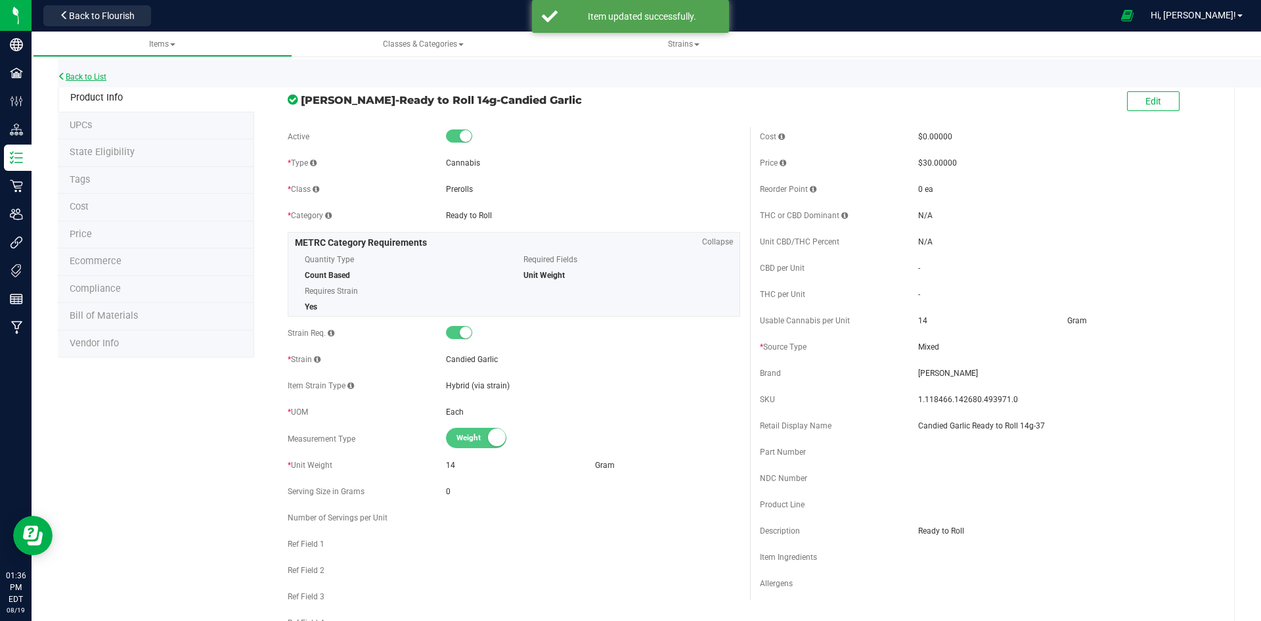
click at [91, 78] on link "Back to List" at bounding box center [82, 76] width 49 height 9
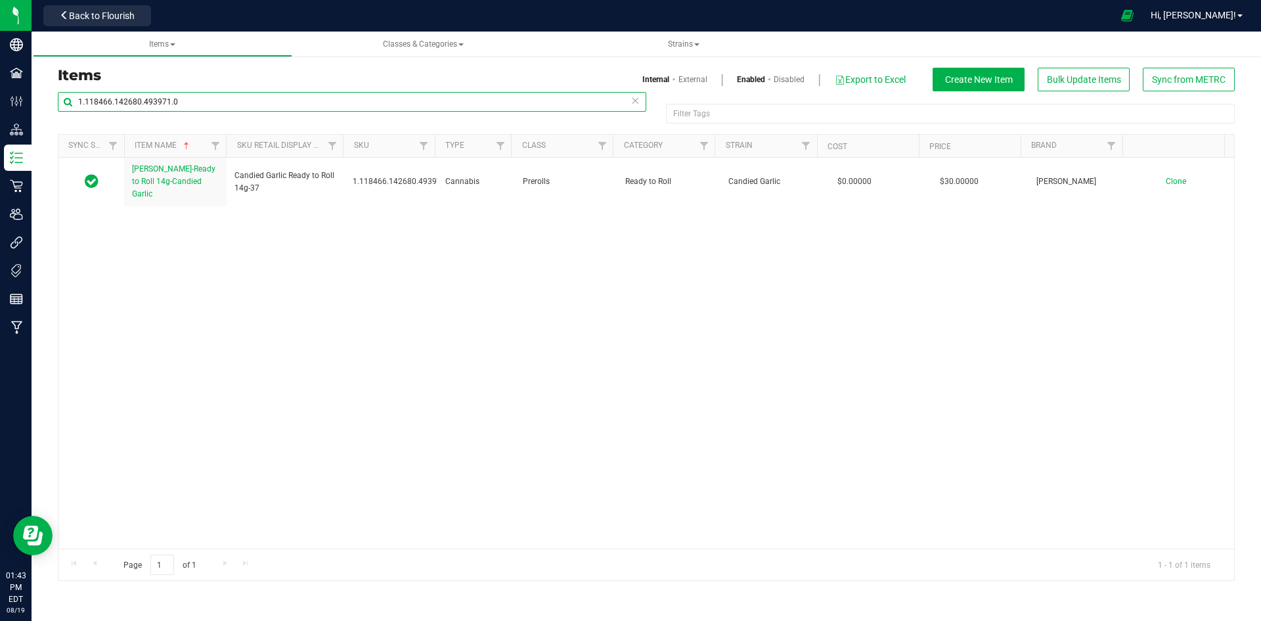
click at [174, 97] on input "1.118466.142680.493971.0" at bounding box center [352, 102] width 589 height 20
click at [173, 99] on input "1.118466.142680.493971.0" at bounding box center [352, 102] width 589 height 20
click at [173, 104] on input "1.118466.142680.493971.0" at bounding box center [352, 102] width 589 height 20
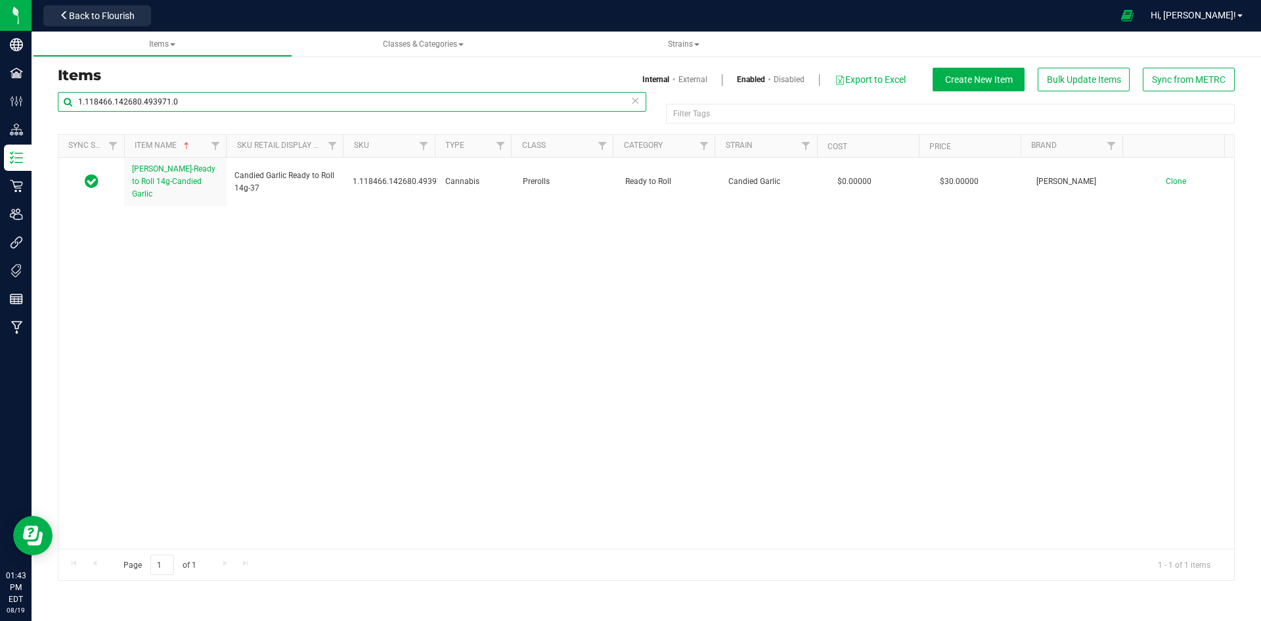
paste input "9.137.6216"
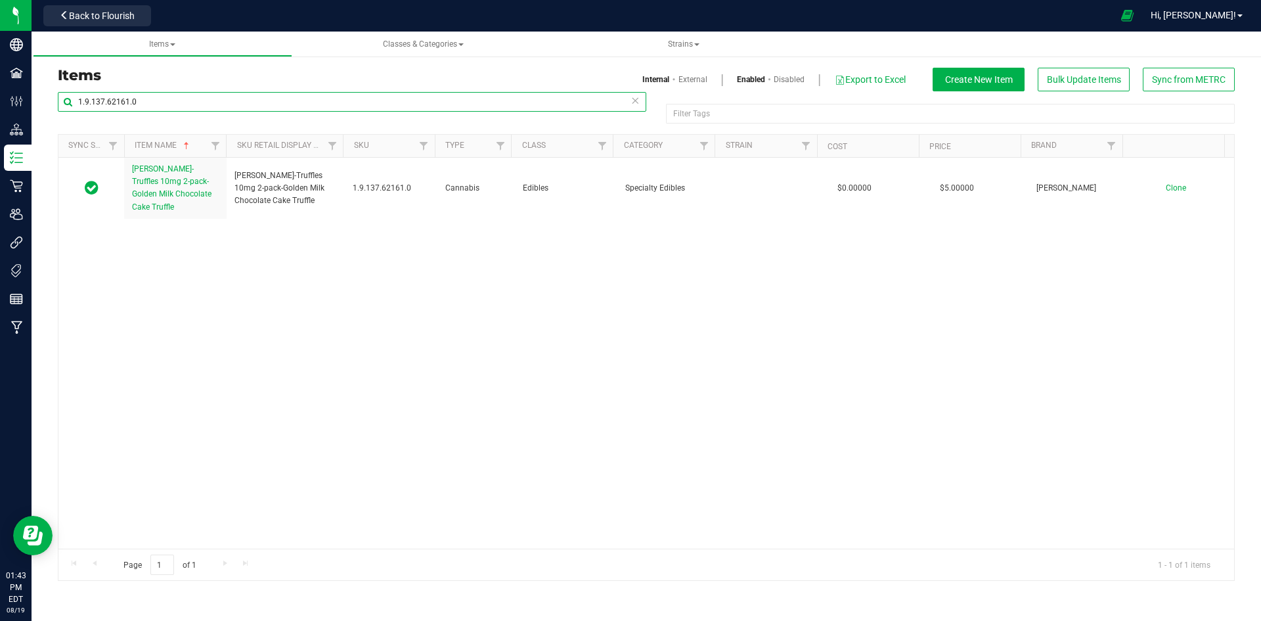
type input "1.9.137.62161.0"
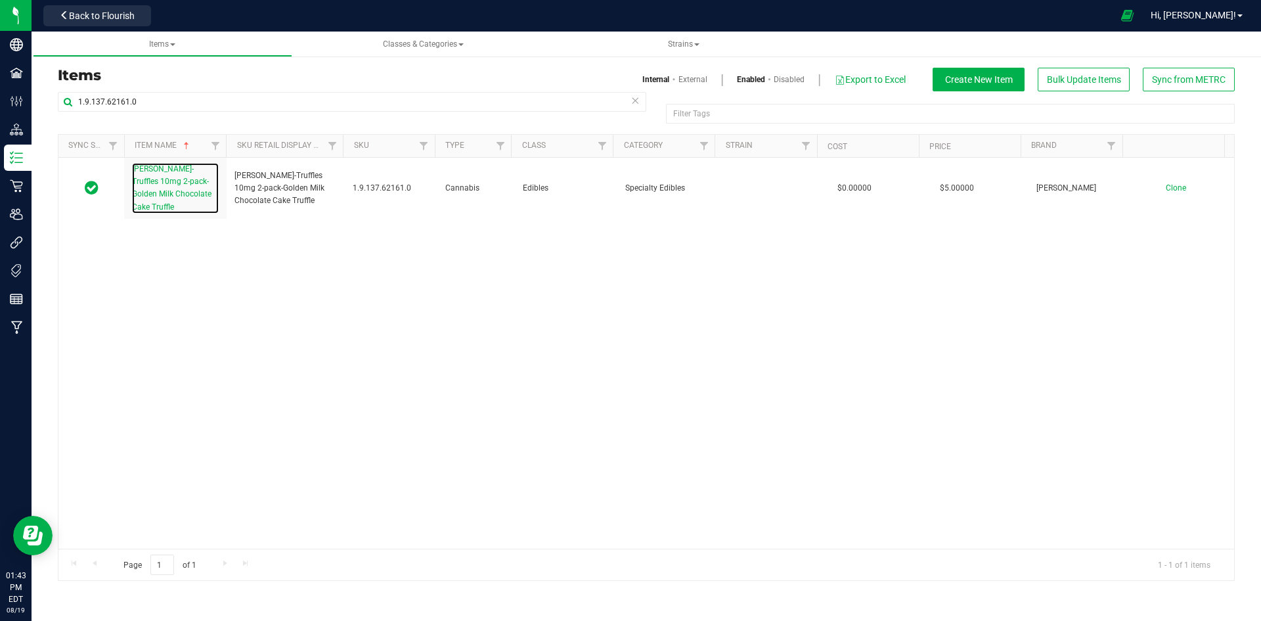
click at [162, 180] on span "Slater-Truffles 10mg 2-pack-Golden Milk Chocolate Cake Truffle" at bounding box center [171, 187] width 79 height 47
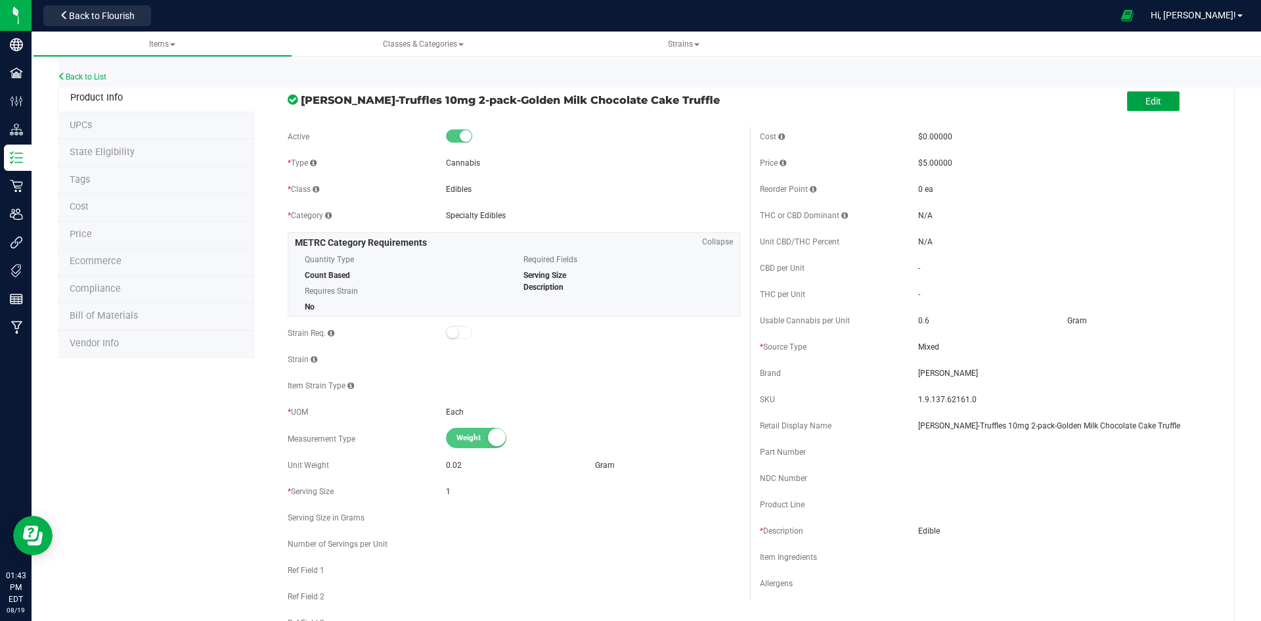
click at [1163, 106] on button "Edit" at bounding box center [1153, 101] width 53 height 20
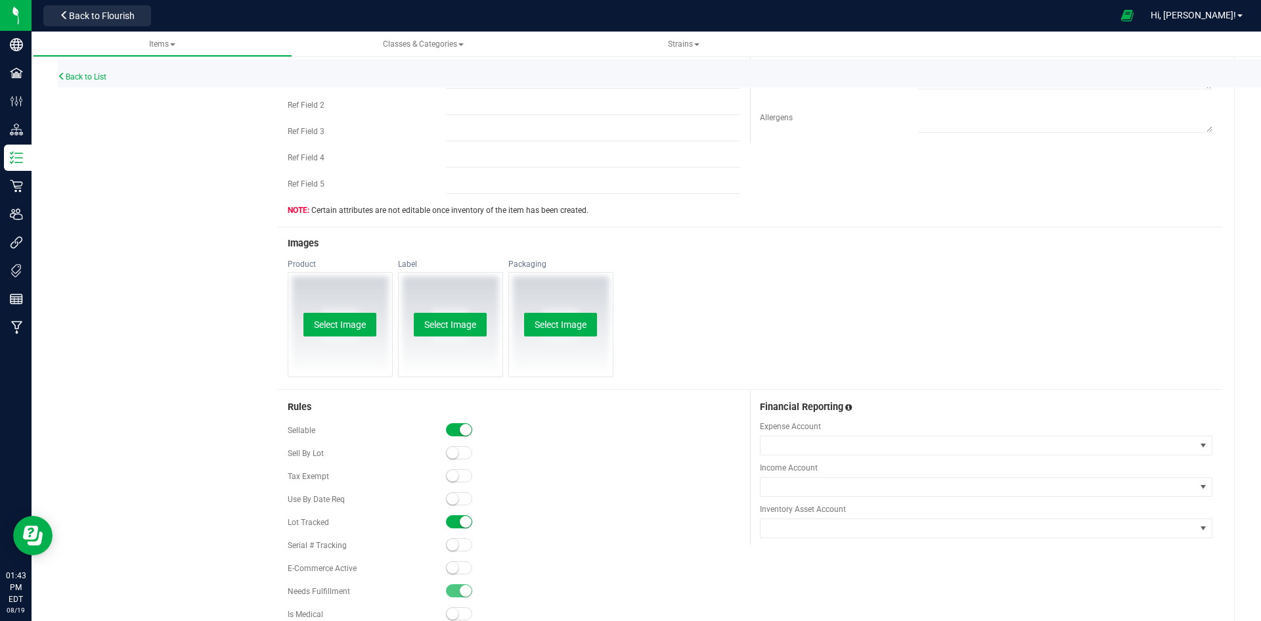
scroll to position [446, 0]
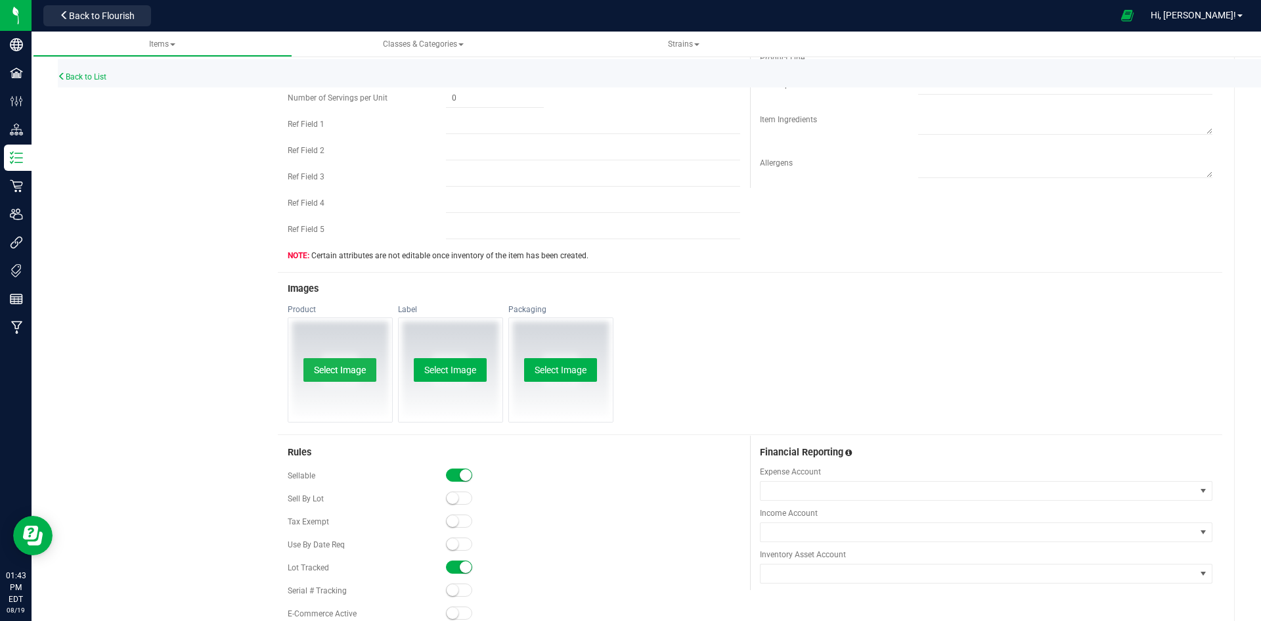
click at [344, 370] on button "Select Image" at bounding box center [339, 370] width 73 height 24
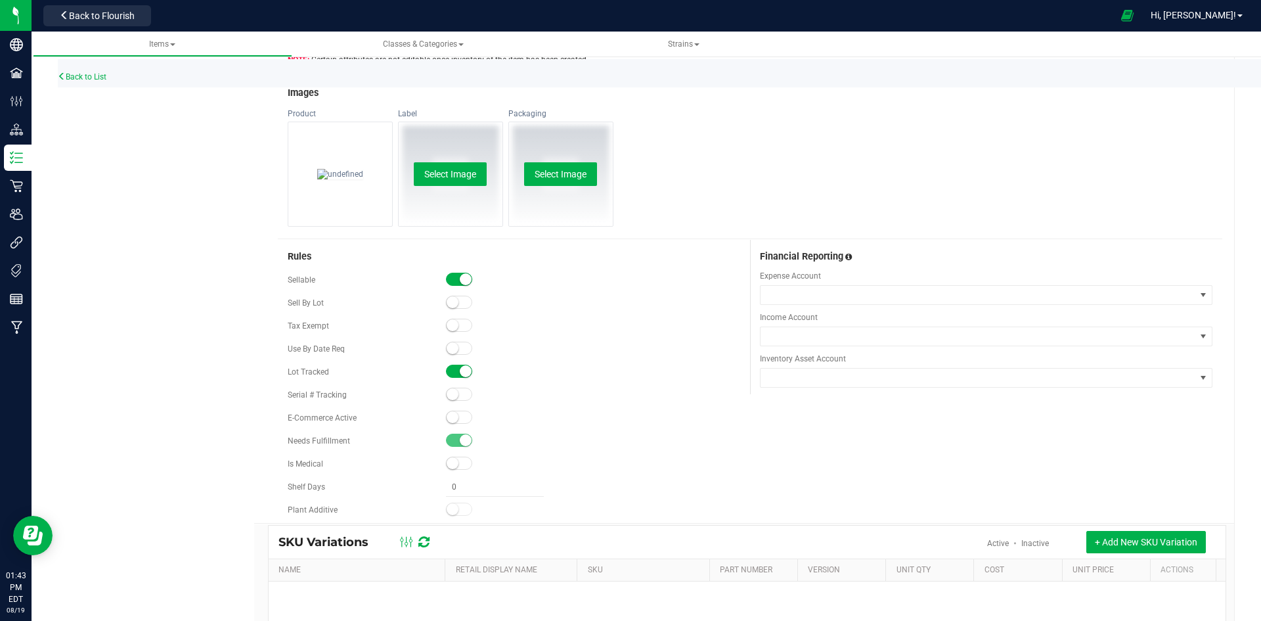
scroll to position [657, 0]
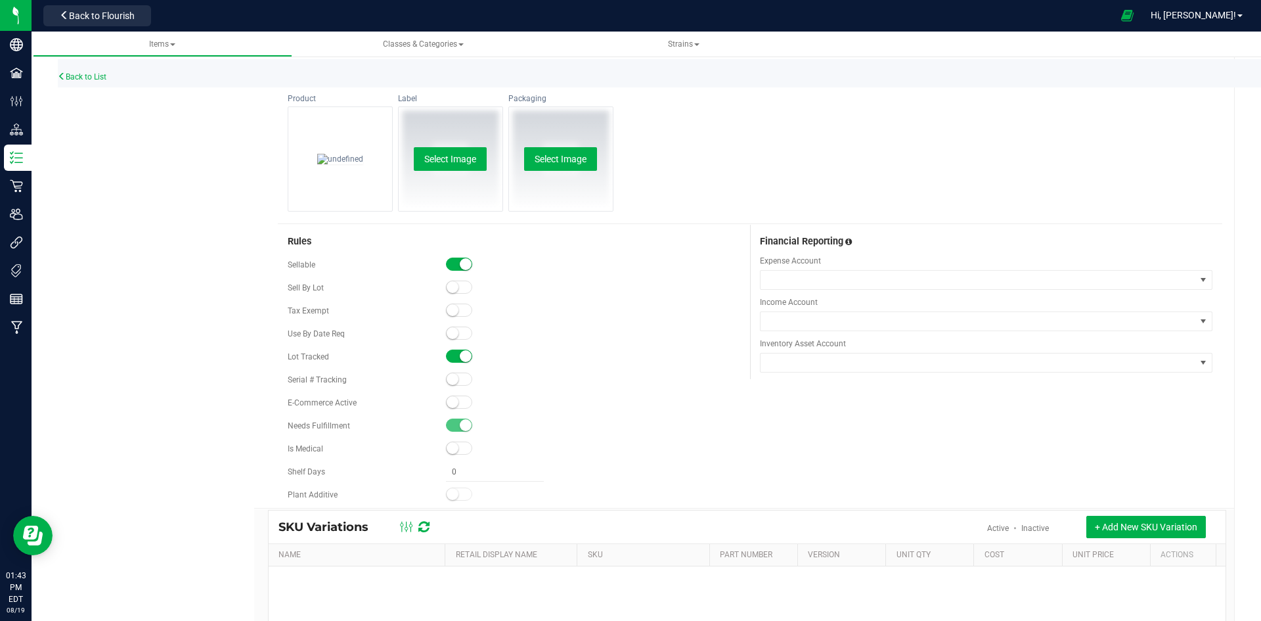
click at [462, 403] on span at bounding box center [459, 401] width 26 height 13
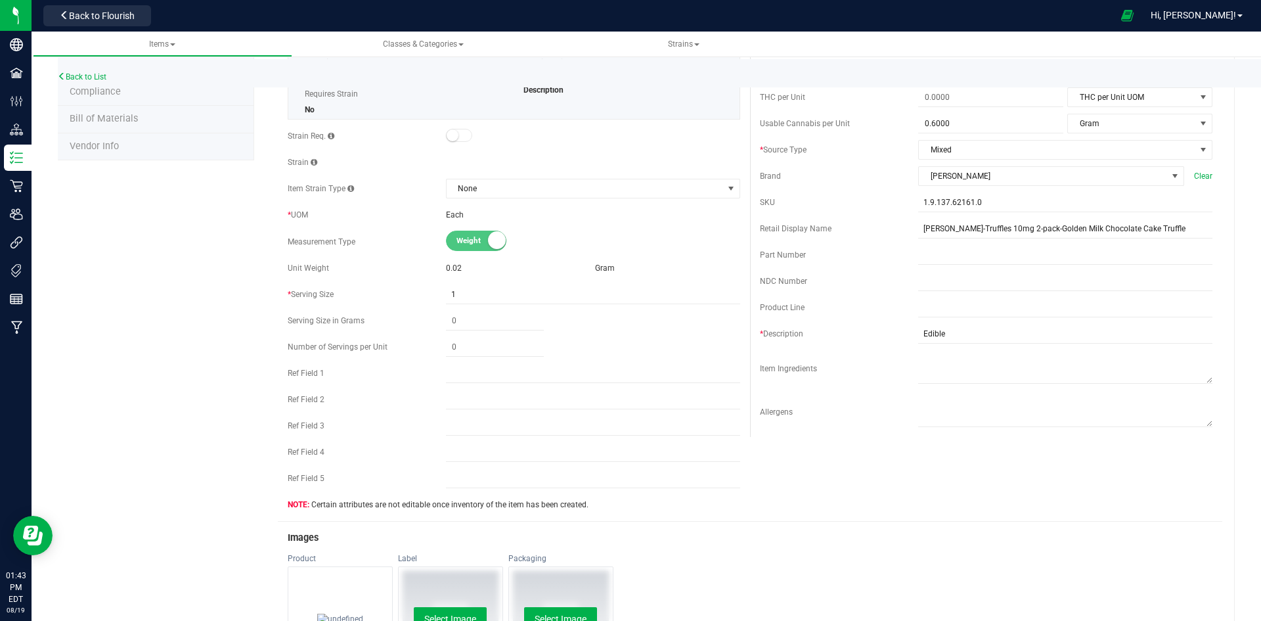
scroll to position [0, 0]
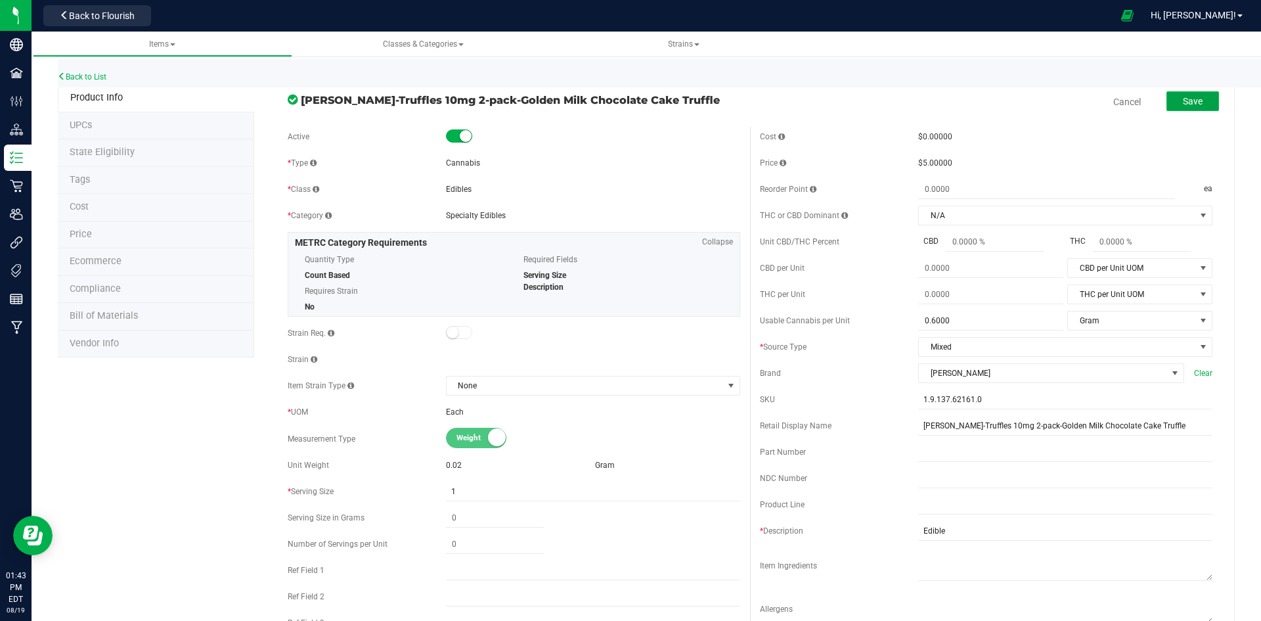
click at [1189, 100] on span "Save" at bounding box center [1193, 101] width 20 height 11
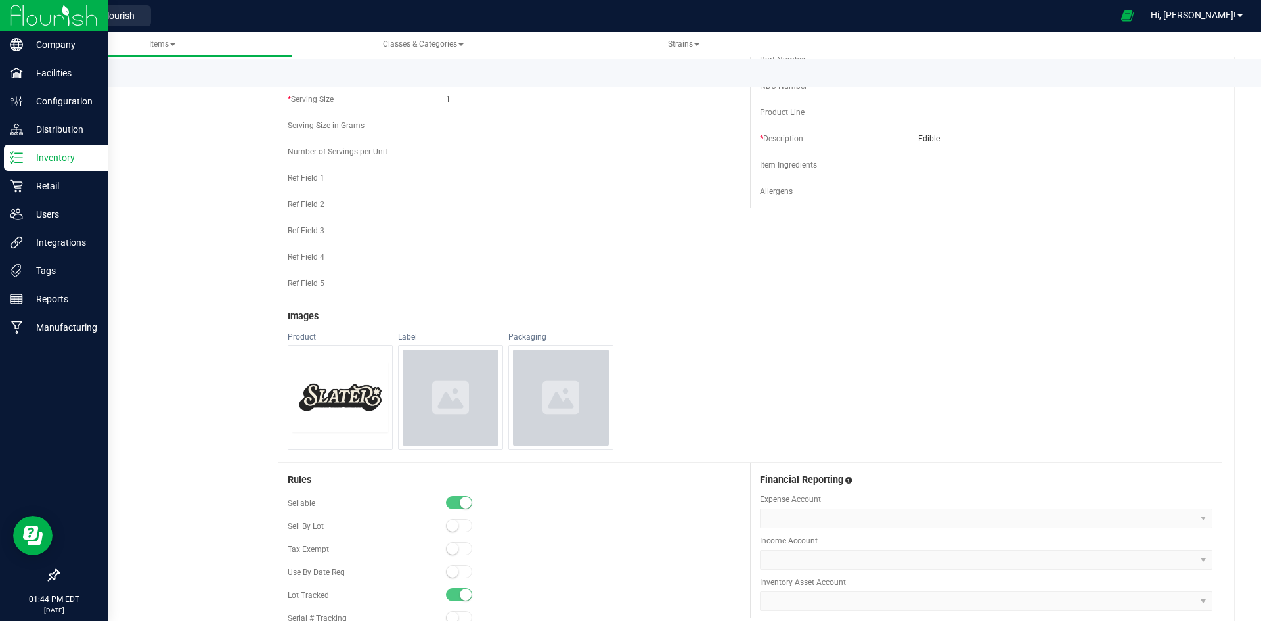
scroll to position [223, 0]
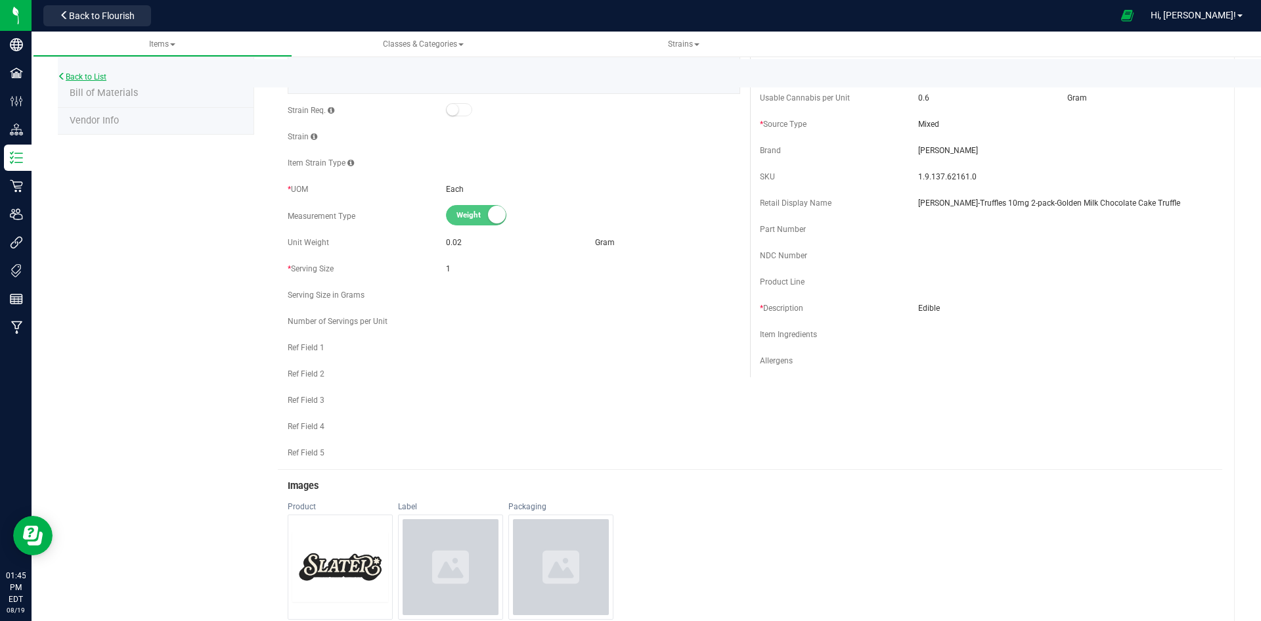
click at [95, 76] on link "Back to List" at bounding box center [82, 76] width 49 height 9
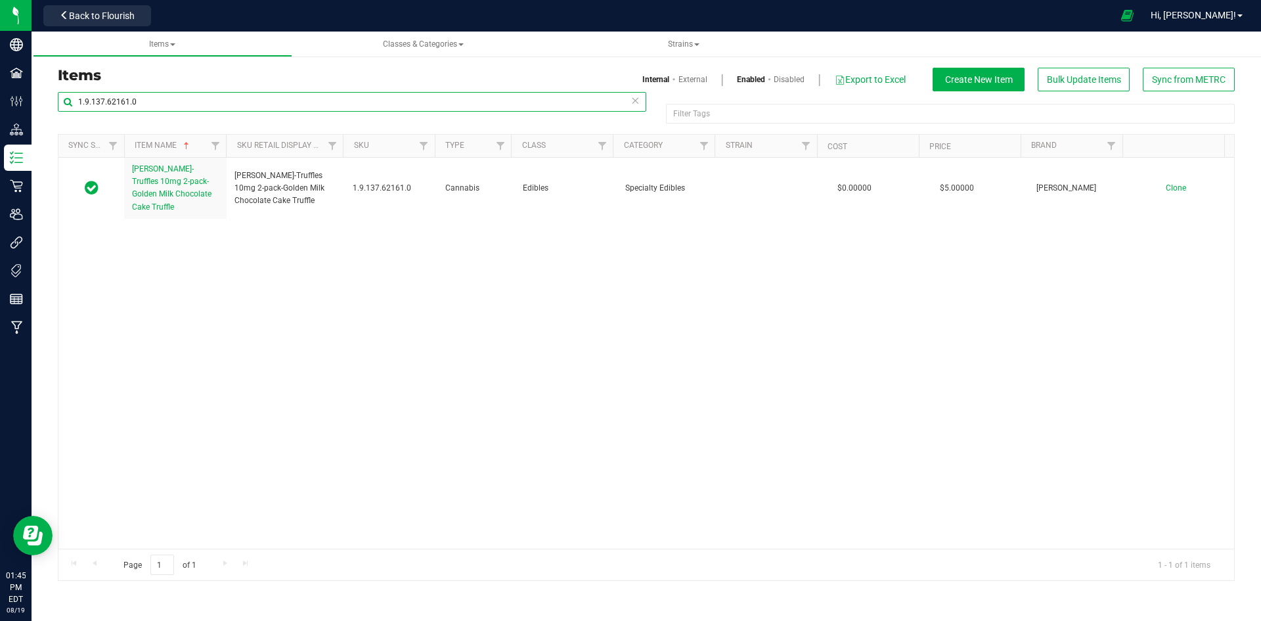
click at [156, 104] on input "1.9.137.62161.0" at bounding box center [352, 102] width 589 height 20
paste input "118466.142680.49397"
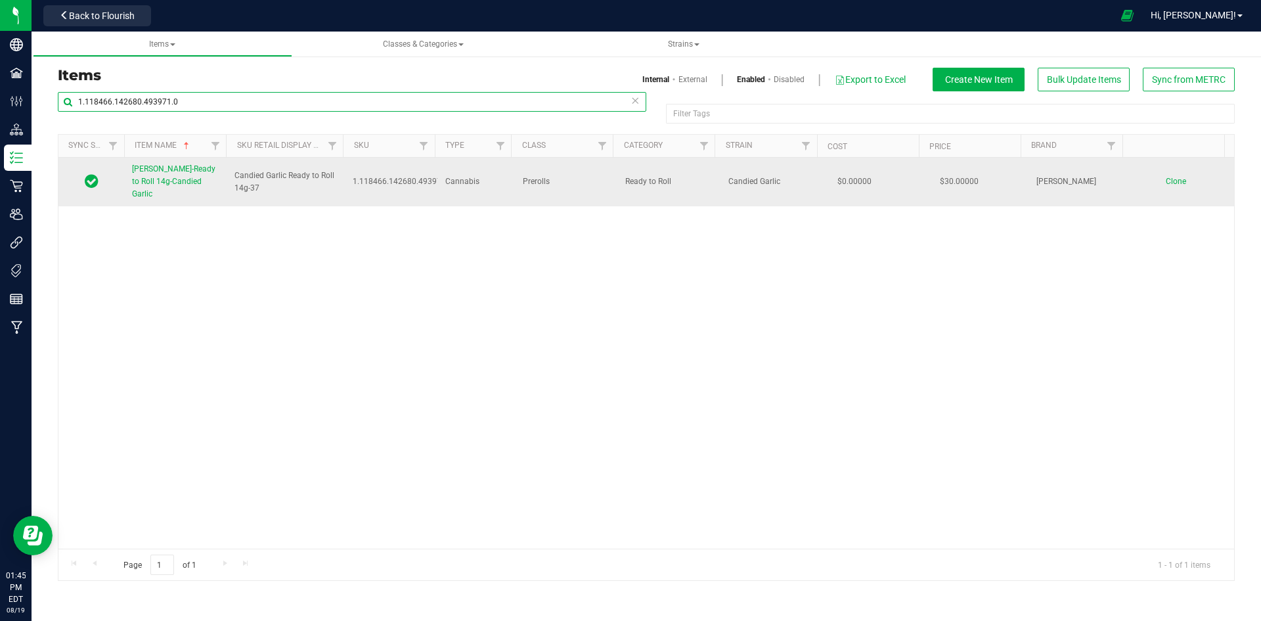
type input "1.118466.142680.493971.0"
click at [175, 178] on span "Slater-Ready to Roll 14g-Candied Garlic" at bounding box center [173, 181] width 83 height 34
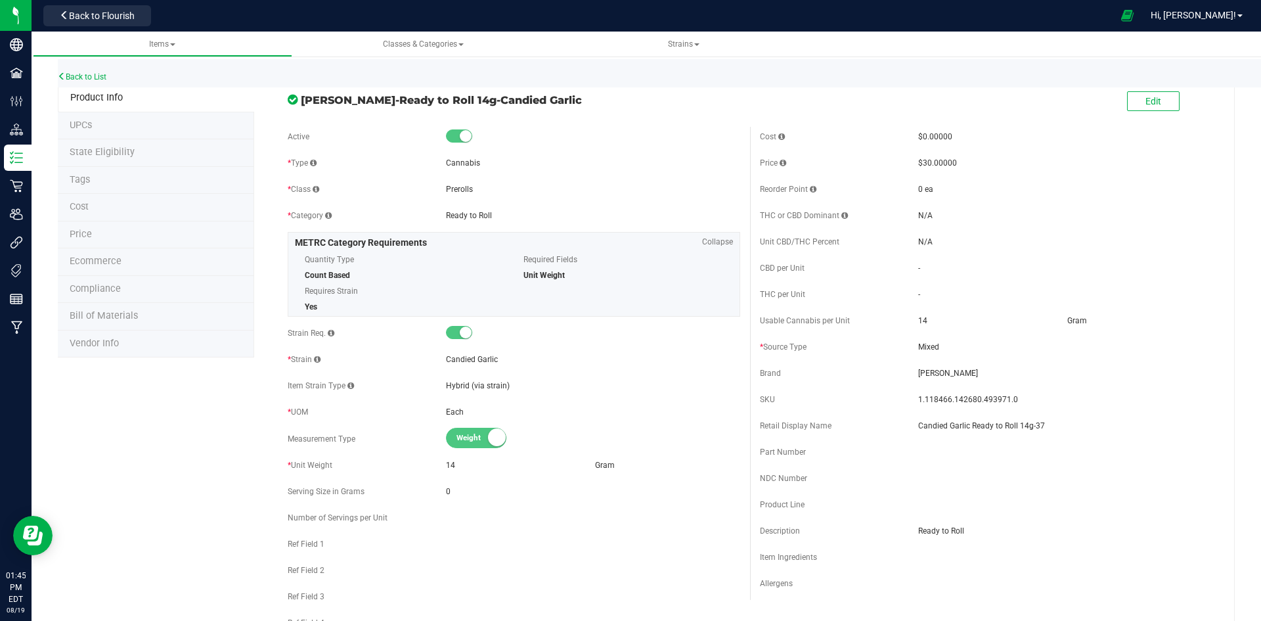
click at [133, 226] on li "Price" at bounding box center [156, 235] width 196 height 28
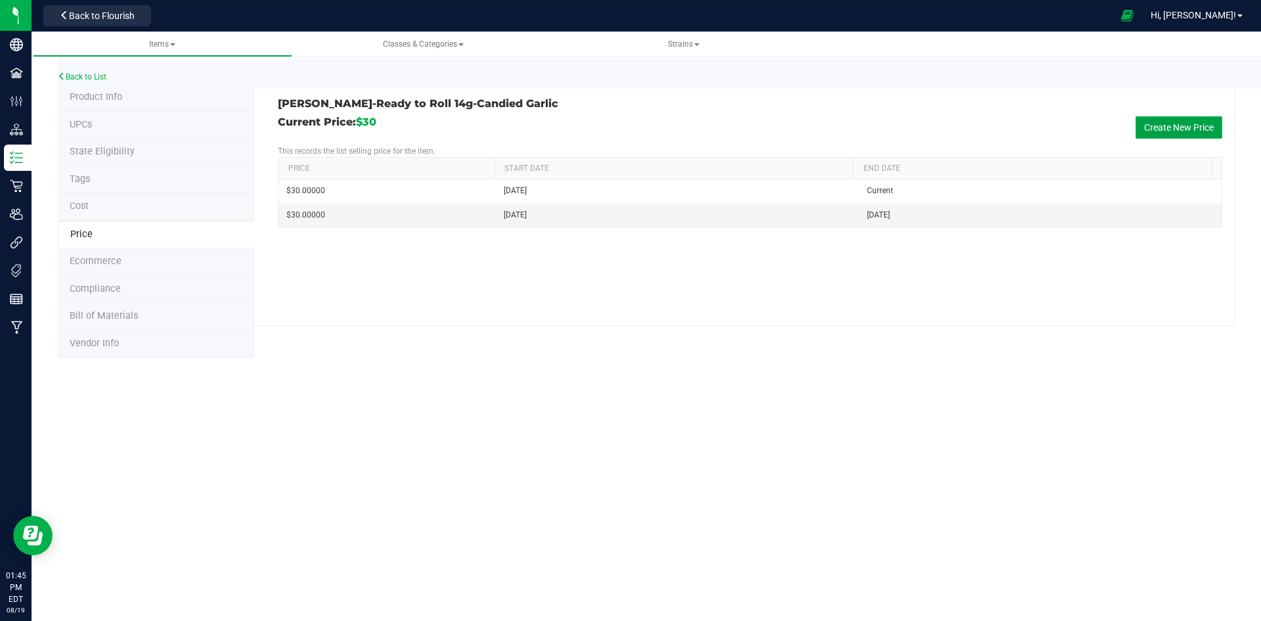
click at [1206, 122] on button "Create New Price" at bounding box center [1179, 127] width 87 height 22
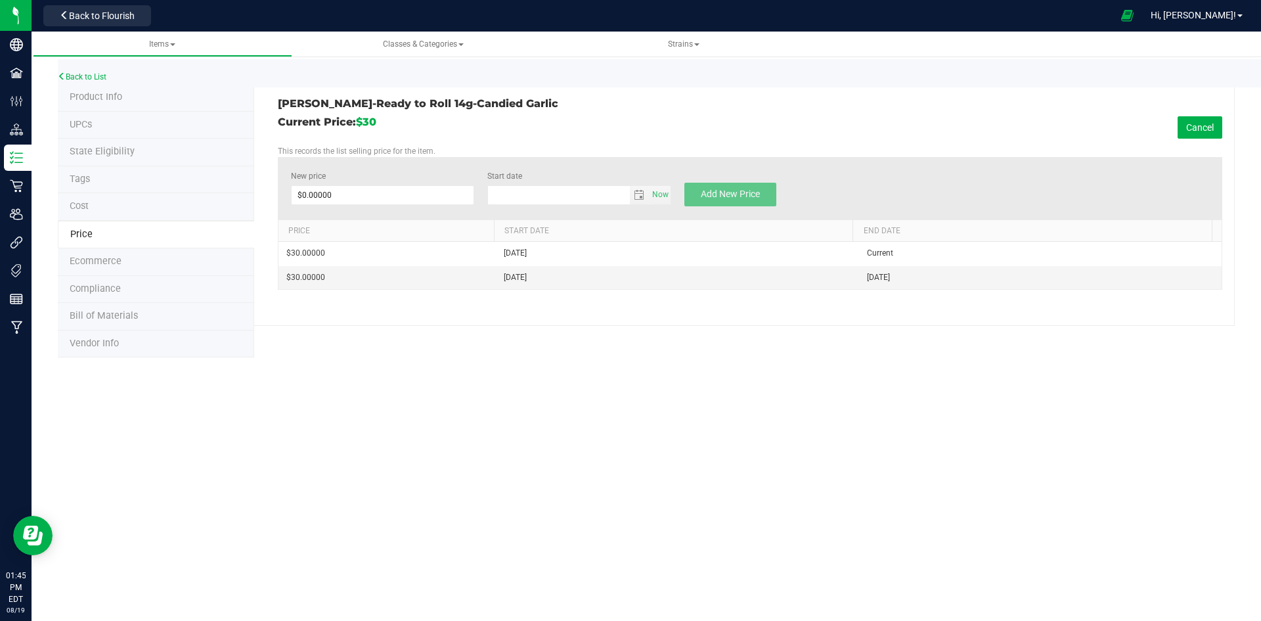
type input "8/19/2025"
click at [347, 198] on span at bounding box center [383, 195] width 184 height 20
type input "50"
click at [724, 196] on span "Add New Price" at bounding box center [730, 194] width 59 height 11
type input "$0.00000"
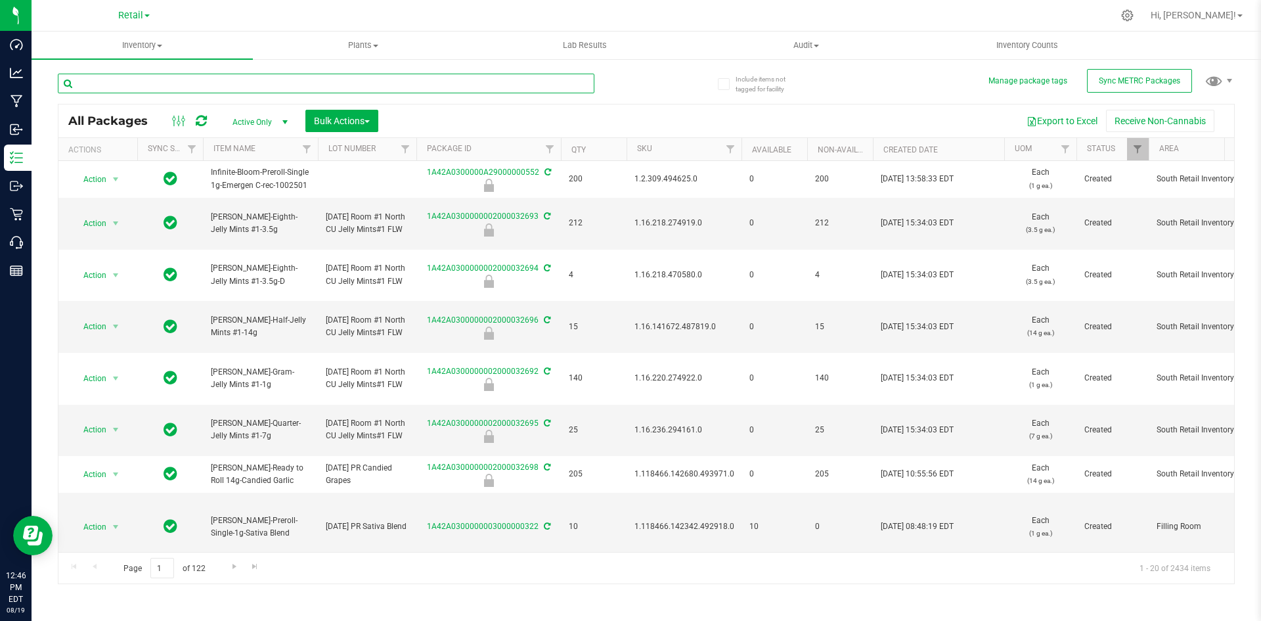
click at [138, 81] on input "text" at bounding box center [326, 84] width 537 height 20
paste input "[PERSON_NAME]-Cartridge-Cured Resin 0.5g-GG4"
type input "[PERSON_NAME]-Cartridge-Cured Resin 0.5g-GG4"
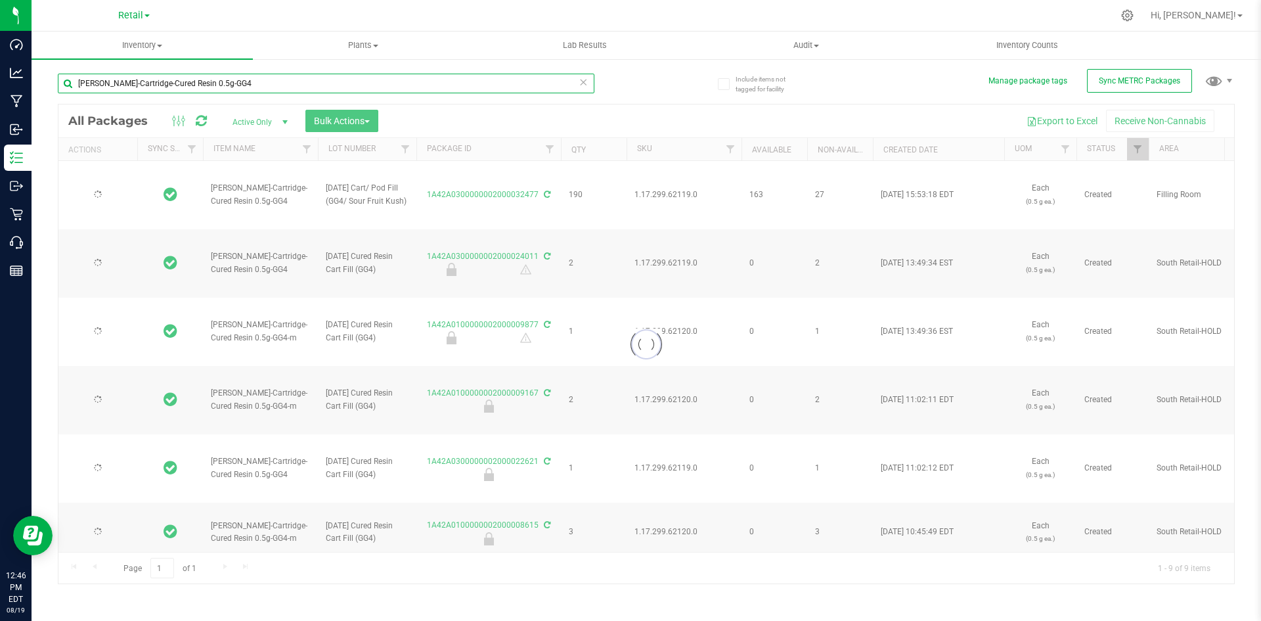
type input "[DATE]"
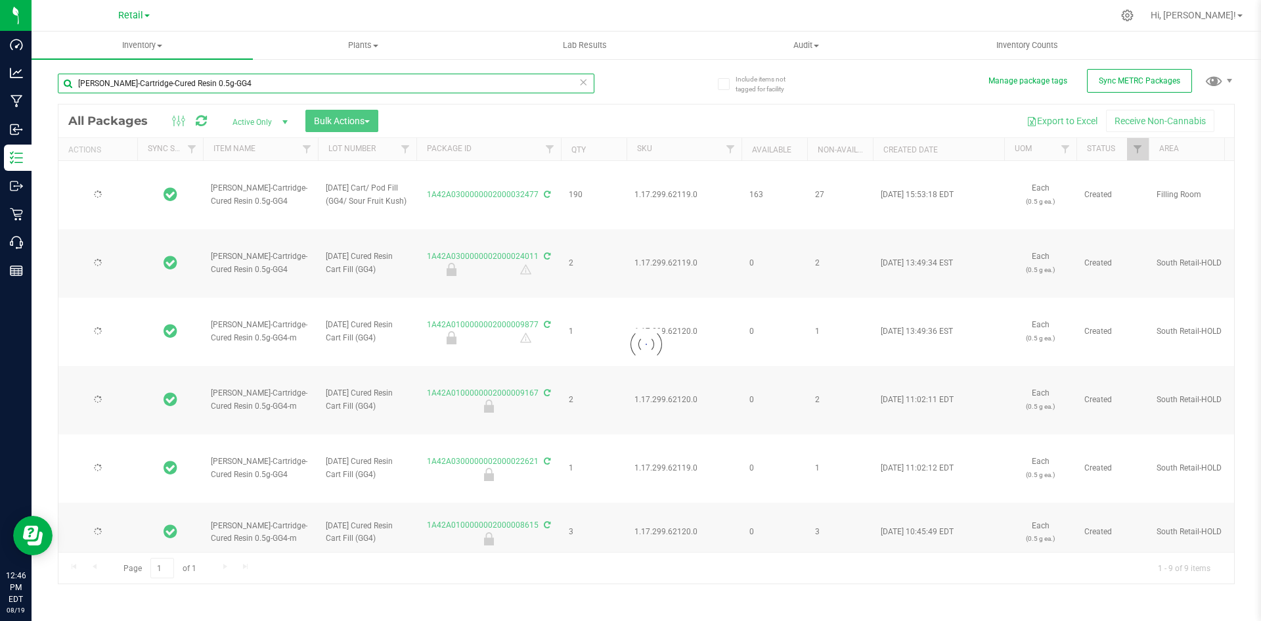
type input "[DATE]"
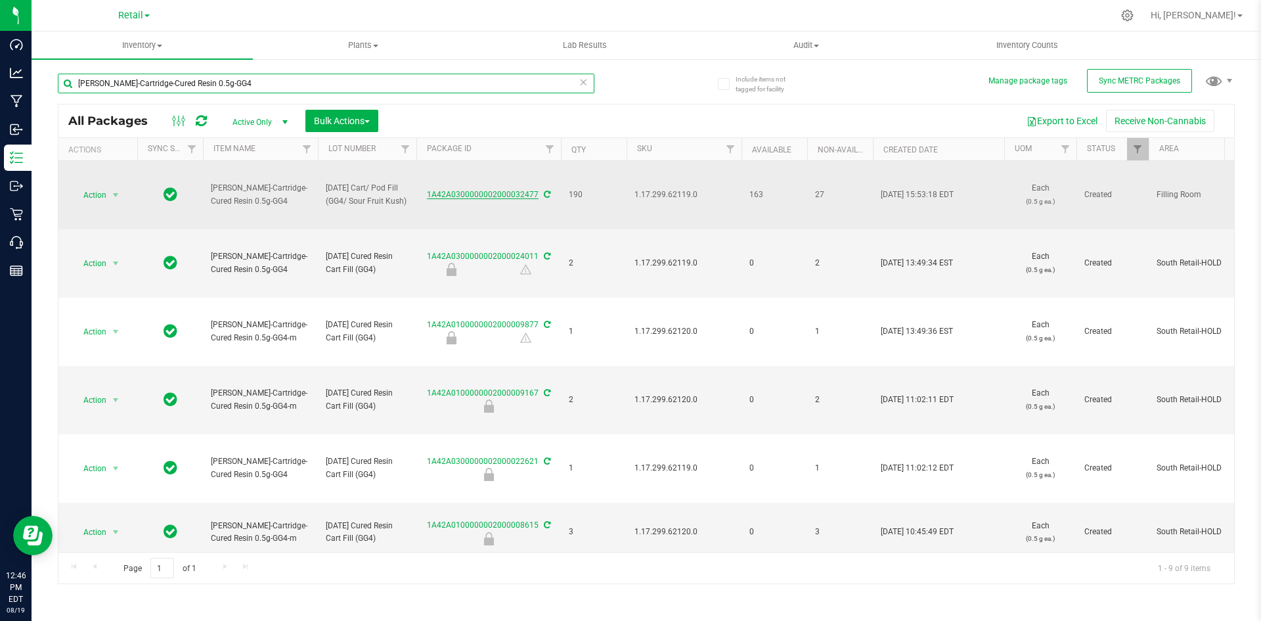
type input "[PERSON_NAME]-Cartridge-Cured Resin 0.5g-GG4"
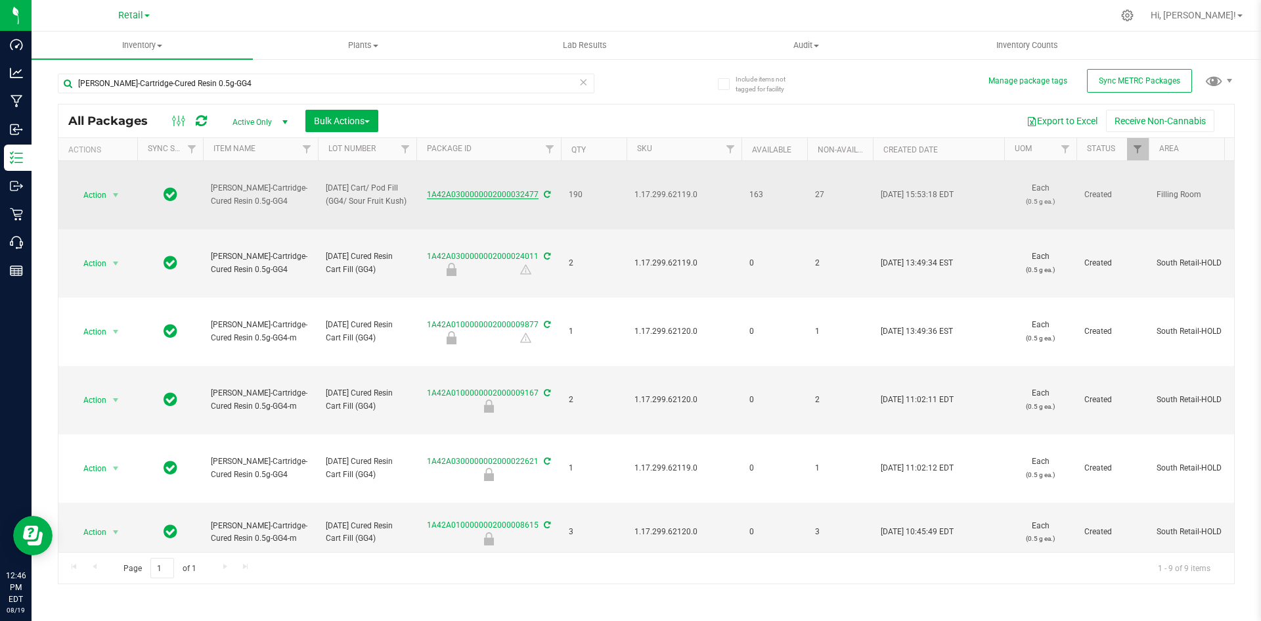
click at [527, 196] on link "1A42A0300000002000032477" at bounding box center [483, 194] width 112 height 9
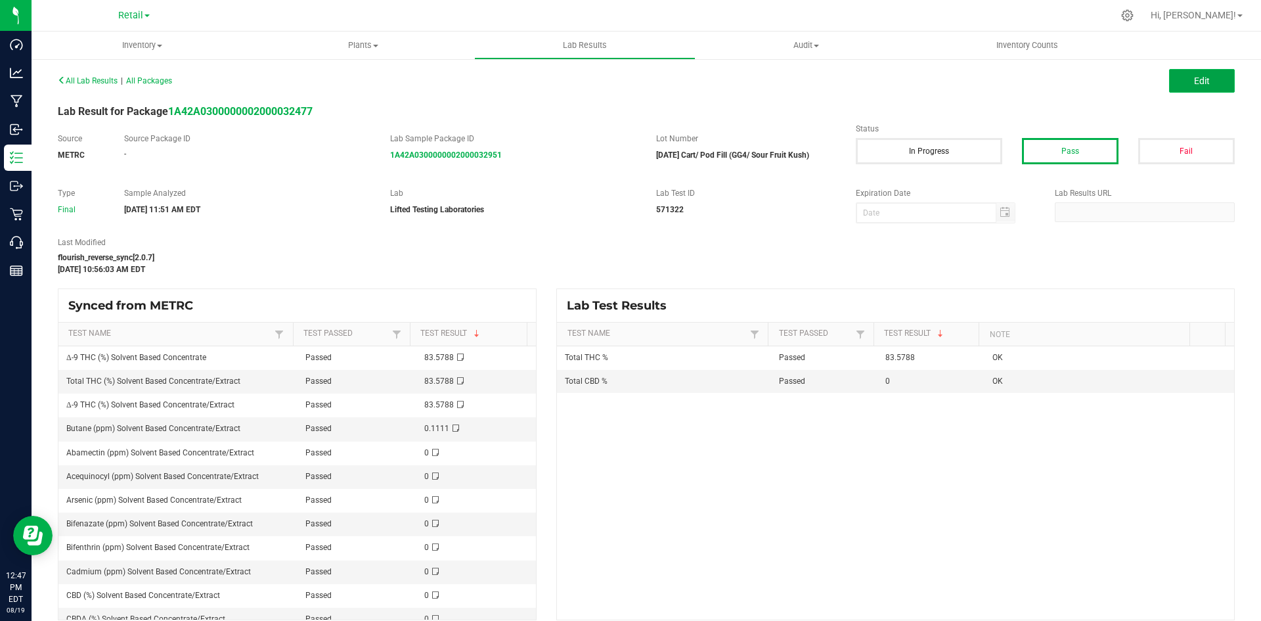
click at [1173, 74] on button "Edit" at bounding box center [1202, 81] width 66 height 24
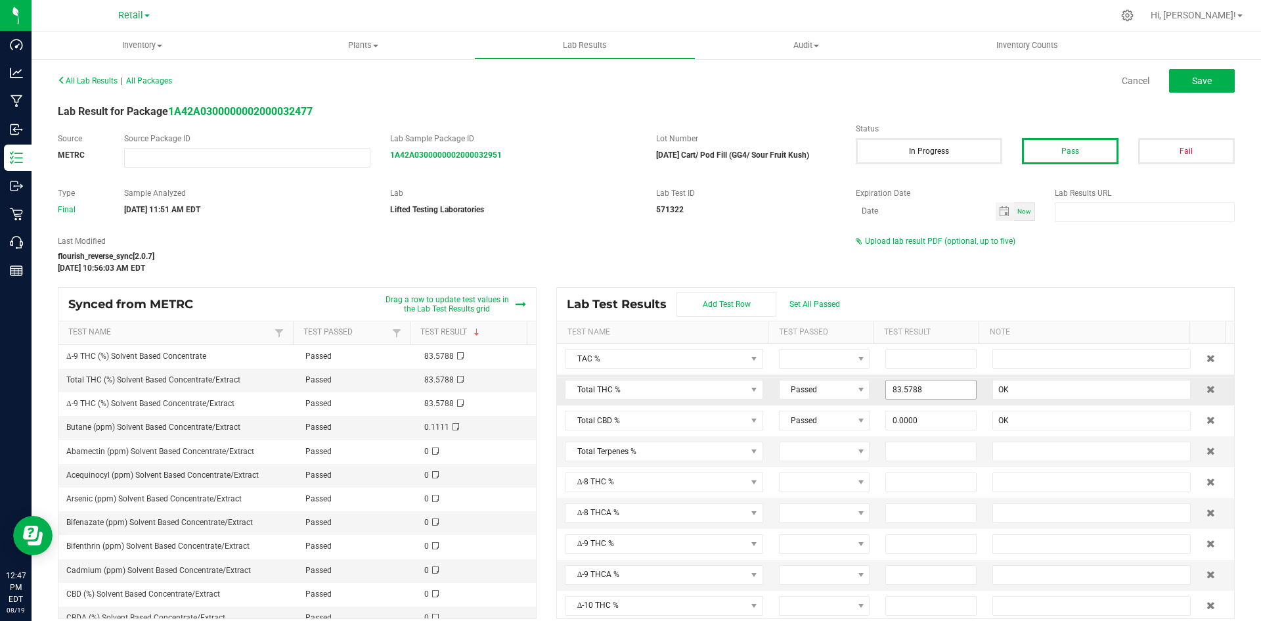
click at [912, 389] on input "83.5788" at bounding box center [931, 389] width 90 height 18
type input "81.82"
type input "0"
type input "81.8200"
click at [921, 420] on input "0" at bounding box center [931, 420] width 90 height 18
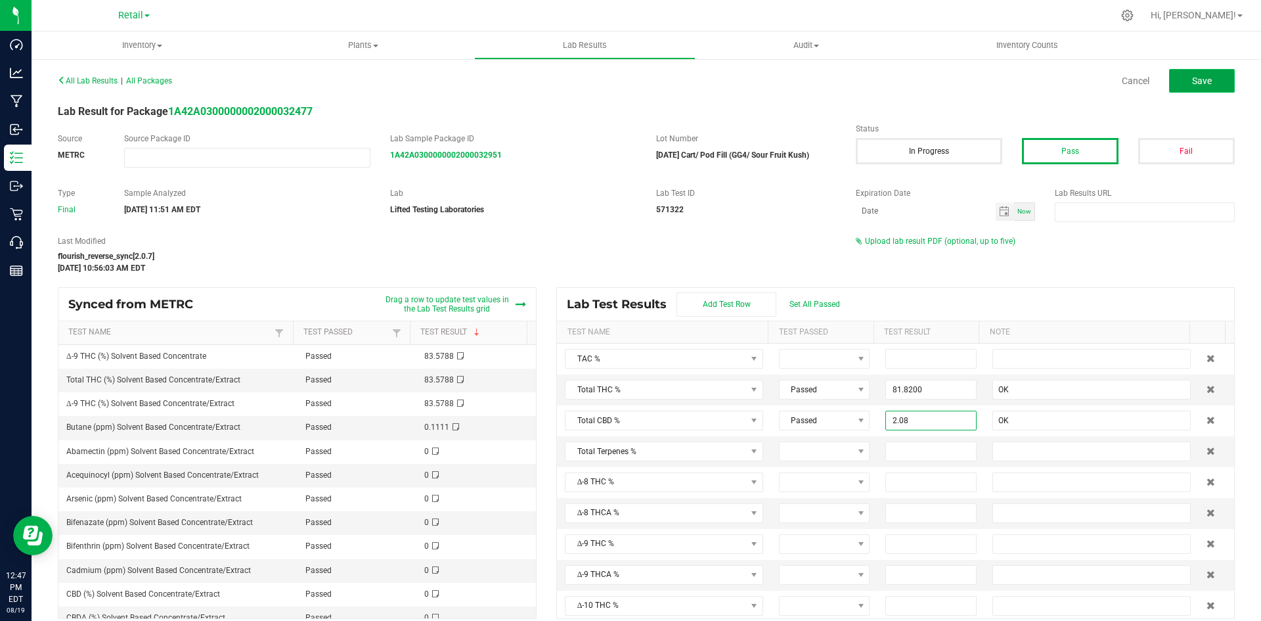
type input "2.0800"
click at [1207, 83] on button "Save" at bounding box center [1202, 81] width 66 height 24
type input "81.8200"
type input "OK"
type input "2.0800"
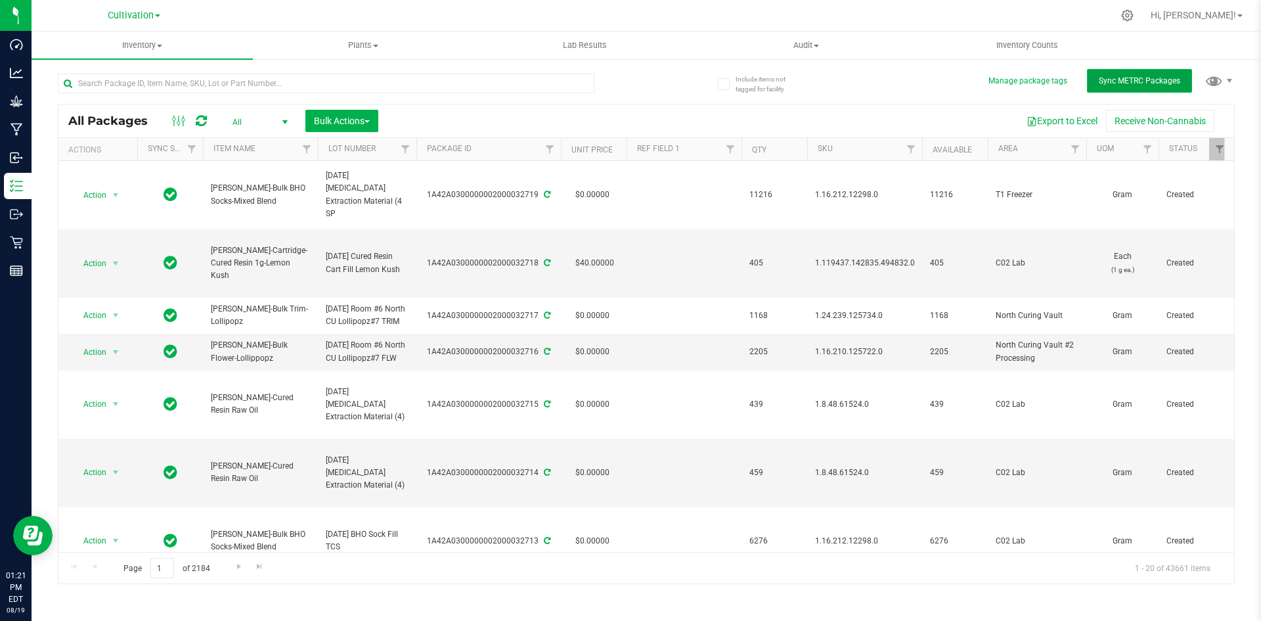
click at [1162, 87] on button "Sync METRC Packages" at bounding box center [1139, 81] width 105 height 24
click at [138, 16] on span "Cultivation" at bounding box center [131, 16] width 46 height 12
click at [133, 60] on link "Retail" at bounding box center [134, 64] width 192 height 18
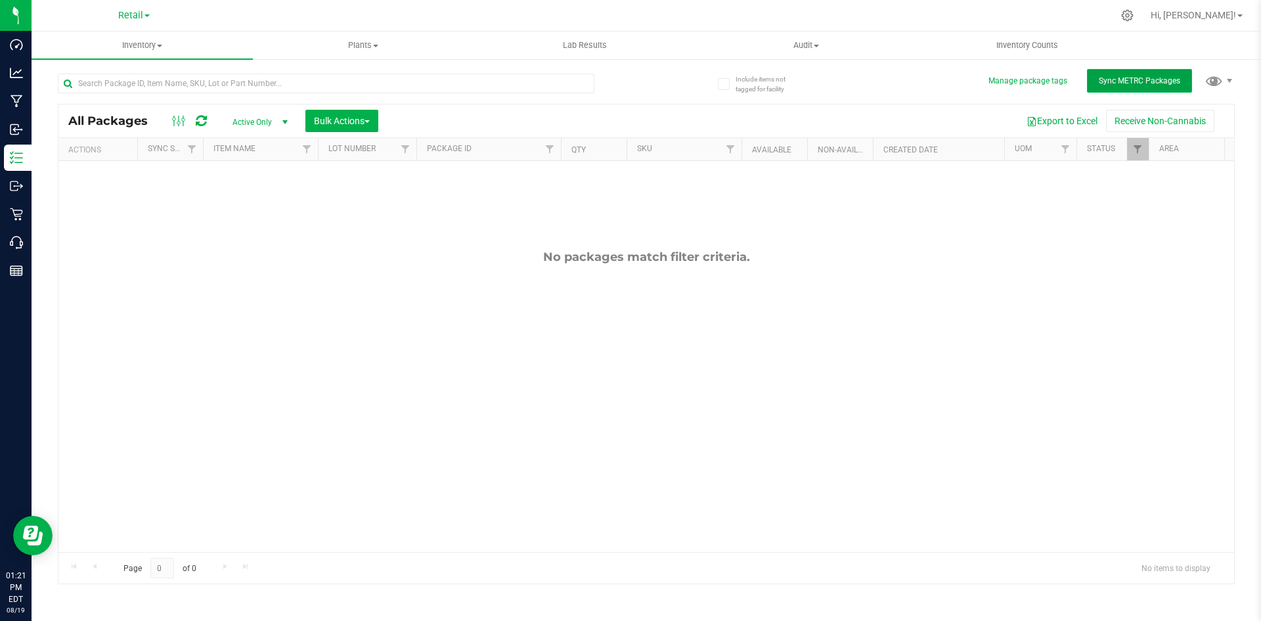
click at [1140, 77] on span "Sync METRC Packages" at bounding box center [1139, 80] width 81 height 9
click at [1151, 75] on button "Sync METRC Packages" at bounding box center [1139, 81] width 105 height 24
click at [435, 5] on div at bounding box center [673, 16] width 877 height 26
click at [1142, 91] on button "Sync METRC Packages" at bounding box center [1139, 81] width 105 height 24
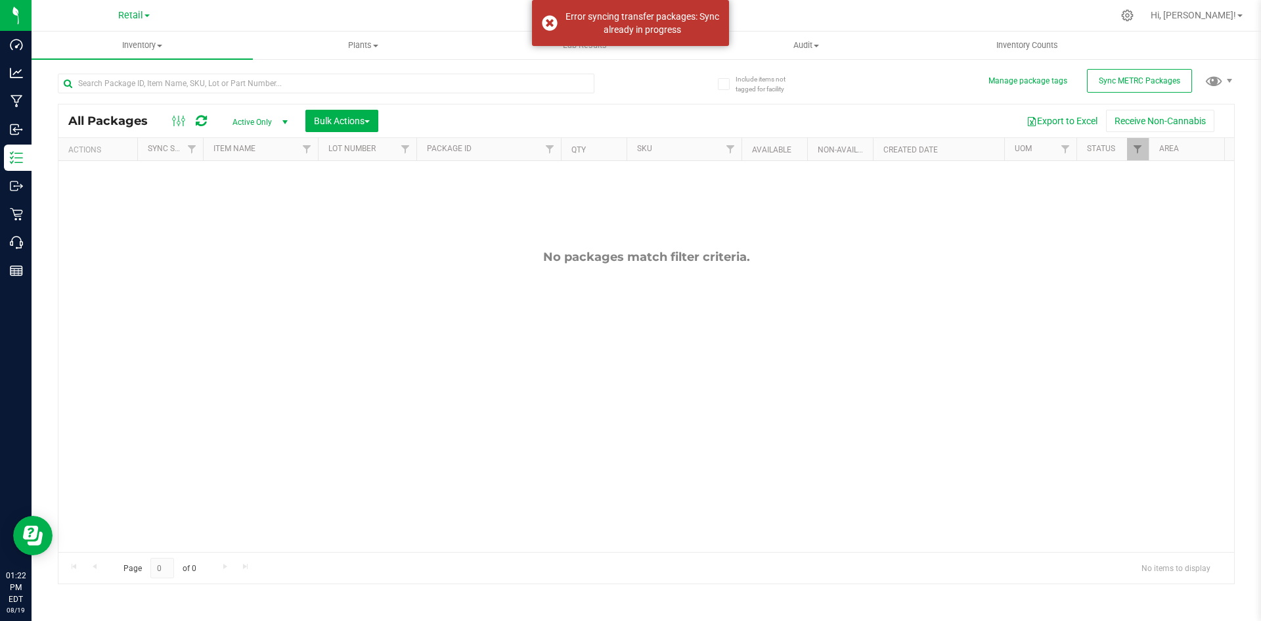
click at [936, 22] on div at bounding box center [673, 16] width 877 height 26
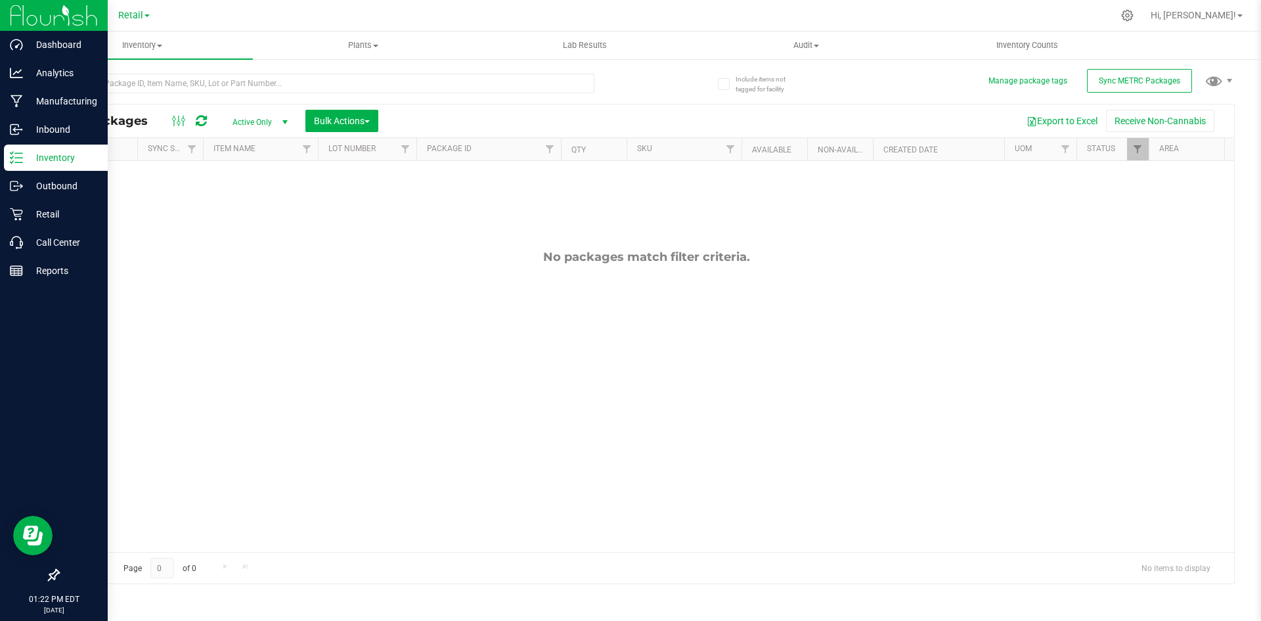
click at [30, 12] on img at bounding box center [54, 15] width 88 height 31
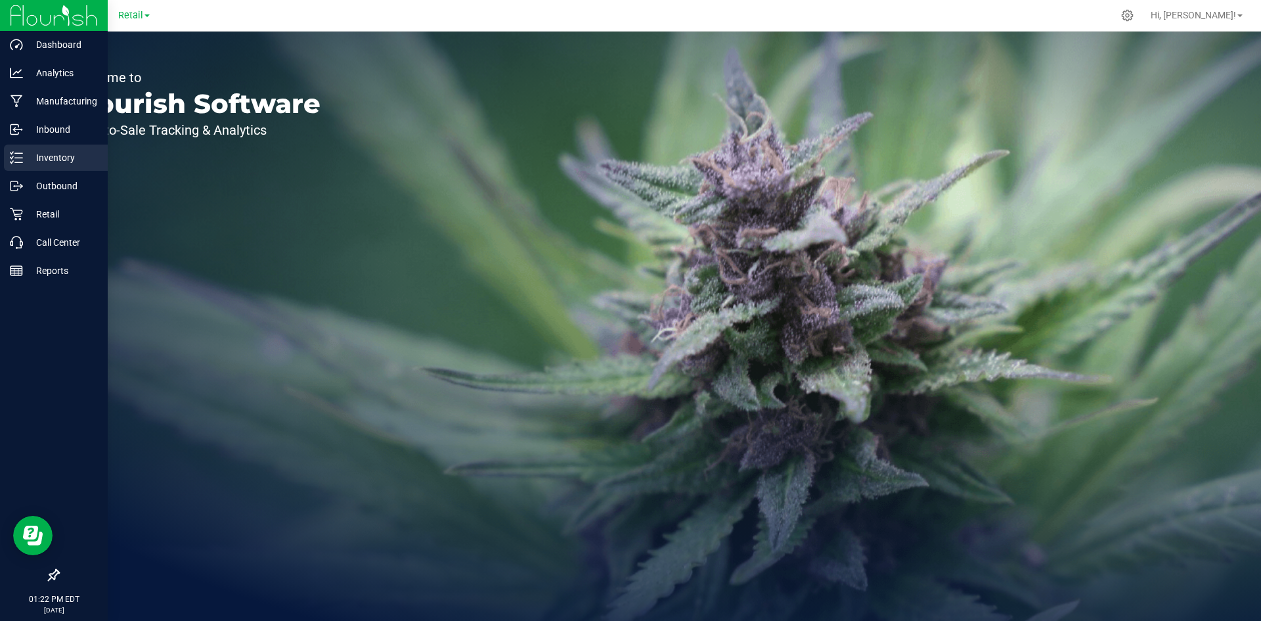
click at [24, 155] on p "Inventory" at bounding box center [62, 158] width 79 height 16
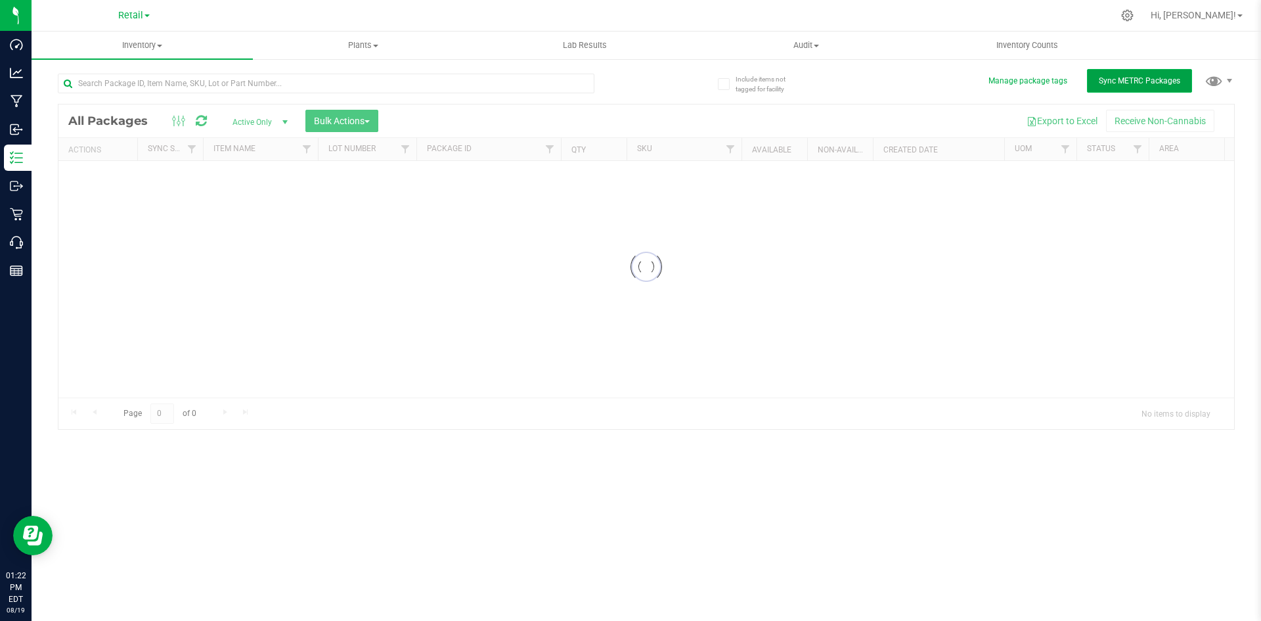
click at [1112, 78] on span "Sync METRC Packages" at bounding box center [1139, 80] width 81 height 9
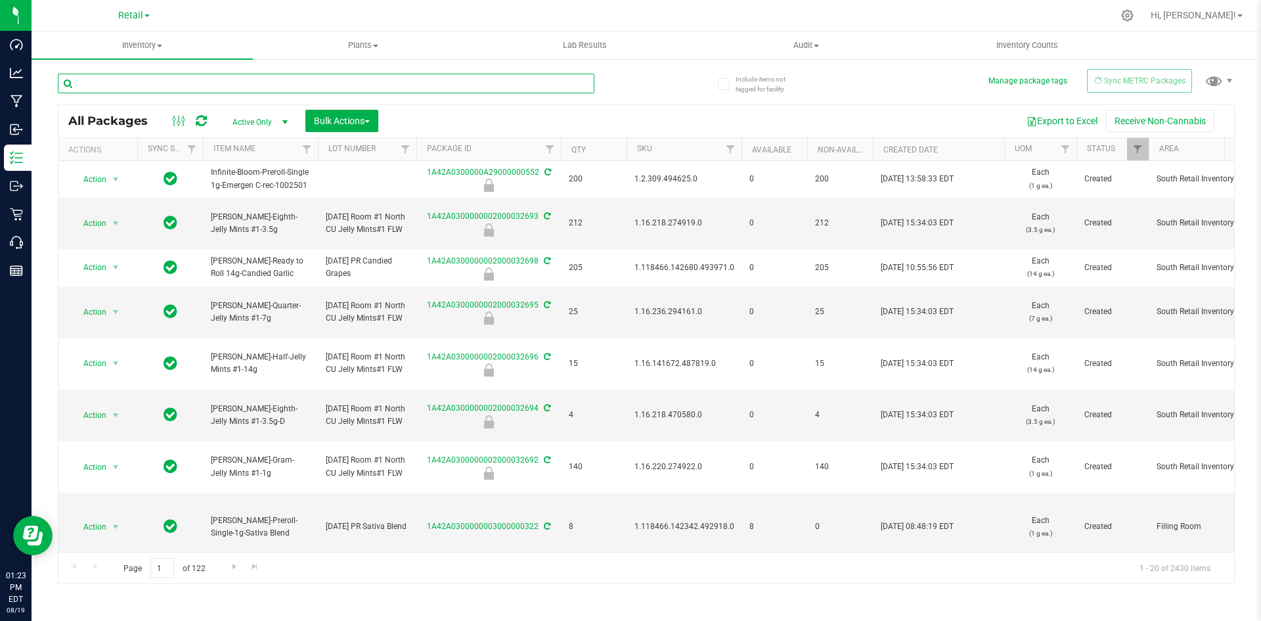
click at [192, 79] on input "text" at bounding box center [326, 84] width 537 height 20
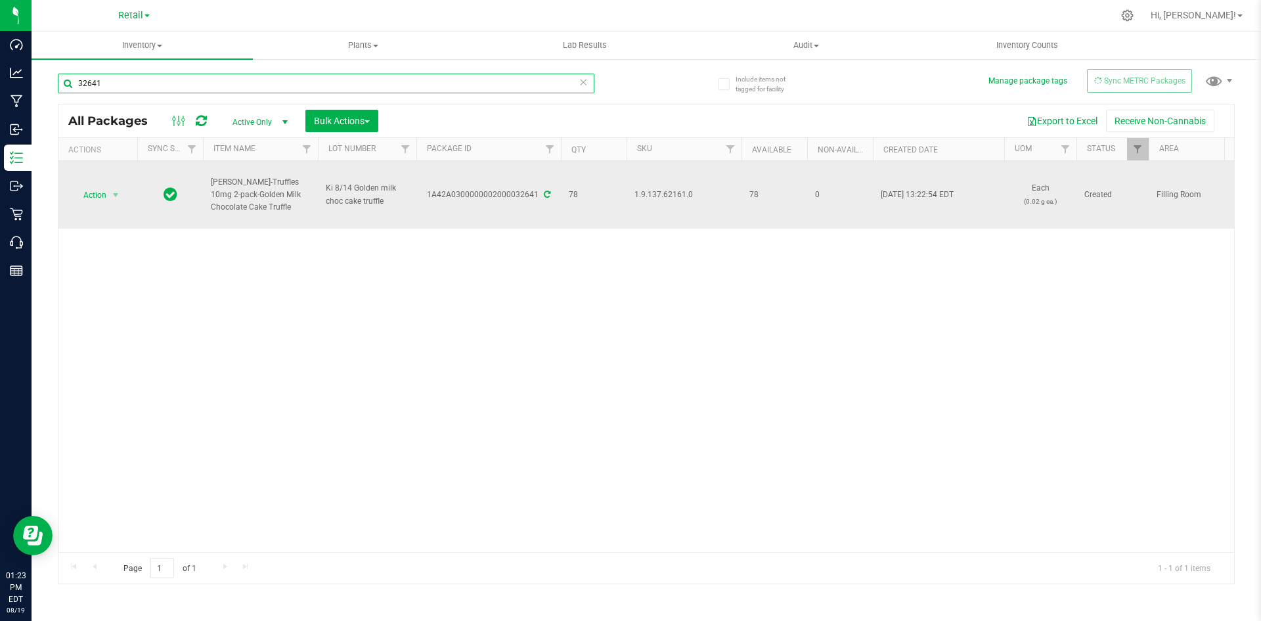
type input "32641"
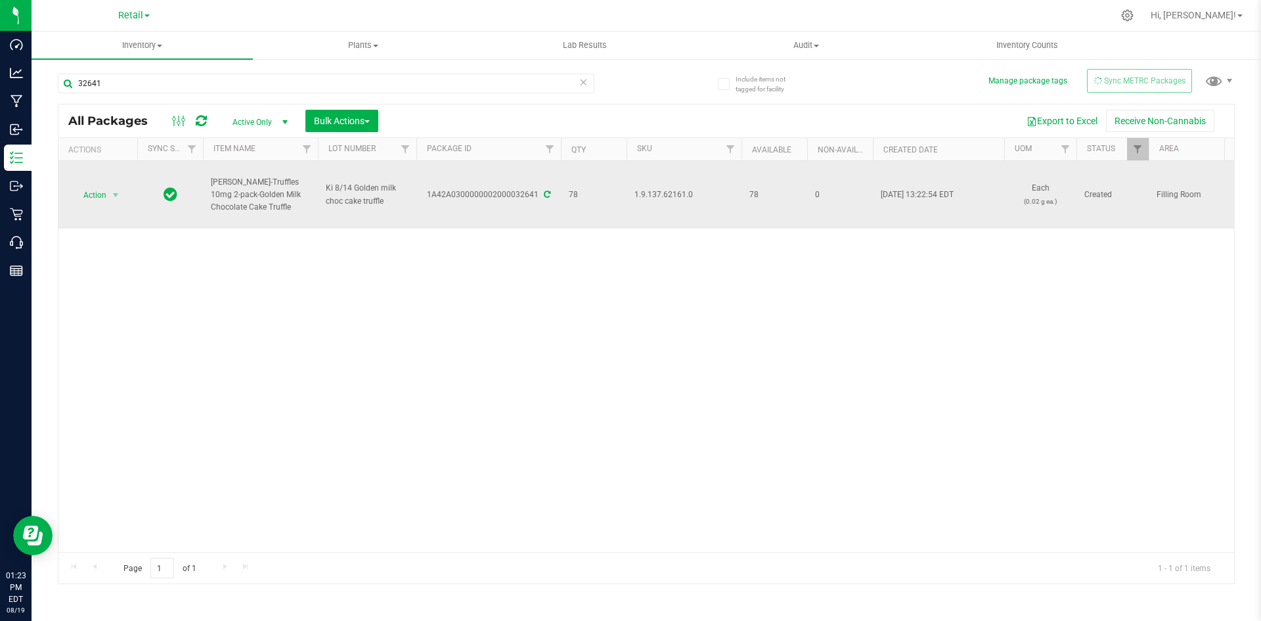
click at [642, 194] on span "1.9.137.62161.0" at bounding box center [683, 195] width 99 height 12
copy span "1.9.137.62161.0"
click at [101, 201] on span "Action" at bounding box center [89, 195] width 35 height 18
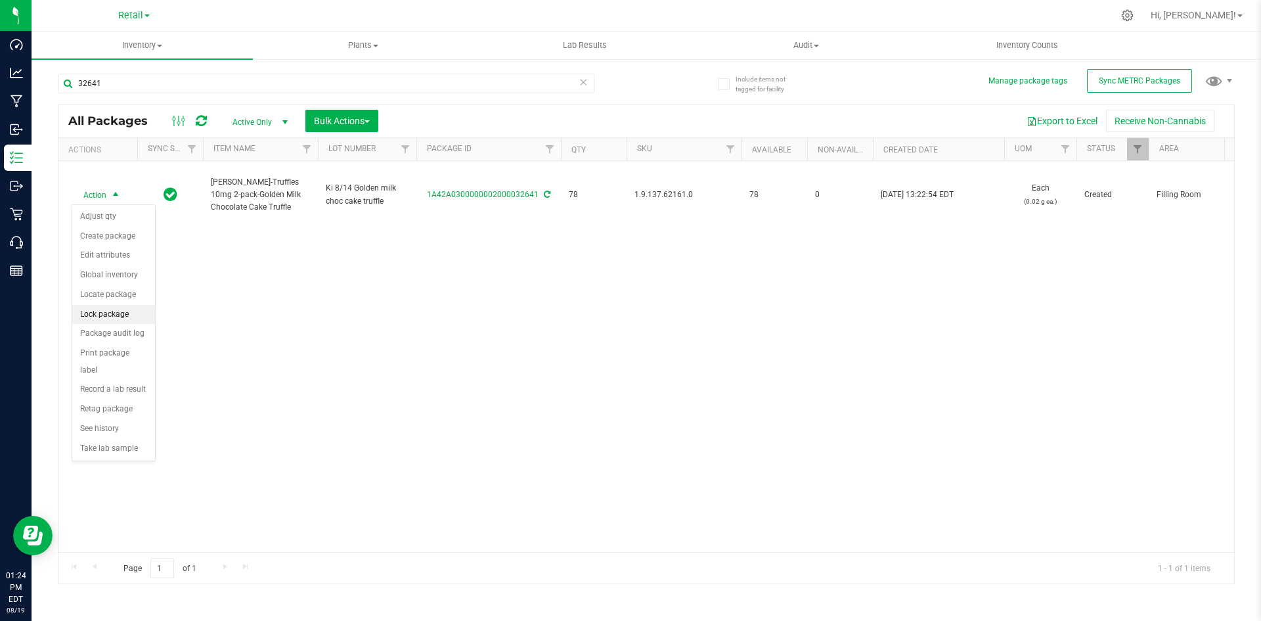
click at [95, 317] on li "Lock package" at bounding box center [113, 315] width 83 height 20
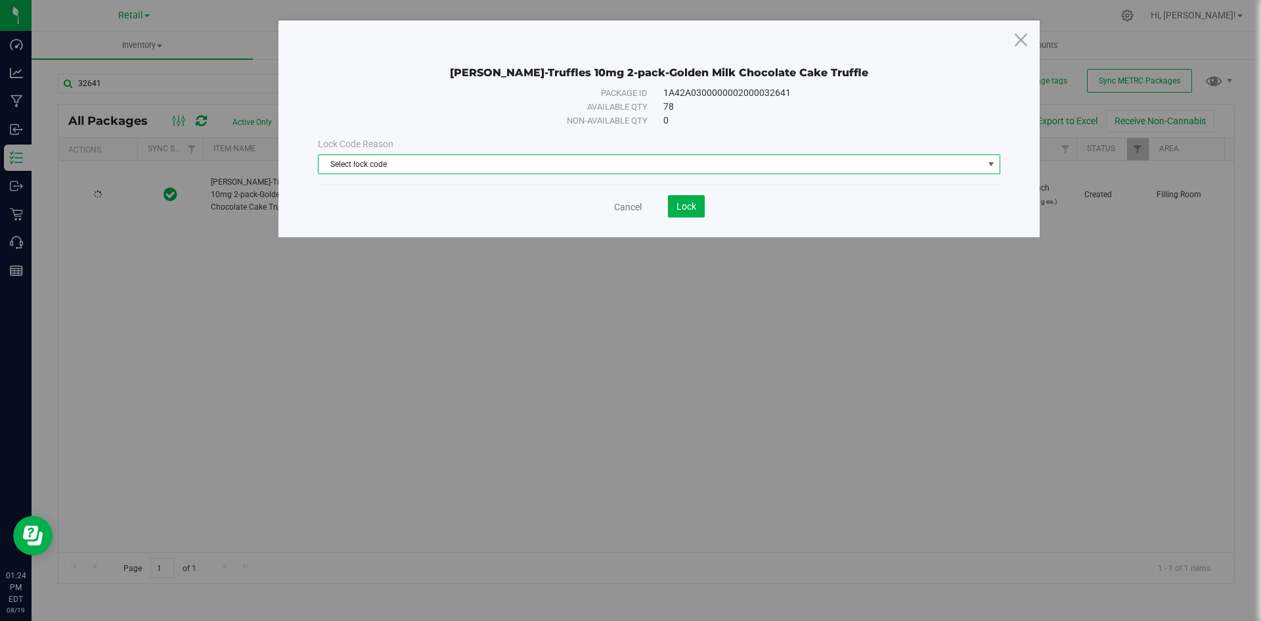
click at [489, 164] on span "Select lock code" at bounding box center [651, 164] width 665 height 18
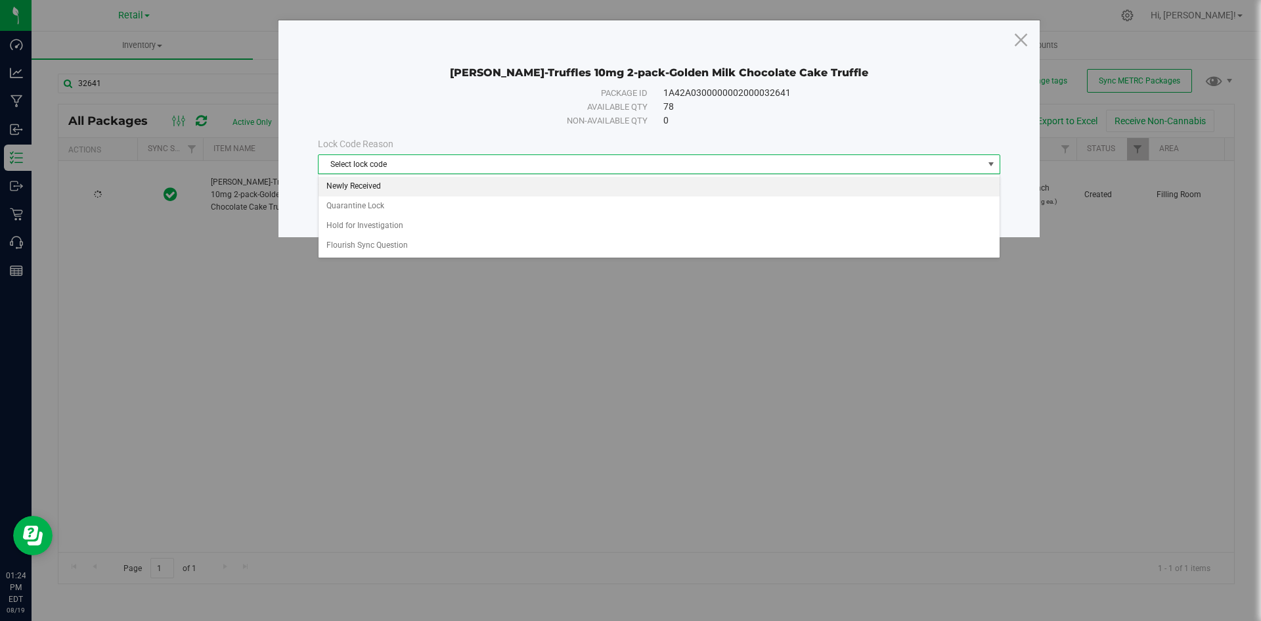
click at [395, 187] on li "Newly Received" at bounding box center [659, 187] width 681 height 20
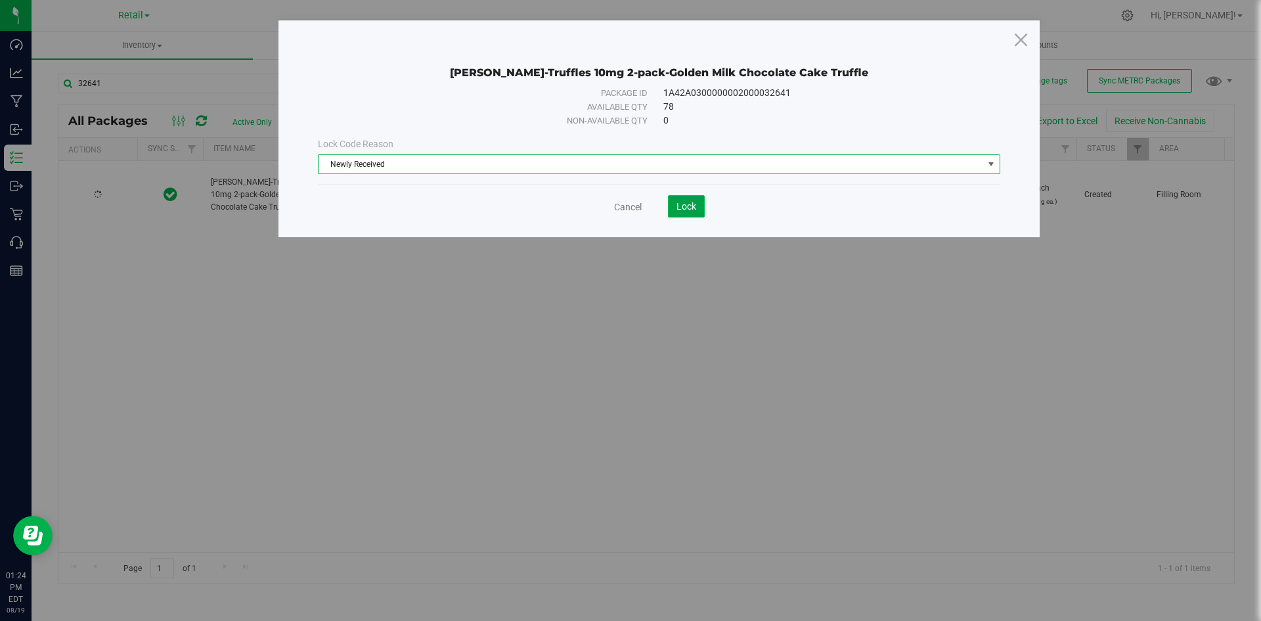
click at [696, 215] on button "Lock" at bounding box center [686, 206] width 37 height 22
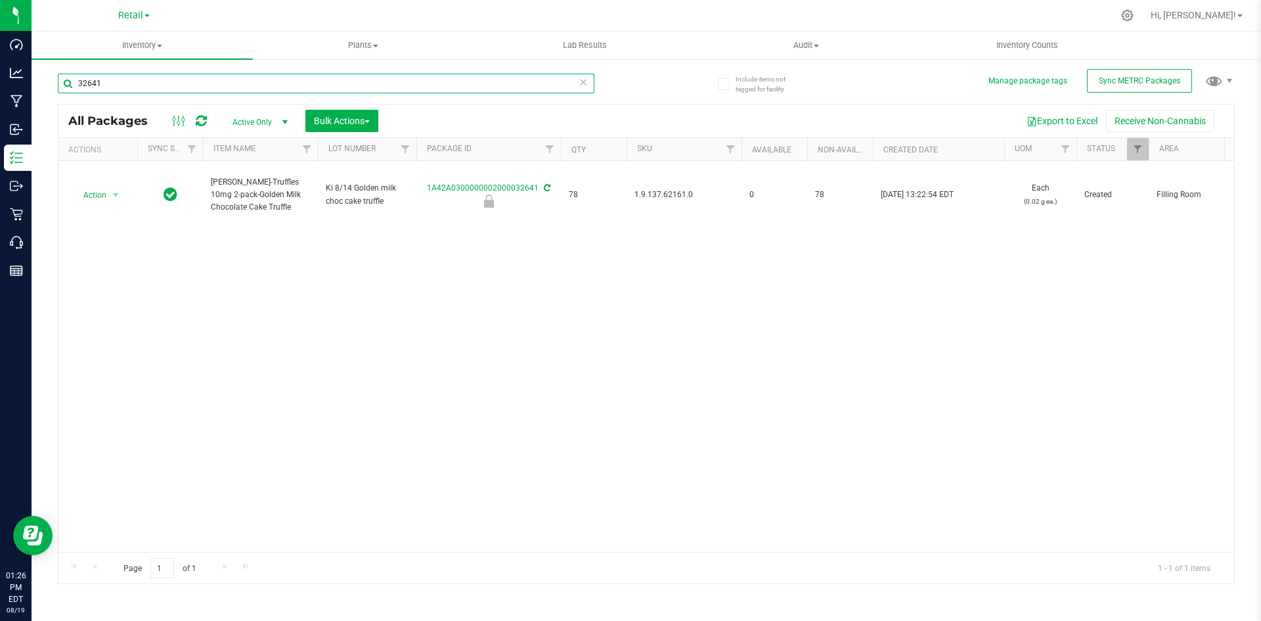
click at [127, 74] on input "32641" at bounding box center [326, 84] width 537 height 20
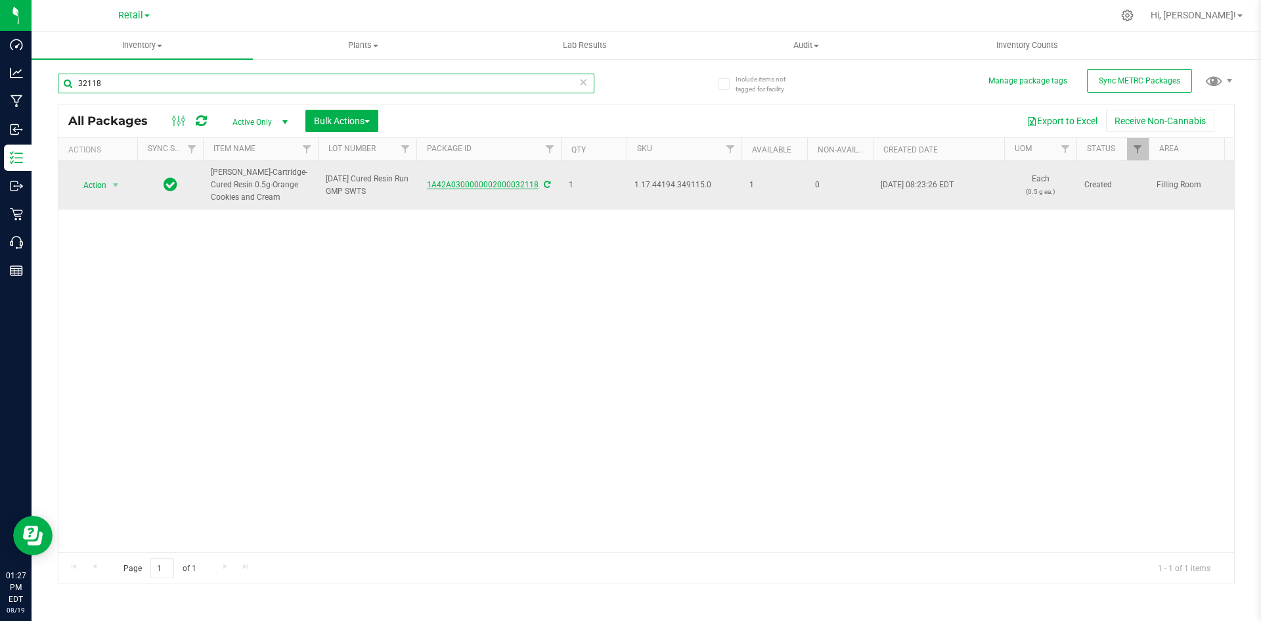
type input "32118"
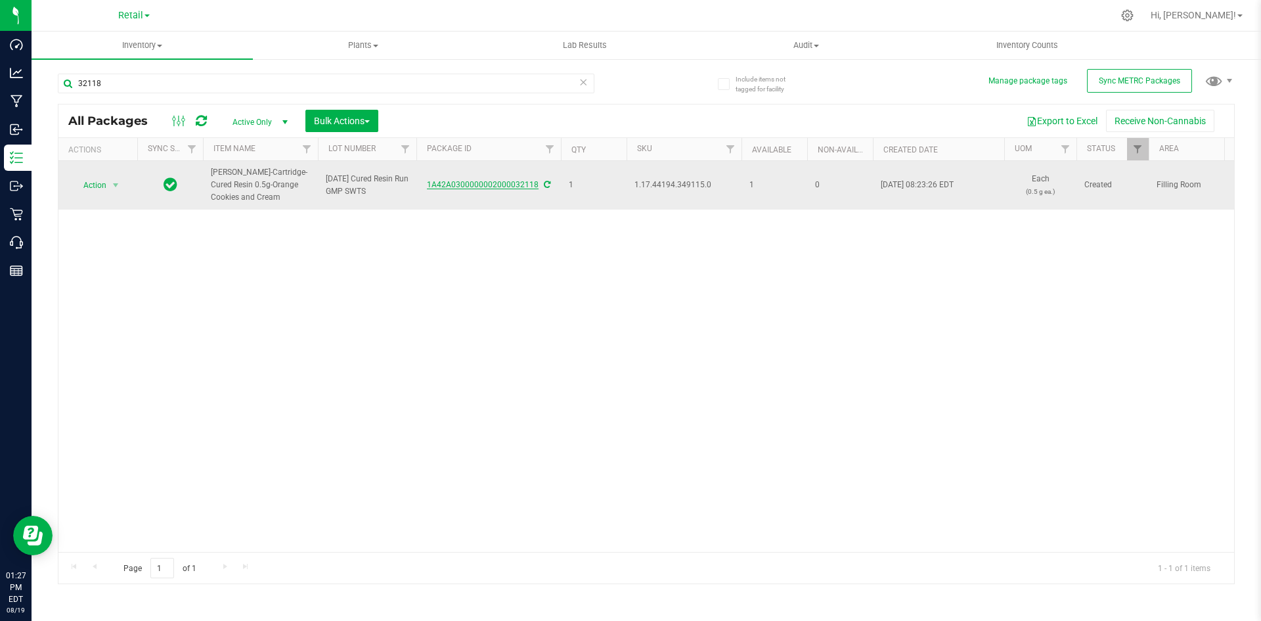
click at [508, 189] on link "1A42A0300000002000032118" at bounding box center [483, 184] width 112 height 9
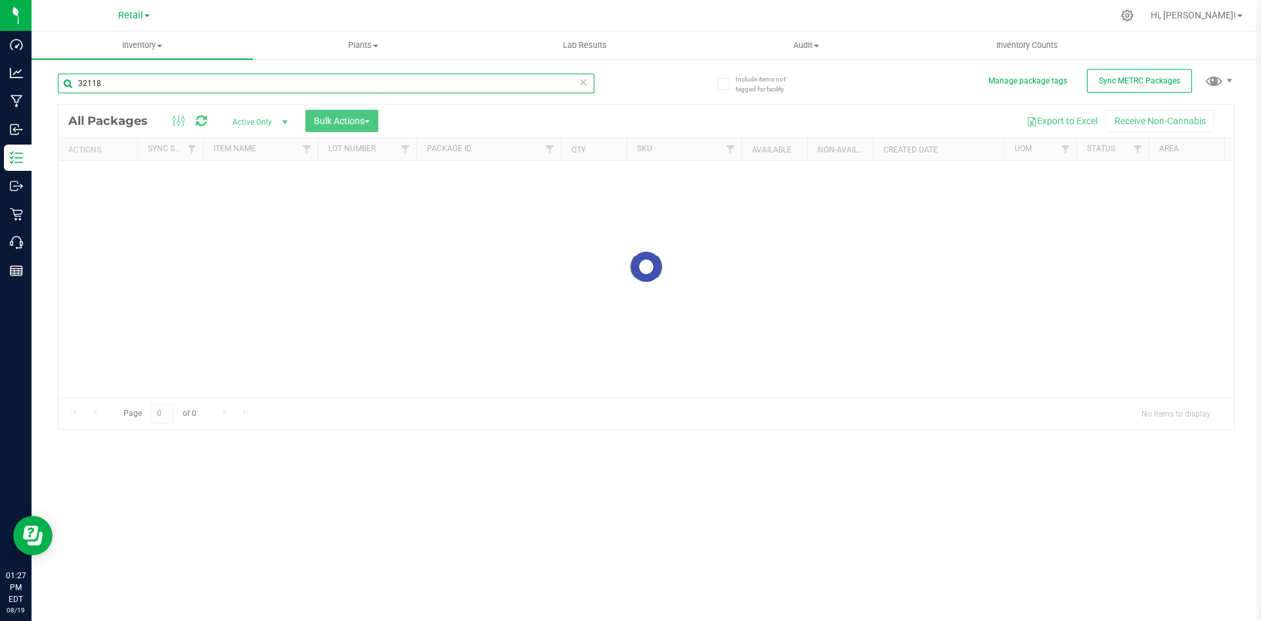
click at [156, 83] on input "32118" at bounding box center [326, 84] width 537 height 20
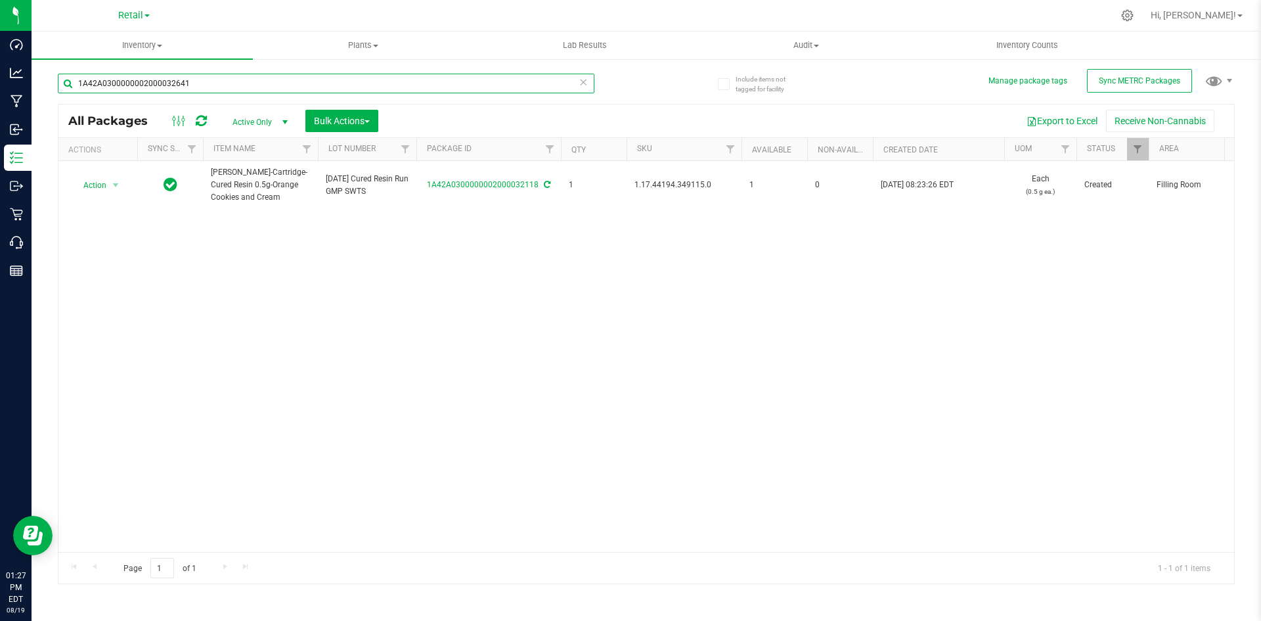
type input "1A42A0300000002000032641"
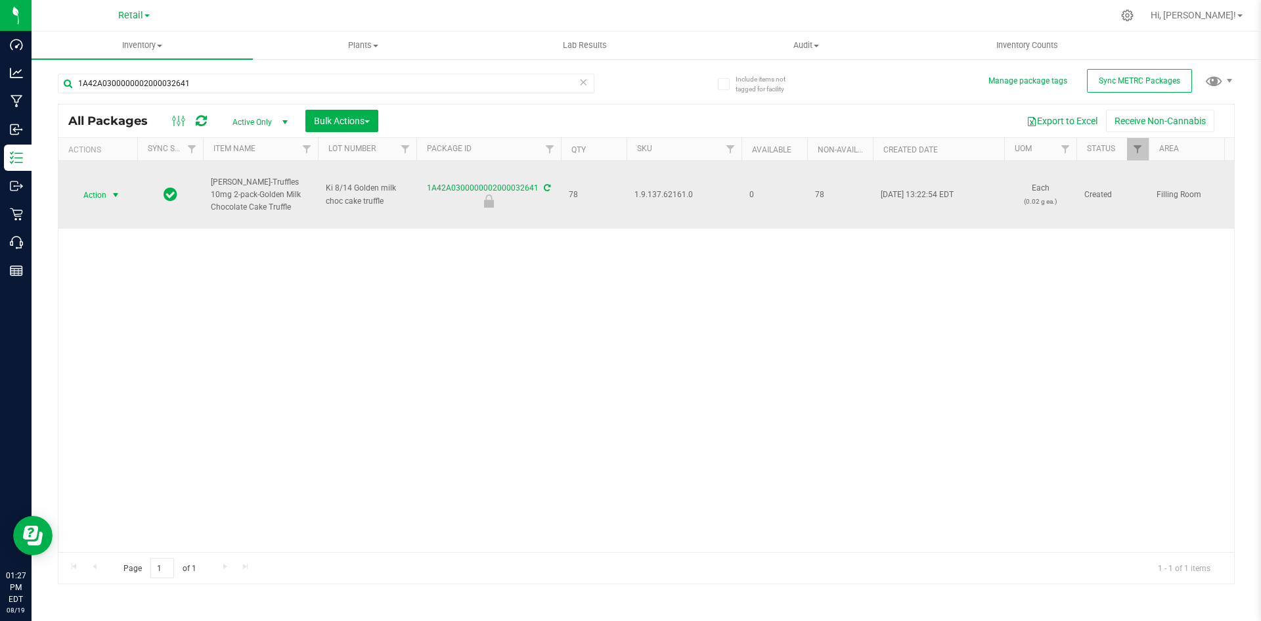
click at [101, 194] on span "Action" at bounding box center [89, 195] width 35 height 18
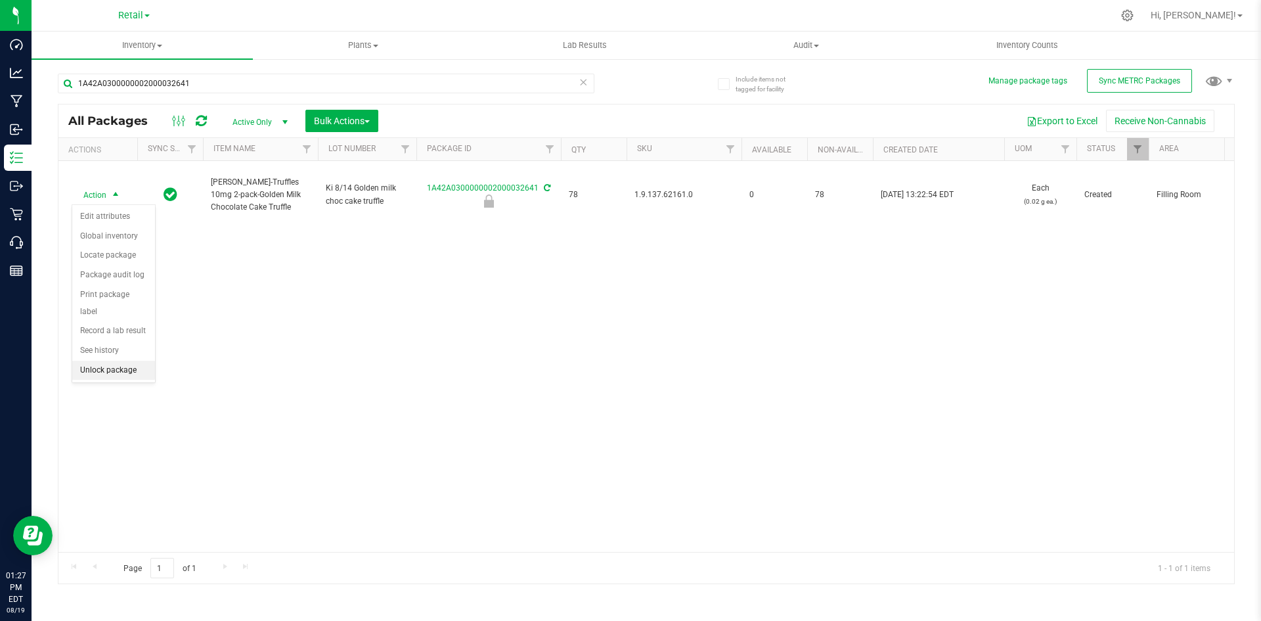
click at [118, 361] on li "Unlock package" at bounding box center [113, 371] width 83 height 20
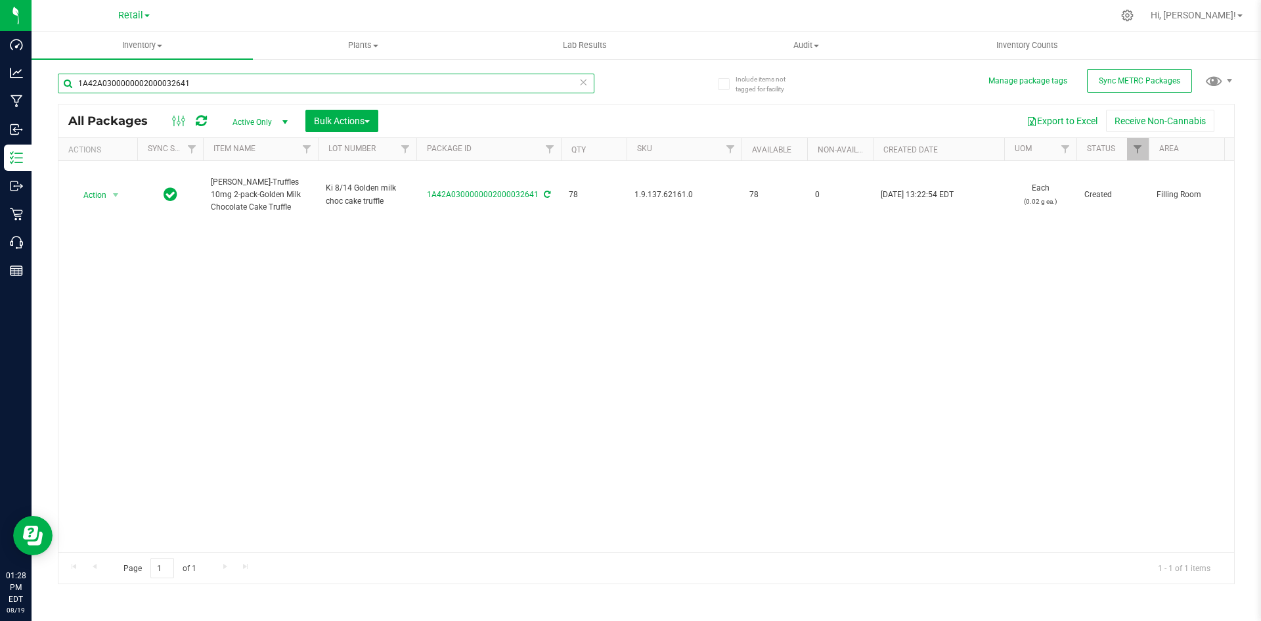
click at [213, 89] on input "1A42A0300000002000032641" at bounding box center [326, 84] width 537 height 20
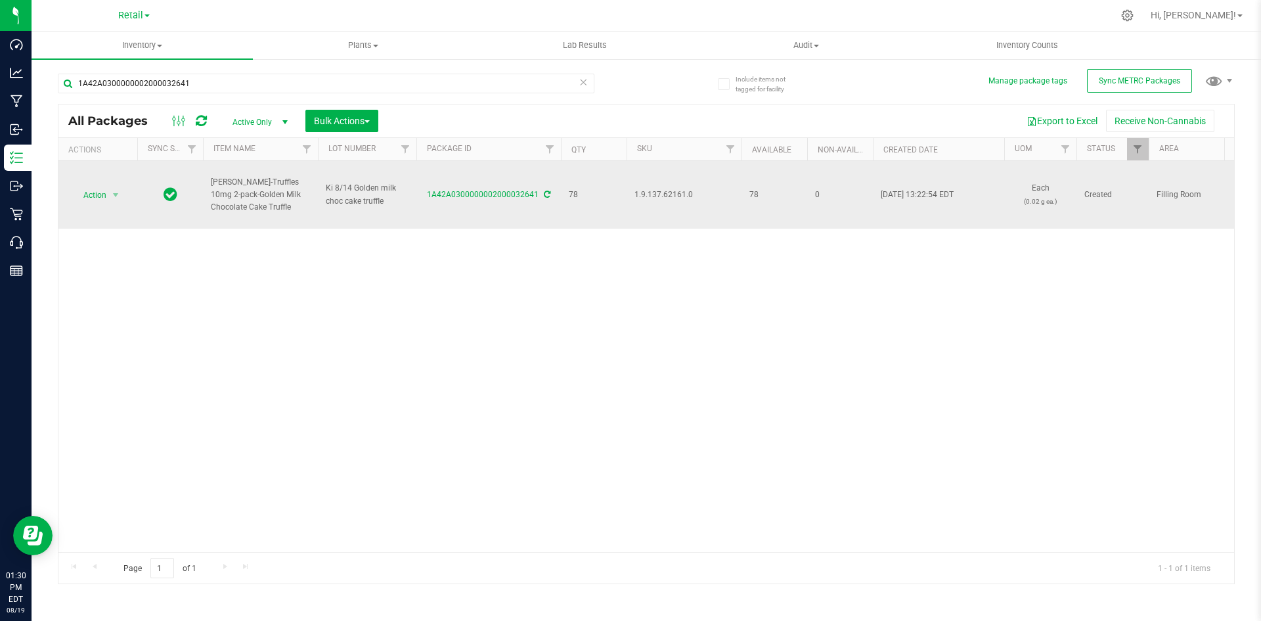
click at [660, 194] on span "1.9.137.62161.0" at bounding box center [683, 195] width 99 height 12
copy span "1.9.137.62161.0"
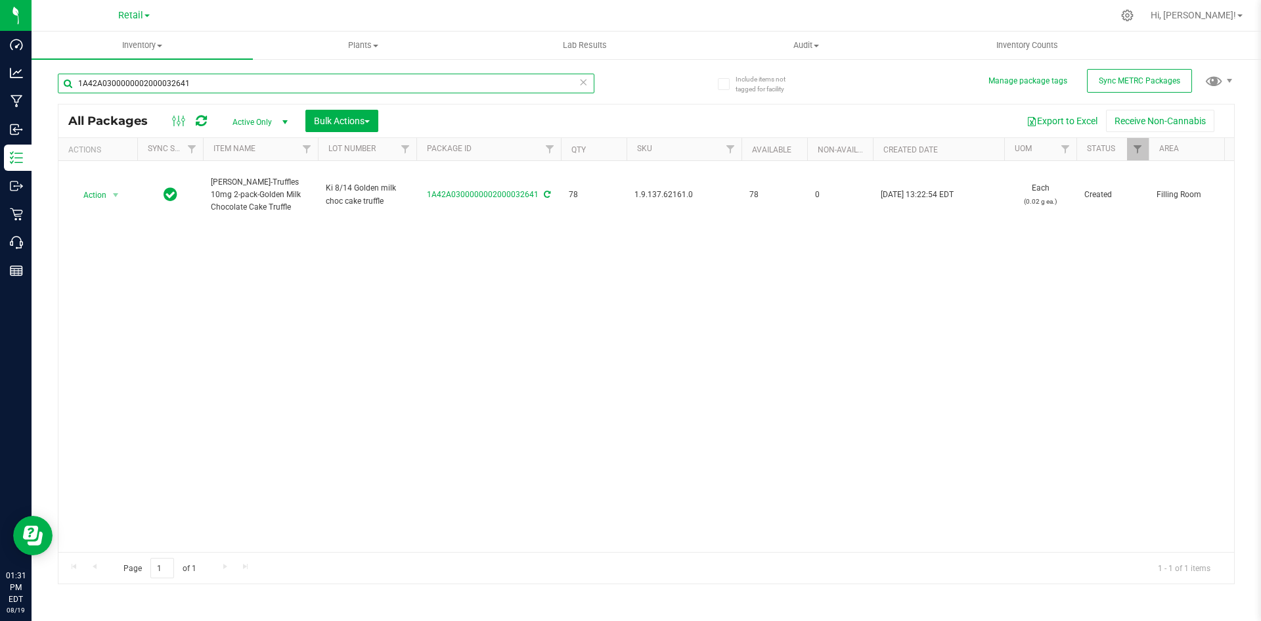
click at [250, 89] on input "1A42A0300000002000032641" at bounding box center [326, 84] width 537 height 20
type input "1A42A0300000002000032698"
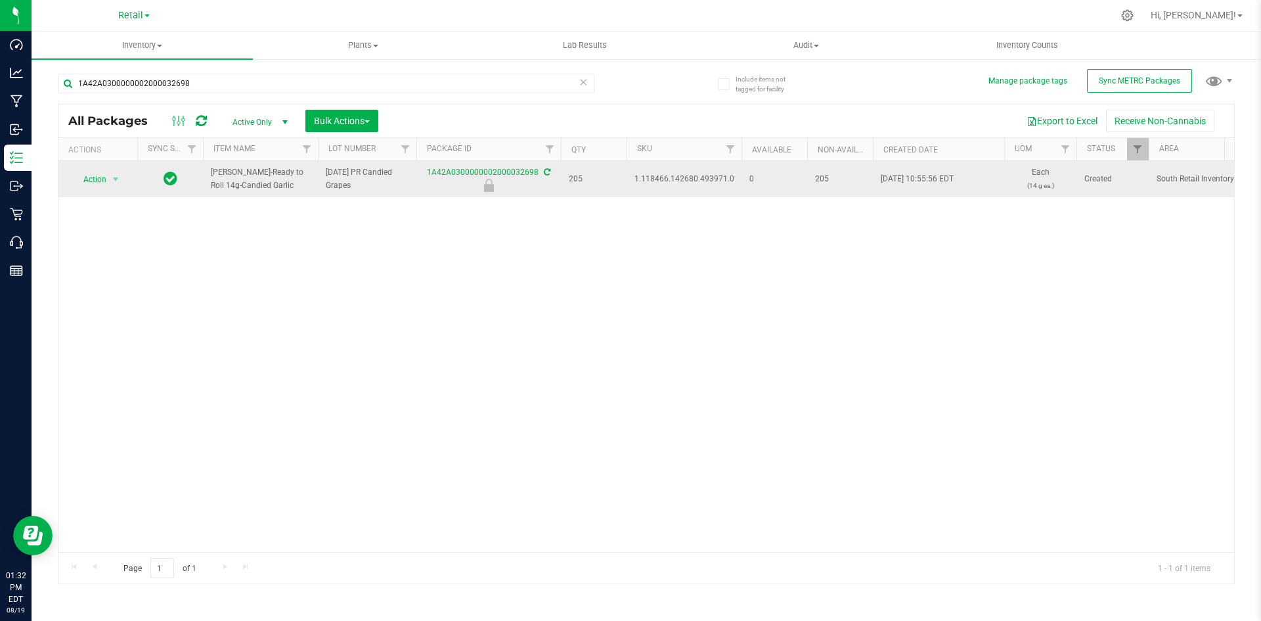
click at [675, 178] on span "1.118466.142680.493971.0" at bounding box center [684, 179] width 100 height 12
copy span "1.118466.142680.493971.0"
click at [113, 174] on span "select" at bounding box center [115, 179] width 11 height 11
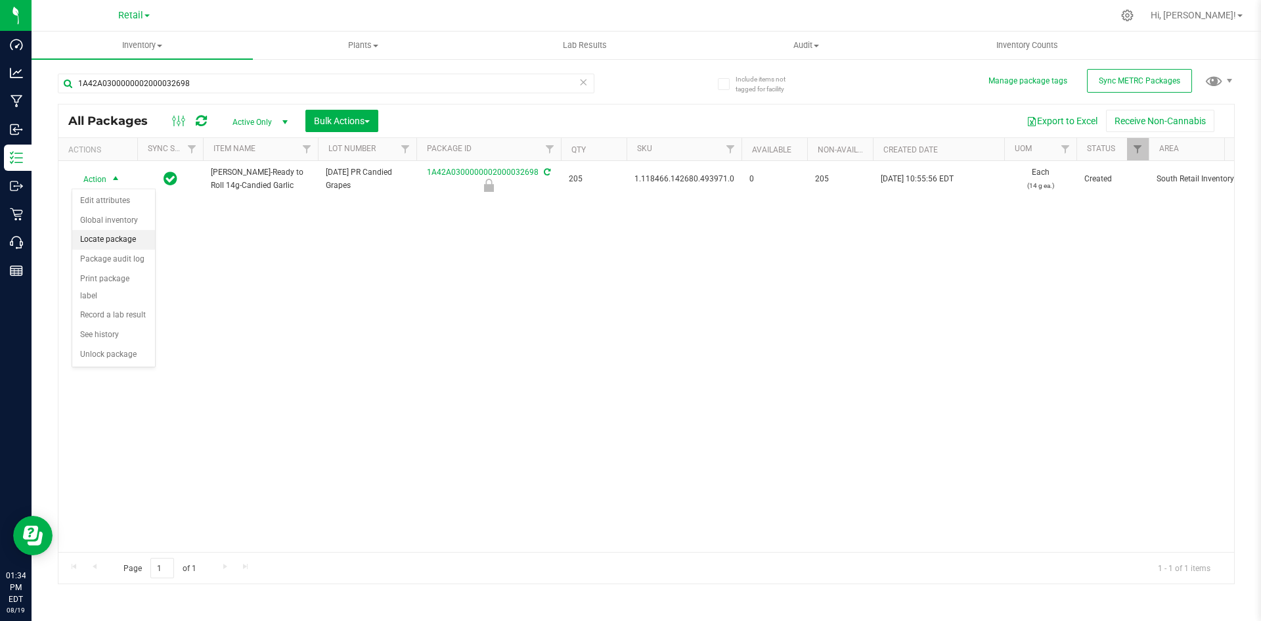
click at [142, 238] on li "Locate package" at bounding box center [113, 240] width 83 height 20
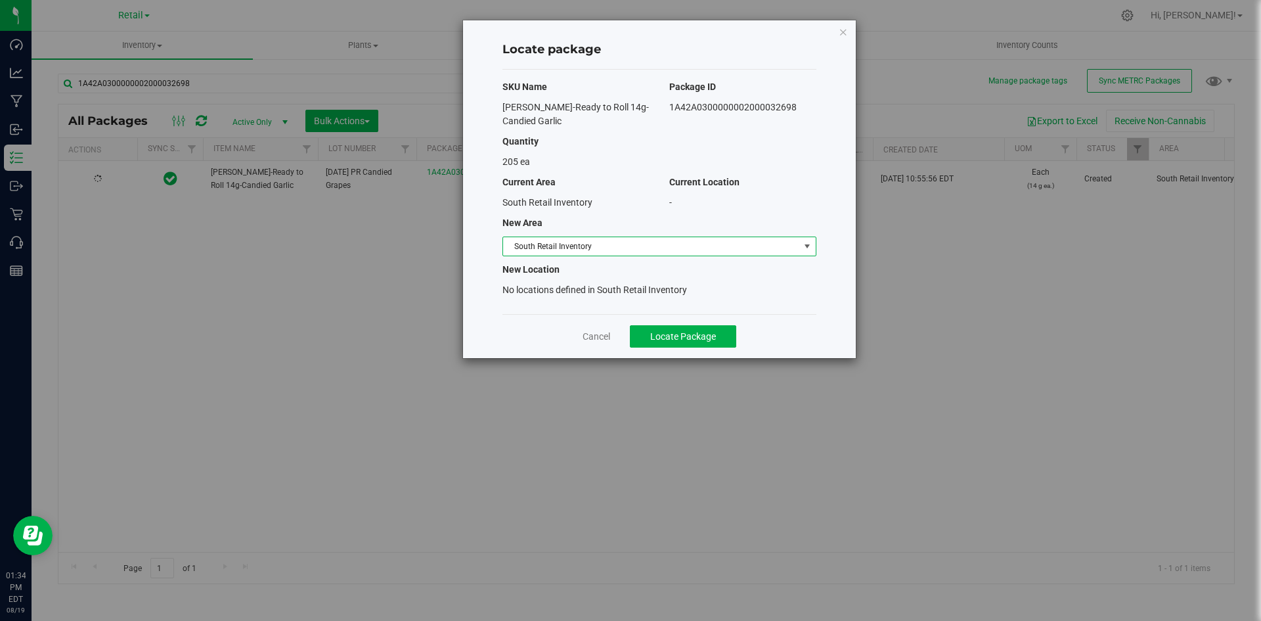
click at [666, 247] on span "South Retail Inventory" at bounding box center [651, 246] width 296 height 18
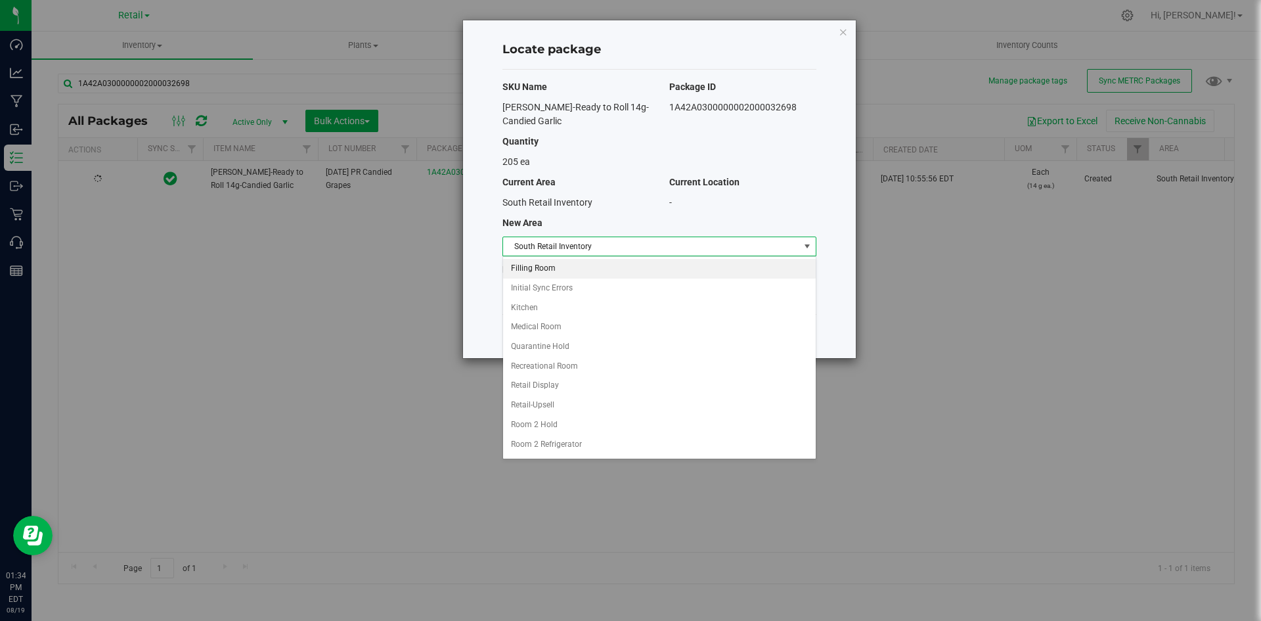
click at [592, 273] on li "Filling Room" at bounding box center [659, 269] width 313 height 20
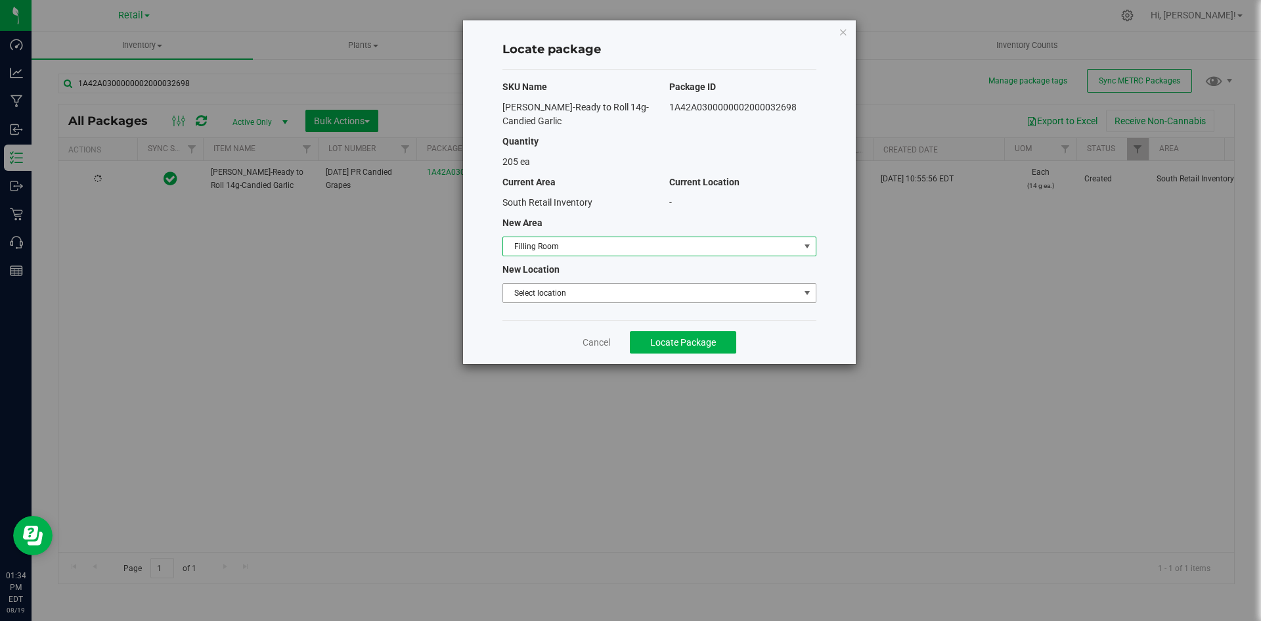
click at [598, 294] on span "Select location" at bounding box center [651, 293] width 296 height 18
click at [594, 311] on li "Filling room" at bounding box center [659, 315] width 313 height 20
click at [638, 347] on button "Locate Package" at bounding box center [683, 342] width 106 height 22
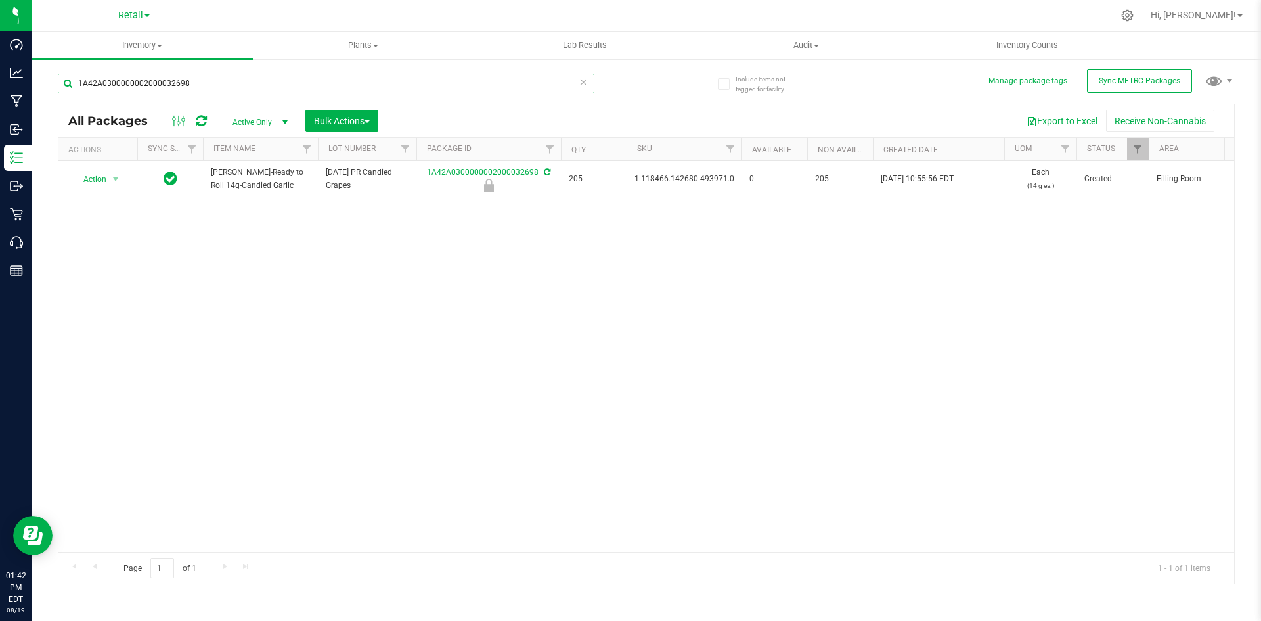
click at [231, 83] on input "1A42A0300000002000032698" at bounding box center [326, 84] width 537 height 20
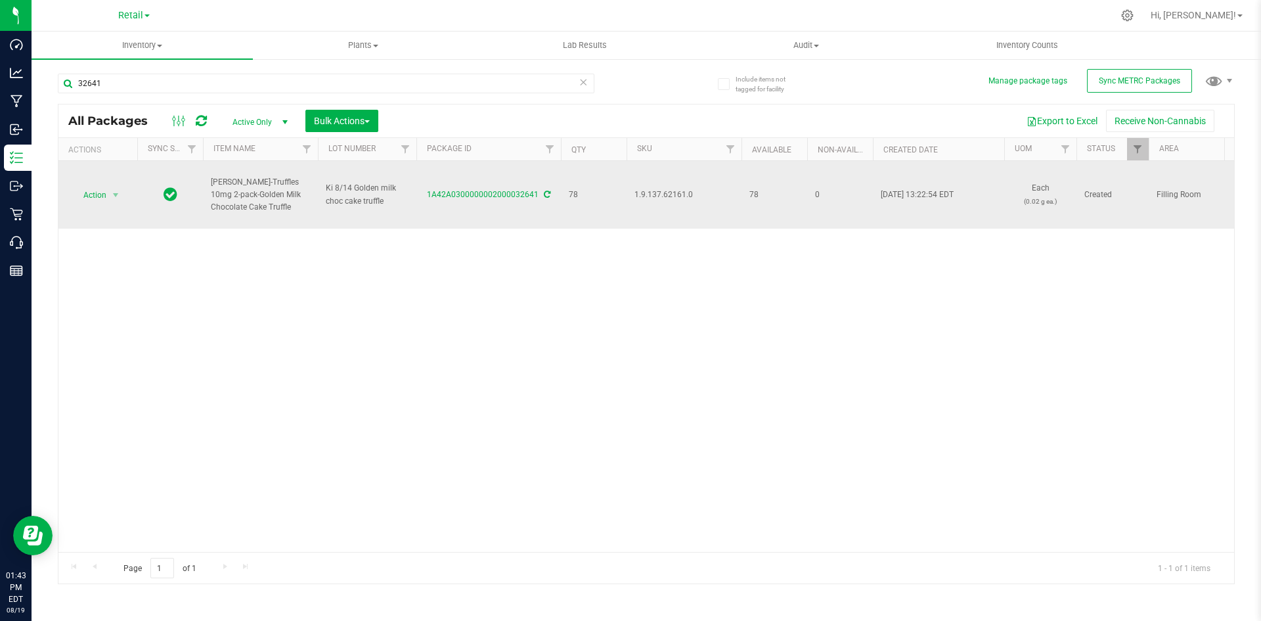
click at [648, 196] on span "1.9.137.62161.0" at bounding box center [683, 195] width 99 height 12
copy span "1.9.137.62161.0"
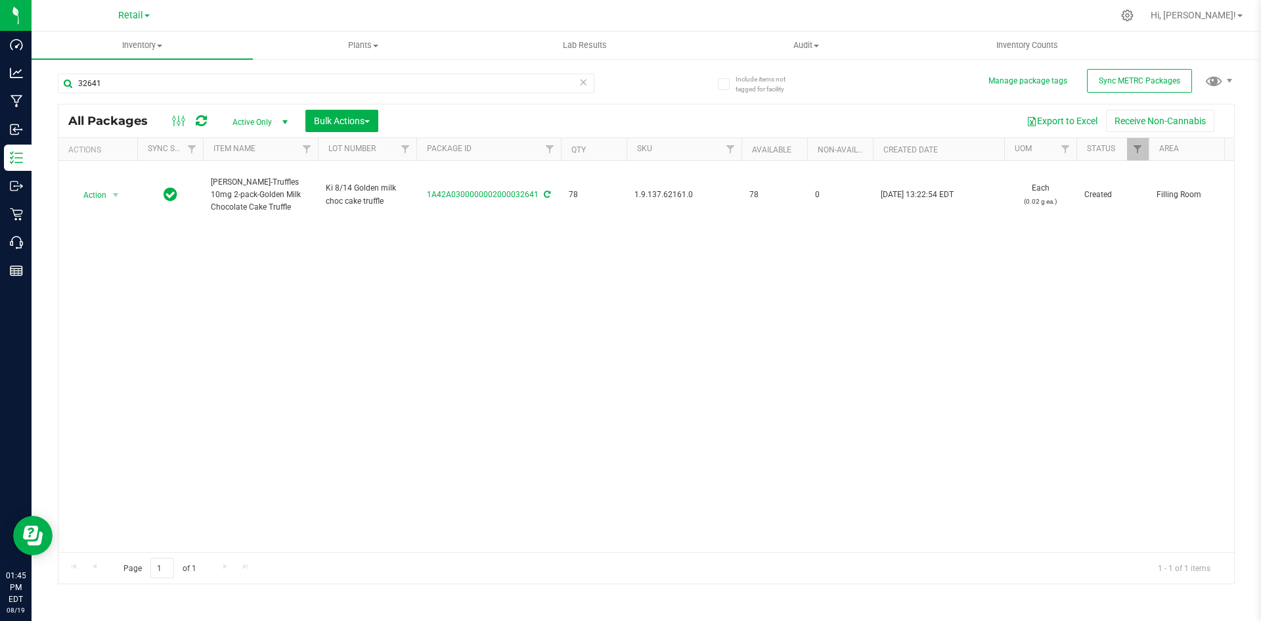
click at [139, 69] on div "32641" at bounding box center [352, 83] width 589 height 42
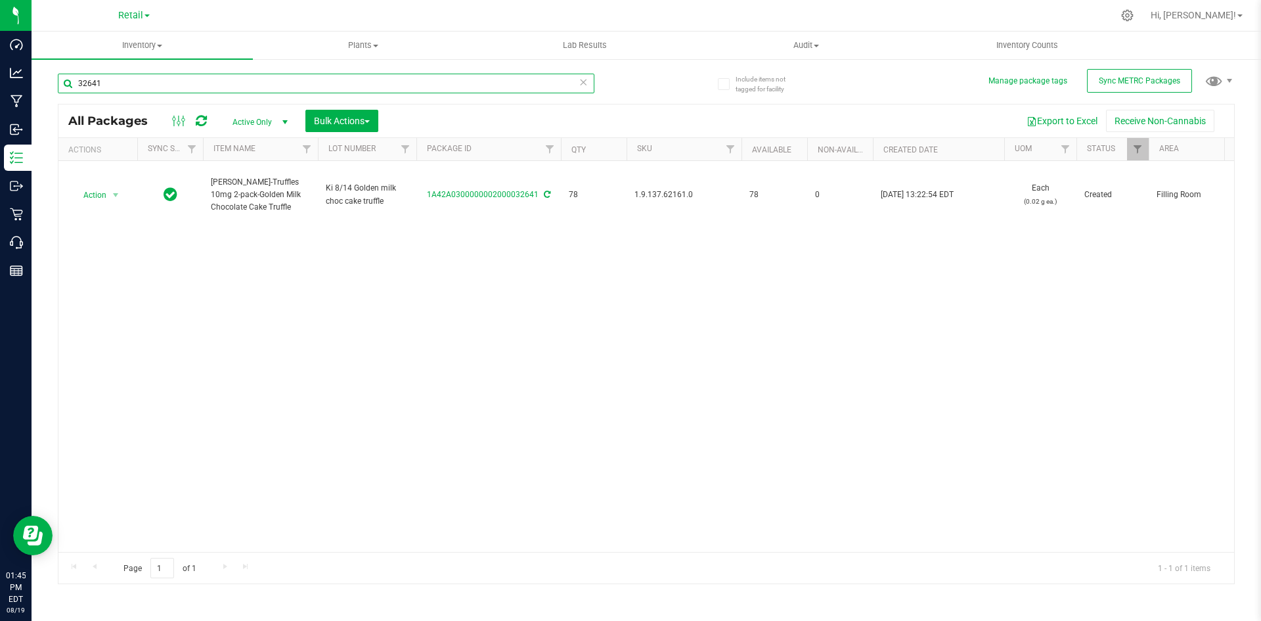
click at [135, 78] on input "32641" at bounding box center [326, 84] width 537 height 20
type input "1A42A0300000002000032698"
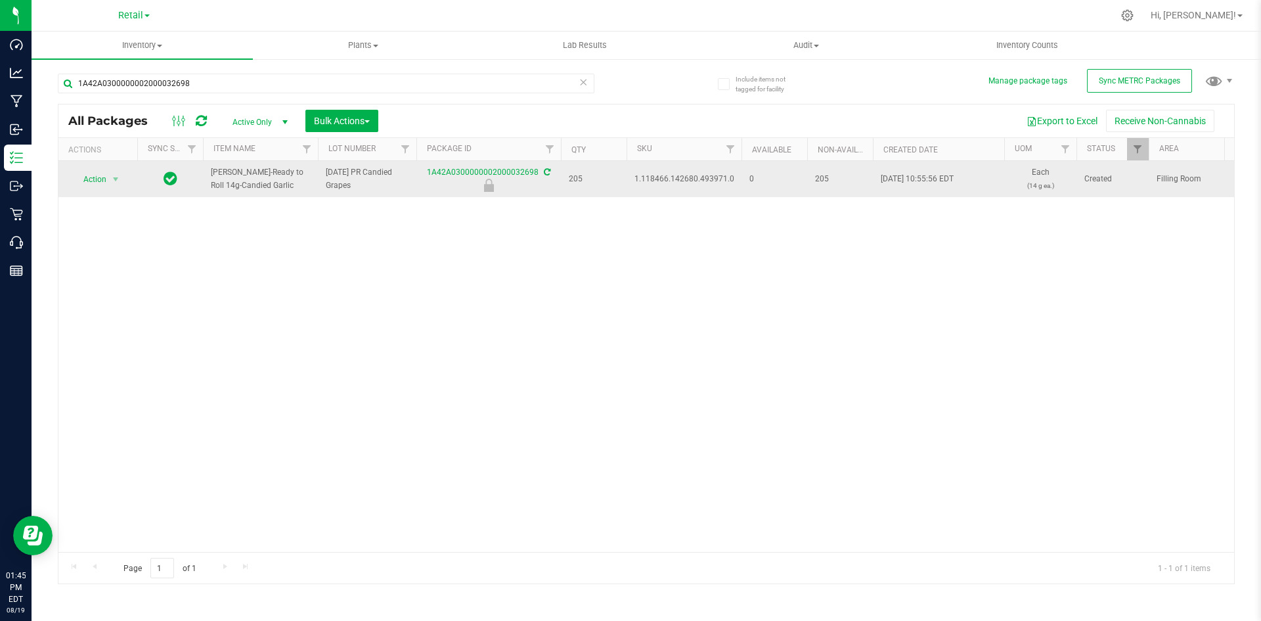
click at [706, 181] on span "1.118466.142680.493971.0" at bounding box center [684, 179] width 100 height 12
copy span "1.118466.142680.493971.0"
click at [90, 181] on span "Action" at bounding box center [89, 179] width 35 height 18
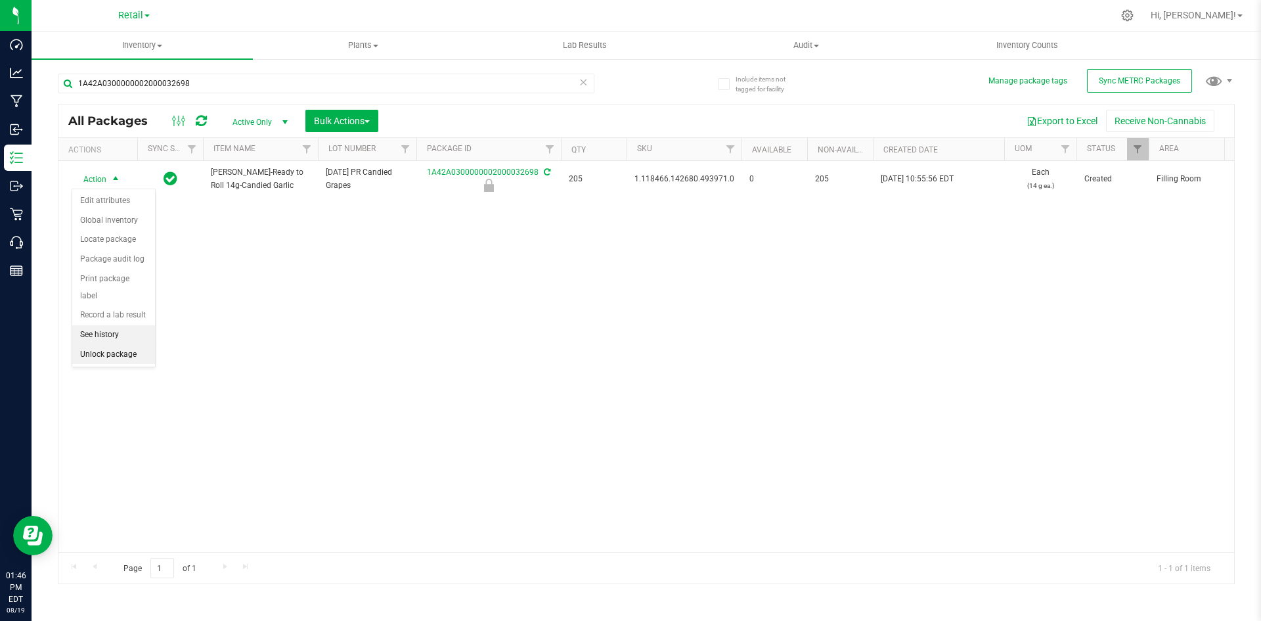
click at [117, 345] on li "Unlock package" at bounding box center [113, 355] width 83 height 20
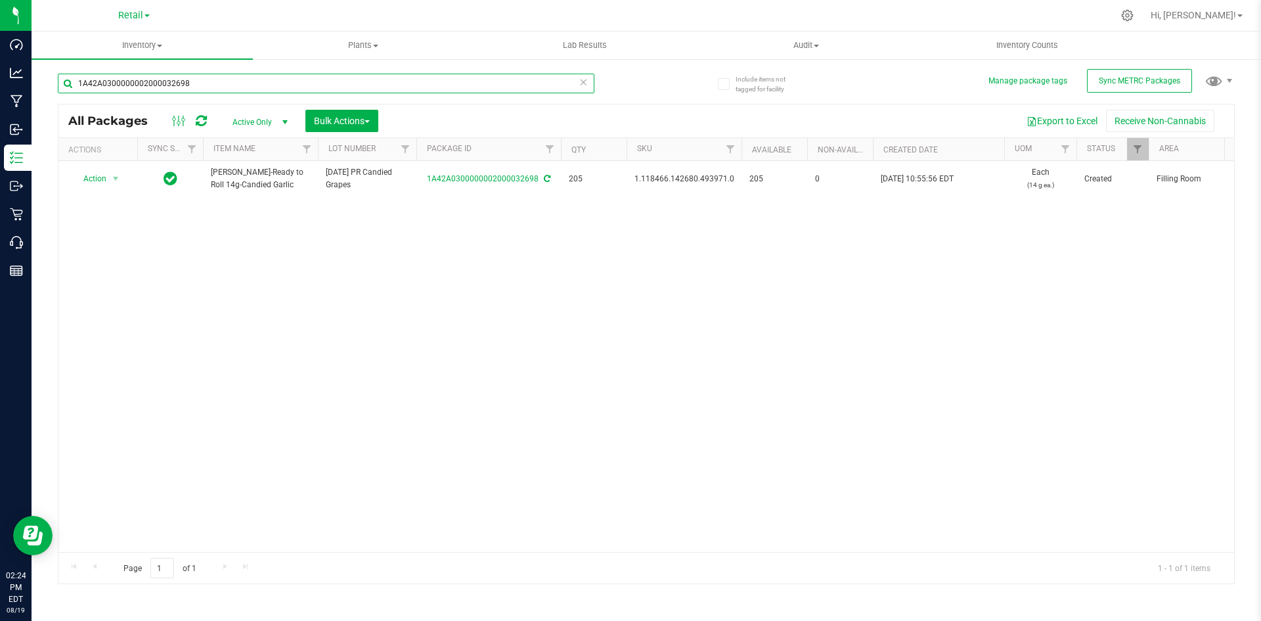
click at [221, 87] on input "1A42A0300000002000032698" at bounding box center [326, 84] width 537 height 20
type input "1A42A0300000002000032486"
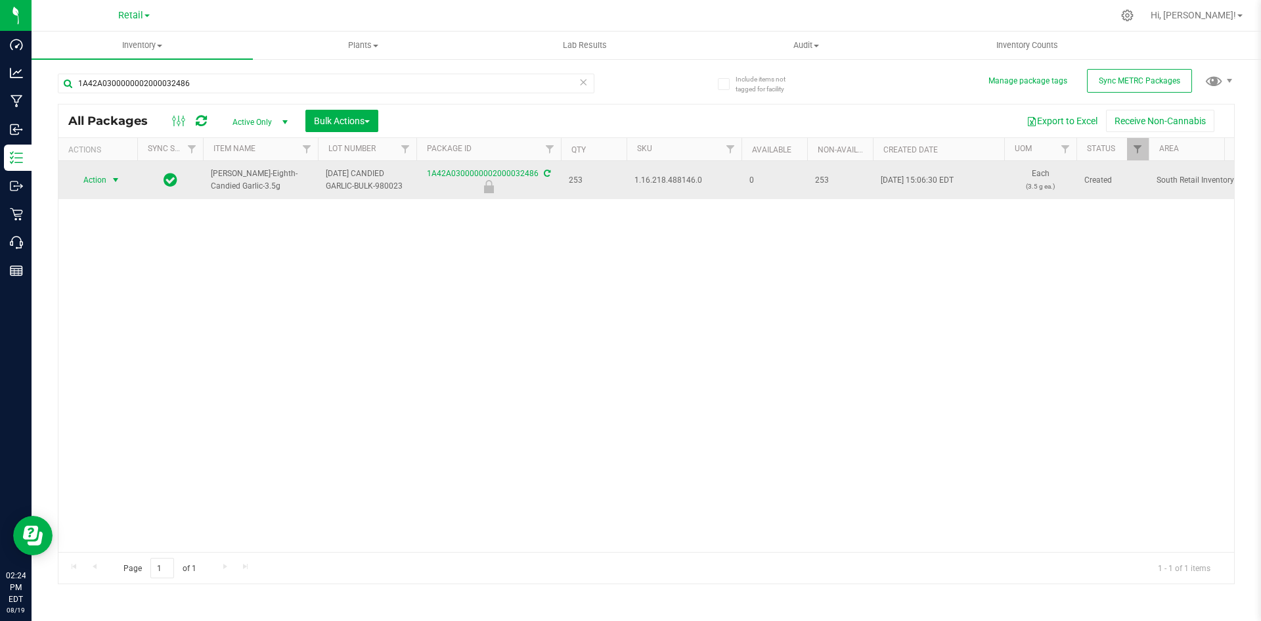
click at [99, 183] on span "Action" at bounding box center [89, 180] width 35 height 18
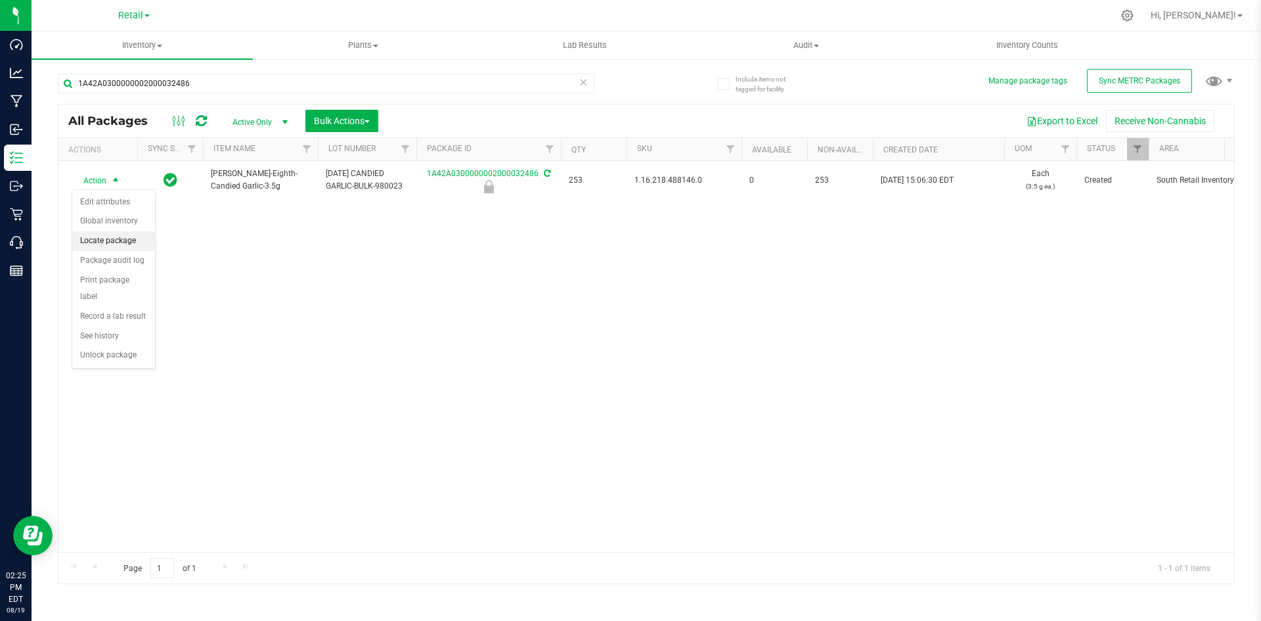
click at [120, 236] on li "Locate package" at bounding box center [113, 241] width 83 height 20
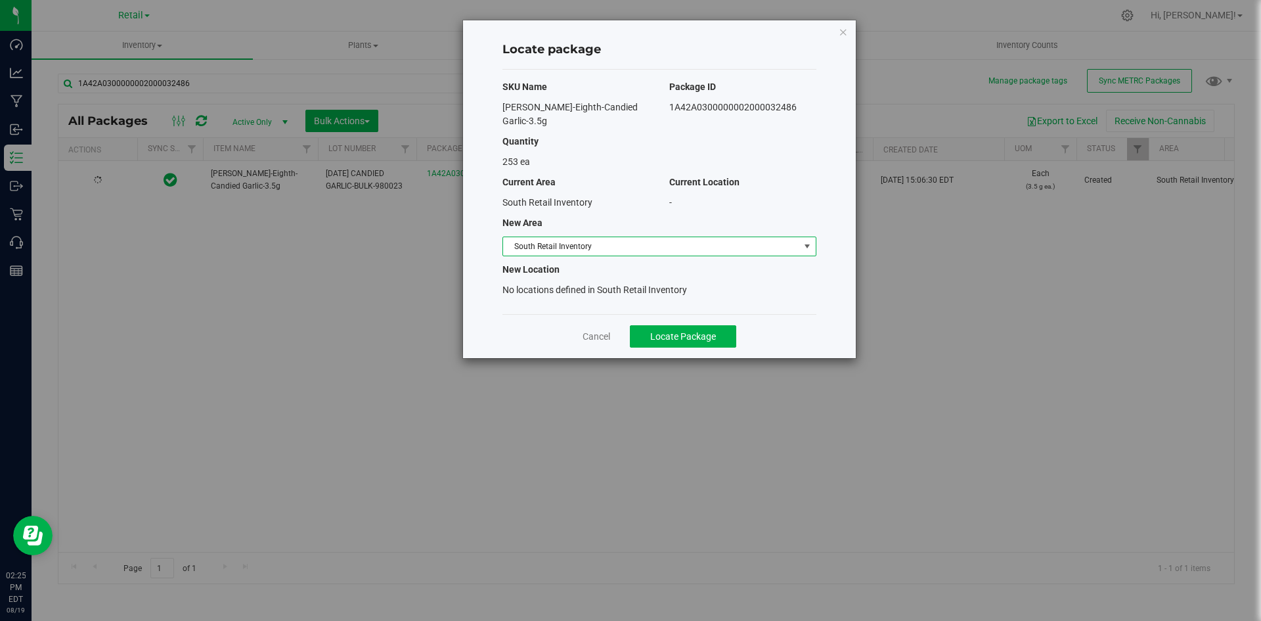
click at [543, 237] on span "South Retail Inventory" at bounding box center [651, 246] width 296 height 18
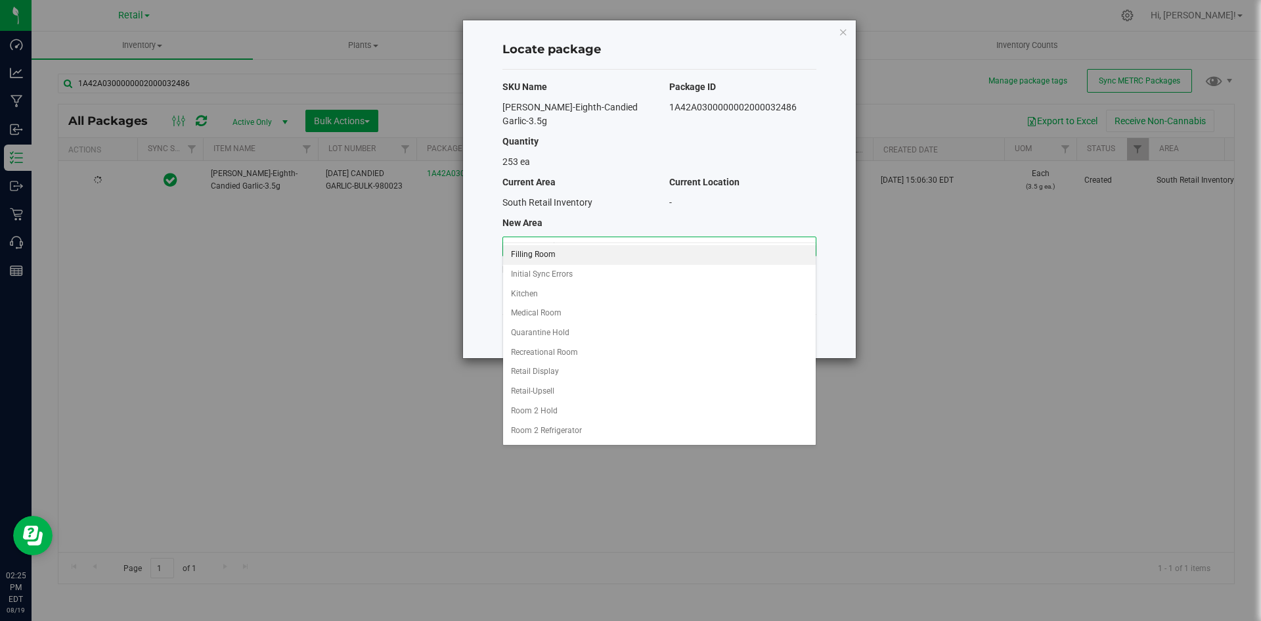
click at [557, 248] on li "Filling Room" at bounding box center [659, 255] width 313 height 20
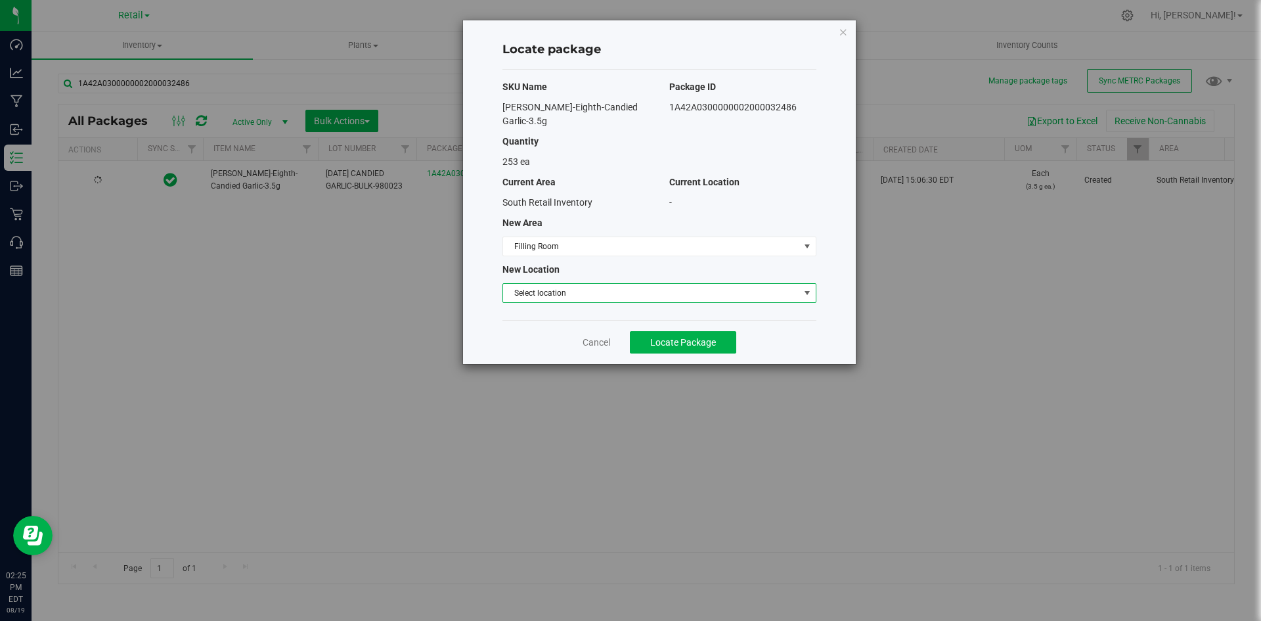
click at [576, 284] on span "Select location" at bounding box center [651, 293] width 296 height 18
click at [583, 299] on li "Filling room" at bounding box center [659, 302] width 313 height 20
click at [652, 337] on span "Locate Package" at bounding box center [683, 342] width 66 height 11
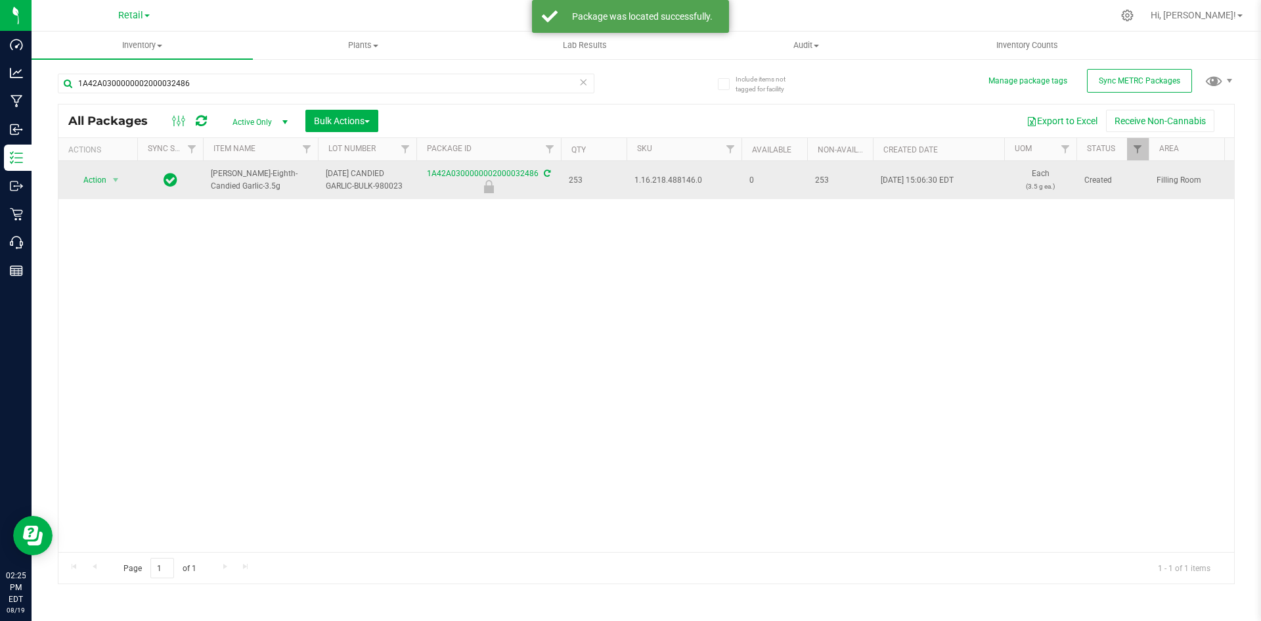
click at [657, 179] on span "1.16.218.488146.0" at bounding box center [683, 180] width 99 height 12
copy span "1.16.218.488146.0"
click at [99, 174] on span "Action" at bounding box center [89, 180] width 35 height 18
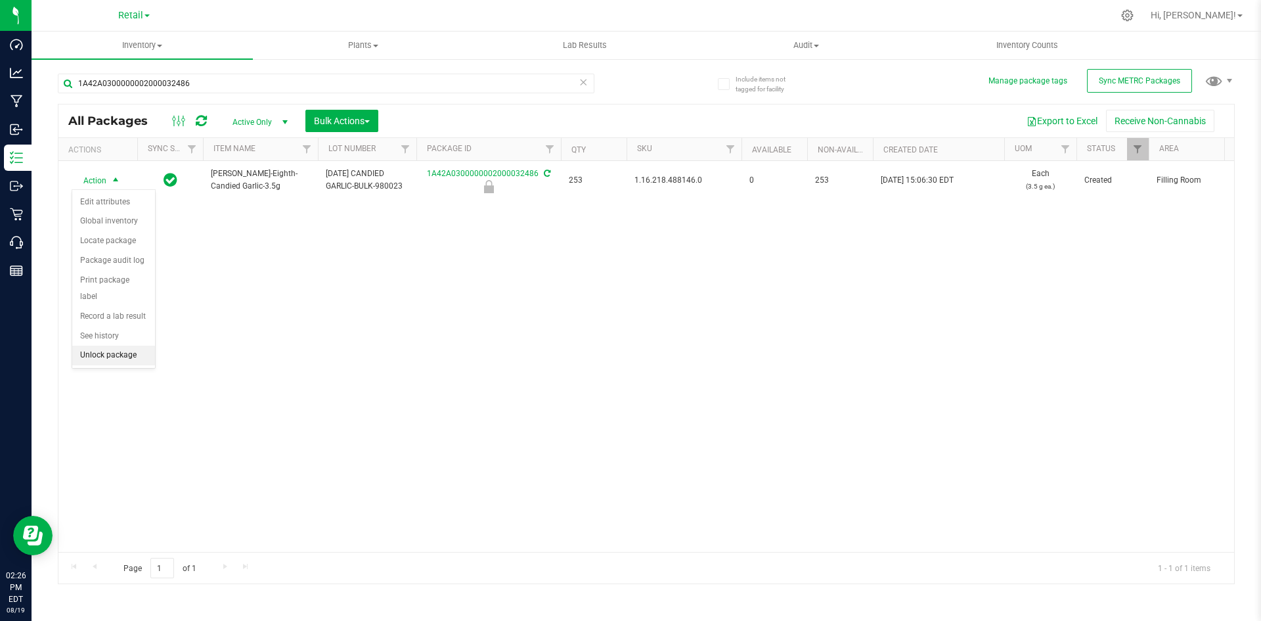
click at [110, 345] on li "Unlock package" at bounding box center [113, 355] width 83 height 20
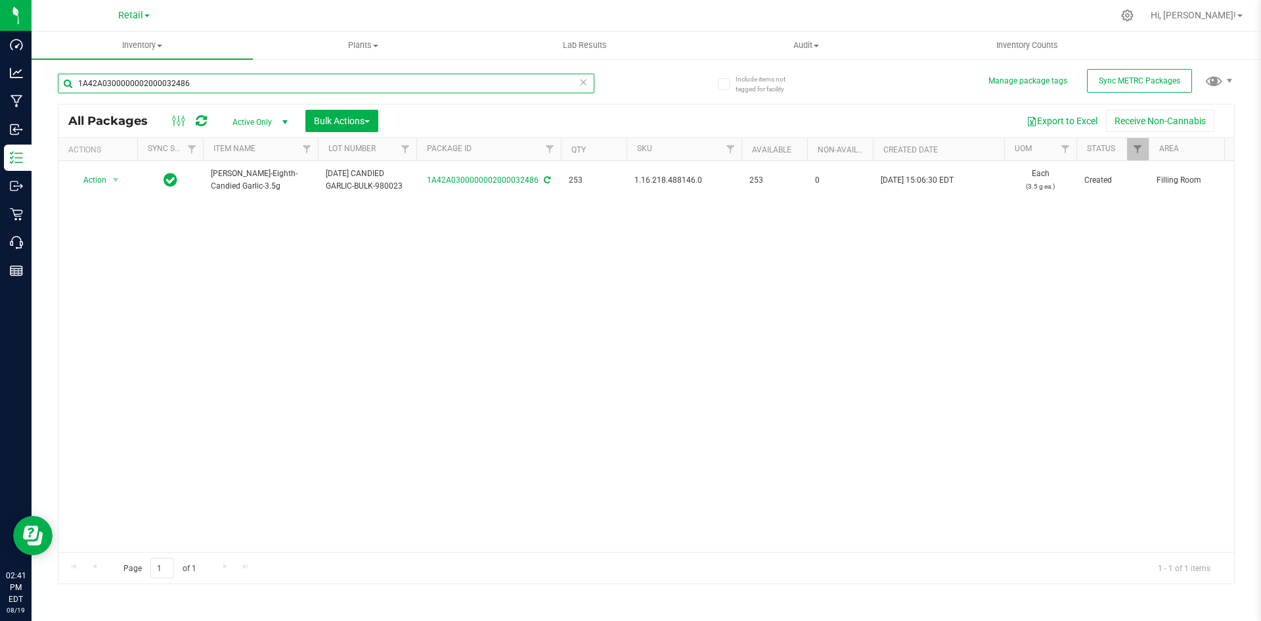
click at [228, 87] on input "1A42A0300000002000032486" at bounding box center [326, 84] width 537 height 20
type input "1A42A0300000002000032555"
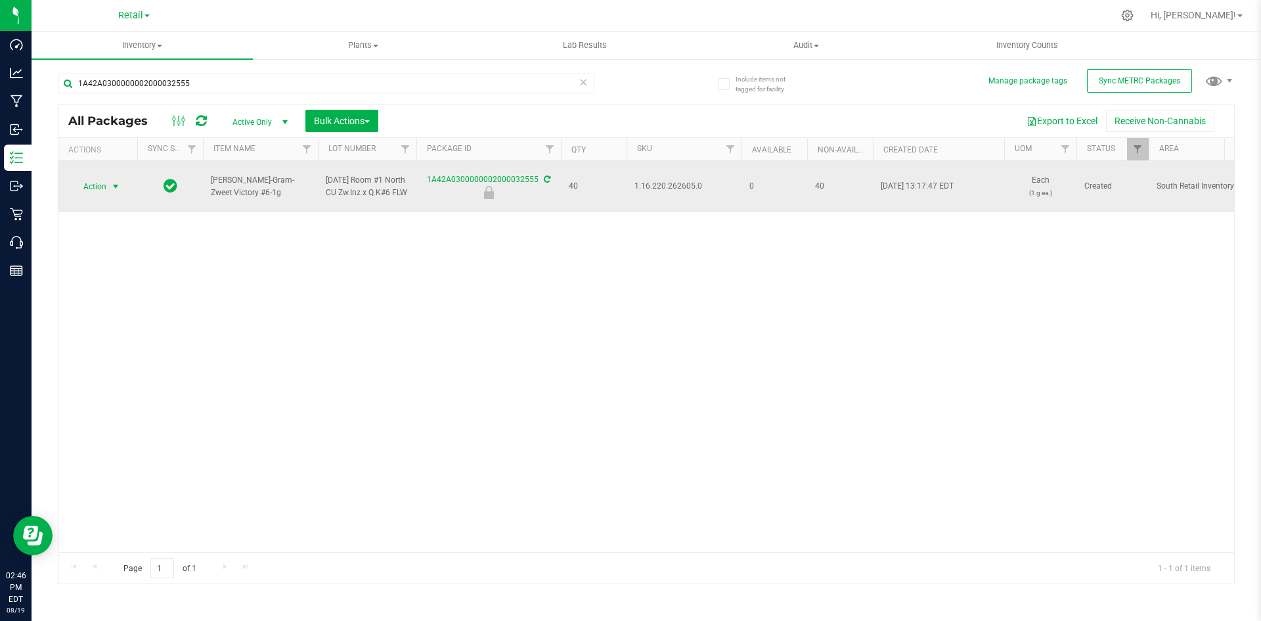
click at [91, 188] on span "Action" at bounding box center [89, 186] width 35 height 18
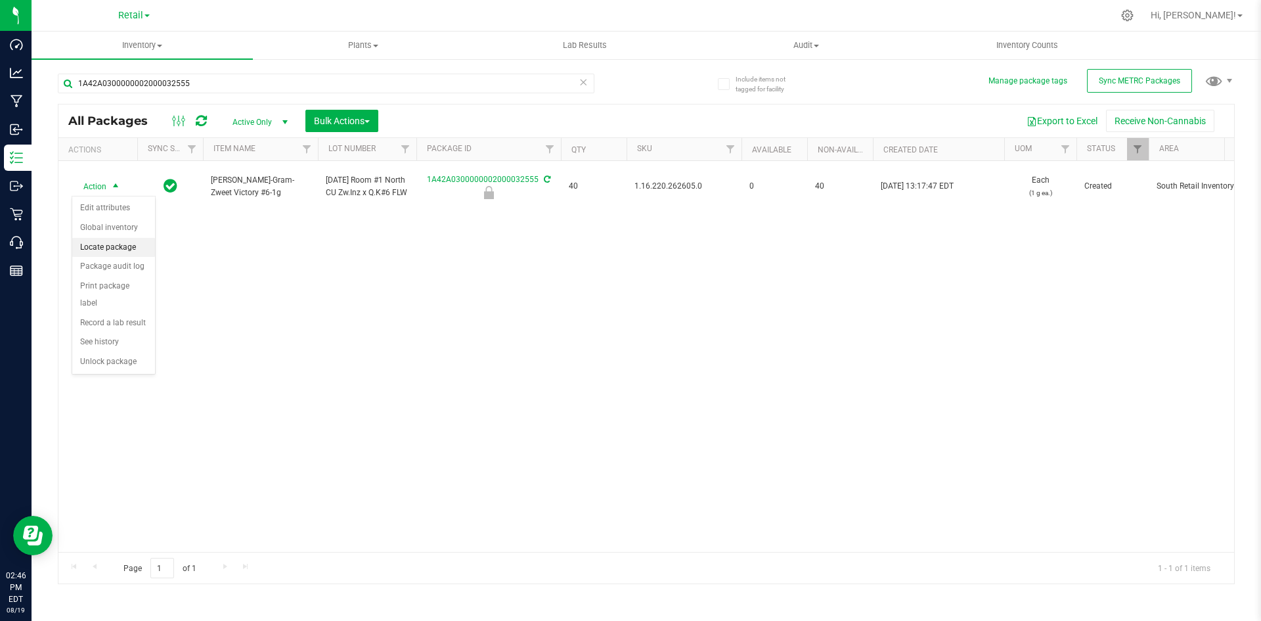
click at [109, 246] on li "Locate package" at bounding box center [113, 248] width 83 height 20
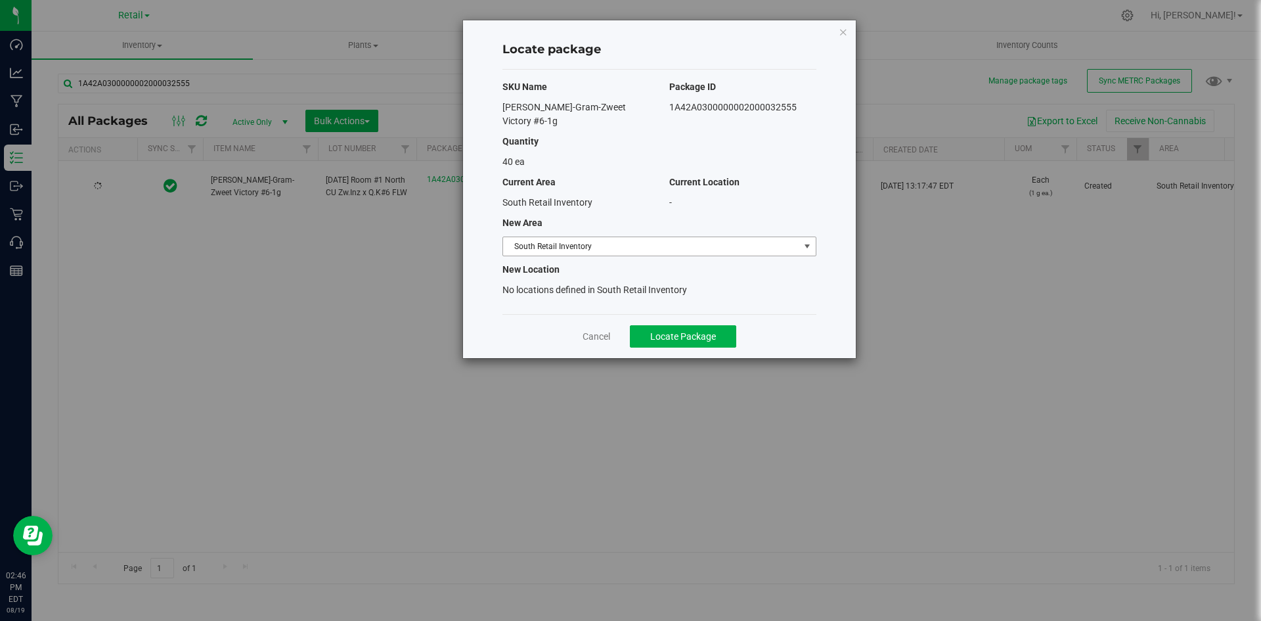
click at [684, 238] on span "South Retail Inventory" at bounding box center [651, 246] width 296 height 18
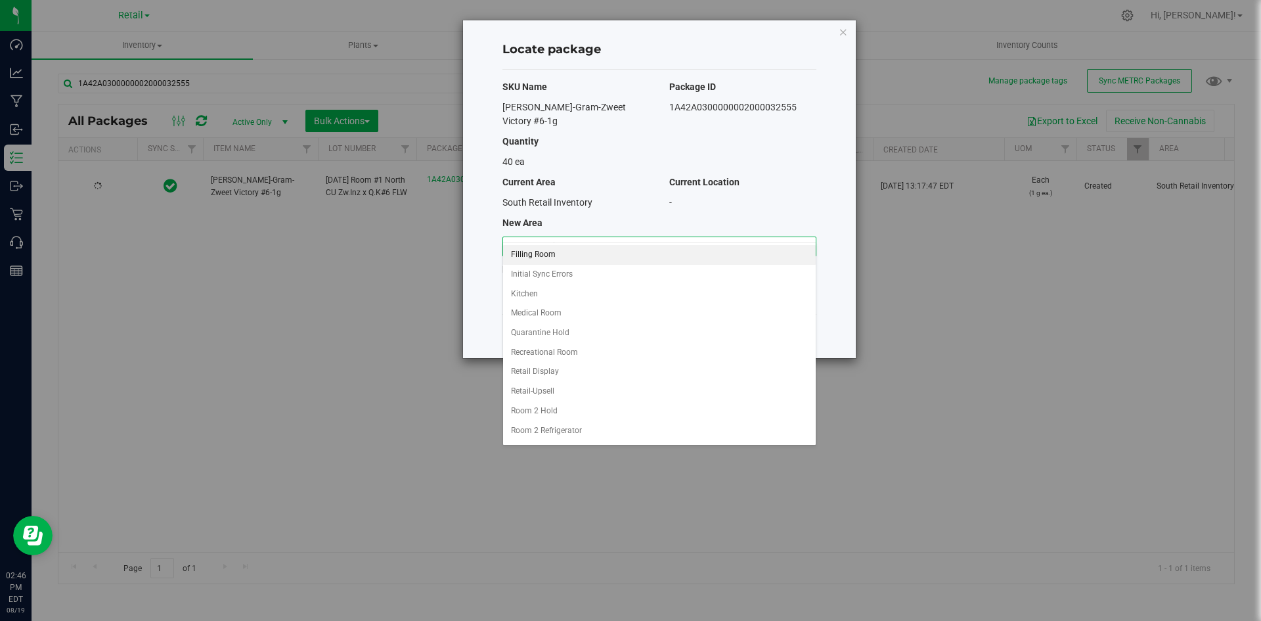
click at [546, 259] on li "Filling Room" at bounding box center [659, 255] width 313 height 20
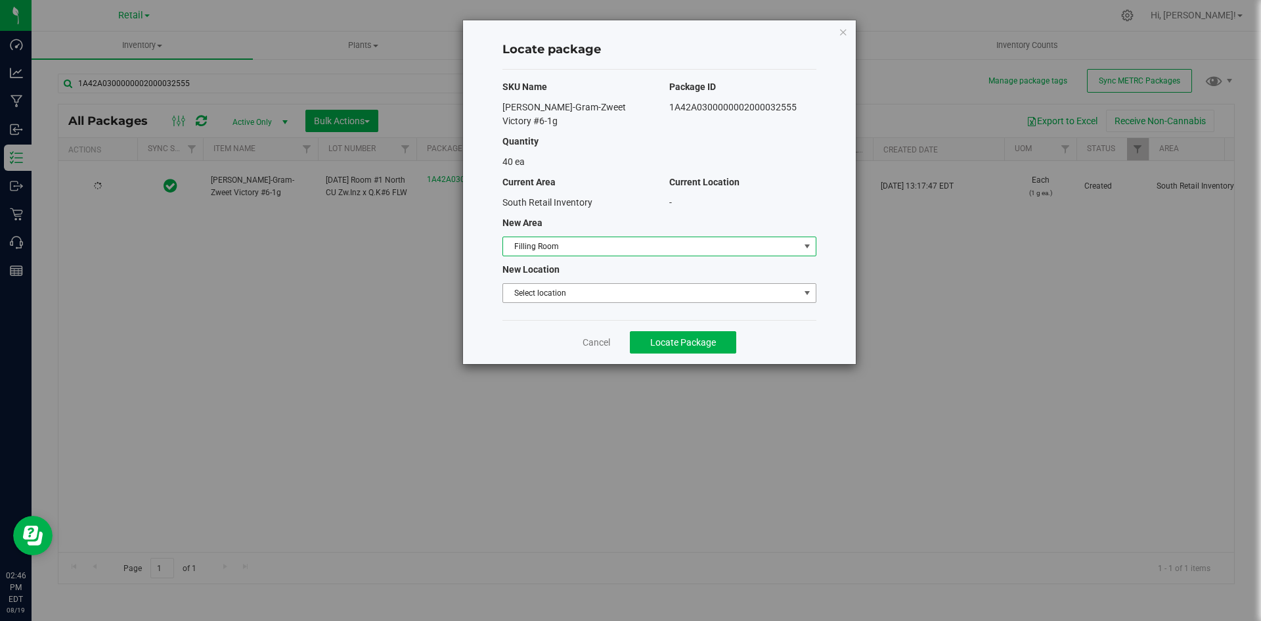
click at [575, 284] on span "Select location" at bounding box center [651, 293] width 296 height 18
click at [569, 297] on li "Filling room" at bounding box center [659, 302] width 313 height 20
click at [649, 331] on button "Locate Package" at bounding box center [683, 342] width 106 height 22
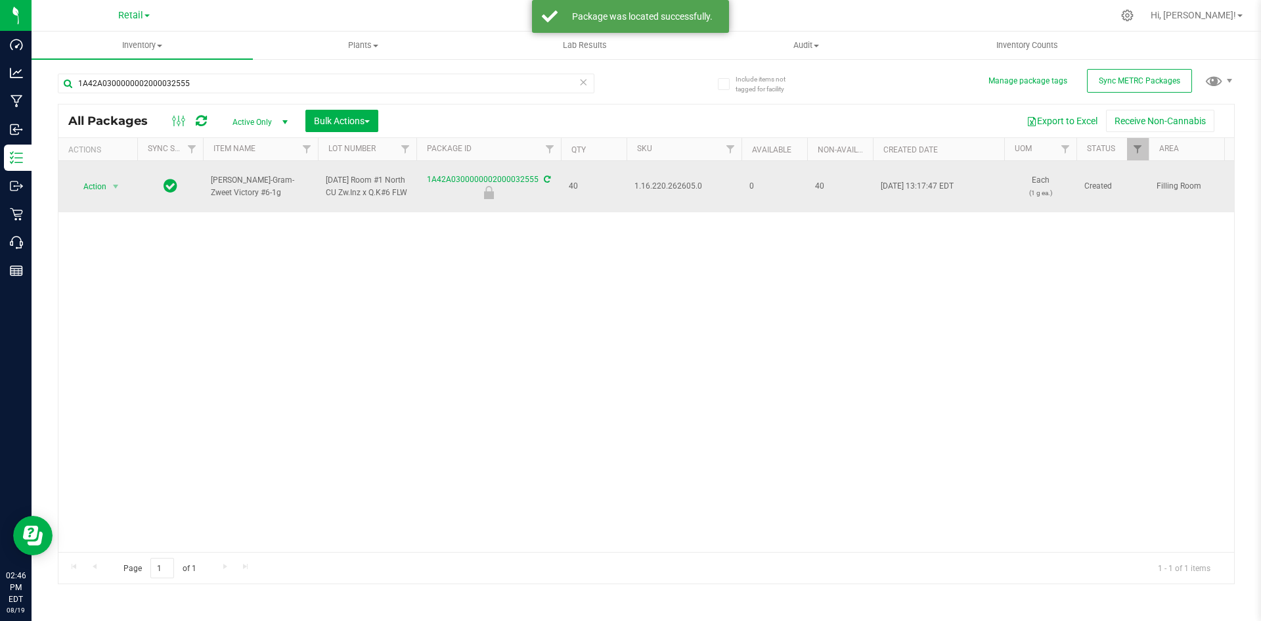
click at [691, 187] on span "1.16.220.262605.0" at bounding box center [683, 186] width 99 height 12
copy span "1.16.220.262605.0"
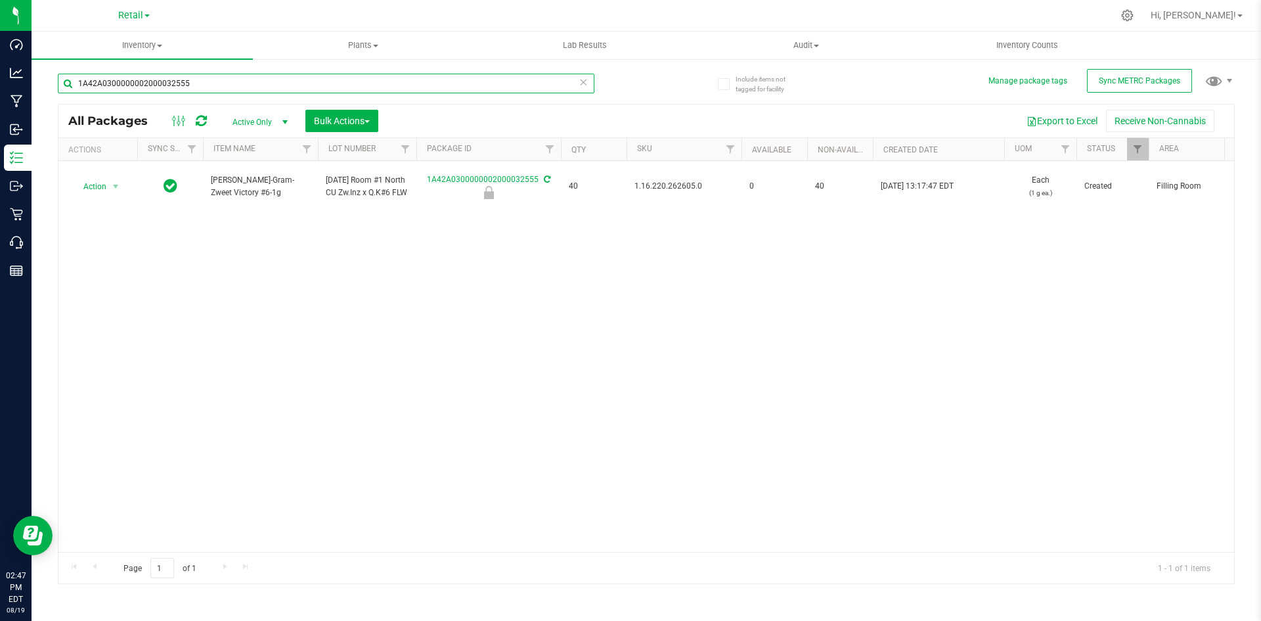
click at [200, 88] on input "1A42A0300000002000032555" at bounding box center [326, 84] width 537 height 20
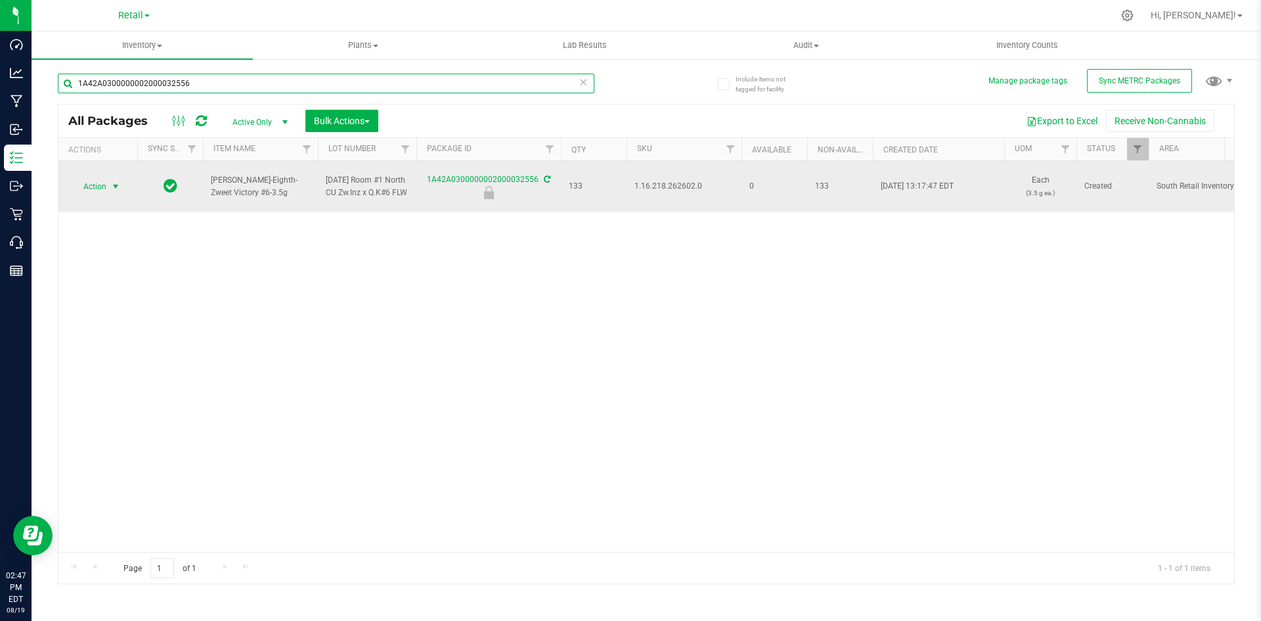
type input "1A42A0300000002000032556"
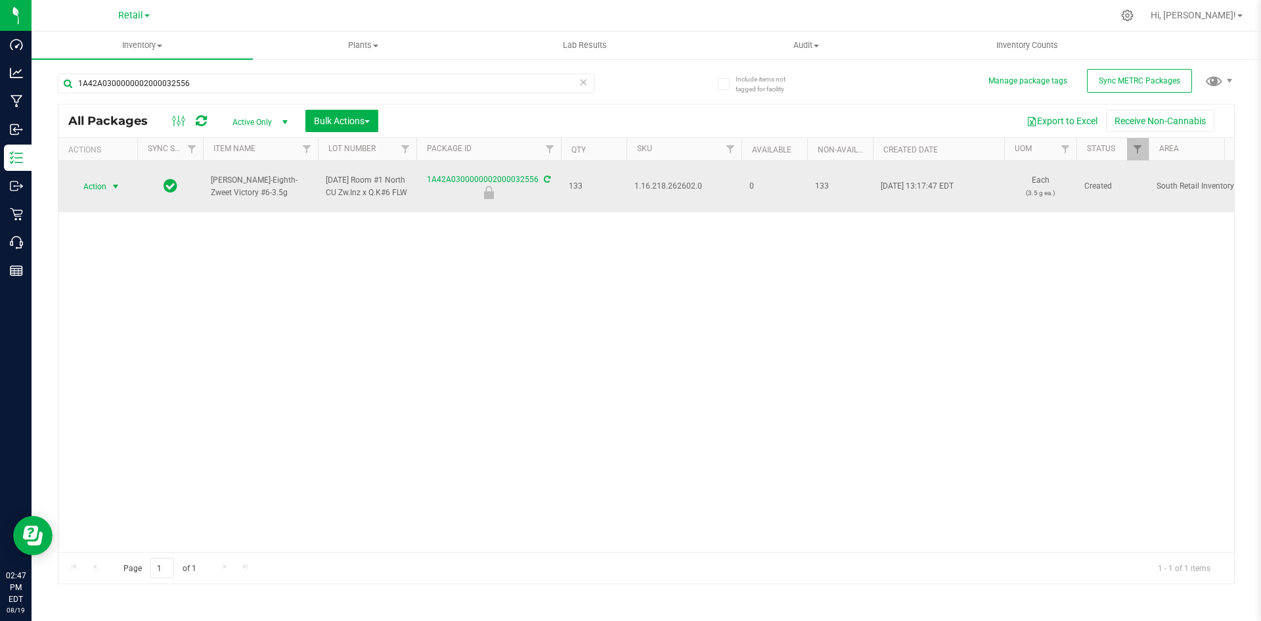
click at [108, 187] on span "select" at bounding box center [116, 186] width 16 height 18
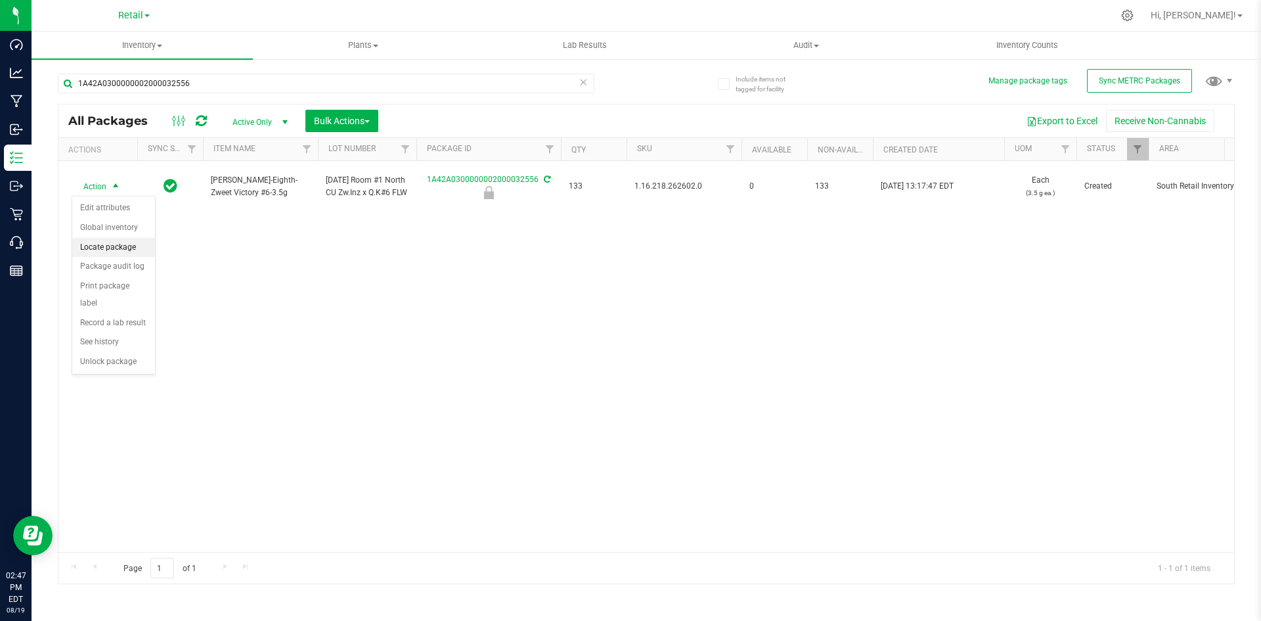
click at [108, 248] on li "Locate package" at bounding box center [113, 248] width 83 height 20
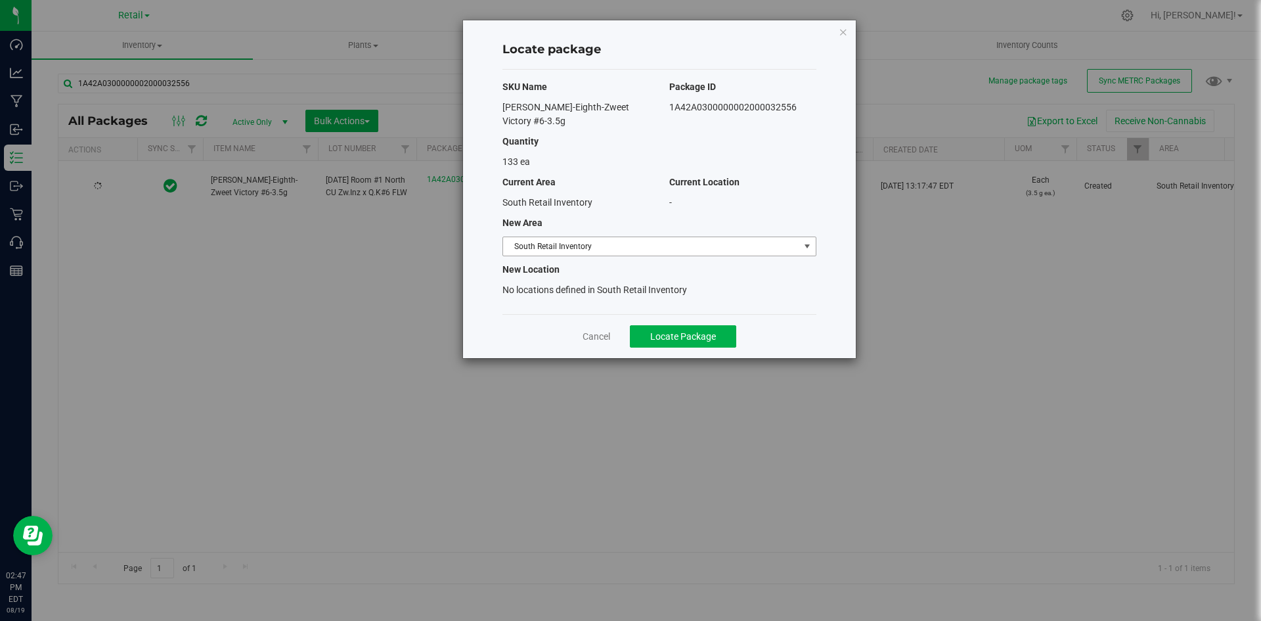
click at [586, 237] on span "South Retail Inventory" at bounding box center [651, 246] width 296 height 18
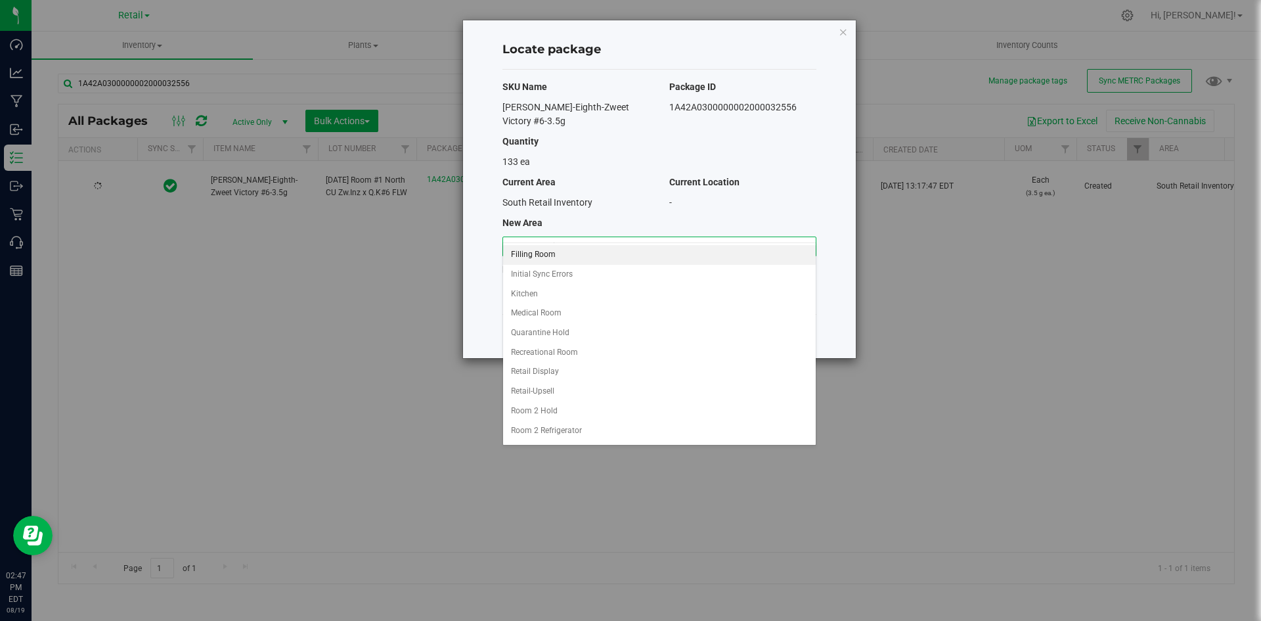
click at [549, 256] on li "Filling Room" at bounding box center [659, 255] width 313 height 20
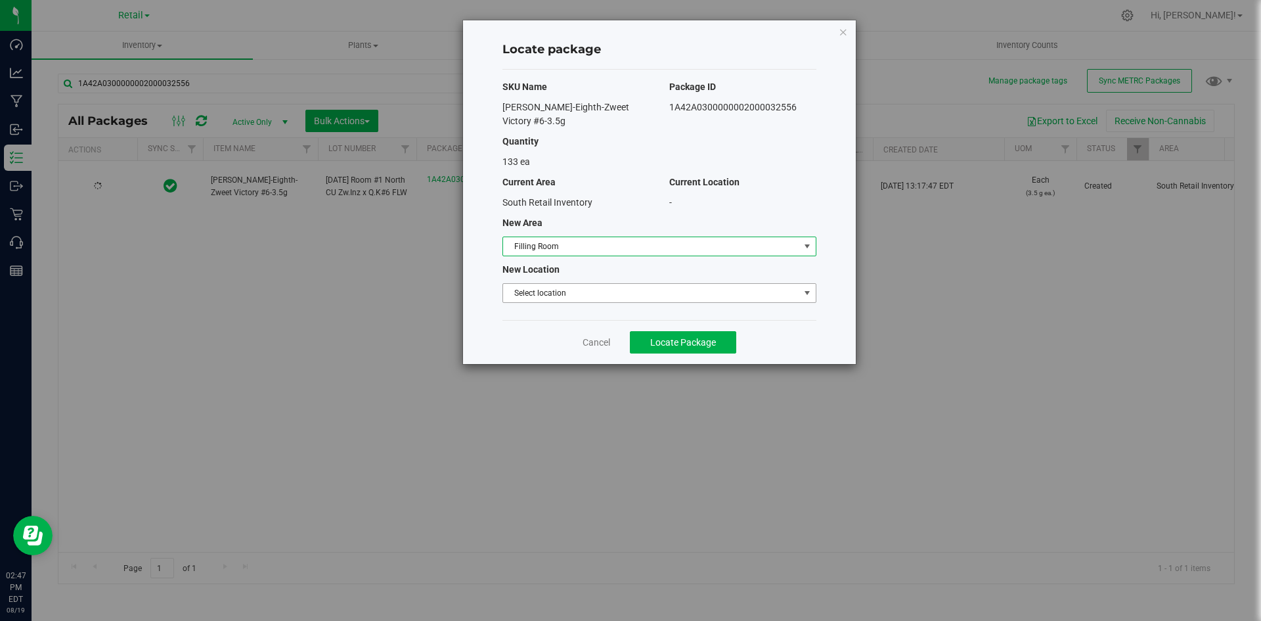
click at [542, 284] on span "Select location" at bounding box center [651, 293] width 296 height 18
click at [538, 296] on li "Filling room" at bounding box center [659, 302] width 313 height 20
click at [644, 331] on button "Locate Package" at bounding box center [683, 342] width 106 height 22
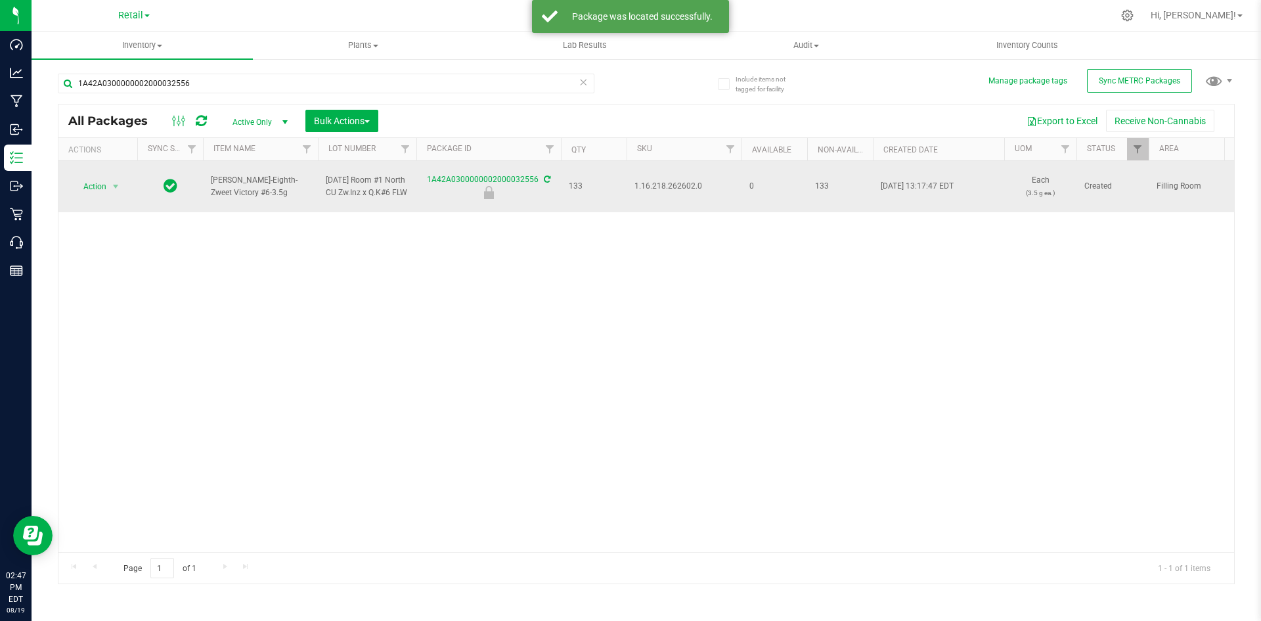
click at [641, 187] on span "1.16.218.262602.0" at bounding box center [683, 186] width 99 height 12
copy span "1.16.218.262602.0"
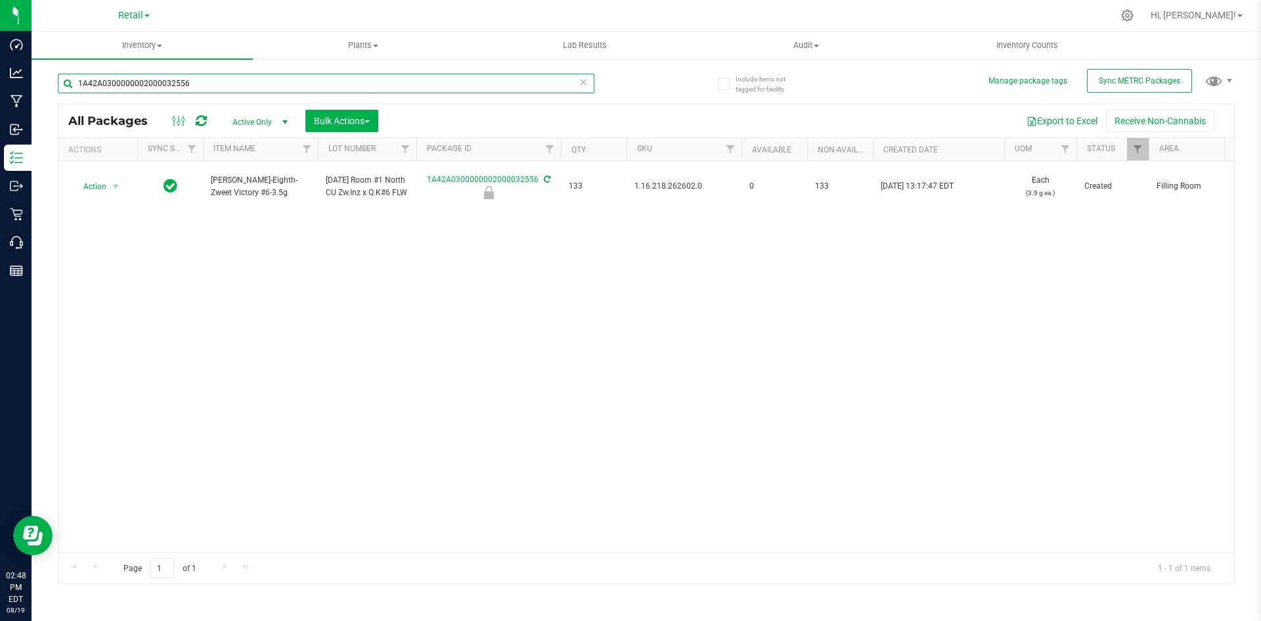
click at [307, 85] on input "1A42A0300000002000032556" at bounding box center [326, 84] width 537 height 20
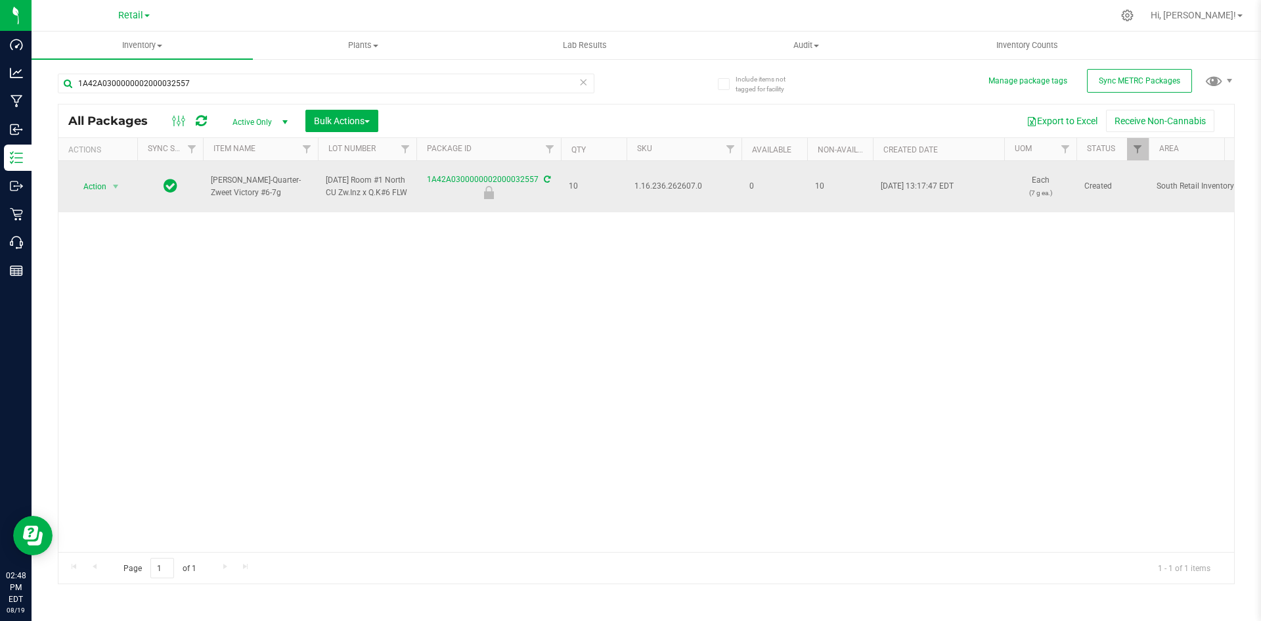
click at [674, 188] on span "1.16.236.262607.0" at bounding box center [683, 186] width 99 height 12
copy span "1.16.236.262607.0"
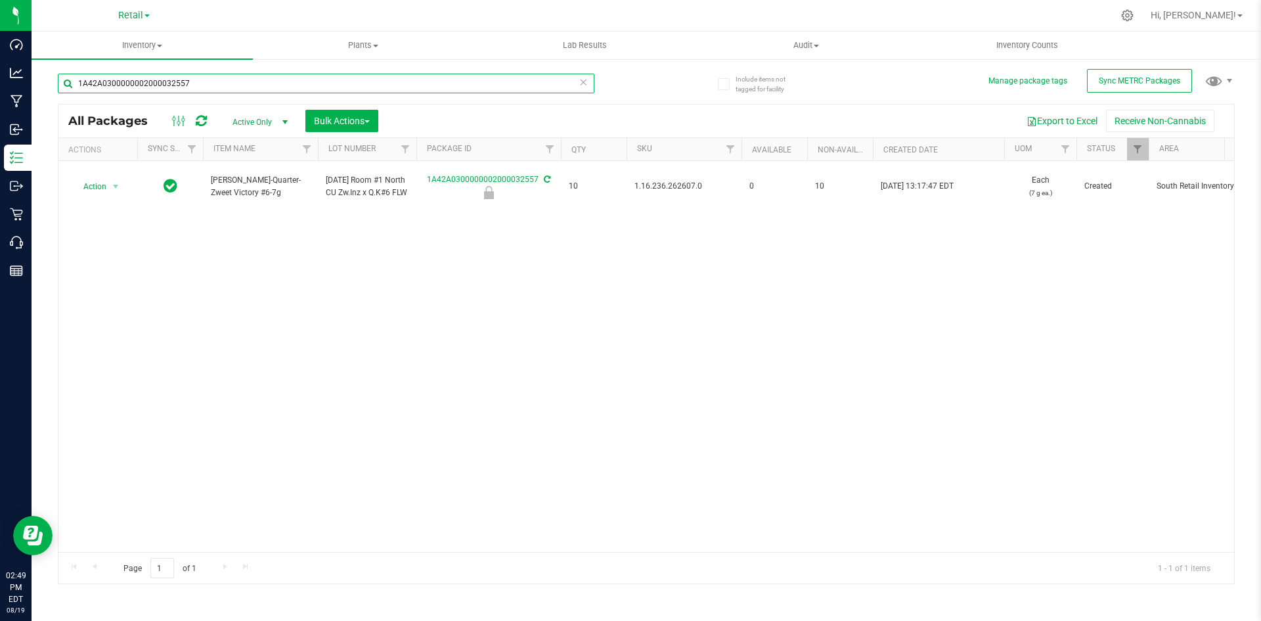
click at [218, 89] on input "1A42A0300000002000032557" at bounding box center [326, 84] width 537 height 20
click at [244, 88] on input "1A42A0300000002000032355" at bounding box center [326, 84] width 537 height 20
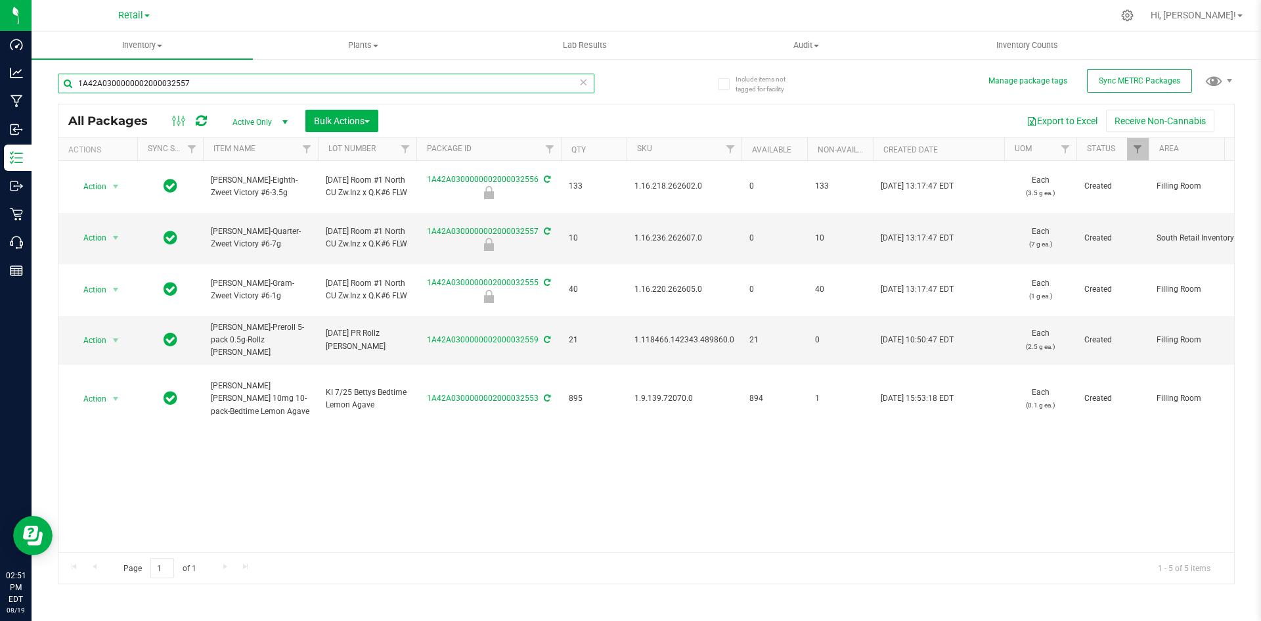
type input "1A42A0300000002000032557"
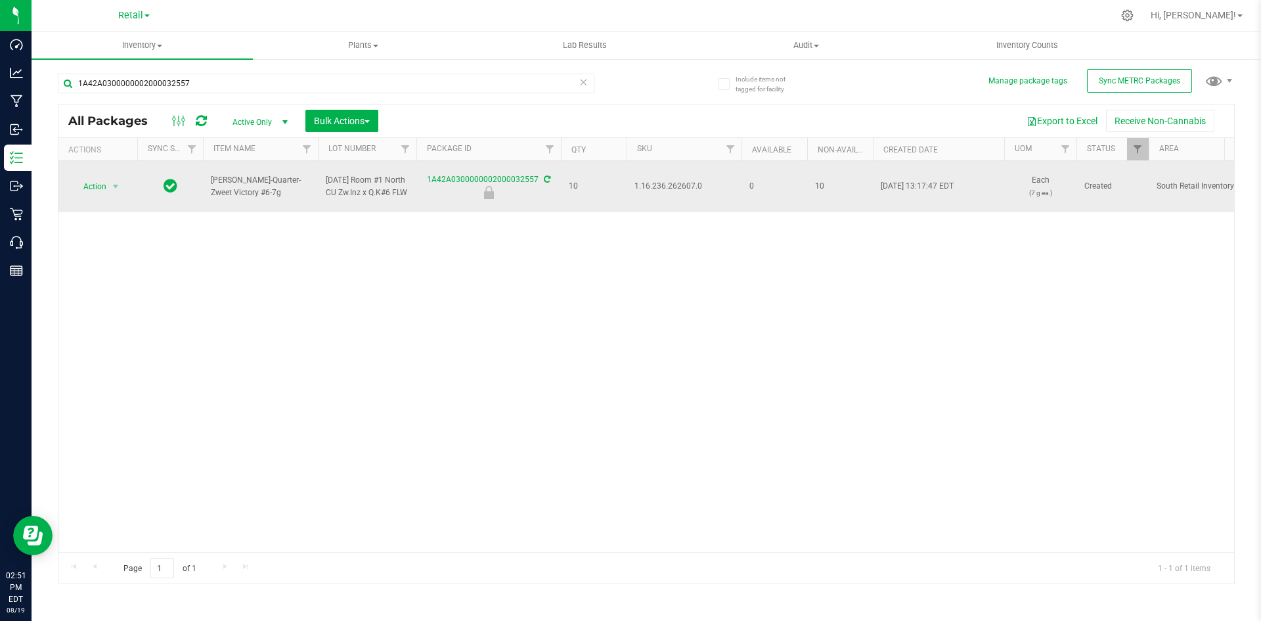
click at [654, 187] on span "1.16.236.262607.0" at bounding box center [683, 186] width 99 height 12
copy span "1.16.236.262607.0"
click at [87, 184] on span "Action" at bounding box center [89, 186] width 35 height 18
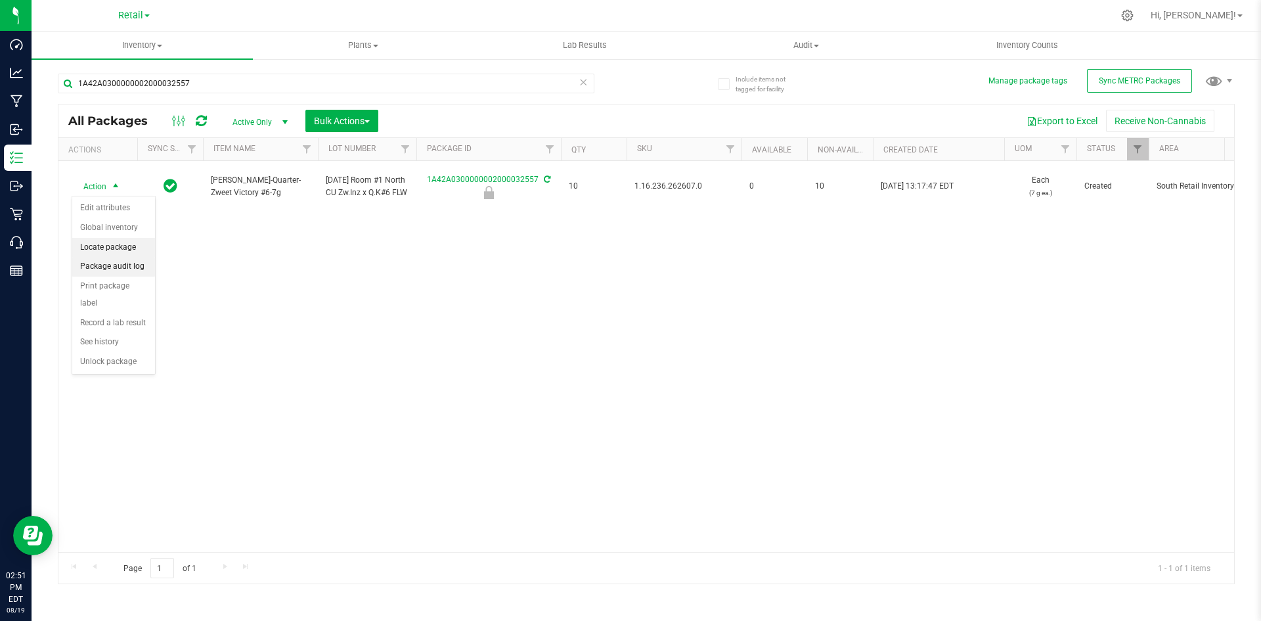
click at [110, 250] on li "Locate package" at bounding box center [113, 248] width 83 height 20
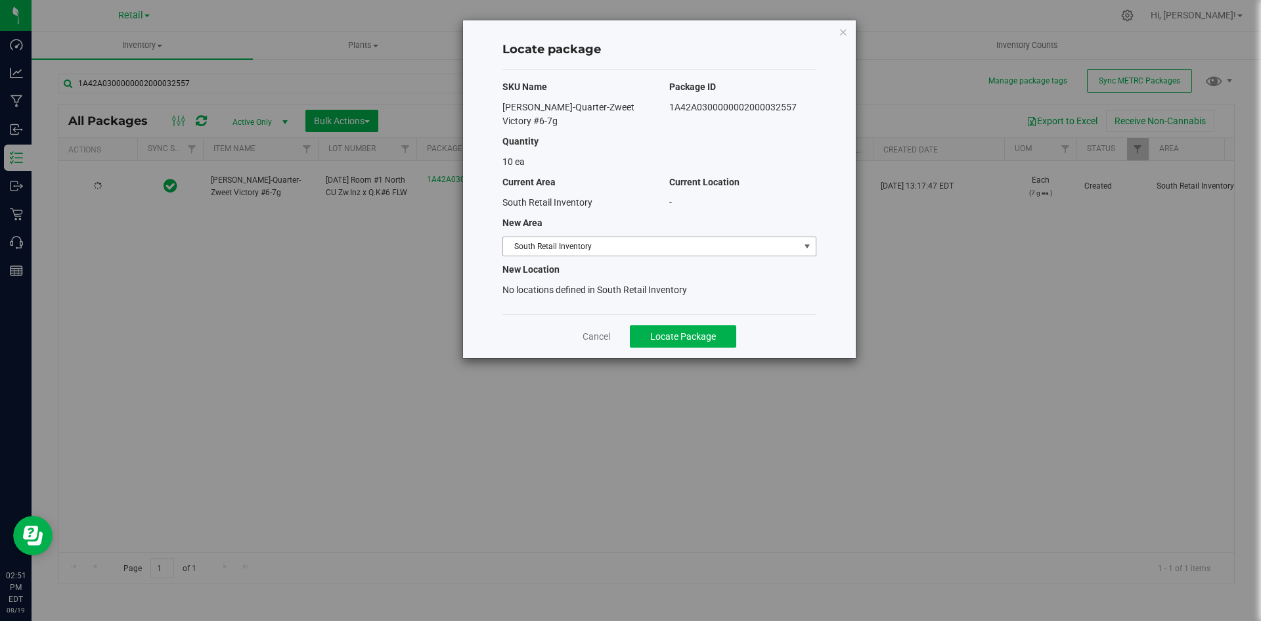
click at [581, 237] on span "South Retail Inventory" at bounding box center [651, 246] width 296 height 18
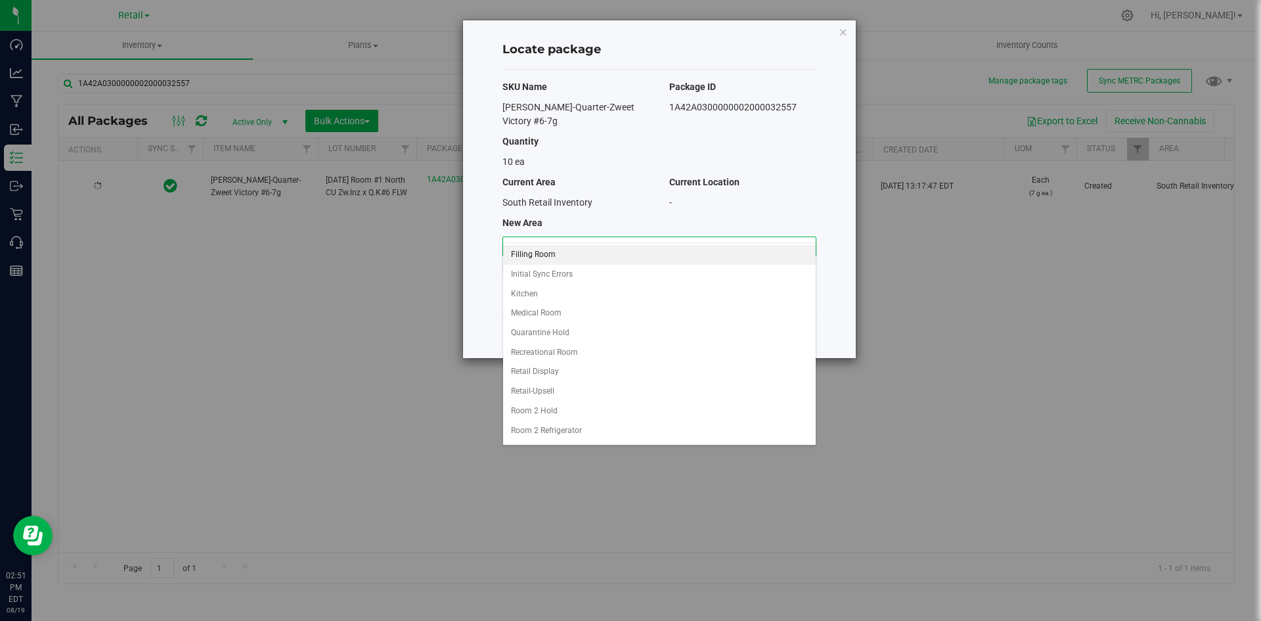
click at [561, 259] on li "Filling Room" at bounding box center [659, 255] width 313 height 20
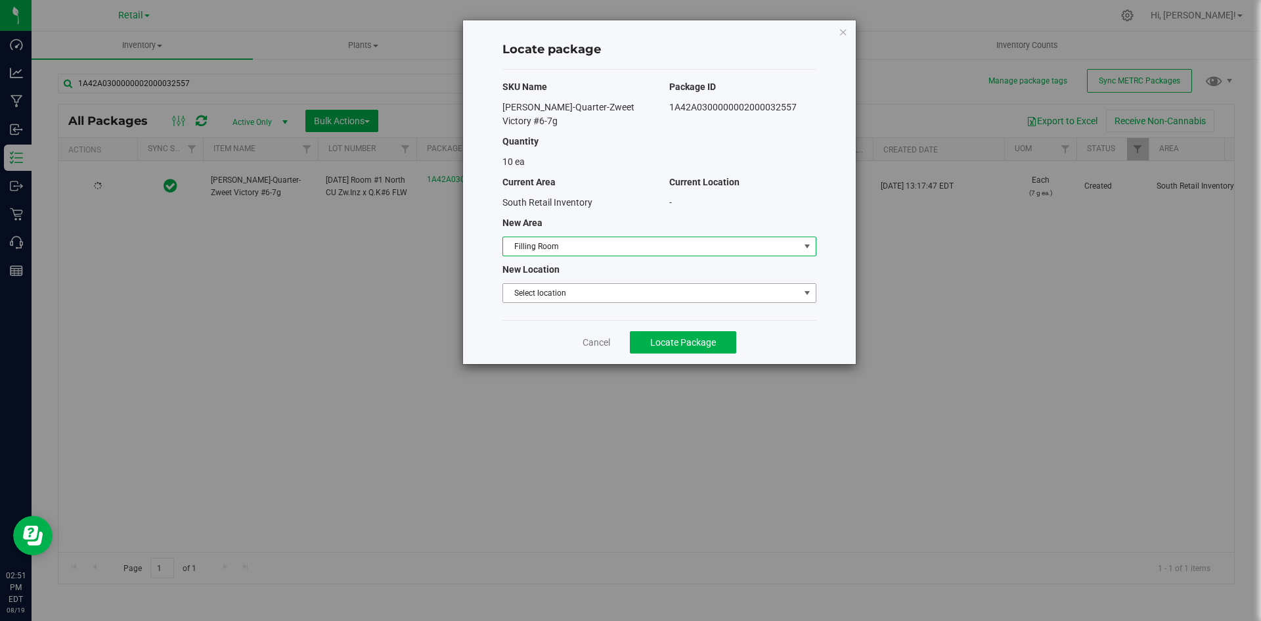
click at [562, 284] on span "Select location" at bounding box center [651, 293] width 296 height 18
click at [569, 300] on li "Filling room" at bounding box center [659, 302] width 313 height 20
click at [648, 331] on button "Locate Package" at bounding box center [683, 342] width 106 height 22
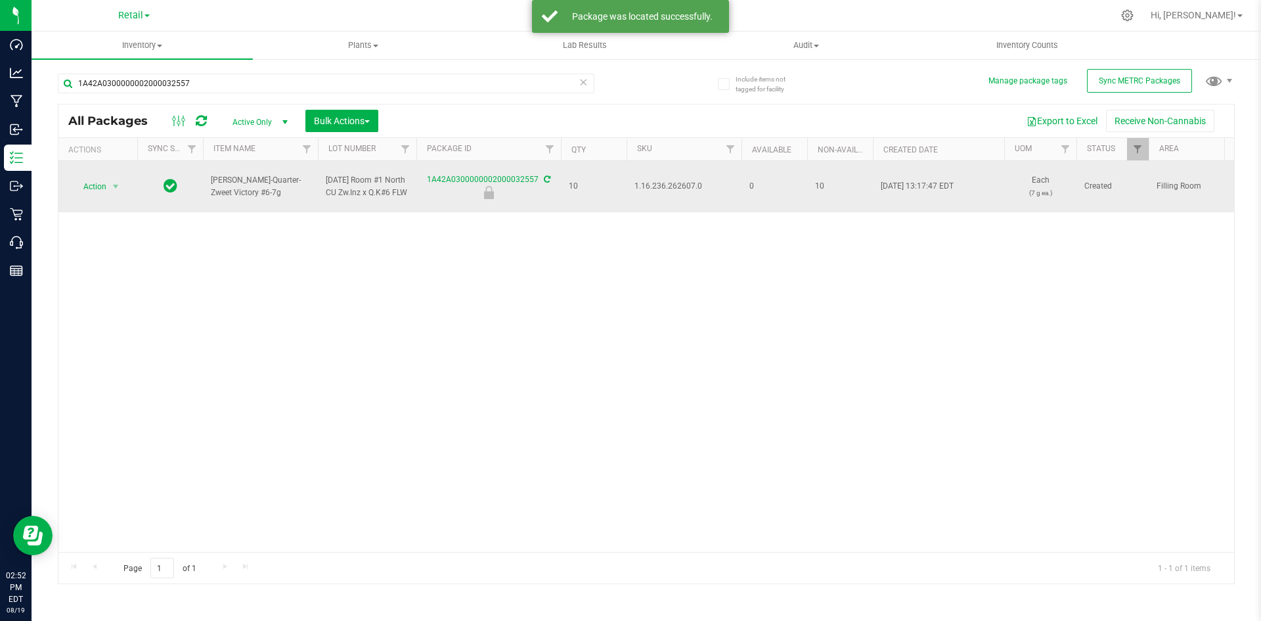
click at [109, 183] on span "select" at bounding box center [116, 186] width 16 height 18
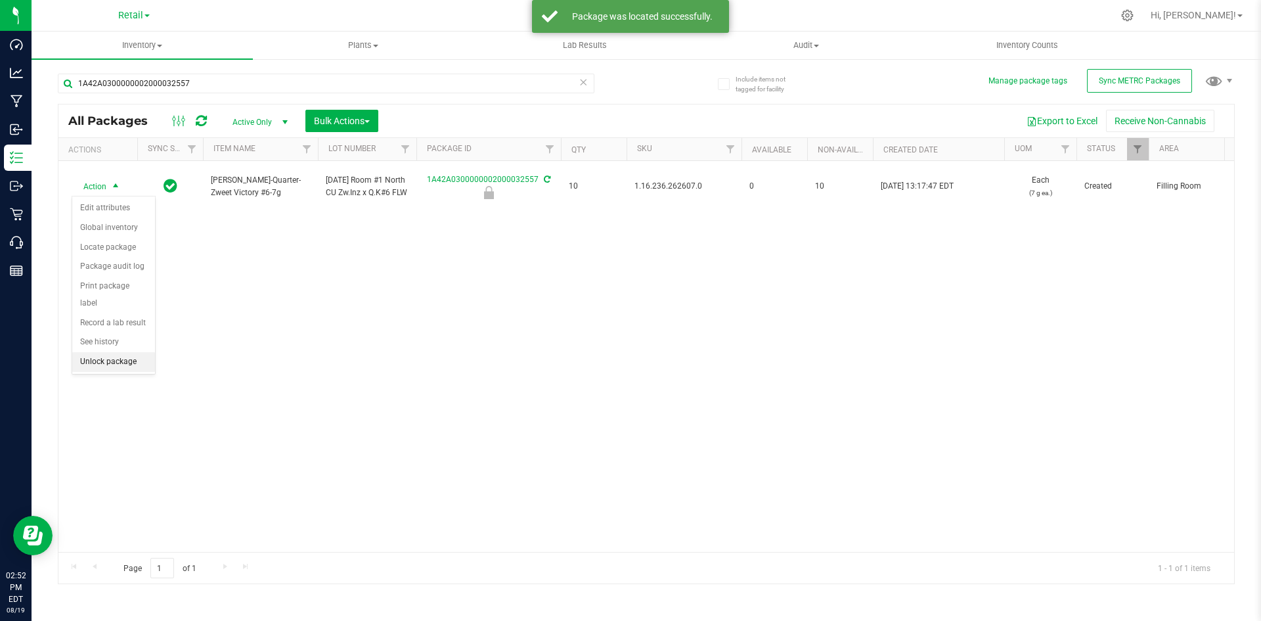
click at [111, 352] on li "Unlock package" at bounding box center [113, 362] width 83 height 20
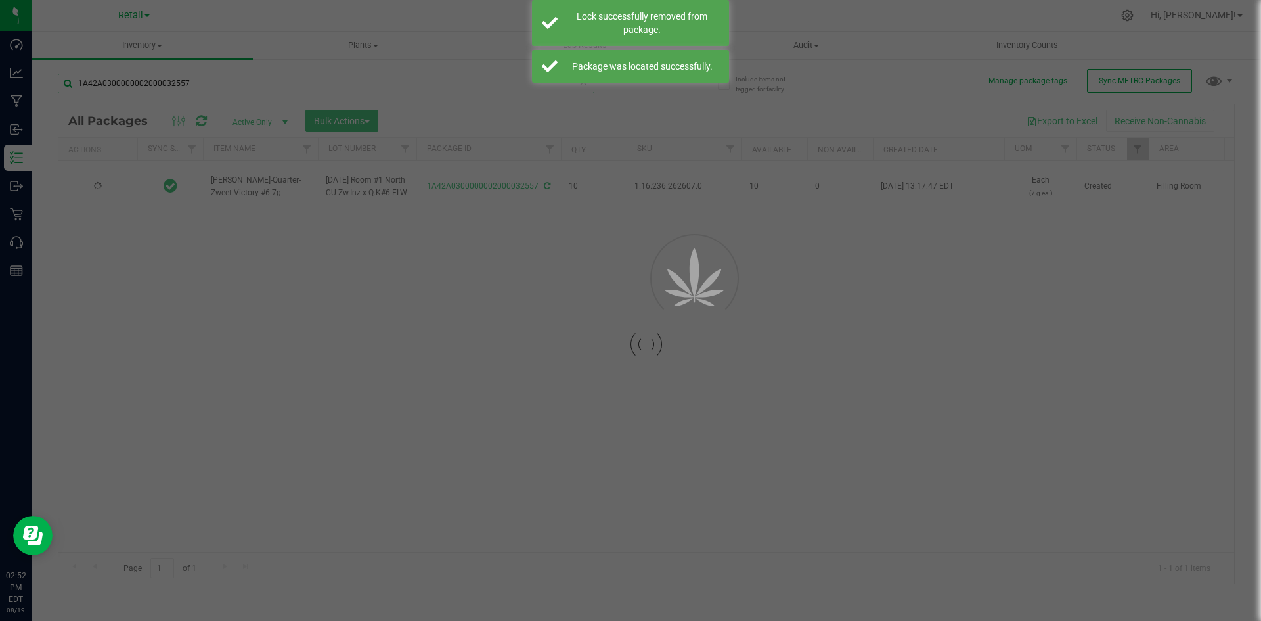
click at [200, 81] on input "1A42A0300000002000032557" at bounding box center [326, 84] width 537 height 20
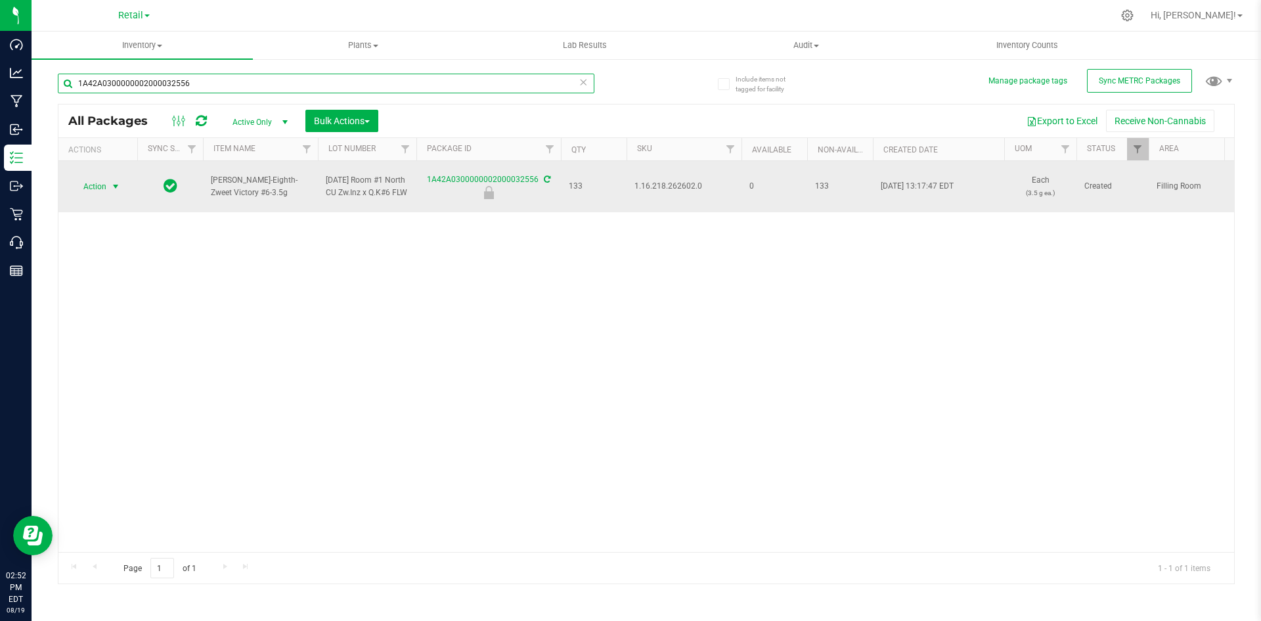
type input "1A42A0300000002000032556"
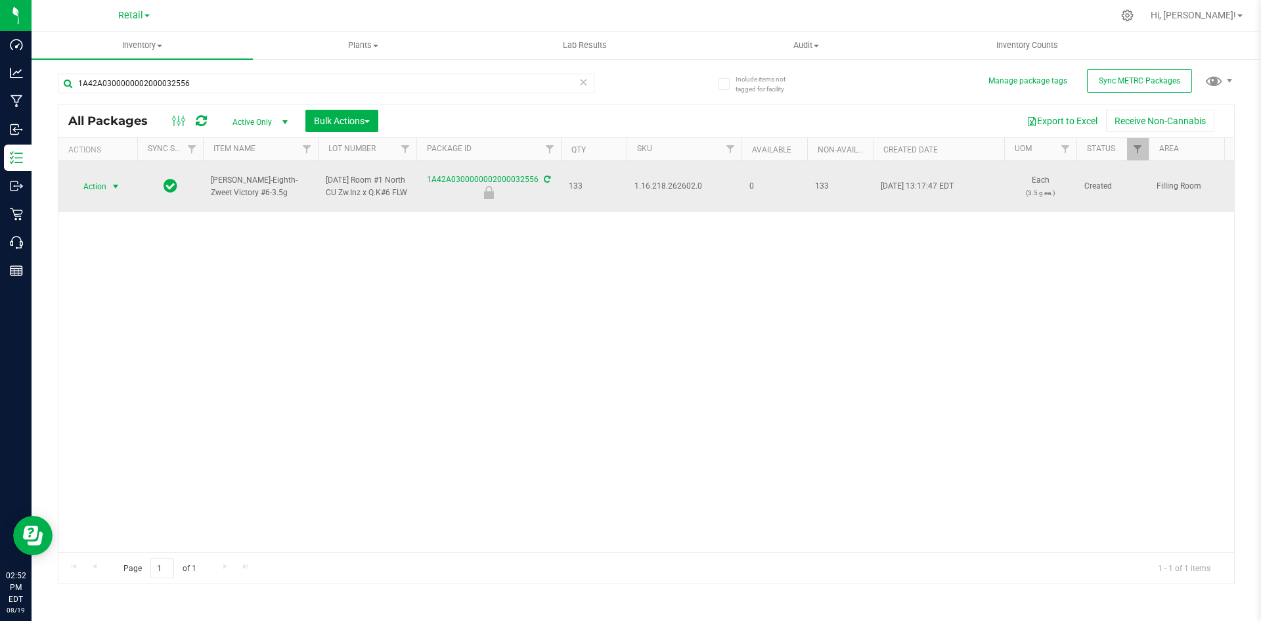
click at [108, 190] on span "select" at bounding box center [116, 186] width 16 height 18
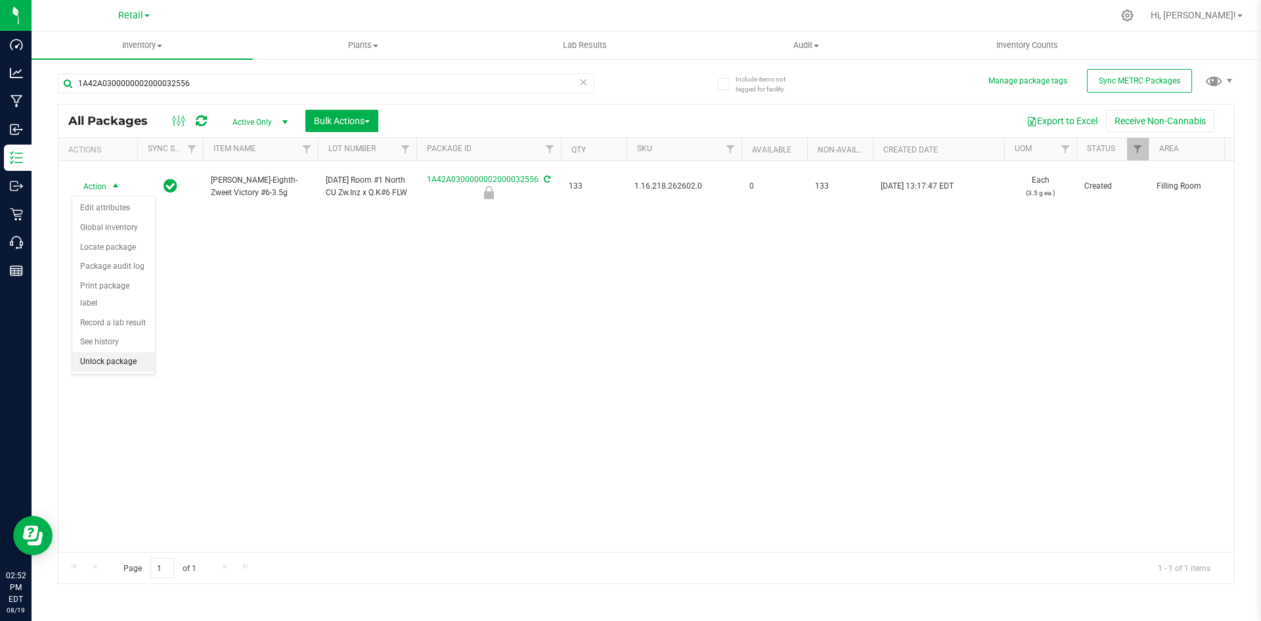
click at [132, 352] on li "Unlock package" at bounding box center [113, 362] width 83 height 20
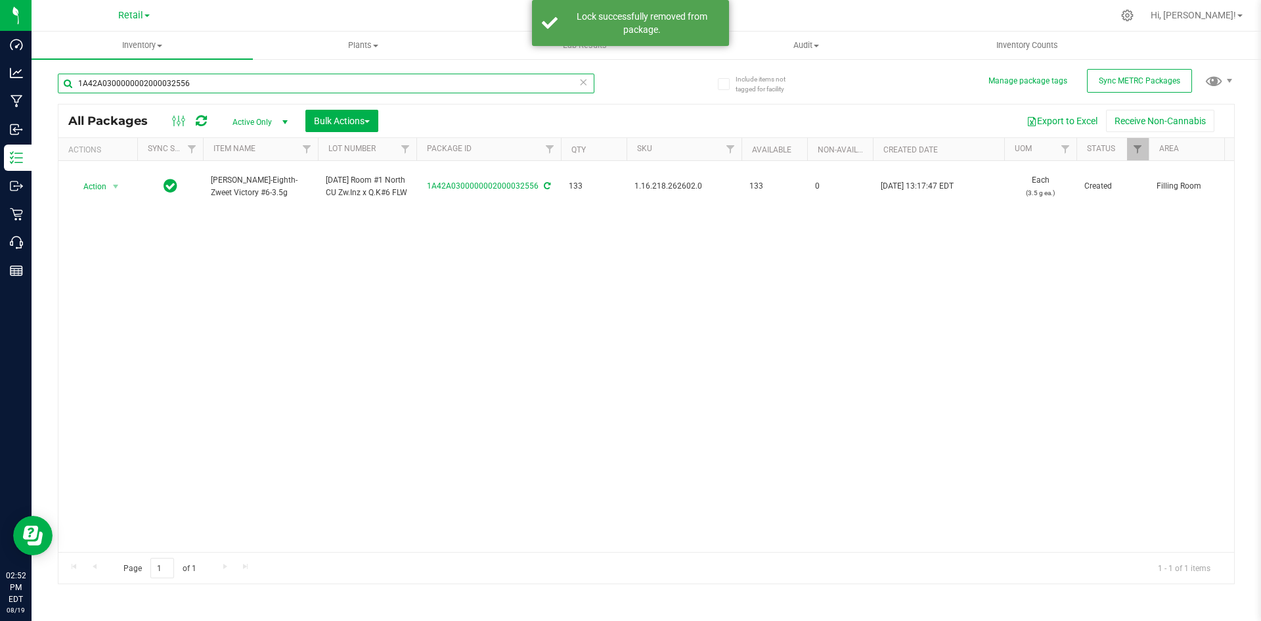
click at [309, 87] on input "1A42A0300000002000032556" at bounding box center [326, 84] width 537 height 20
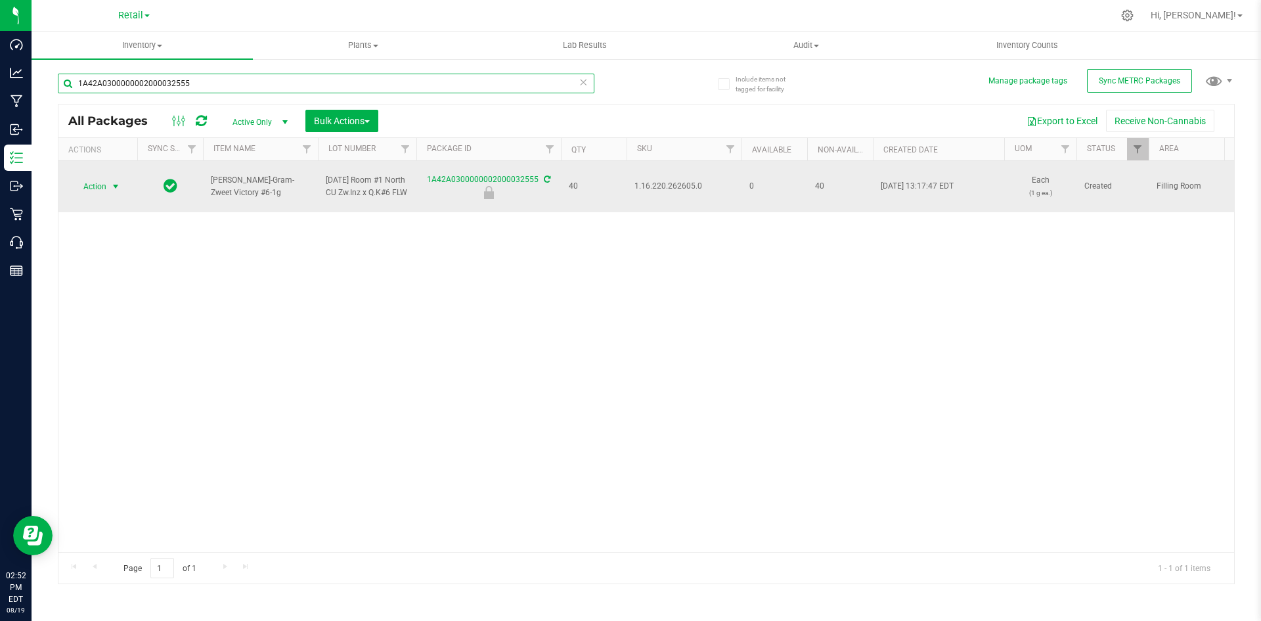
type input "1A42A0300000002000032555"
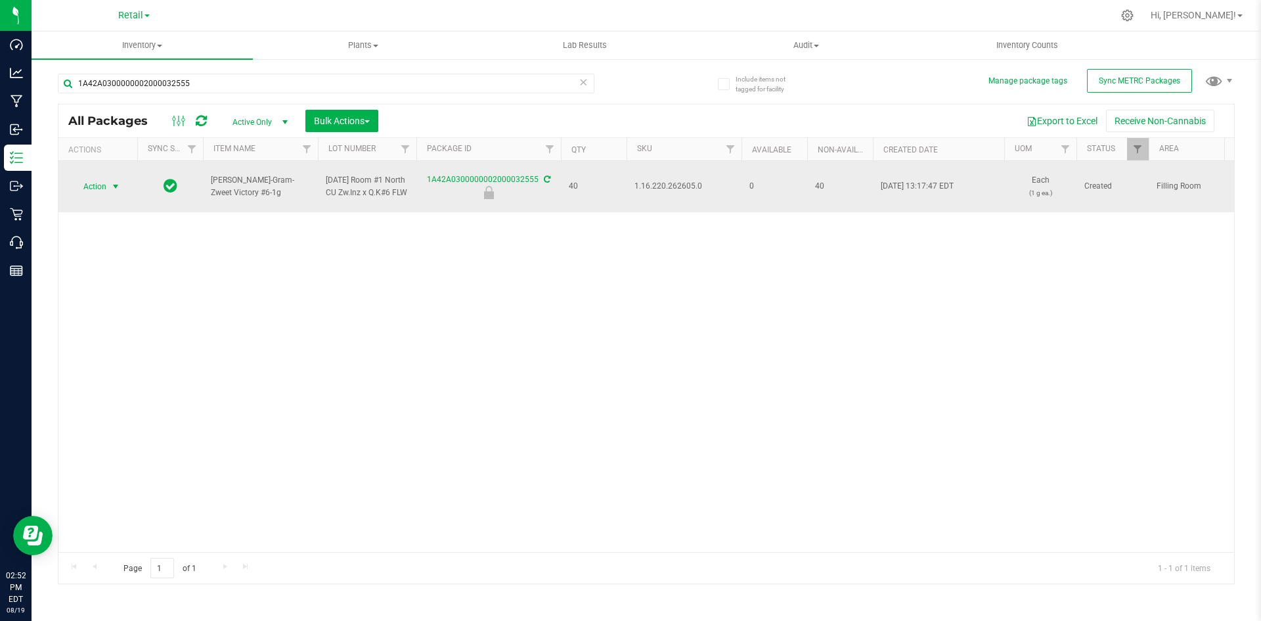
click at [108, 193] on span "select" at bounding box center [116, 186] width 16 height 18
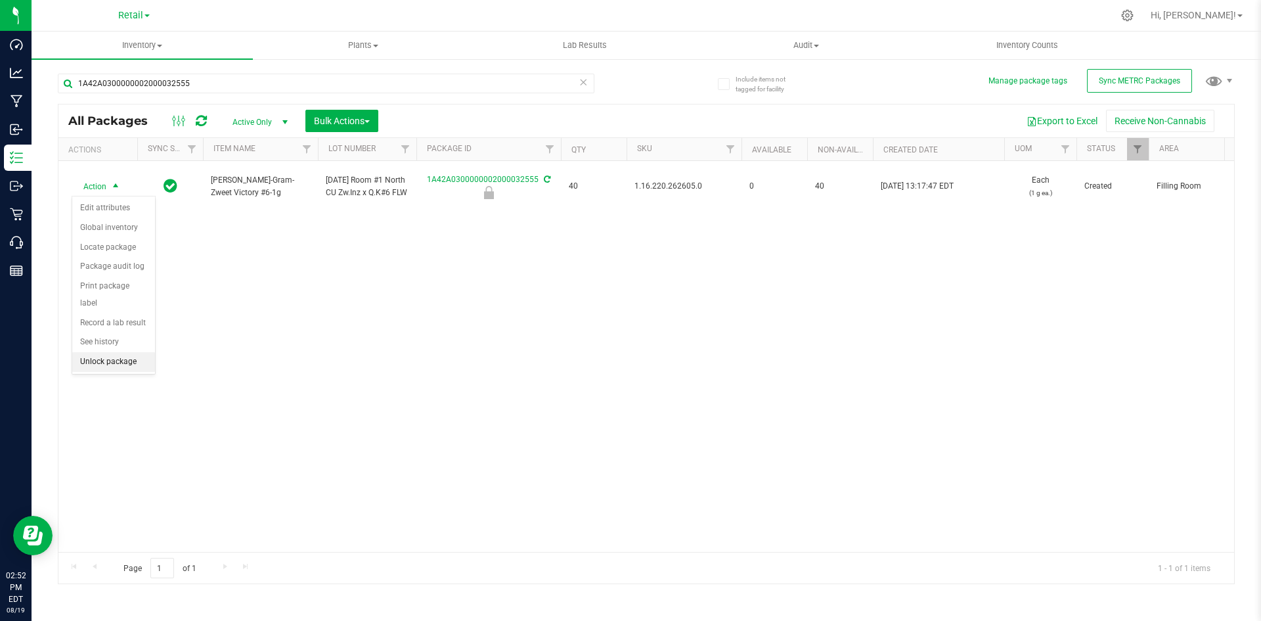
click at [124, 352] on li "Unlock package" at bounding box center [113, 362] width 83 height 20
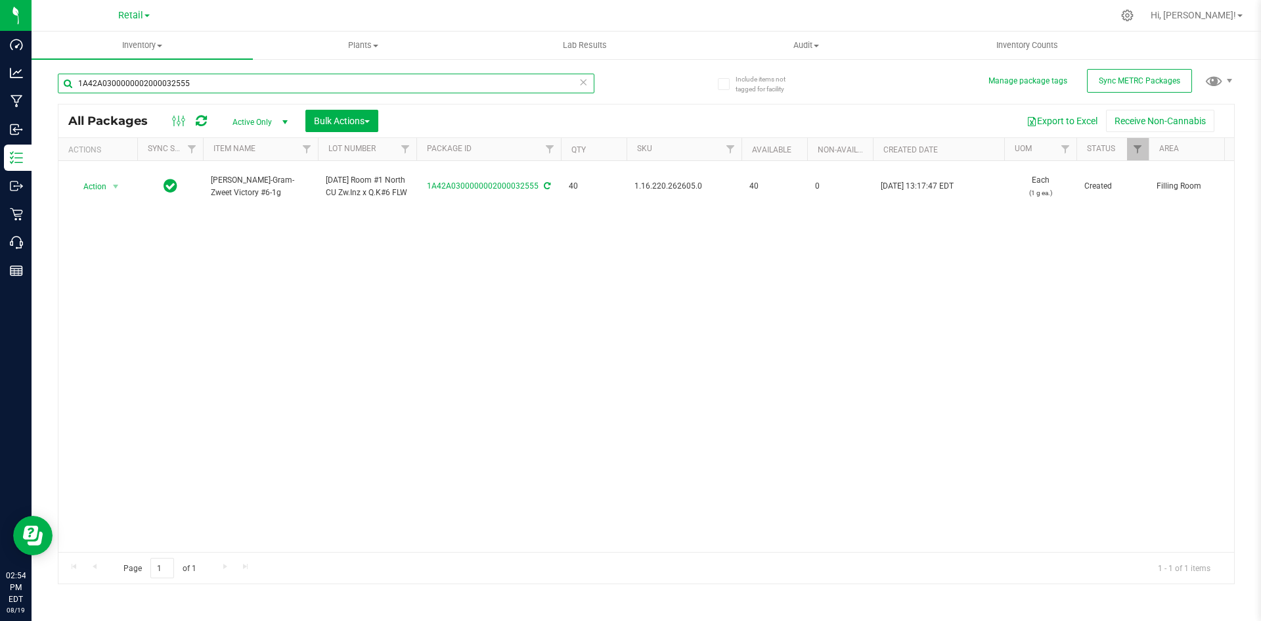
click at [231, 87] on input "1A42A0300000002000032555" at bounding box center [326, 84] width 537 height 20
type input "32556"
click at [120, 78] on input "32556" at bounding box center [326, 84] width 537 height 20
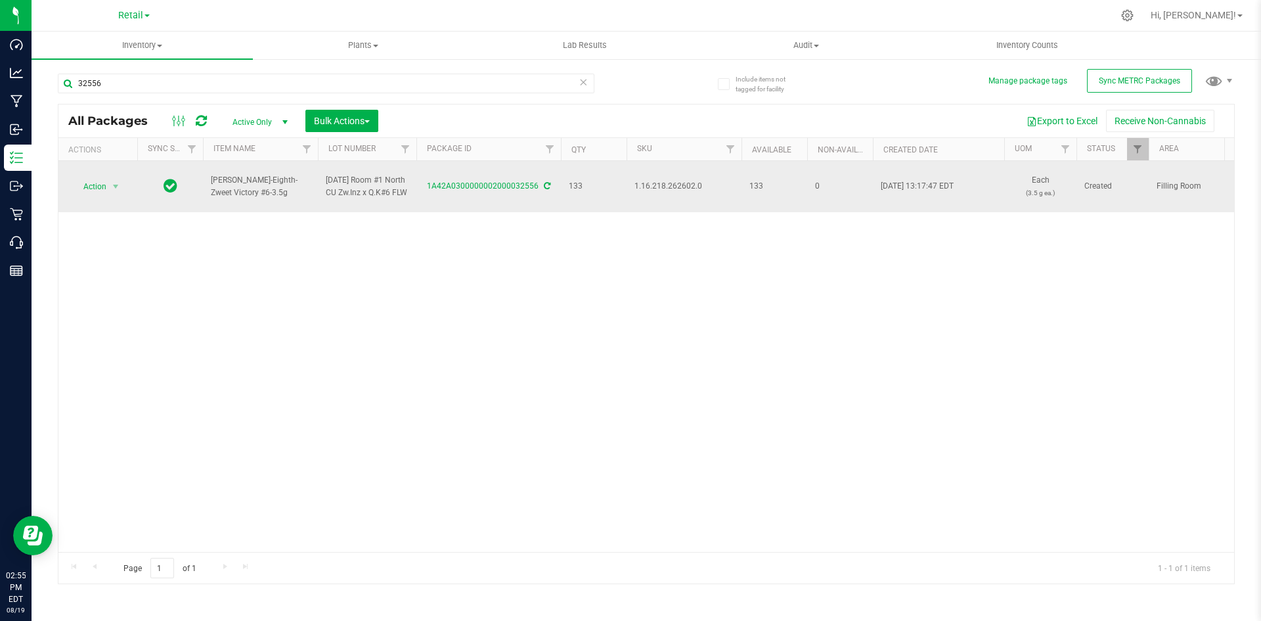
click at [126, 194] on div "Action Action Adjust qty Create package Edit attributes Global inventory Locate…" at bounding box center [97, 186] width 63 height 18
click at [102, 191] on span "Action" at bounding box center [89, 186] width 35 height 18
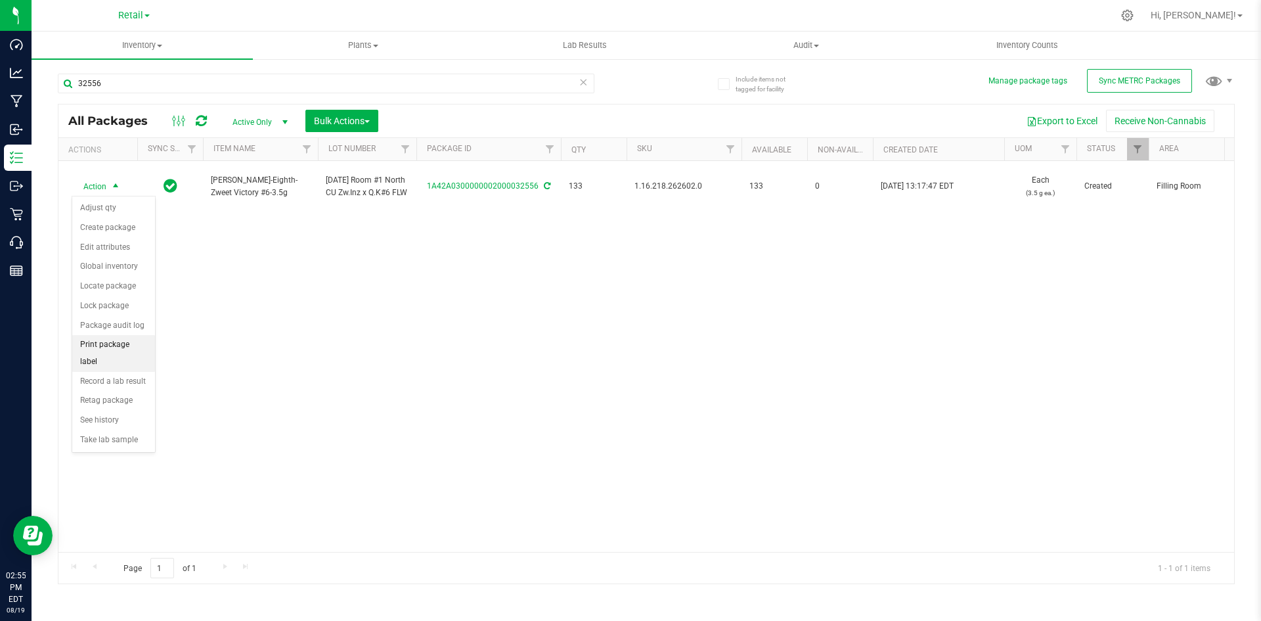
click at [114, 342] on li "Print package label" at bounding box center [113, 353] width 83 height 36
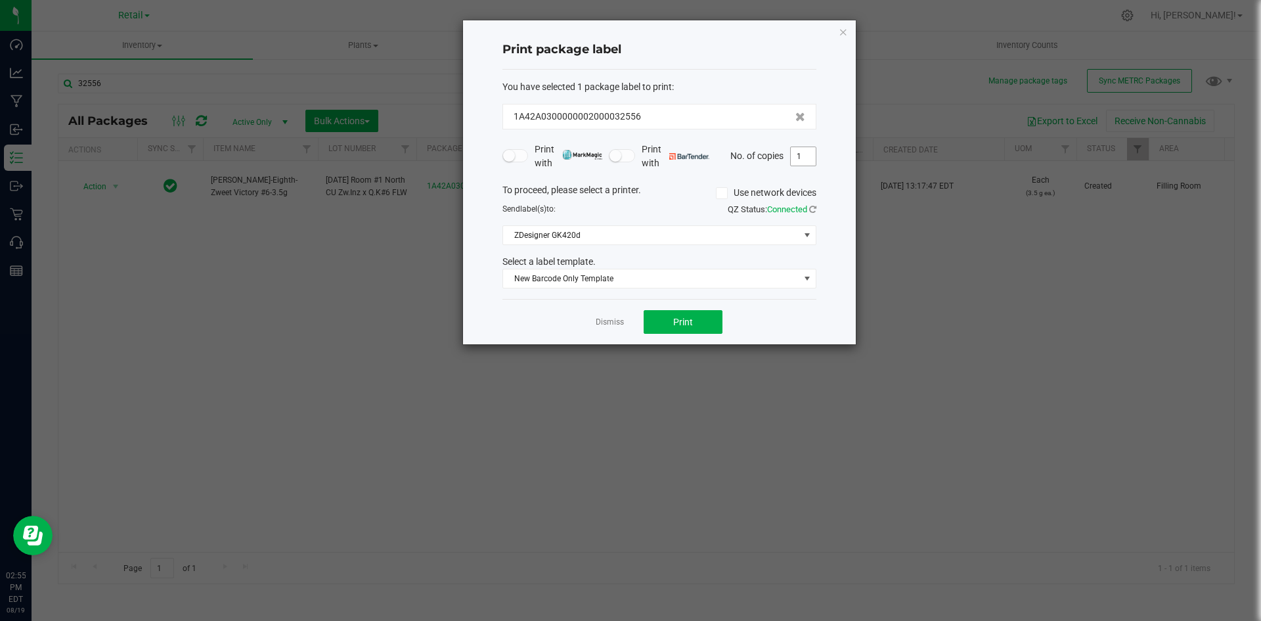
click at [810, 157] on input "1" at bounding box center [803, 156] width 25 height 18
type input "4"
click at [720, 193] on icon at bounding box center [721, 193] width 9 height 0
click at [0, 0] on input "Use network devices" at bounding box center [0, 0] width 0 height 0
click at [695, 232] on span at bounding box center [651, 235] width 296 height 18
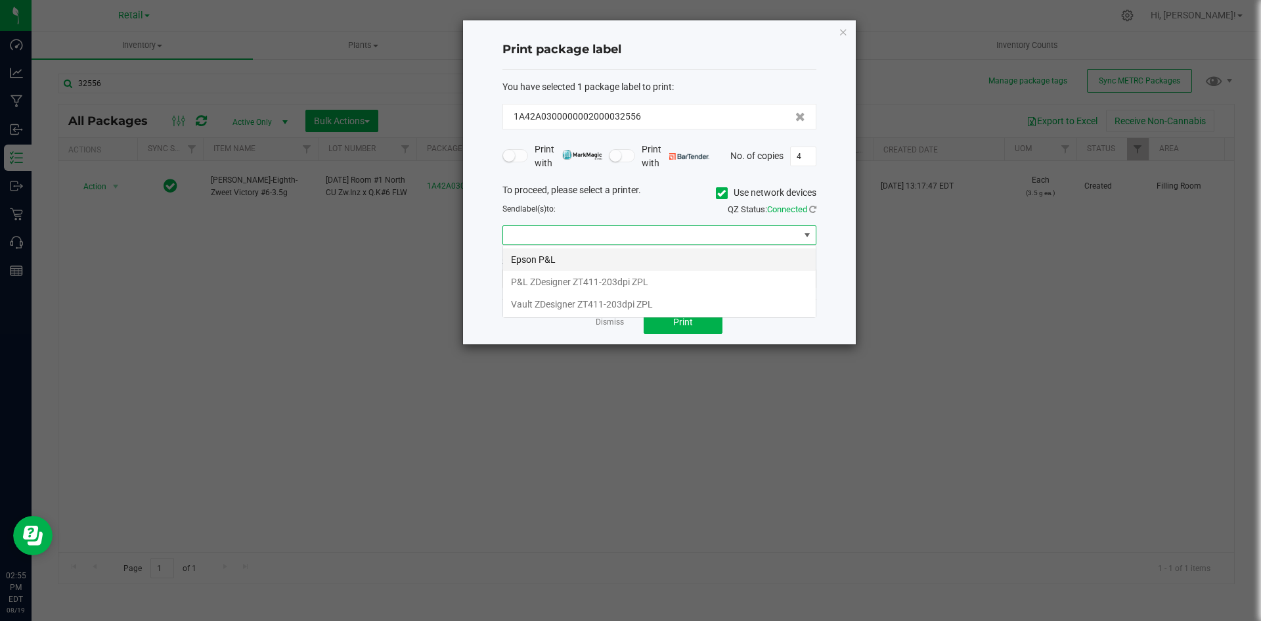
scroll to position [20, 314]
click at [636, 278] on li "P&L ZDesigner ZT411-203dpi ZPL" at bounding box center [659, 282] width 313 height 22
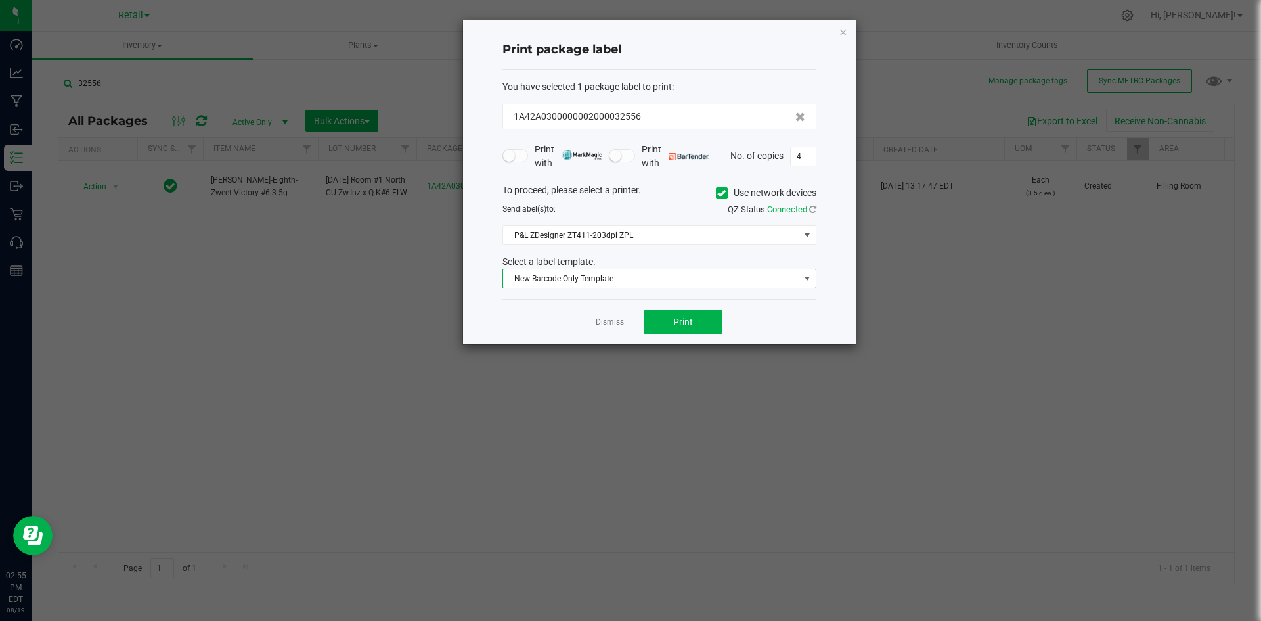
click at [607, 285] on span "New Barcode Only Template" at bounding box center [651, 278] width 296 height 18
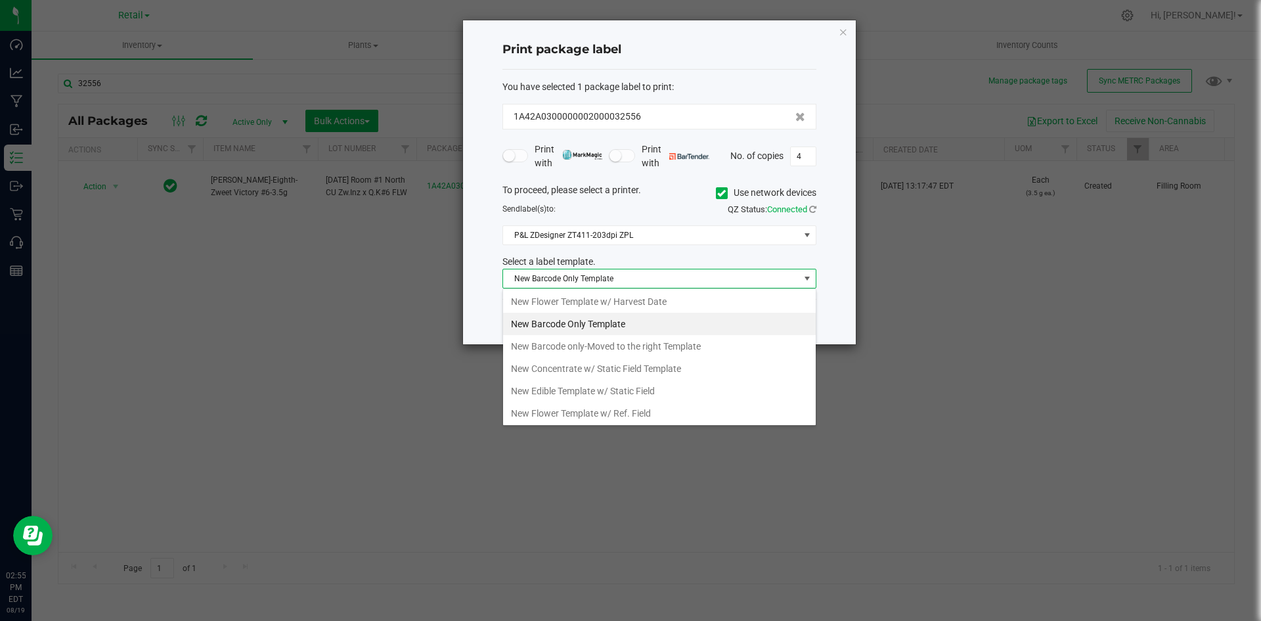
scroll to position [360, 0]
click at [621, 301] on li "New Flower Template w/ Ref. Field" at bounding box center [659, 300] width 313 height 22
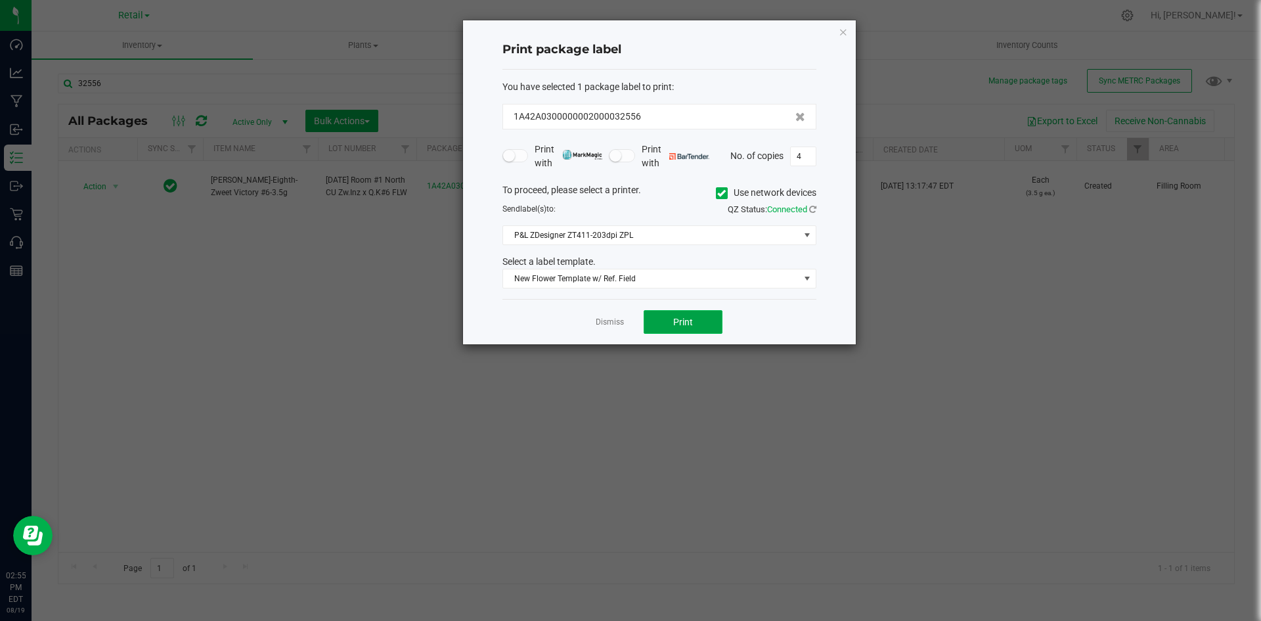
click at [671, 325] on button "Print" at bounding box center [683, 322] width 79 height 24
click at [839, 28] on icon "button" at bounding box center [843, 32] width 9 height 16
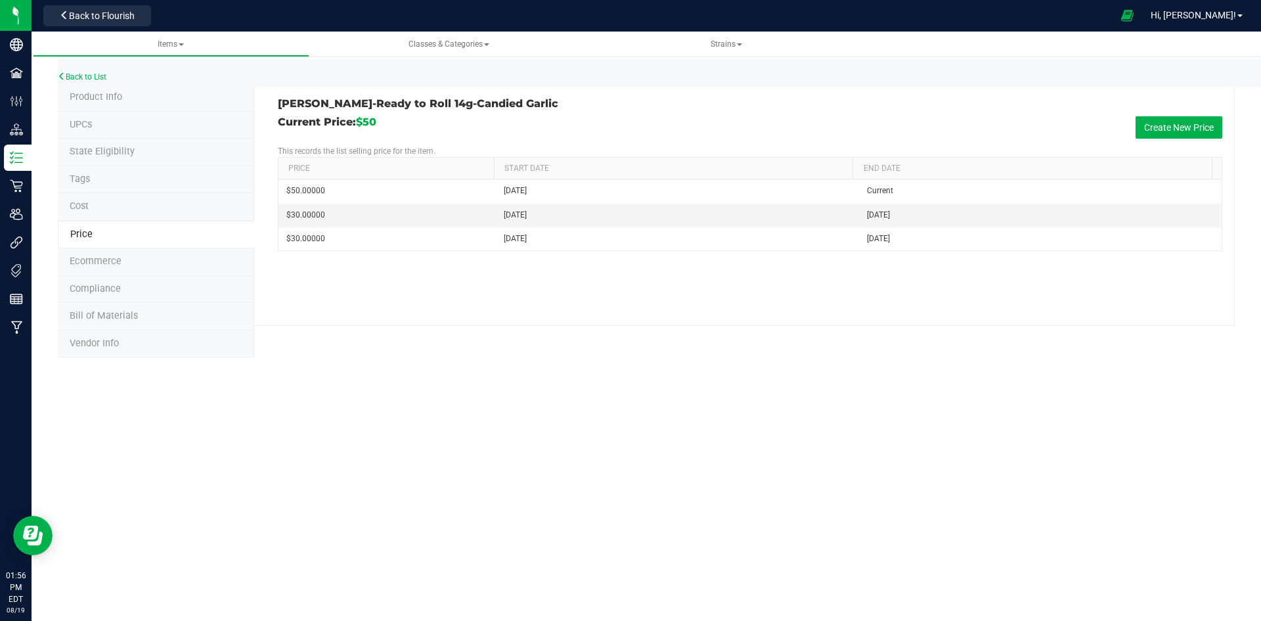
click at [107, 98] on span "Product Info" at bounding box center [96, 96] width 53 height 11
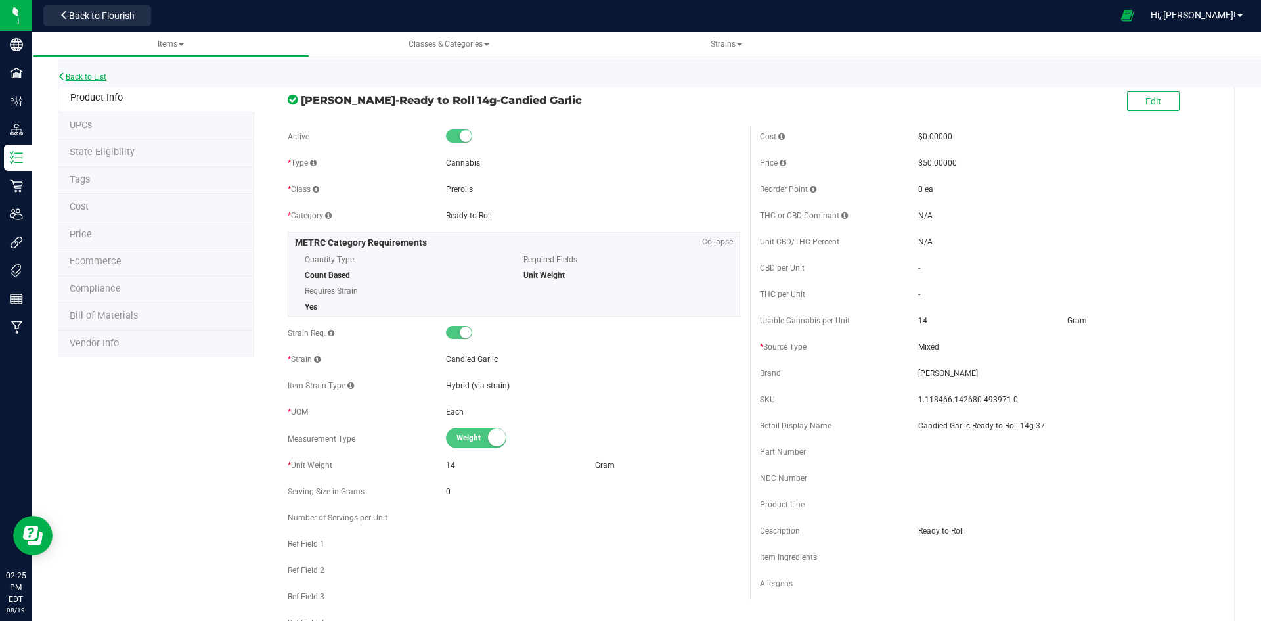
click at [85, 79] on link "Back to List" at bounding box center [82, 76] width 49 height 9
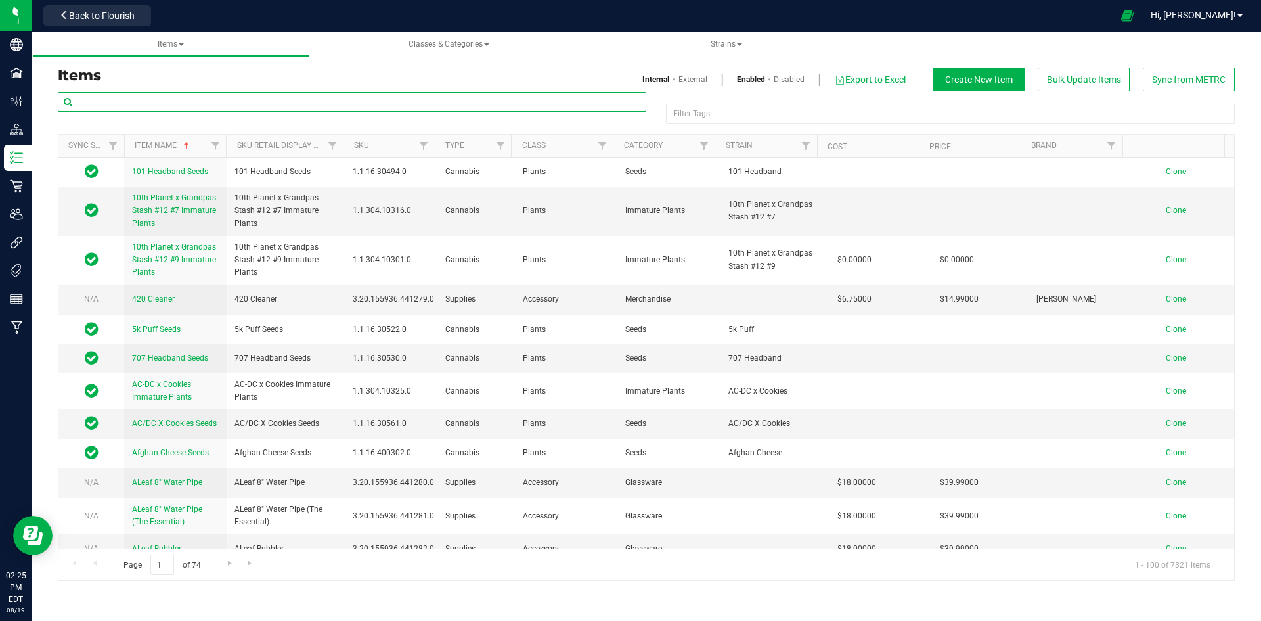
click at [102, 102] on input "text" at bounding box center [352, 102] width 589 height 20
paste input "1.16.218.488146.0"
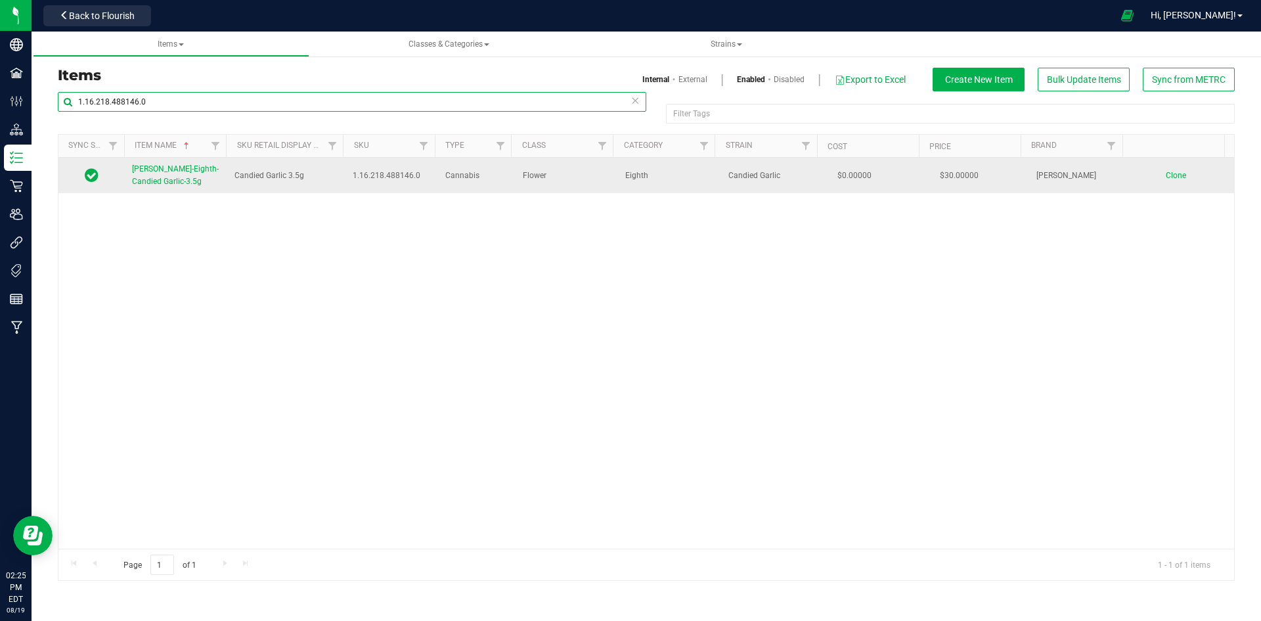
type input "1.16.218.488146.0"
click at [178, 181] on link "[PERSON_NAME]-Eighth-Candied Garlic-3.5g" at bounding box center [175, 175] width 87 height 25
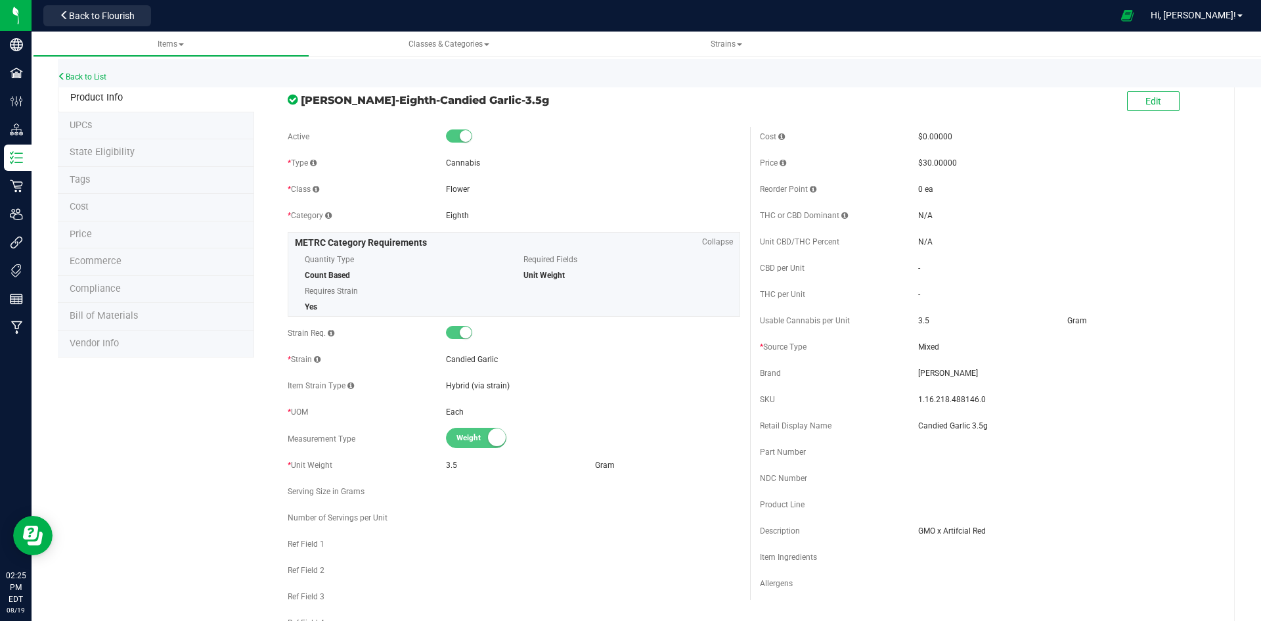
click at [116, 235] on li "Price" at bounding box center [156, 235] width 196 height 28
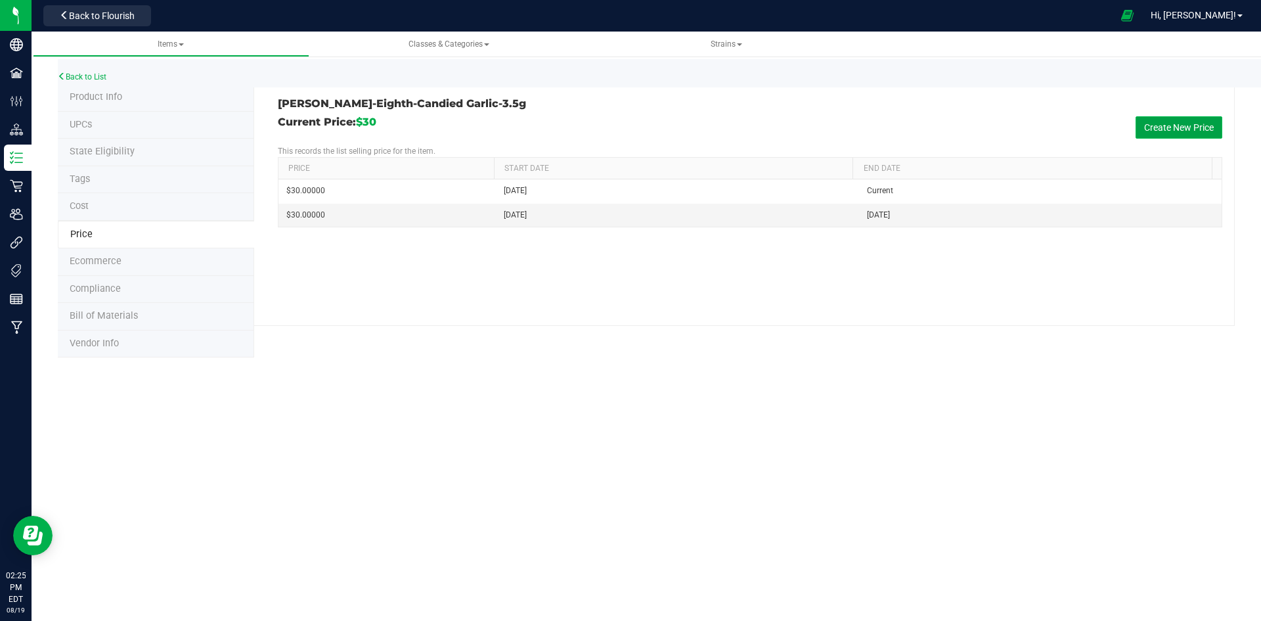
click at [1206, 127] on button "Create New Price" at bounding box center [1179, 127] width 87 height 22
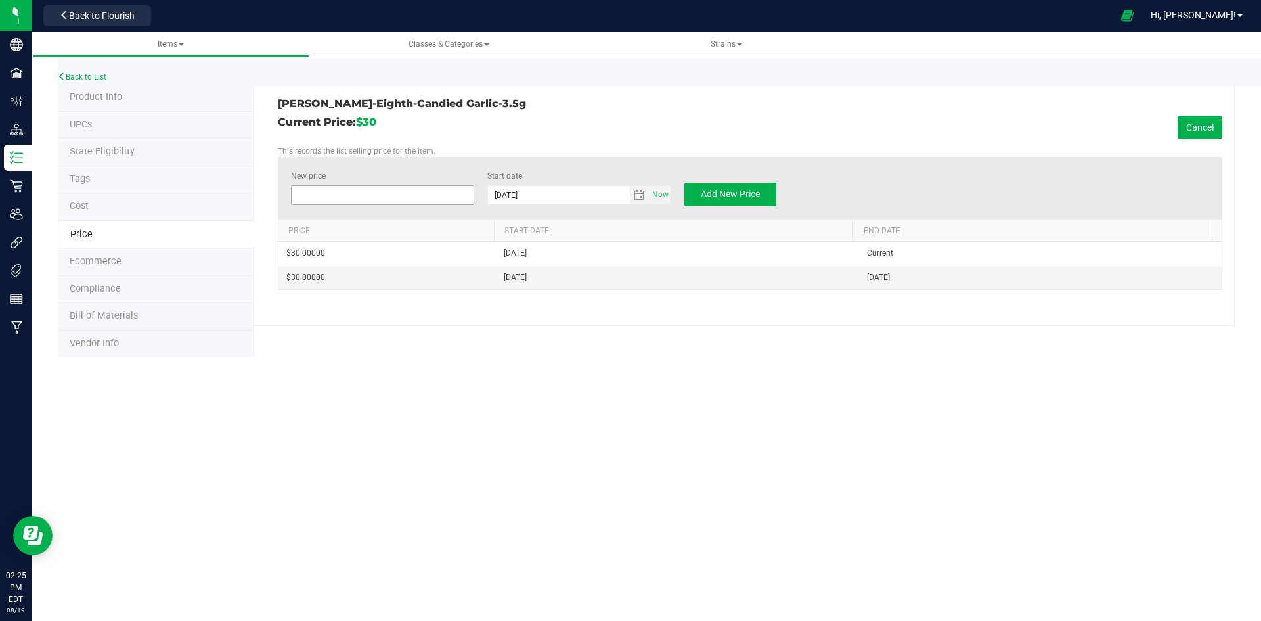
drag, startPoint x: 371, startPoint y: 196, endPoint x: 393, endPoint y: 200, distance: 22.8
click at [372, 194] on span at bounding box center [383, 195] width 184 height 20
type input "28"
click at [738, 185] on button "Add New Price" at bounding box center [730, 195] width 92 height 24
type input "$0.00000"
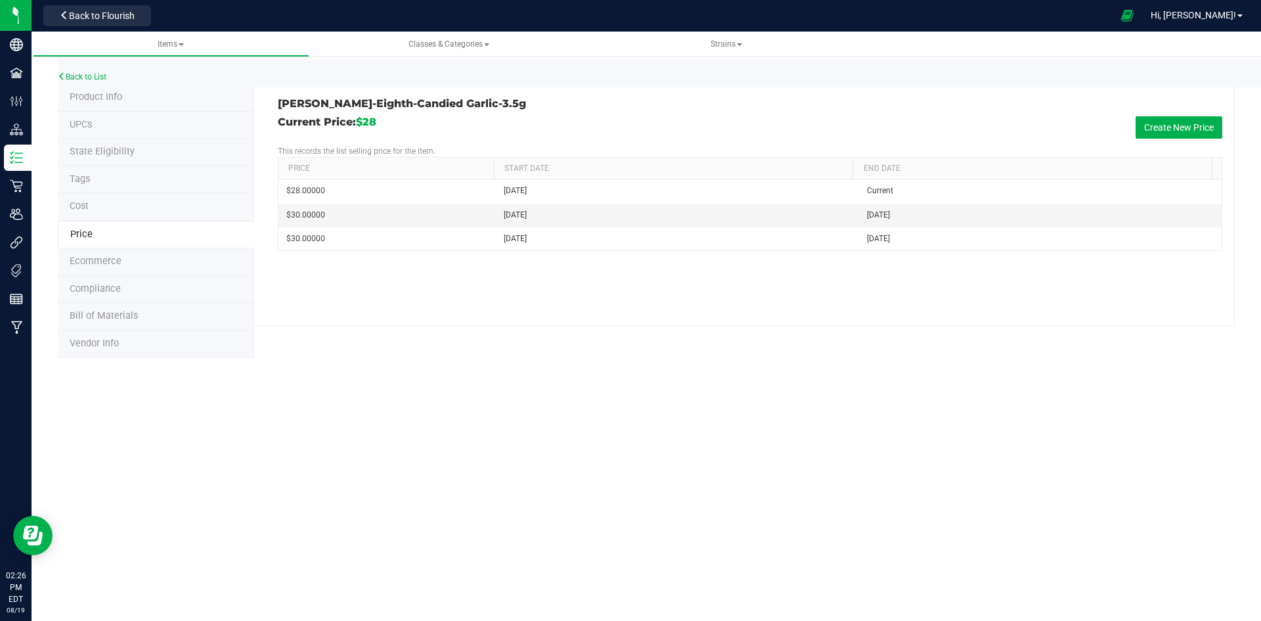
click at [148, 177] on li "Tags" at bounding box center [156, 180] width 196 height 28
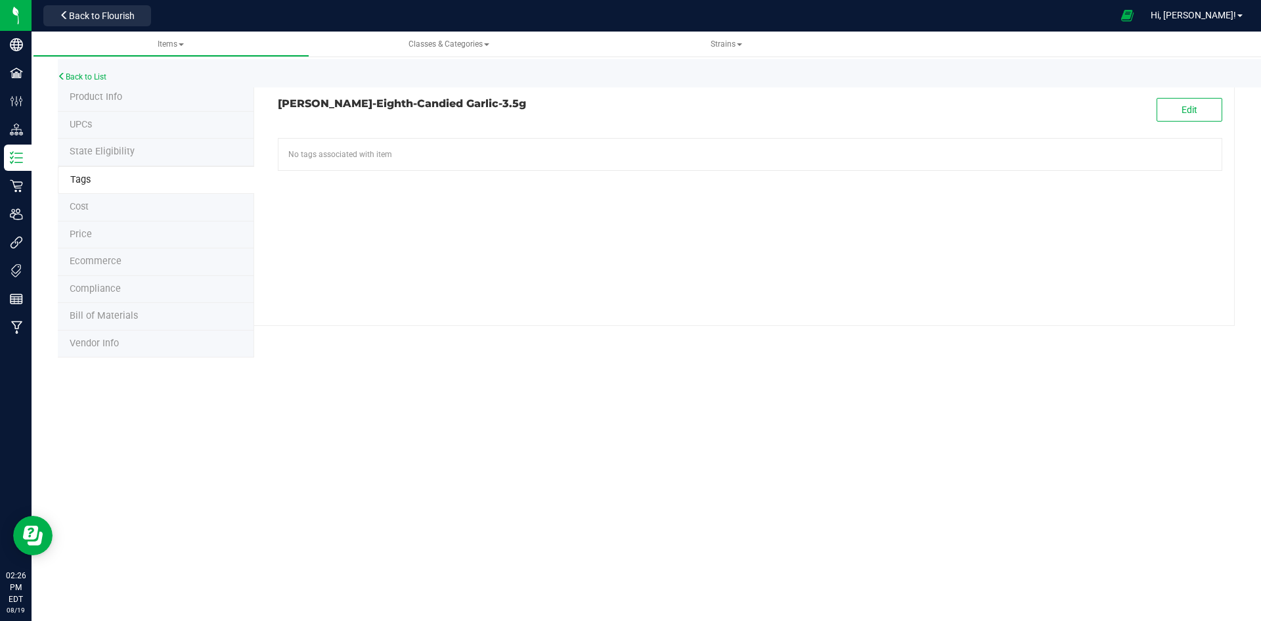
click at [132, 99] on li "Product Info" at bounding box center [156, 98] width 196 height 28
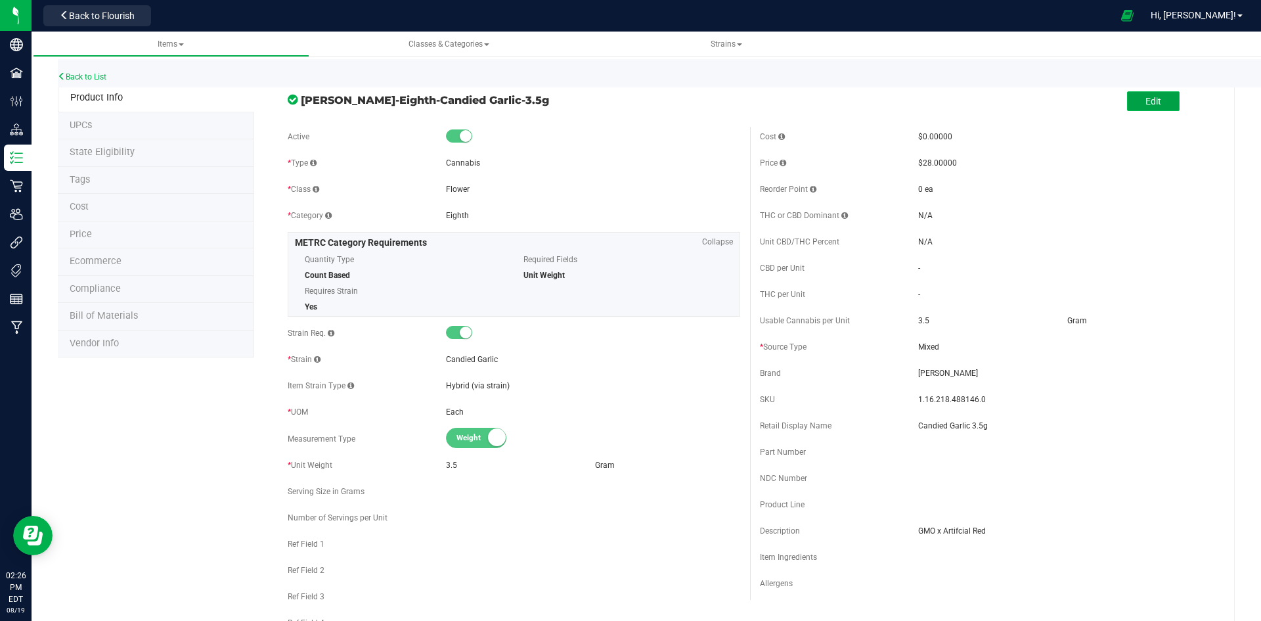
click at [1145, 93] on button "Edit" at bounding box center [1153, 101] width 53 height 20
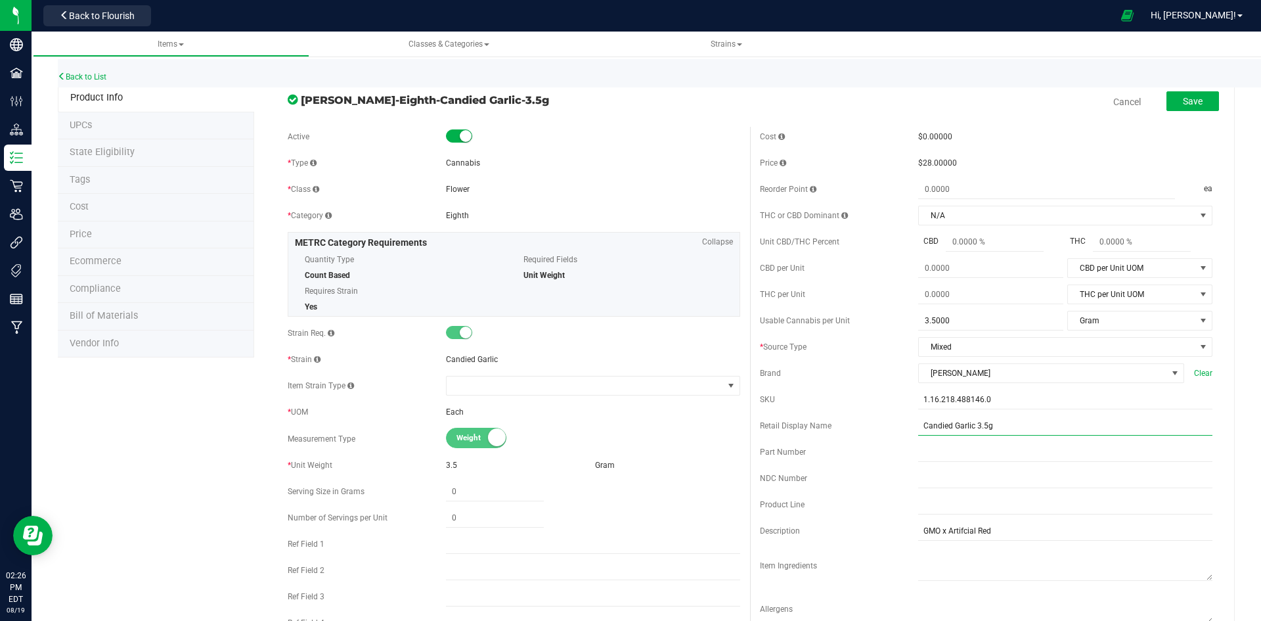
click at [1020, 427] on input "Candied Garlic 3.5g" at bounding box center [1065, 426] width 294 height 20
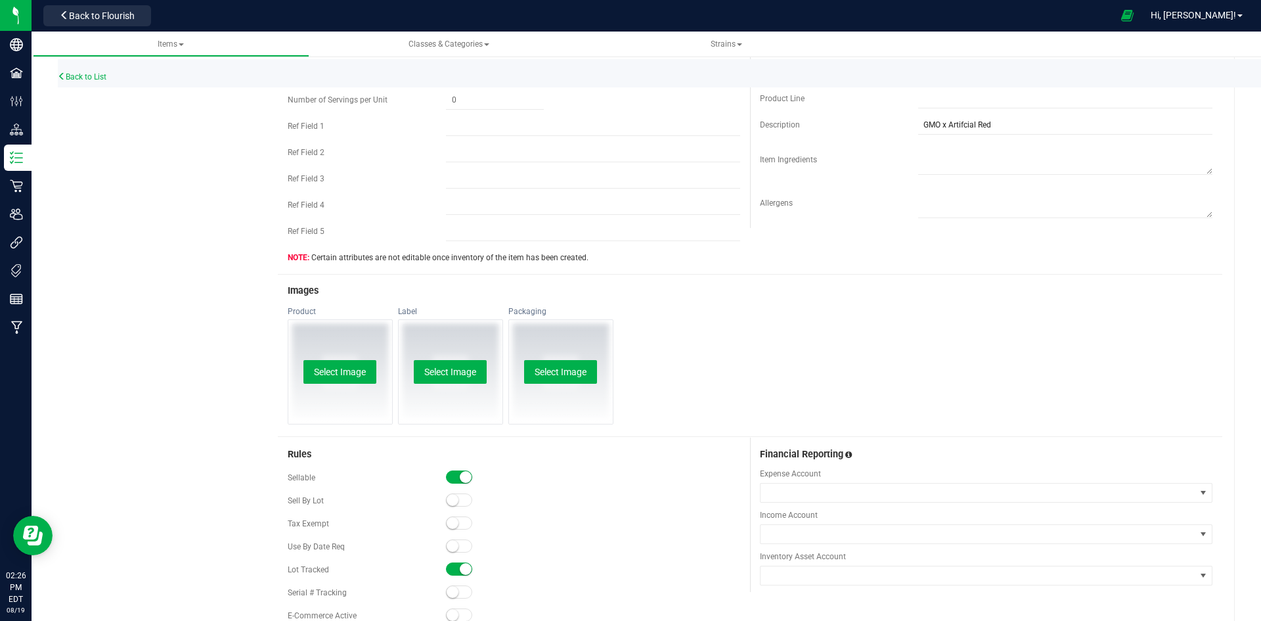
scroll to position [591, 0]
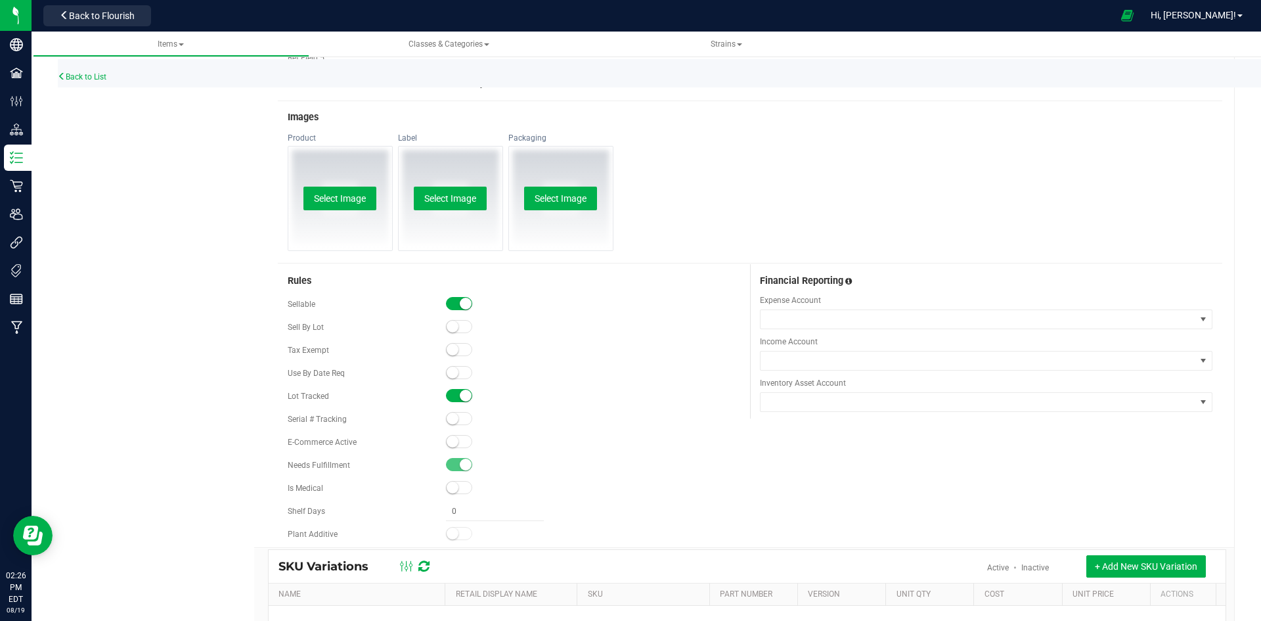
type input "Candied Garlic 3.5g-52"
click at [451, 438] on small at bounding box center [453, 441] width 12 height 12
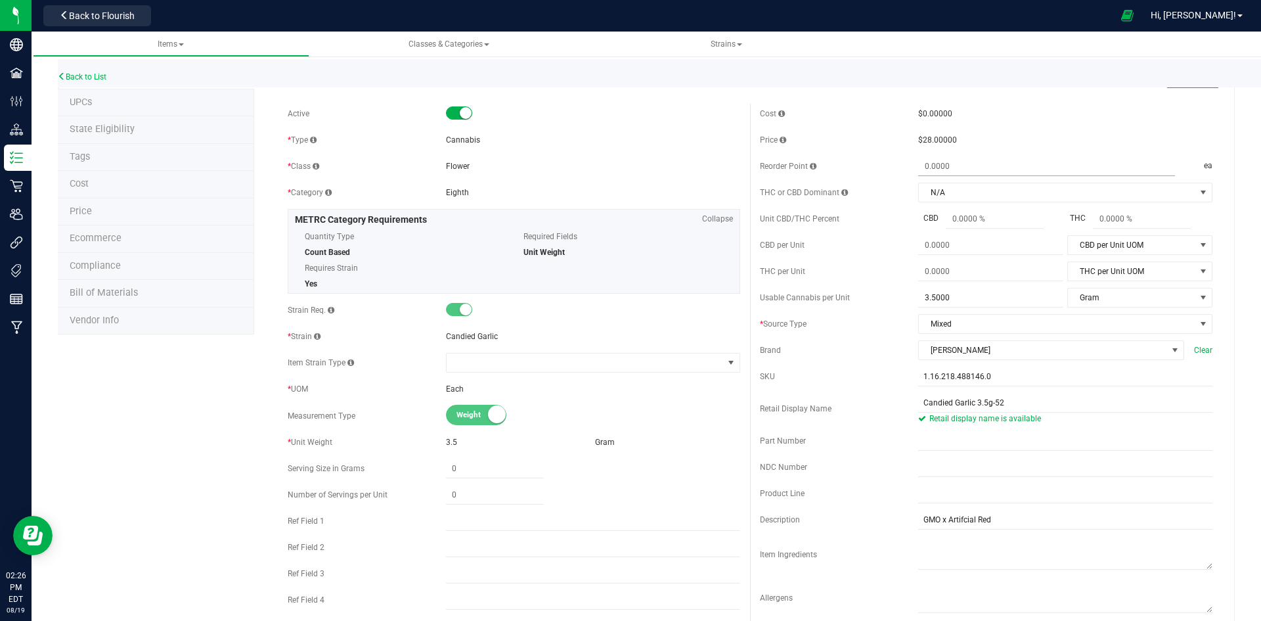
scroll to position [0, 0]
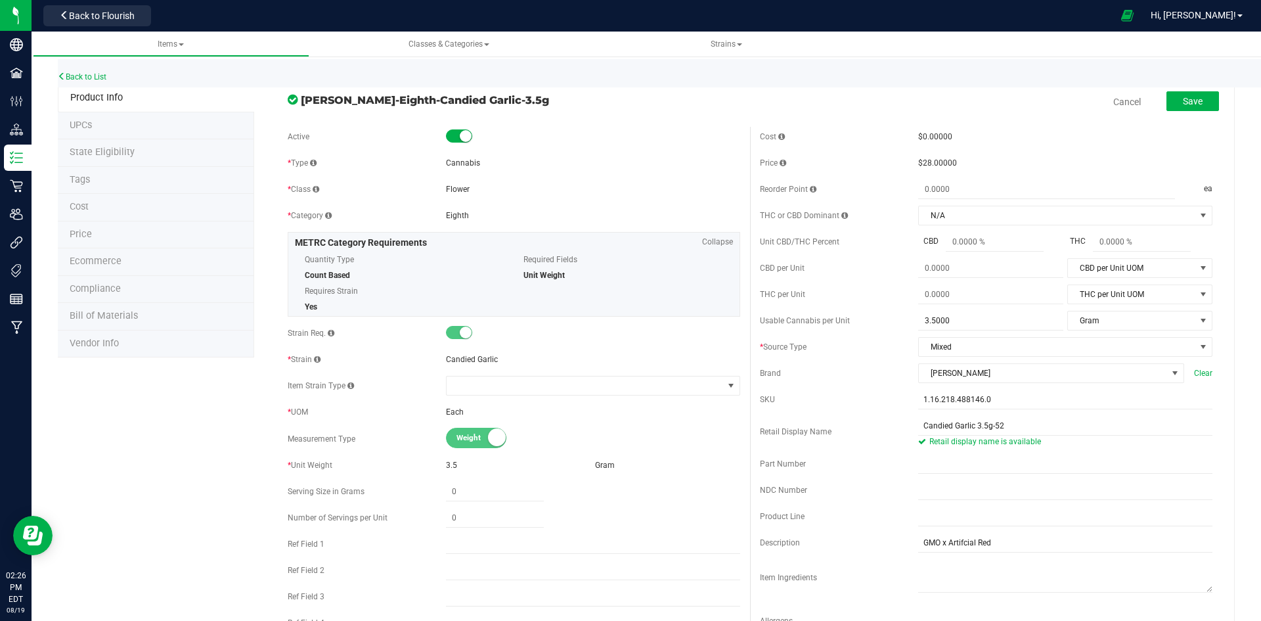
click at [1210, 112] on div "Cancel Save" at bounding box center [986, 101] width 472 height 33
click at [1192, 109] on button "Save" at bounding box center [1192, 101] width 53 height 20
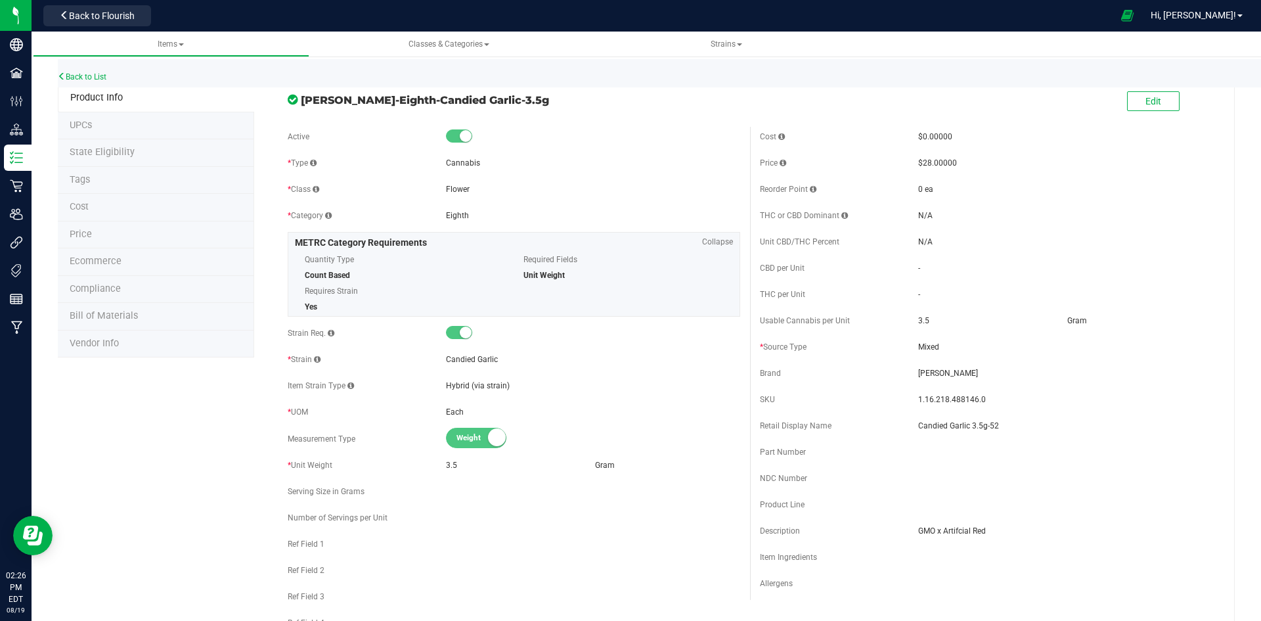
click at [125, 185] on li "Tags" at bounding box center [156, 181] width 196 height 28
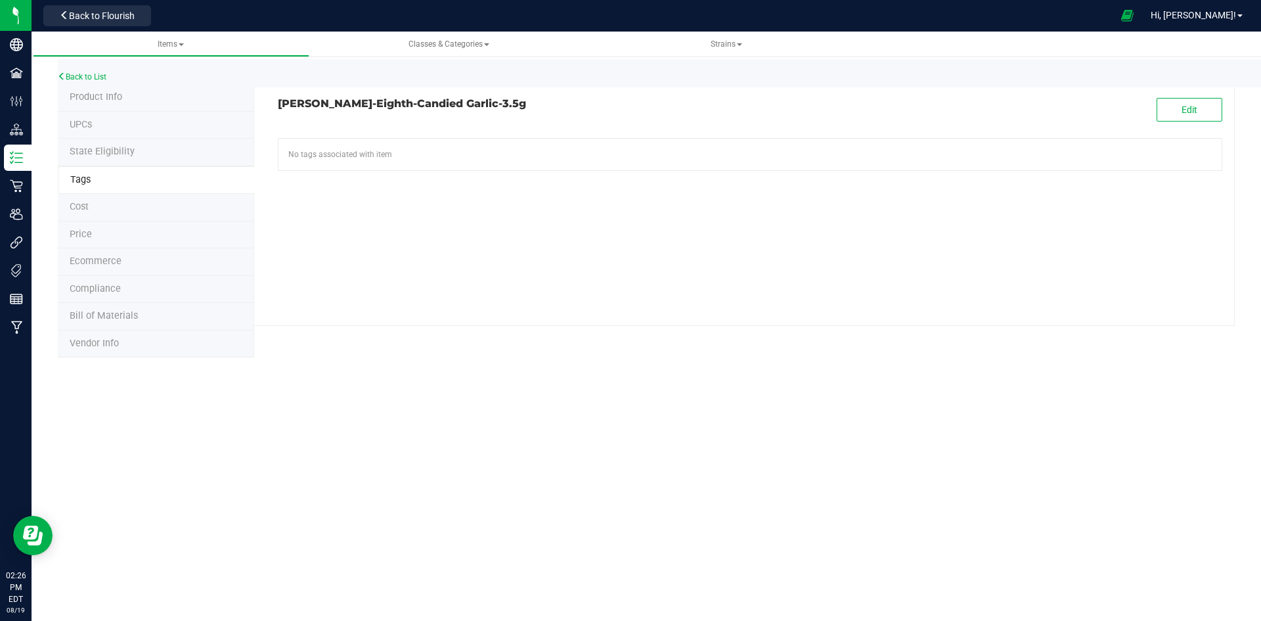
click at [124, 91] on li "Product Info" at bounding box center [156, 98] width 196 height 28
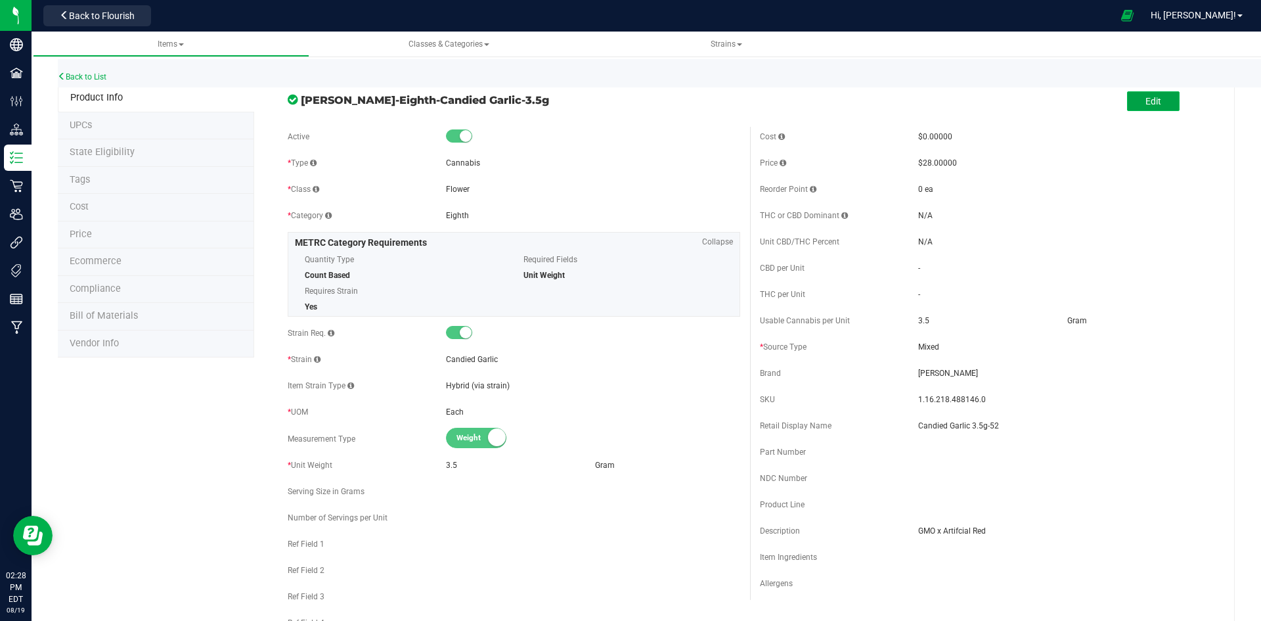
click at [1155, 99] on button "Edit" at bounding box center [1153, 101] width 53 height 20
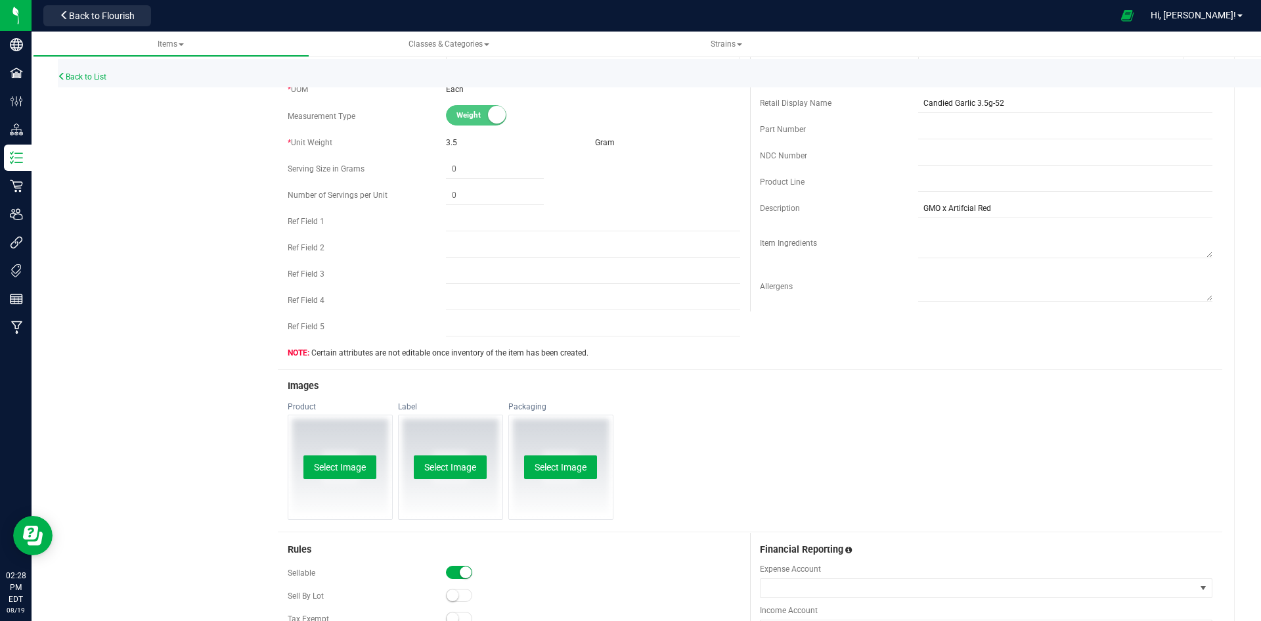
scroll to position [328, 0]
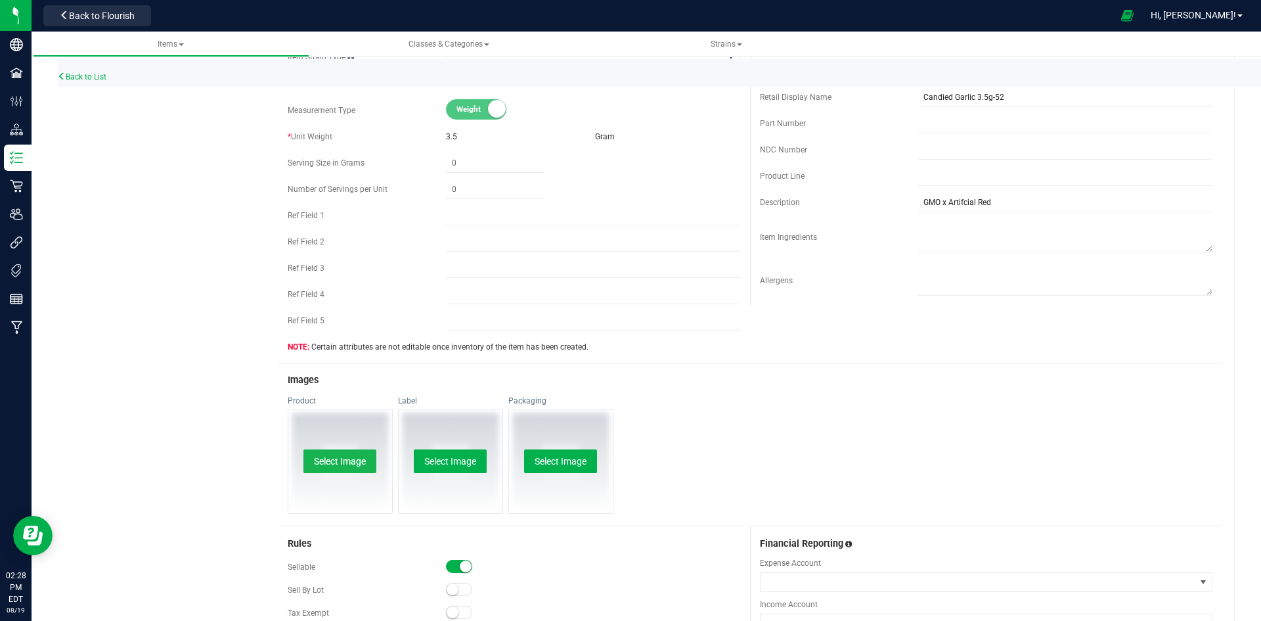
click at [339, 455] on button "Select Image" at bounding box center [339, 461] width 73 height 24
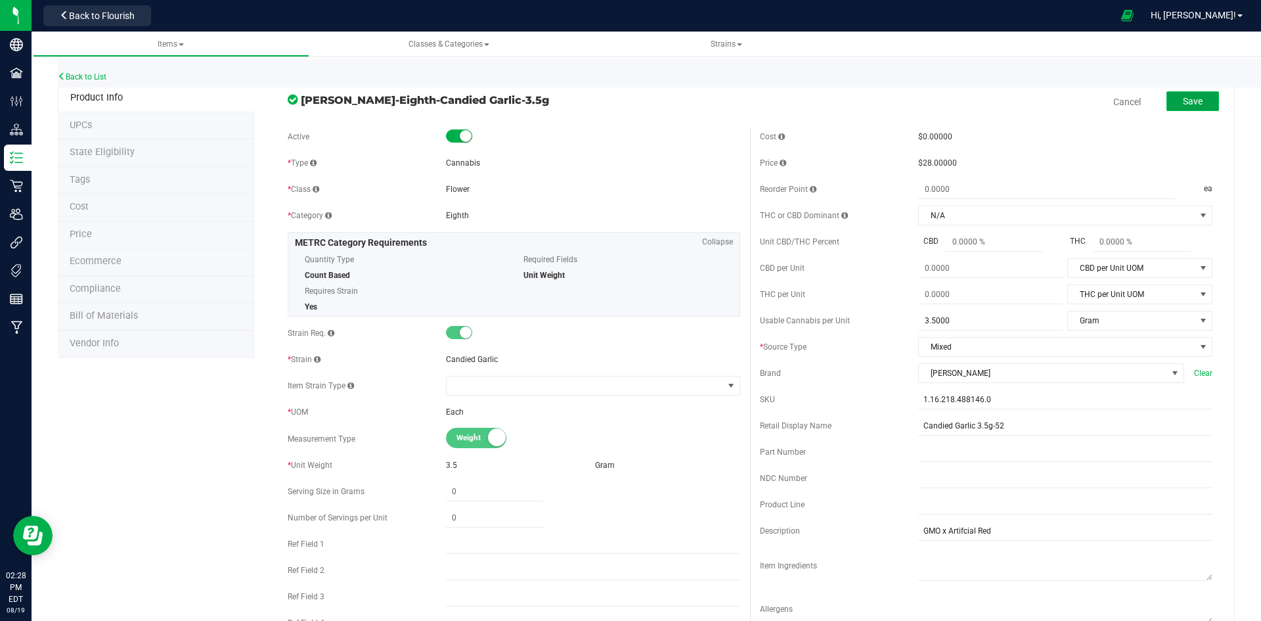
click at [1183, 99] on span "Save" at bounding box center [1193, 101] width 20 height 11
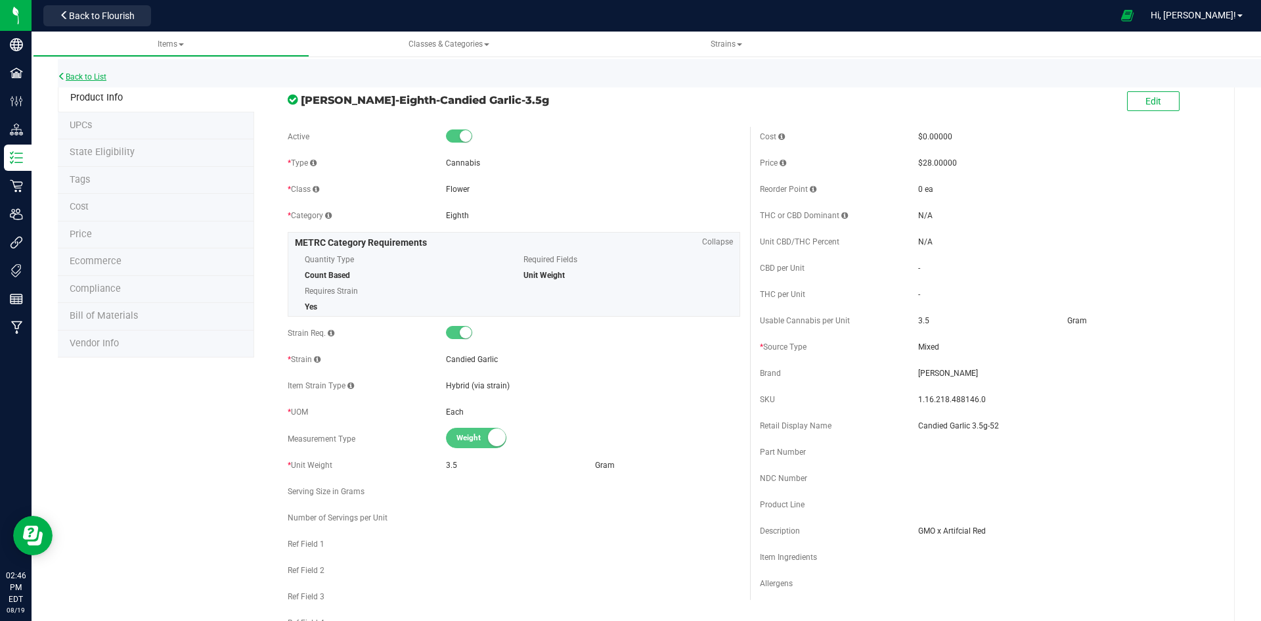
click at [77, 75] on link "Back to List" at bounding box center [82, 76] width 49 height 9
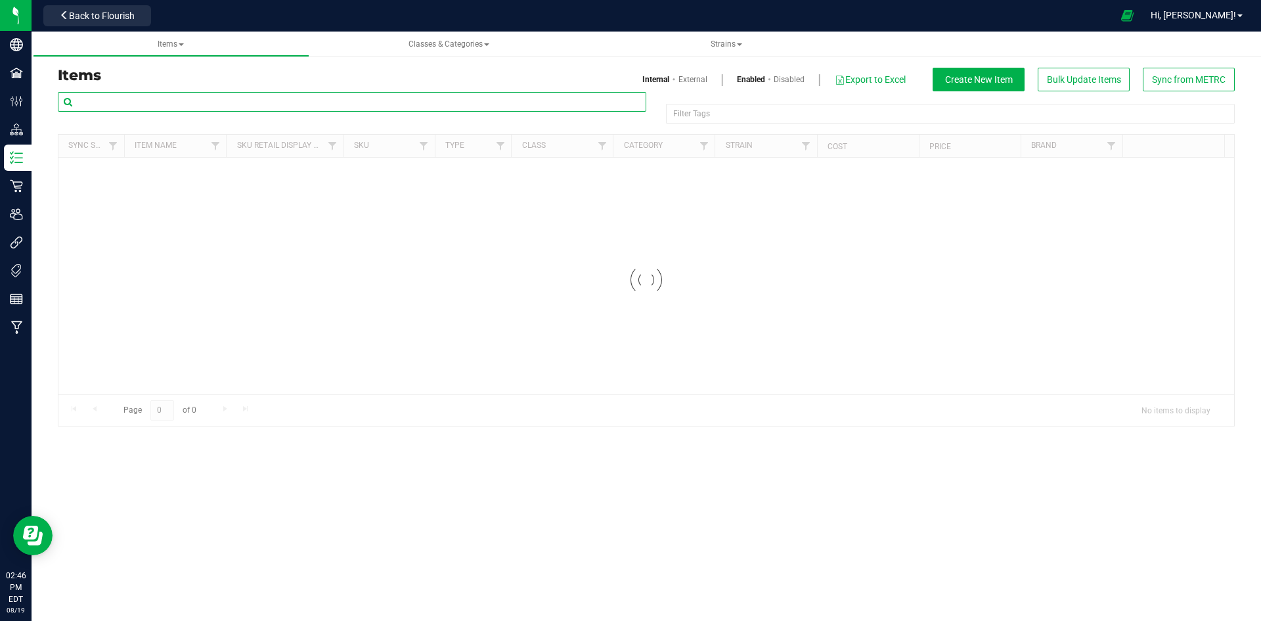
click at [108, 98] on input "text" at bounding box center [352, 102] width 589 height 20
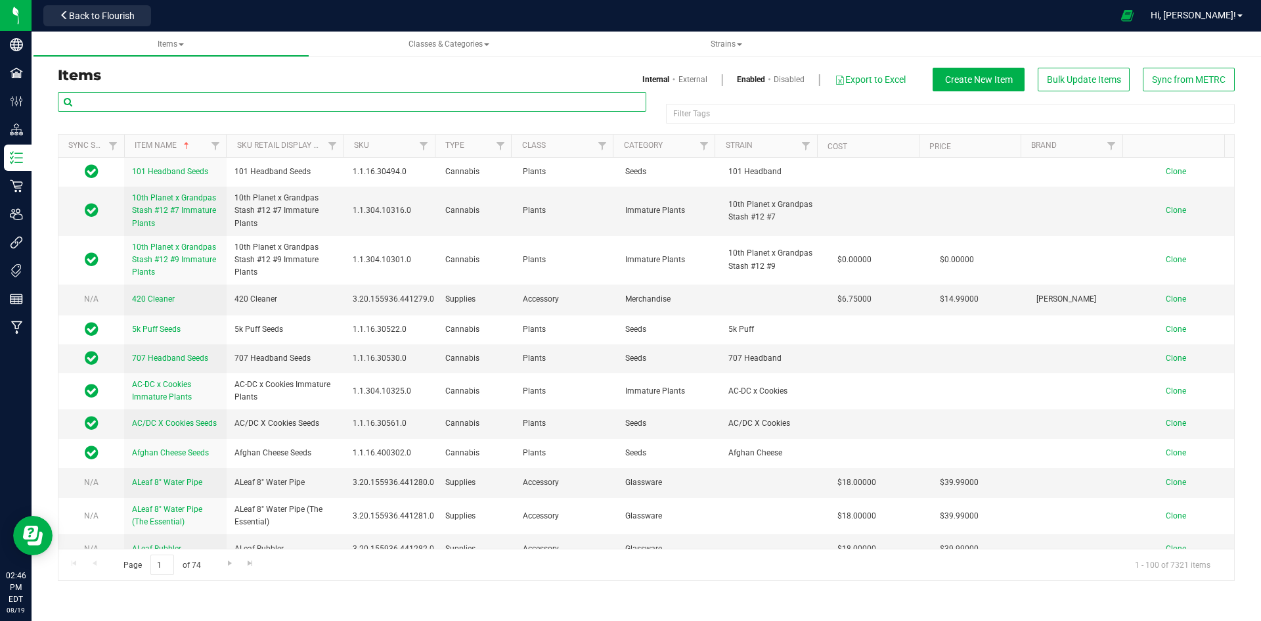
paste input "1.16.220.262605.0"
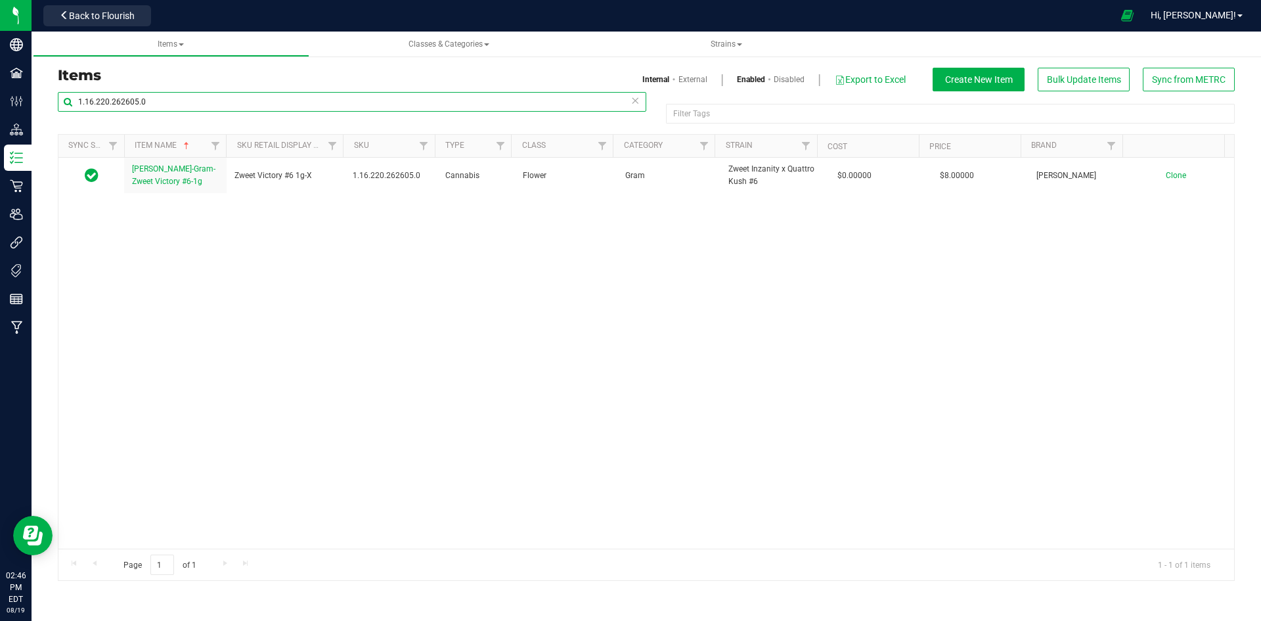
type input "1.16.220.262605.0"
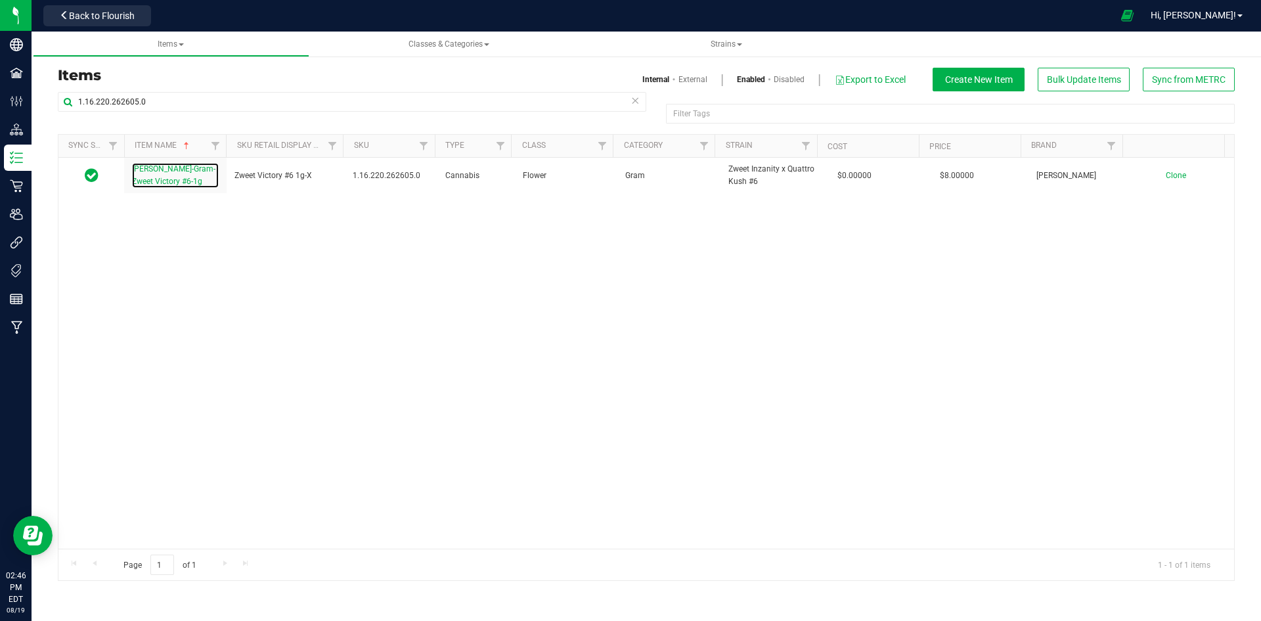
click at [179, 171] on span "[PERSON_NAME]-Gram-Zweet Victory #6-1g" at bounding box center [173, 175] width 83 height 22
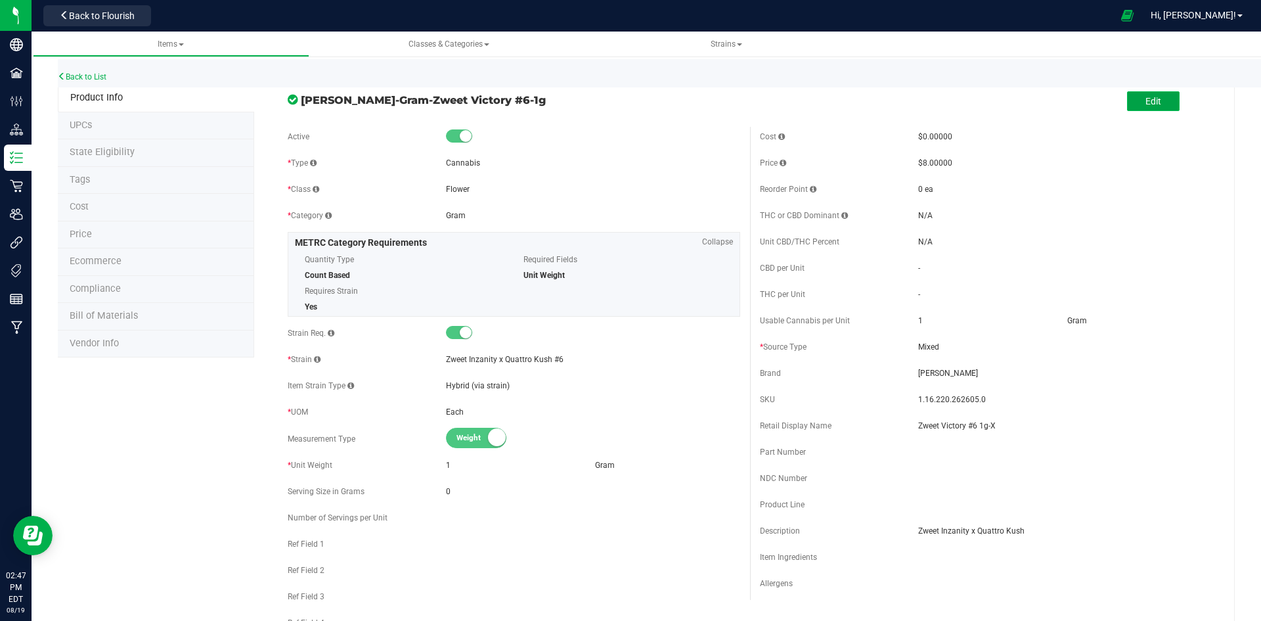
click at [1157, 110] on button "Edit" at bounding box center [1153, 101] width 53 height 20
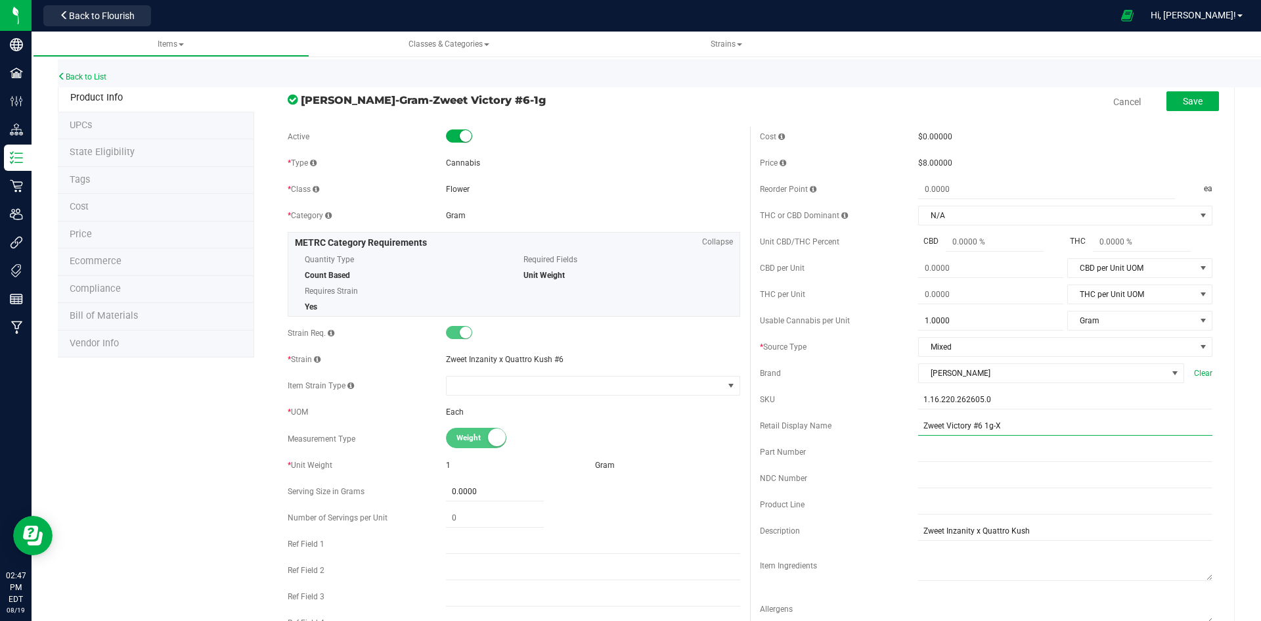
click at [1007, 432] on input "Zweet Victory #6 1g-X" at bounding box center [1065, 426] width 294 height 20
type input "Zweet Victory #6 1g-64"
click at [1188, 100] on span "Save" at bounding box center [1193, 101] width 20 height 11
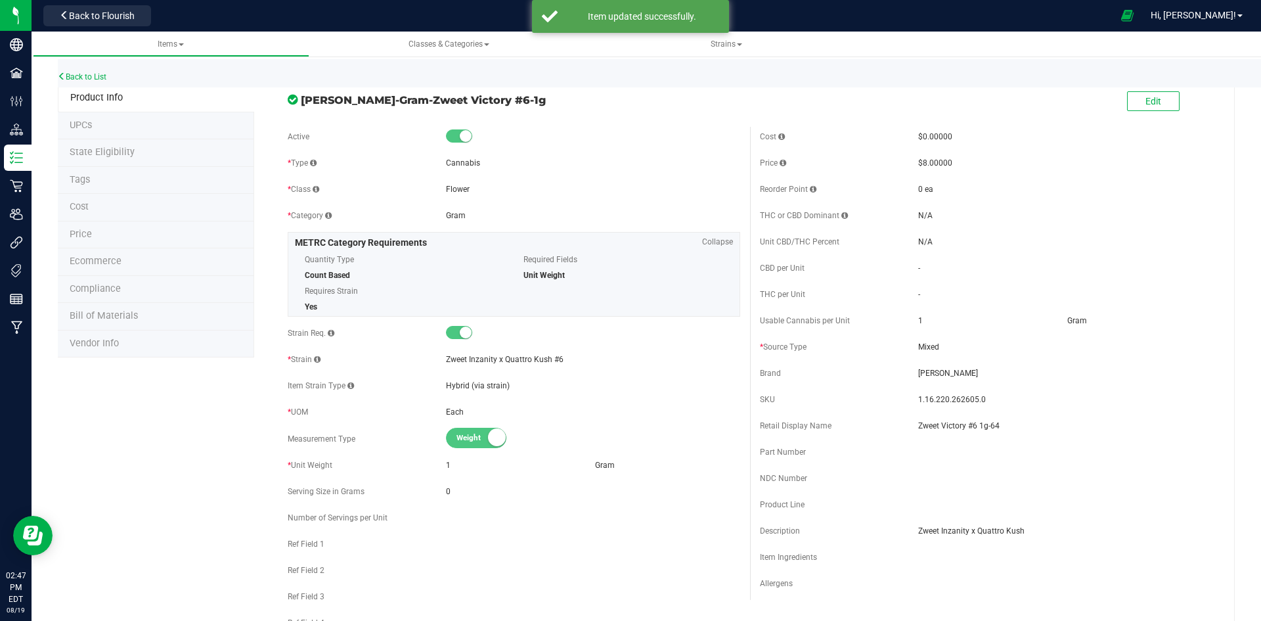
click at [130, 235] on li "Price" at bounding box center [156, 235] width 196 height 28
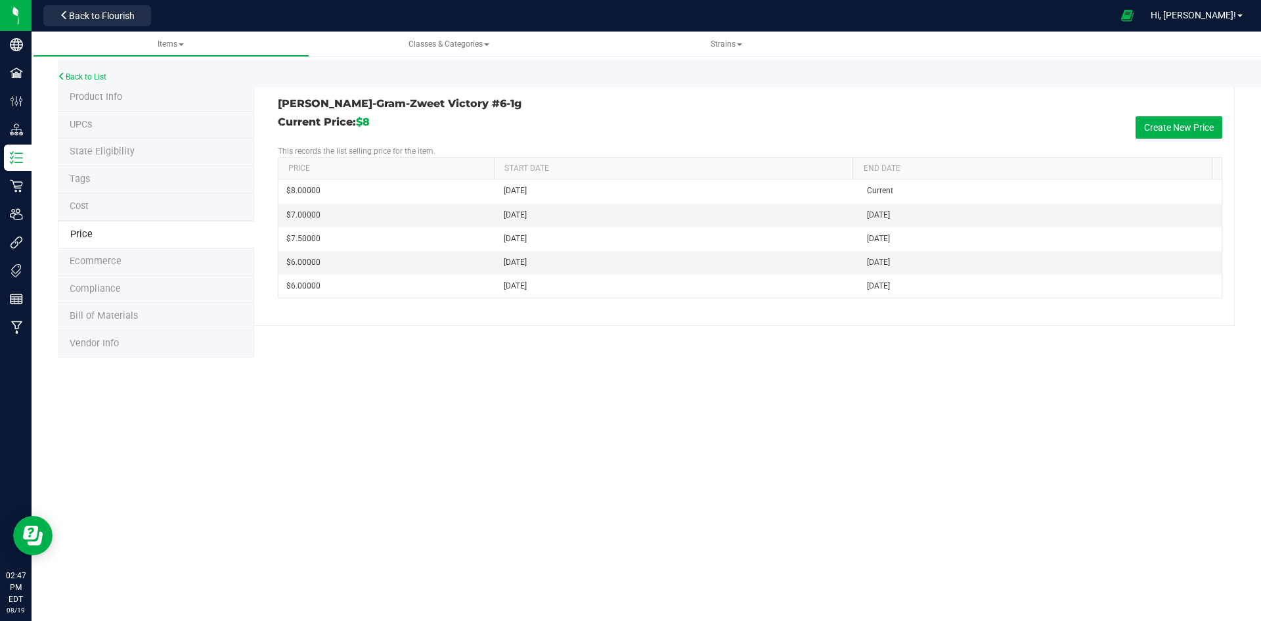
click at [96, 174] on li "Tags" at bounding box center [156, 180] width 196 height 28
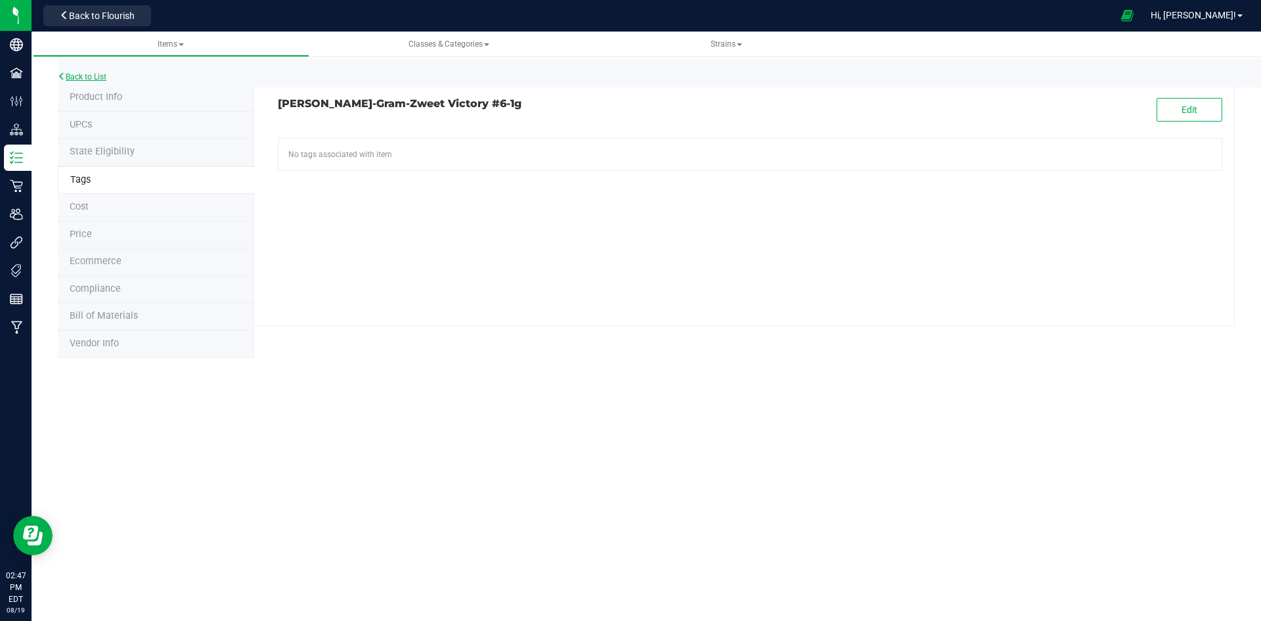
click at [88, 75] on link "Back to List" at bounding box center [82, 76] width 49 height 9
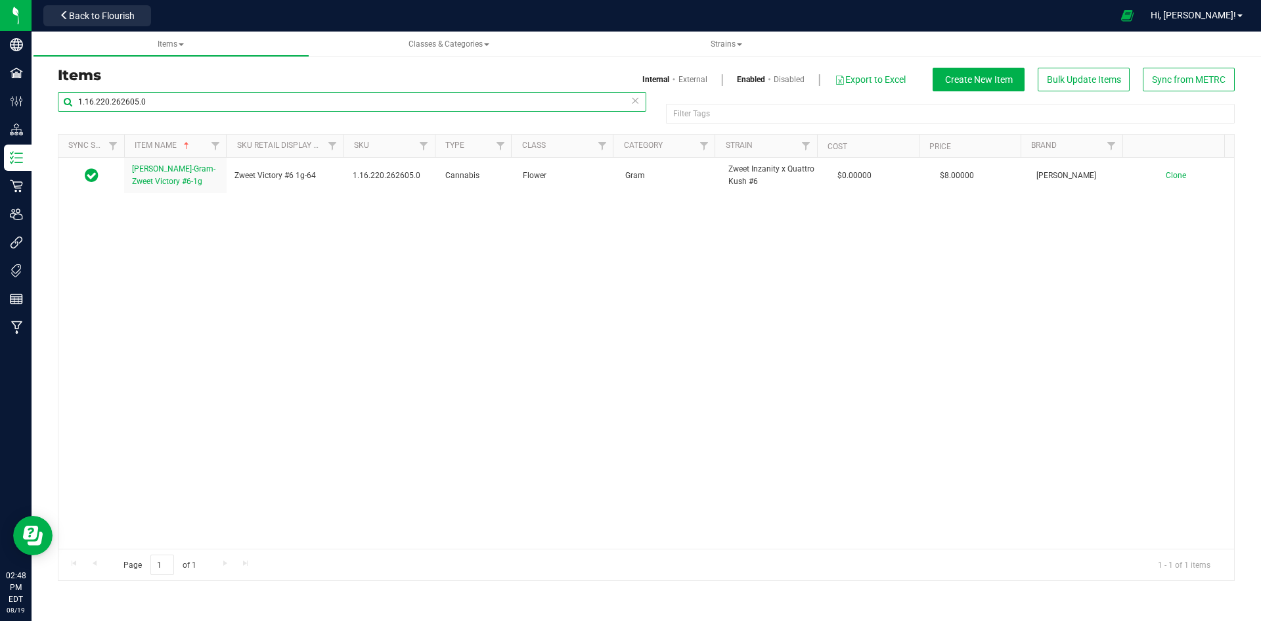
click at [93, 110] on input "1.16.220.262605.0" at bounding box center [352, 102] width 589 height 20
paste input "18.262602"
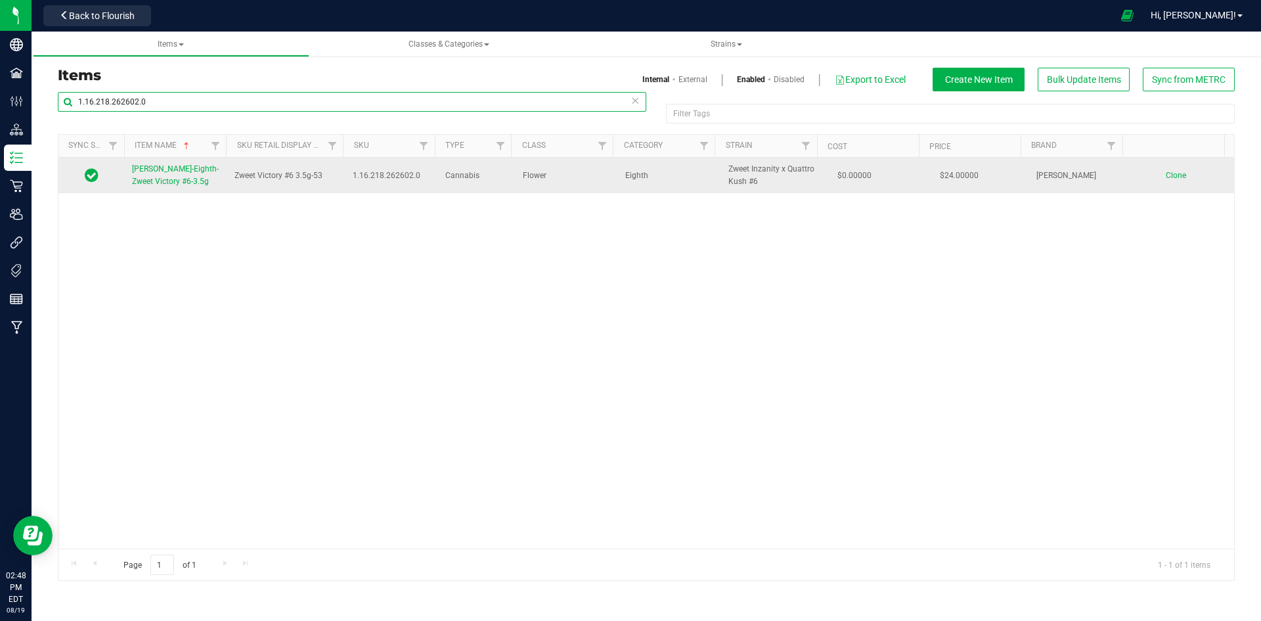
type input "1.16.218.262602.0"
click at [158, 171] on span "[PERSON_NAME]-Eighth-Zweet Victory #6-3.5g" at bounding box center [175, 175] width 87 height 22
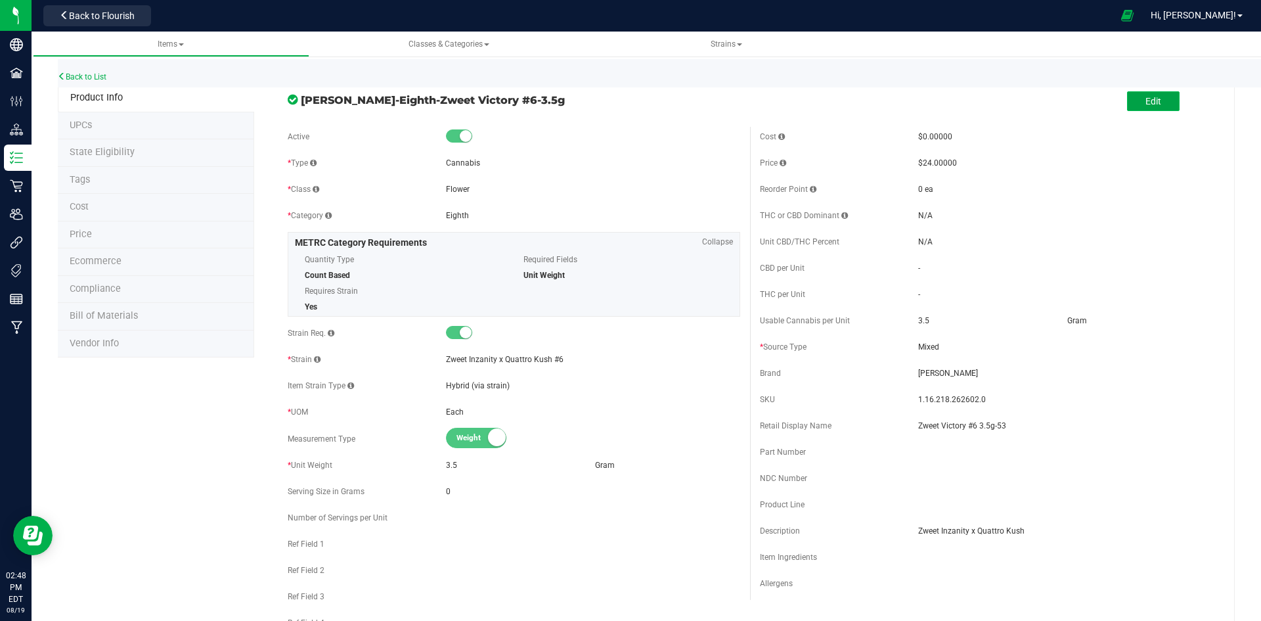
click at [1127, 100] on button "Edit" at bounding box center [1153, 101] width 53 height 20
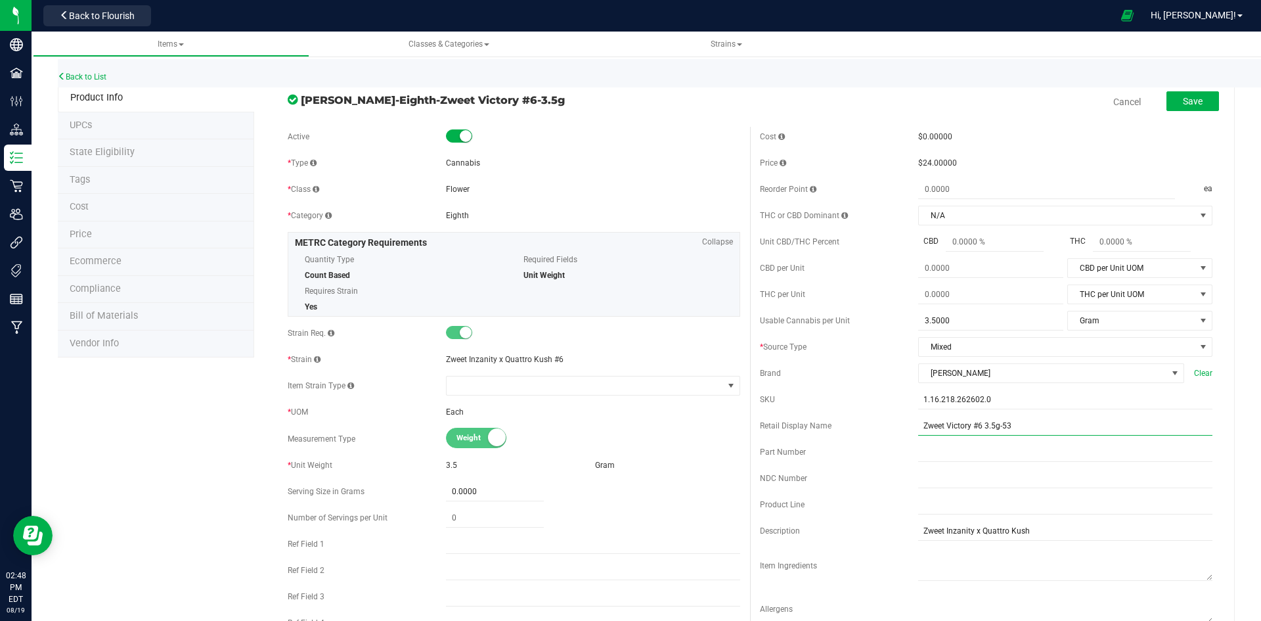
click at [1034, 418] on input "Zweet Victory #6 3.5g-53" at bounding box center [1065, 426] width 294 height 20
type input "Zweet Victory #6 3.5g-64"
click at [1189, 102] on span "Save" at bounding box center [1193, 101] width 20 height 11
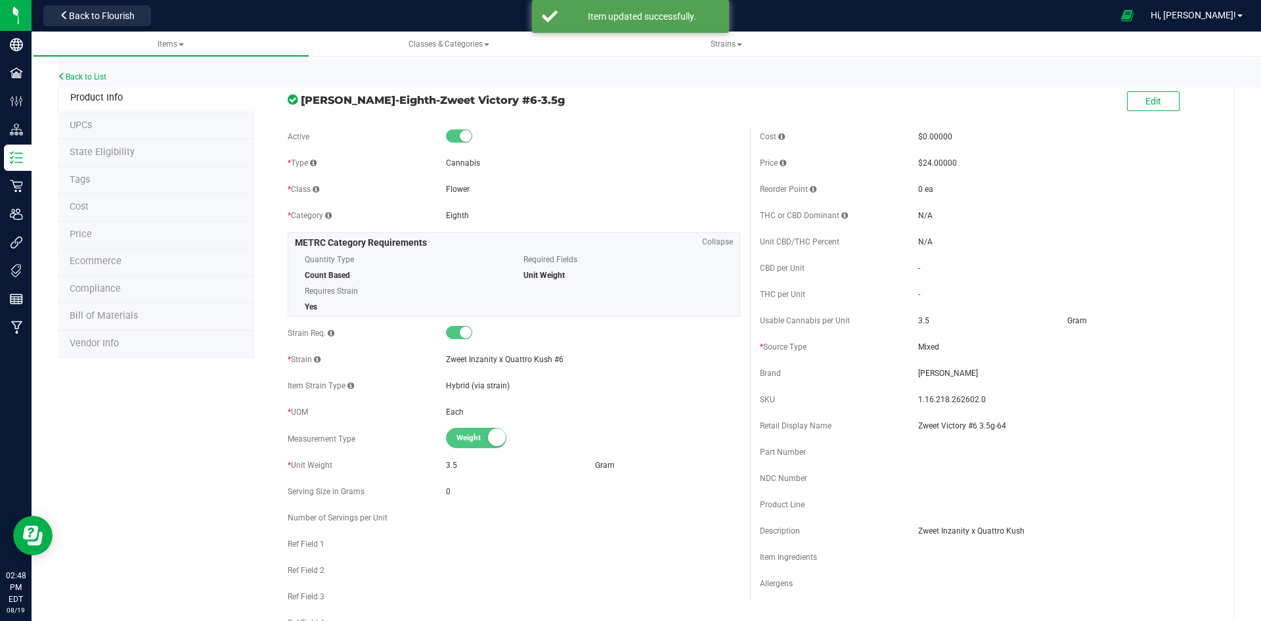
click at [104, 235] on li "Price" at bounding box center [156, 235] width 196 height 28
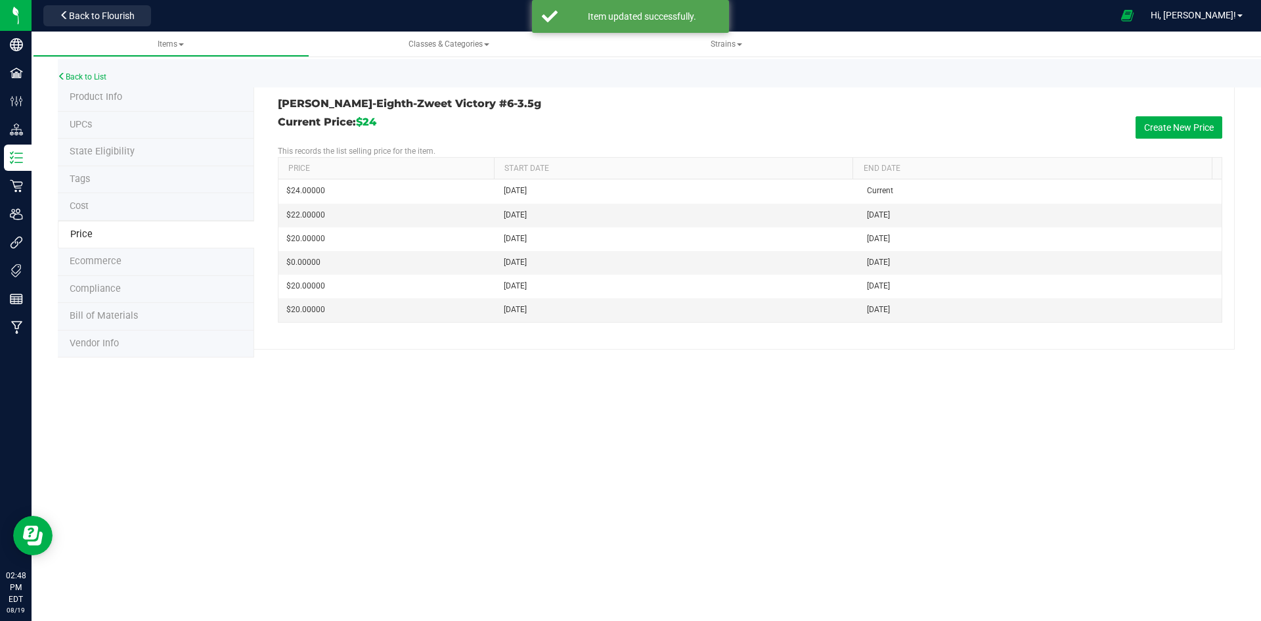
click at [91, 184] on li "Tags" at bounding box center [156, 180] width 196 height 28
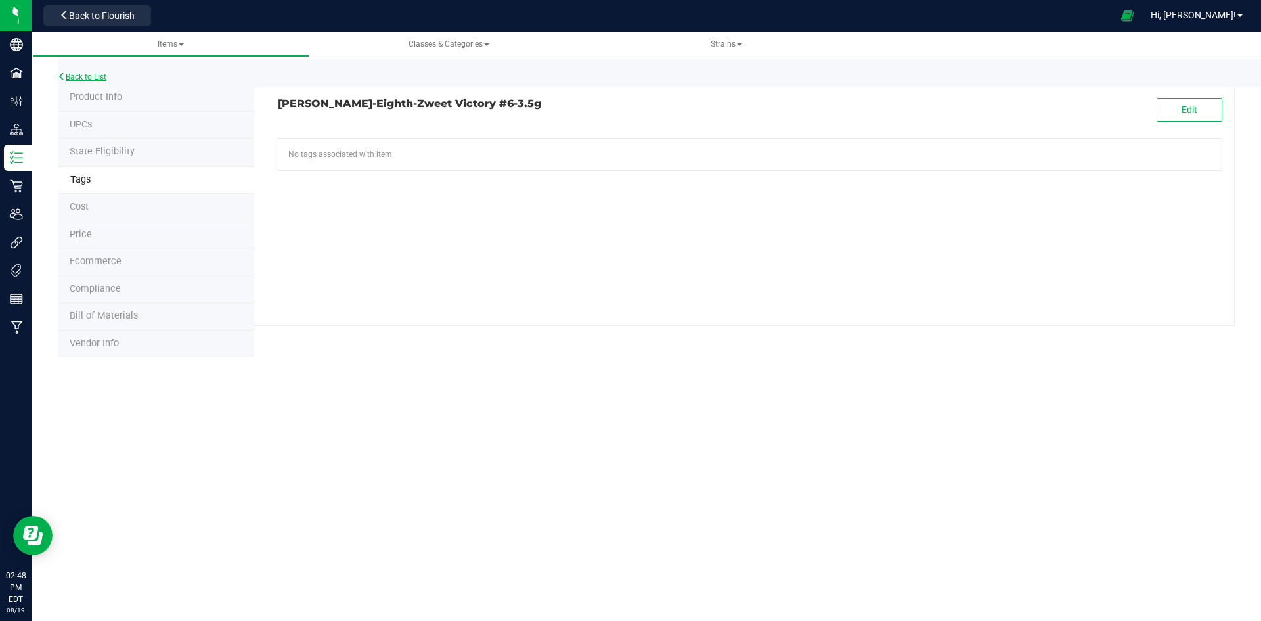
click at [97, 77] on link "Back to List" at bounding box center [82, 76] width 49 height 9
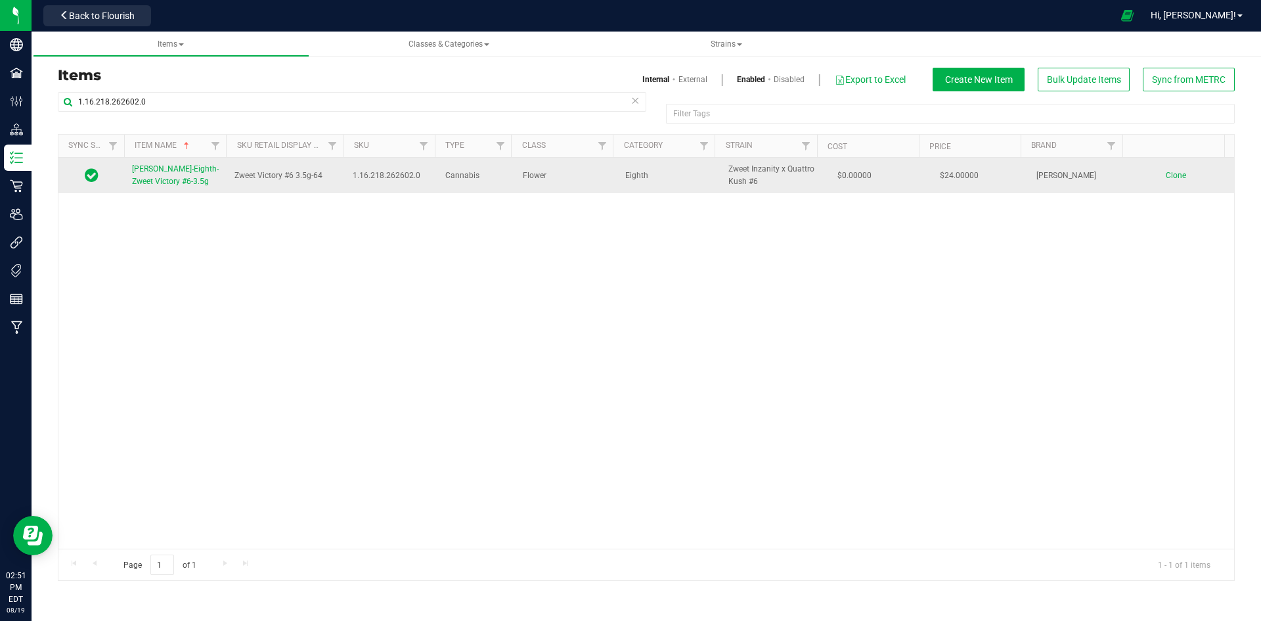
click at [198, 183] on link "[PERSON_NAME]-Eighth-Zweet Victory #6-3.5g" at bounding box center [175, 175] width 87 height 25
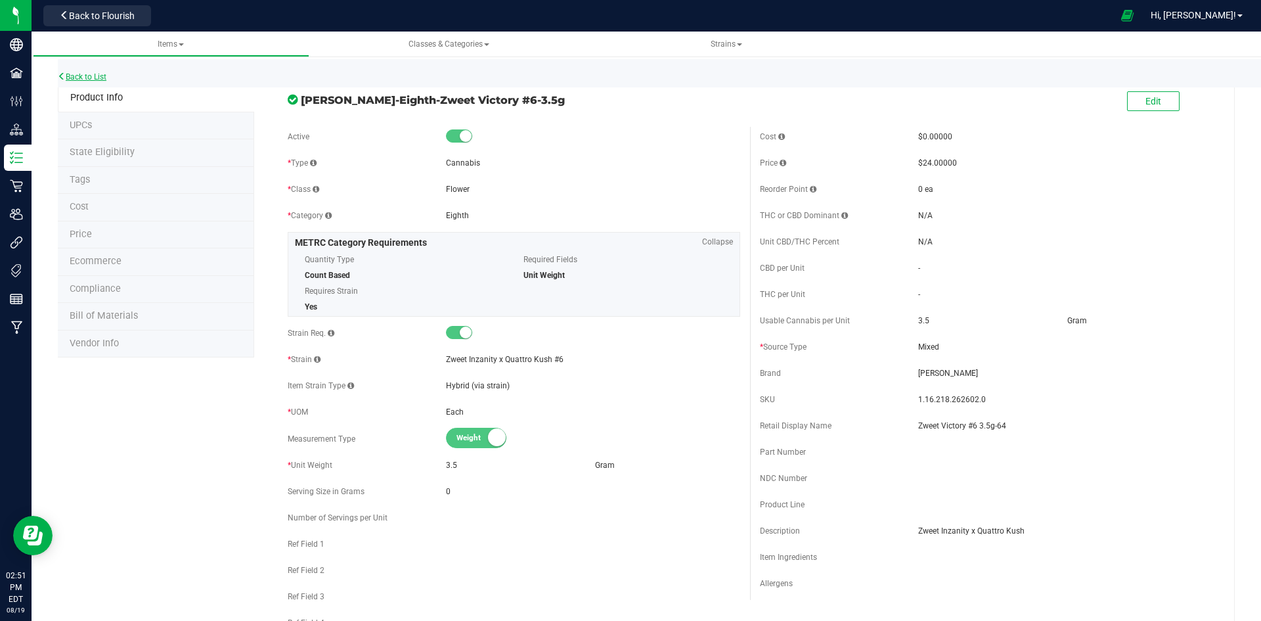
click at [85, 77] on link "Back to List" at bounding box center [82, 76] width 49 height 9
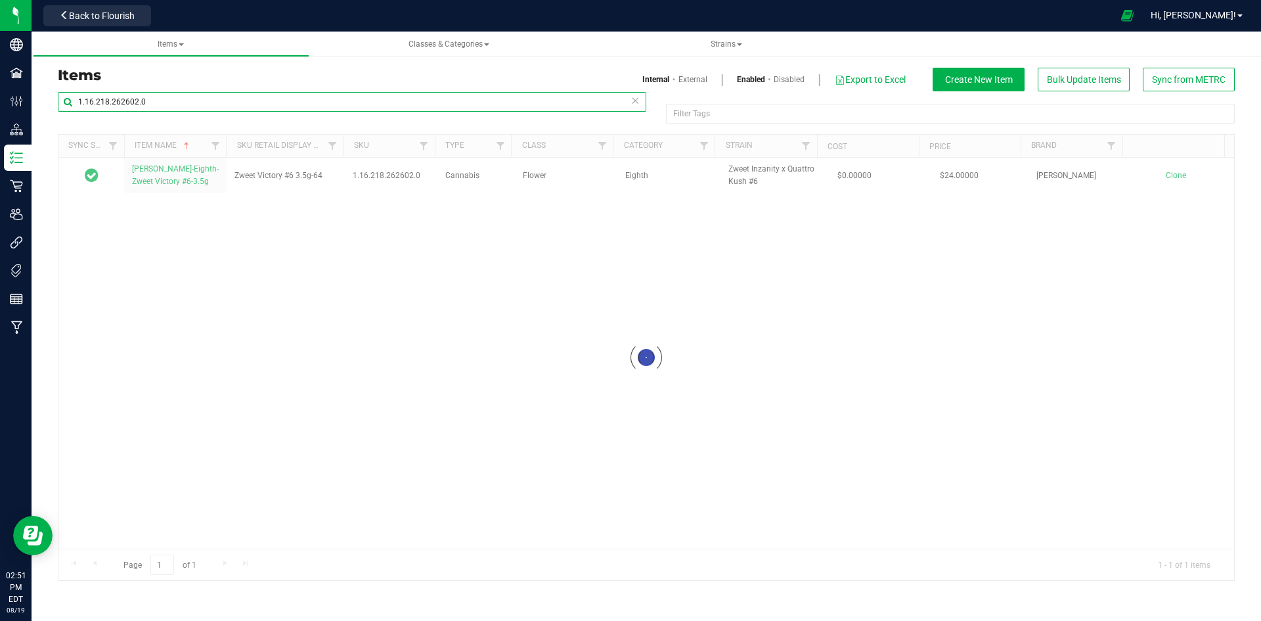
click at [108, 99] on input "1.16.218.262602.0" at bounding box center [352, 102] width 589 height 20
paste input "36.262607"
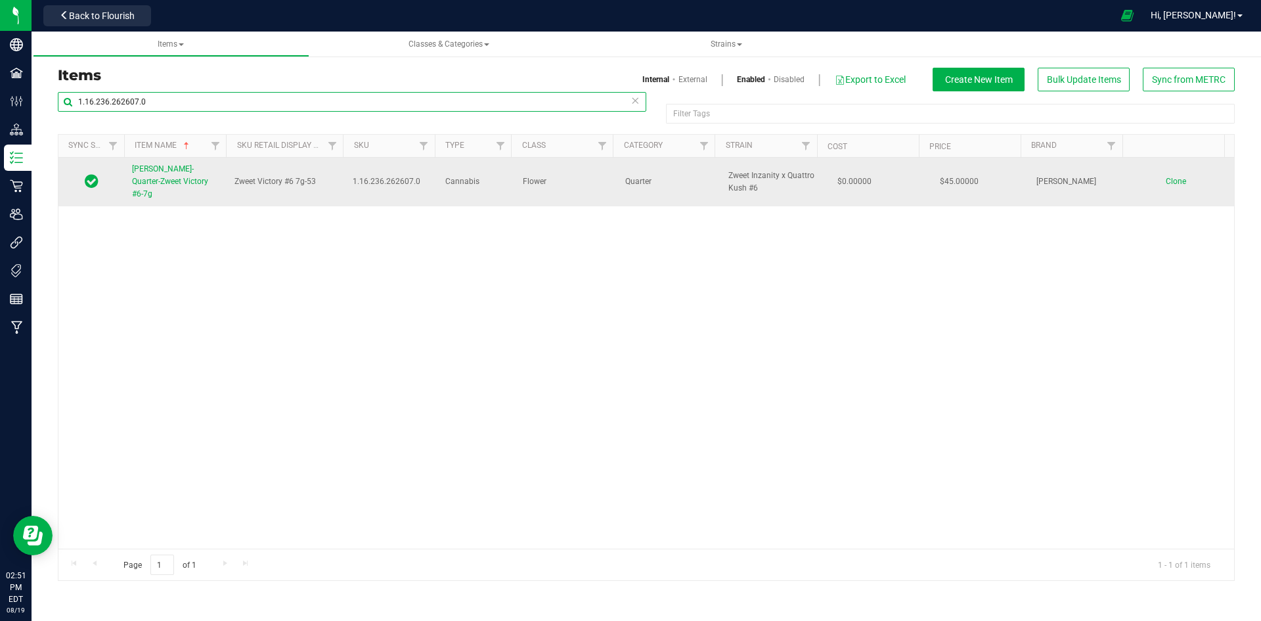
type input "1.16.236.262607.0"
click at [156, 176] on link "[PERSON_NAME]-Quarter-Zweet Victory #6-7g" at bounding box center [175, 182] width 87 height 38
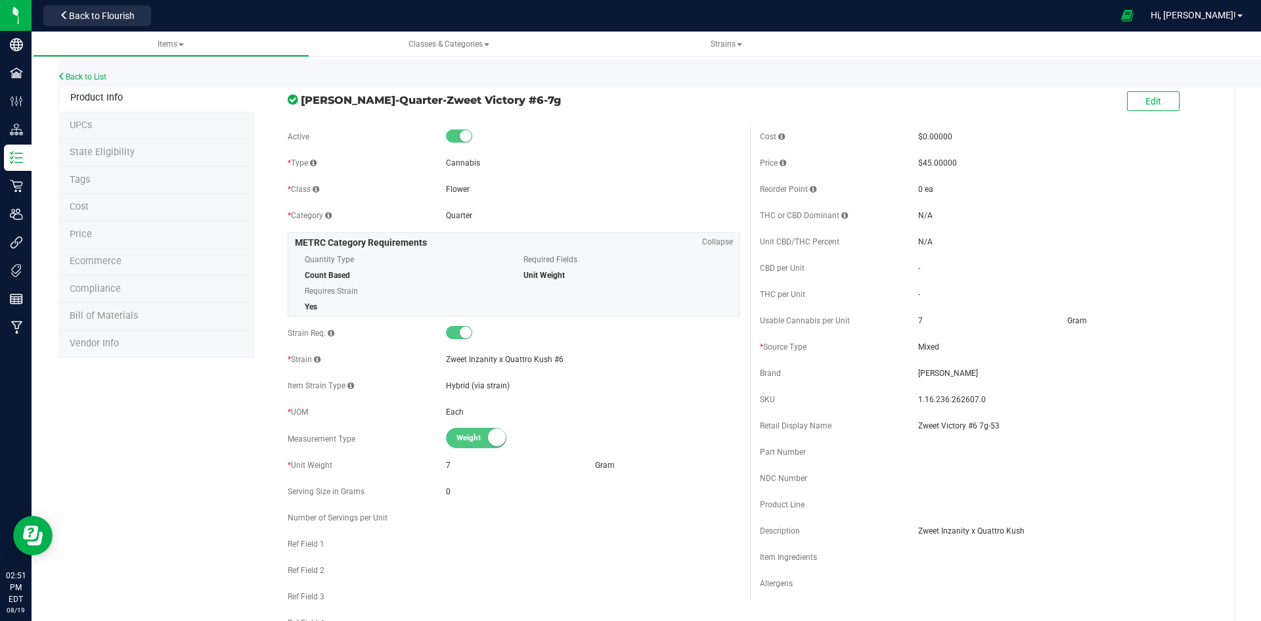
click at [1180, 102] on span at bounding box center [1199, 102] width 39 height 27
click at [1142, 95] on button "Edit" at bounding box center [1153, 101] width 53 height 20
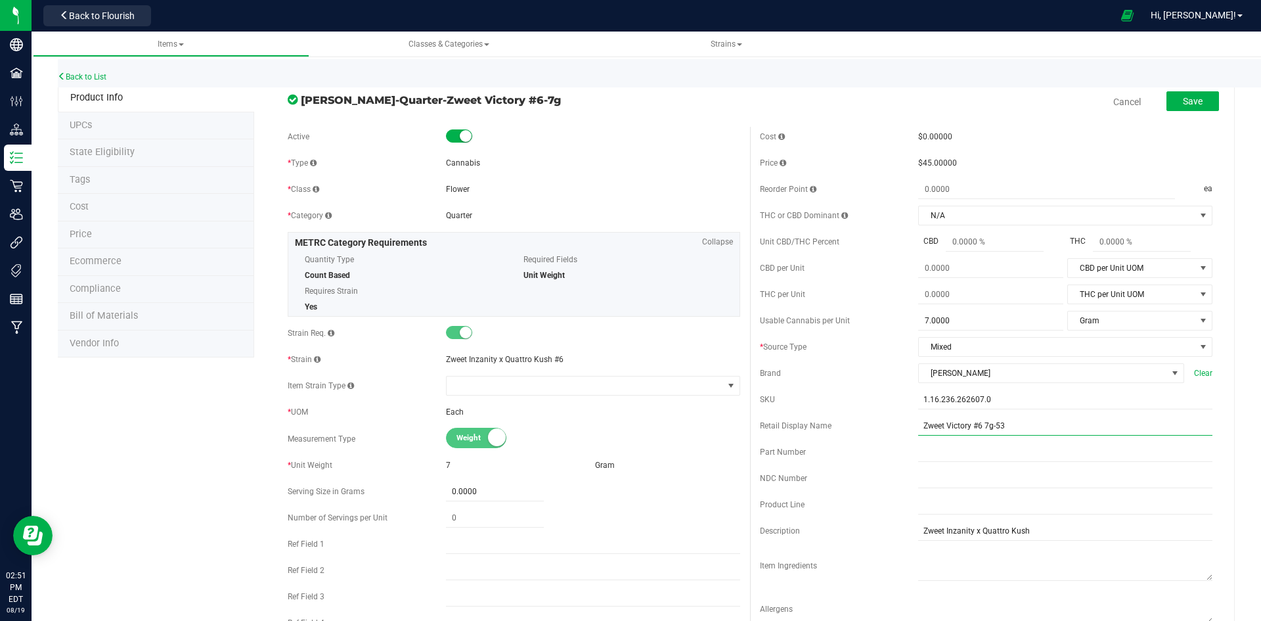
click at [1016, 418] on input "Zweet Victory #6 7g-53" at bounding box center [1065, 426] width 294 height 20
type input "Zweet Victory #6 7g-64"
click at [1176, 89] on div "Save" at bounding box center [1183, 102] width 72 height 27
click at [1183, 99] on span "Save" at bounding box center [1193, 101] width 20 height 11
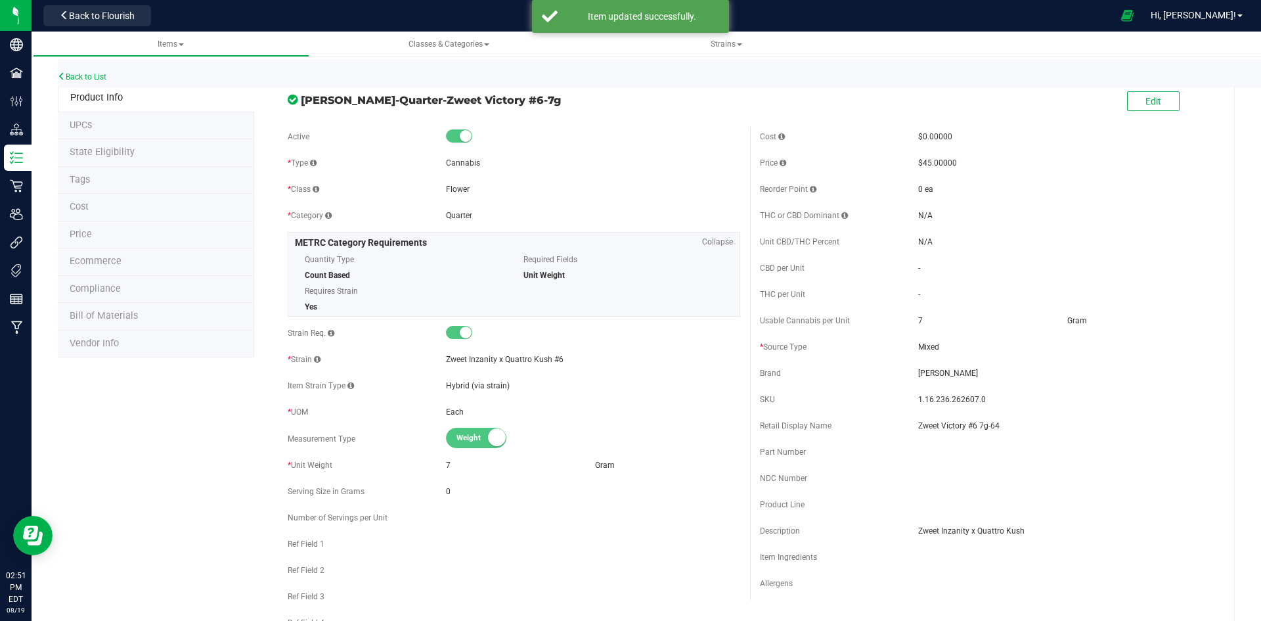
click at [99, 241] on li "Price" at bounding box center [156, 235] width 196 height 28
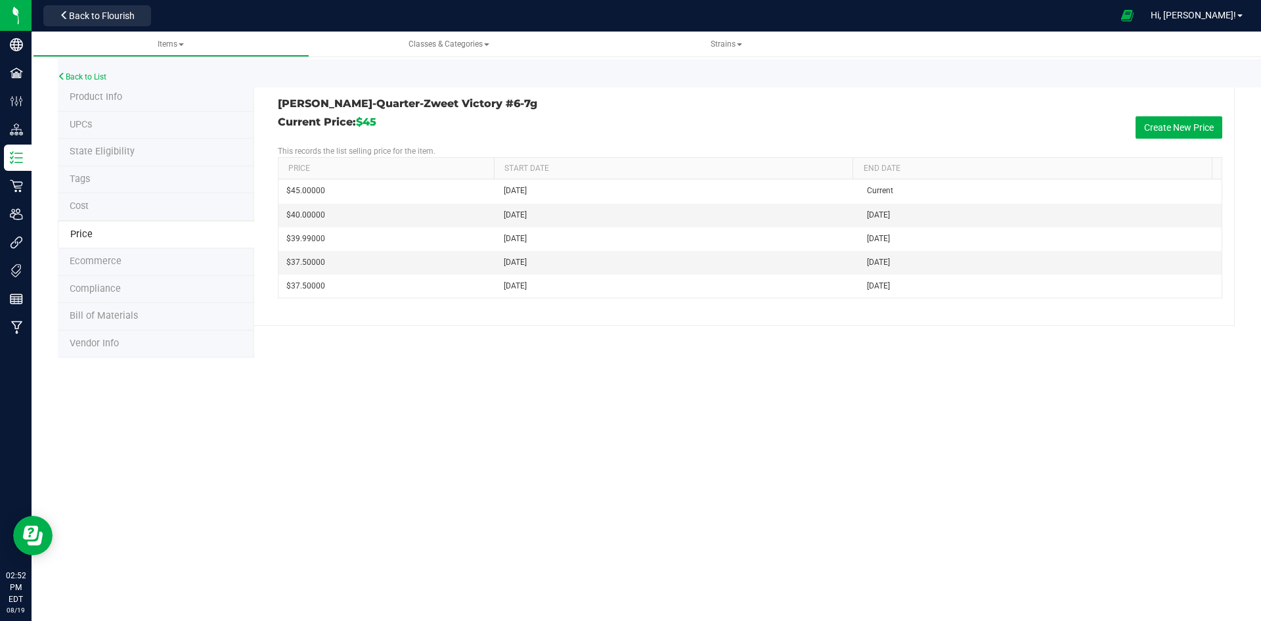
click at [109, 105] on li "Product Info" at bounding box center [156, 98] width 196 height 28
